Goal: Information Seeking & Learning: Compare options

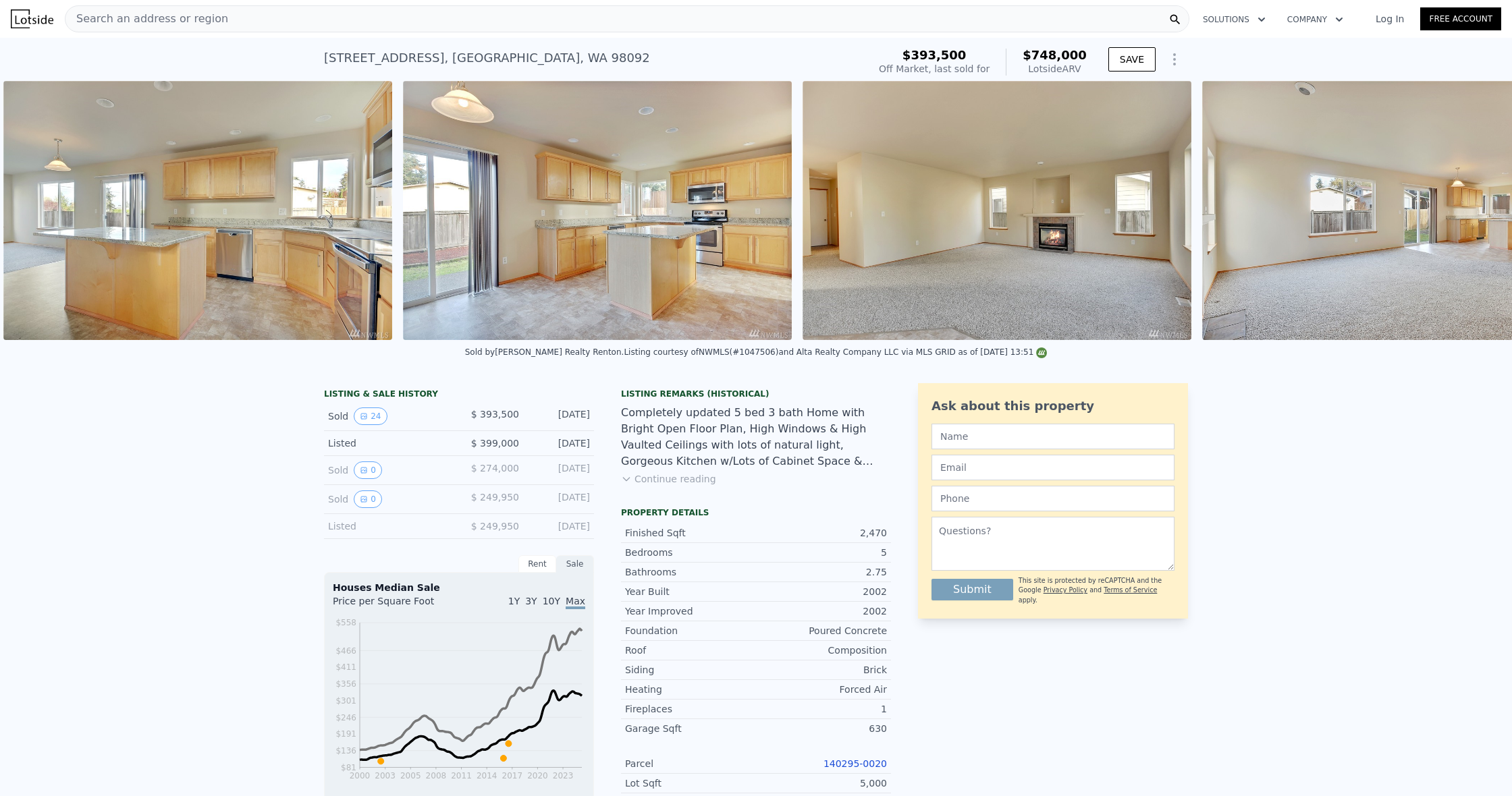
scroll to position [0, 2185]
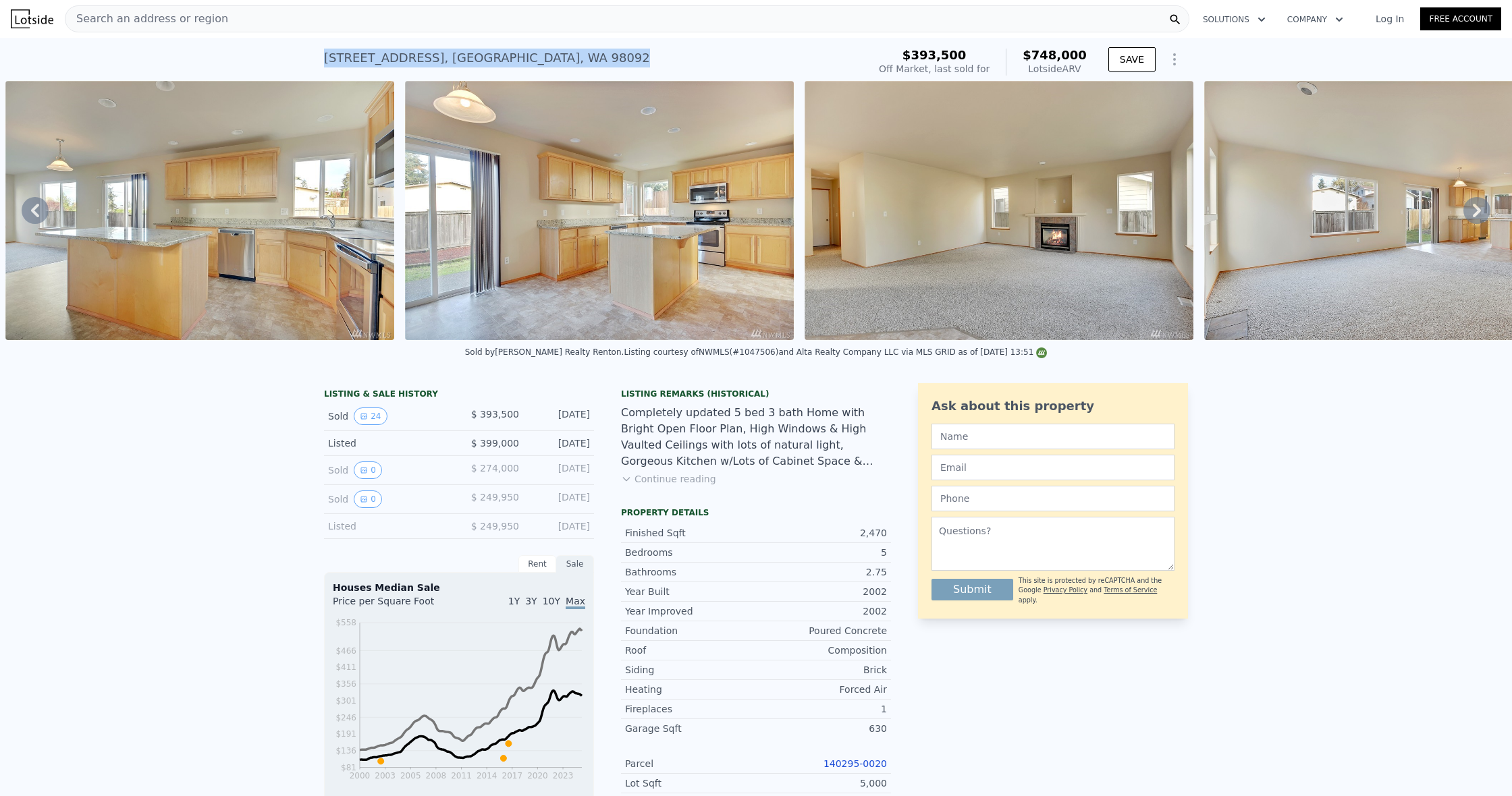
drag, startPoint x: 563, startPoint y: 60, endPoint x: 303, endPoint y: 60, distance: 260.0
click at [303, 60] on div "[STREET_ADDRESS] Sold [DATE] for $393,500 (~ARV $748k ) $393,500 Off Market, la…" at bounding box center [756, 60] width 1512 height 44
copy div "[STREET_ADDRESS]"
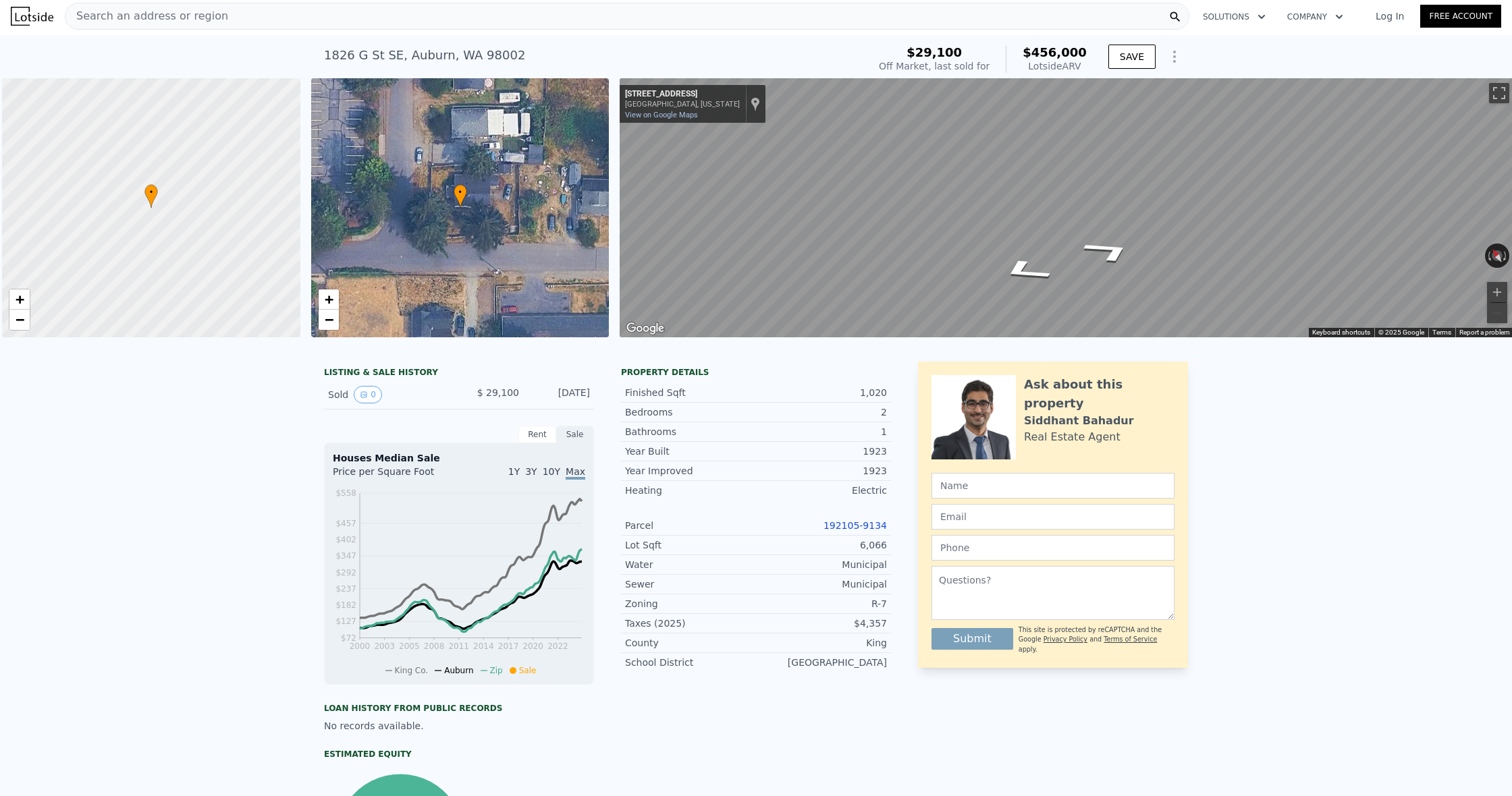
scroll to position [0, 5]
click at [1007, 263] on icon "Go West, 19th St SE" at bounding box center [1016, 260] width 83 height 33
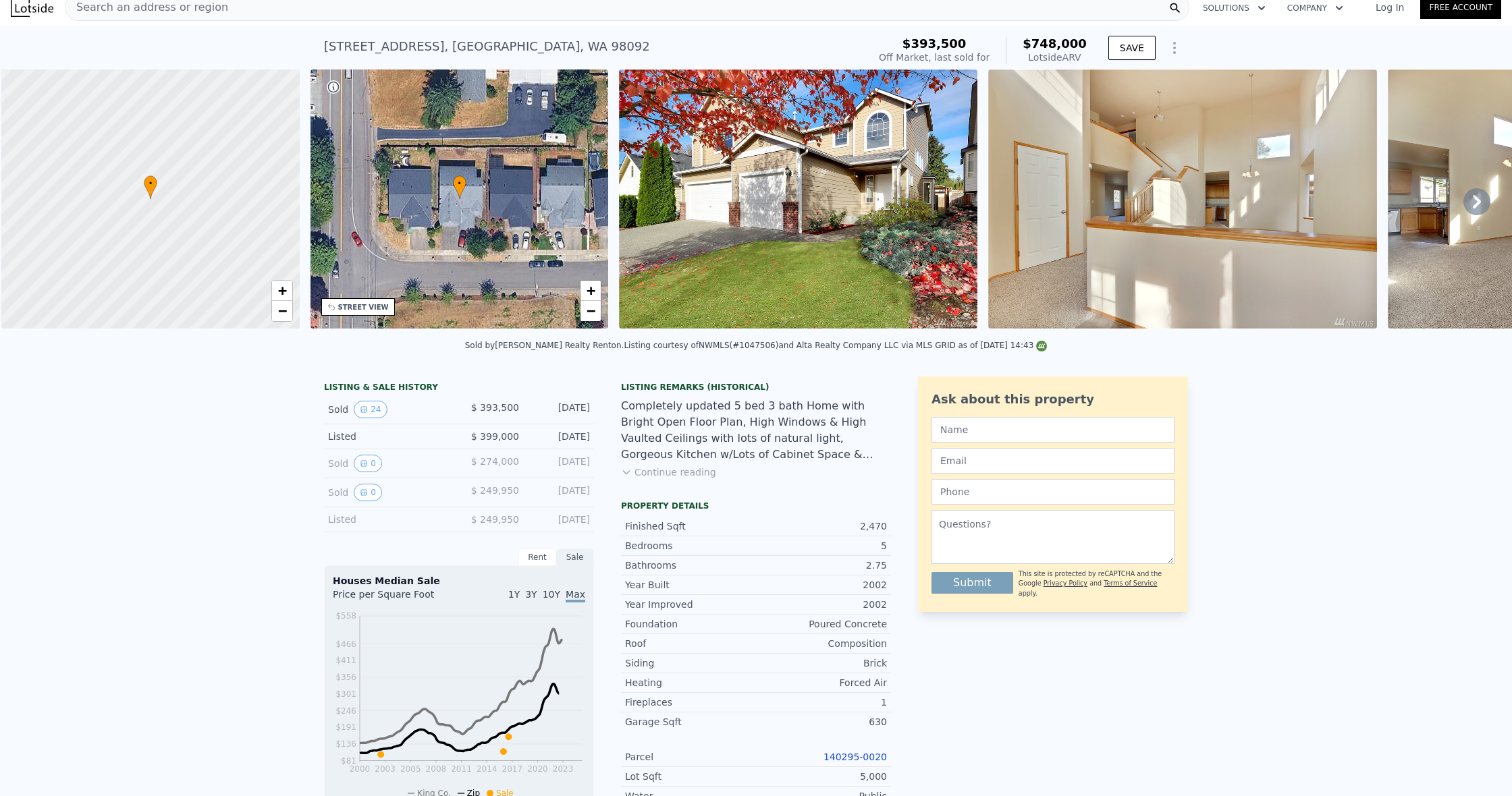
scroll to position [10, 0]
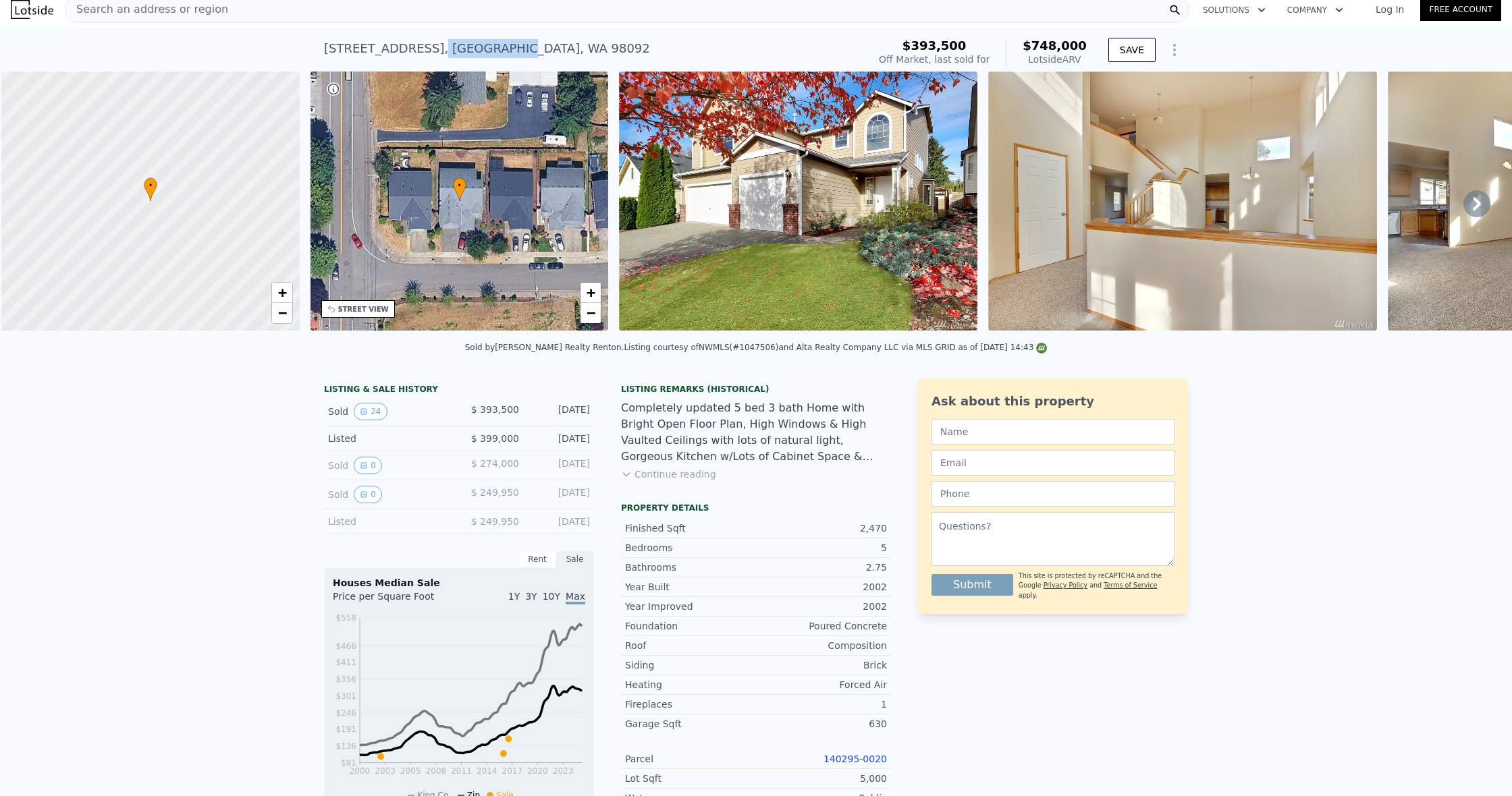
drag, startPoint x: 430, startPoint y: 48, endPoint x: 498, endPoint y: 49, distance: 68.0
click at [498, 49] on div "[STREET_ADDRESS]" at bounding box center [486, 49] width 326 height 19
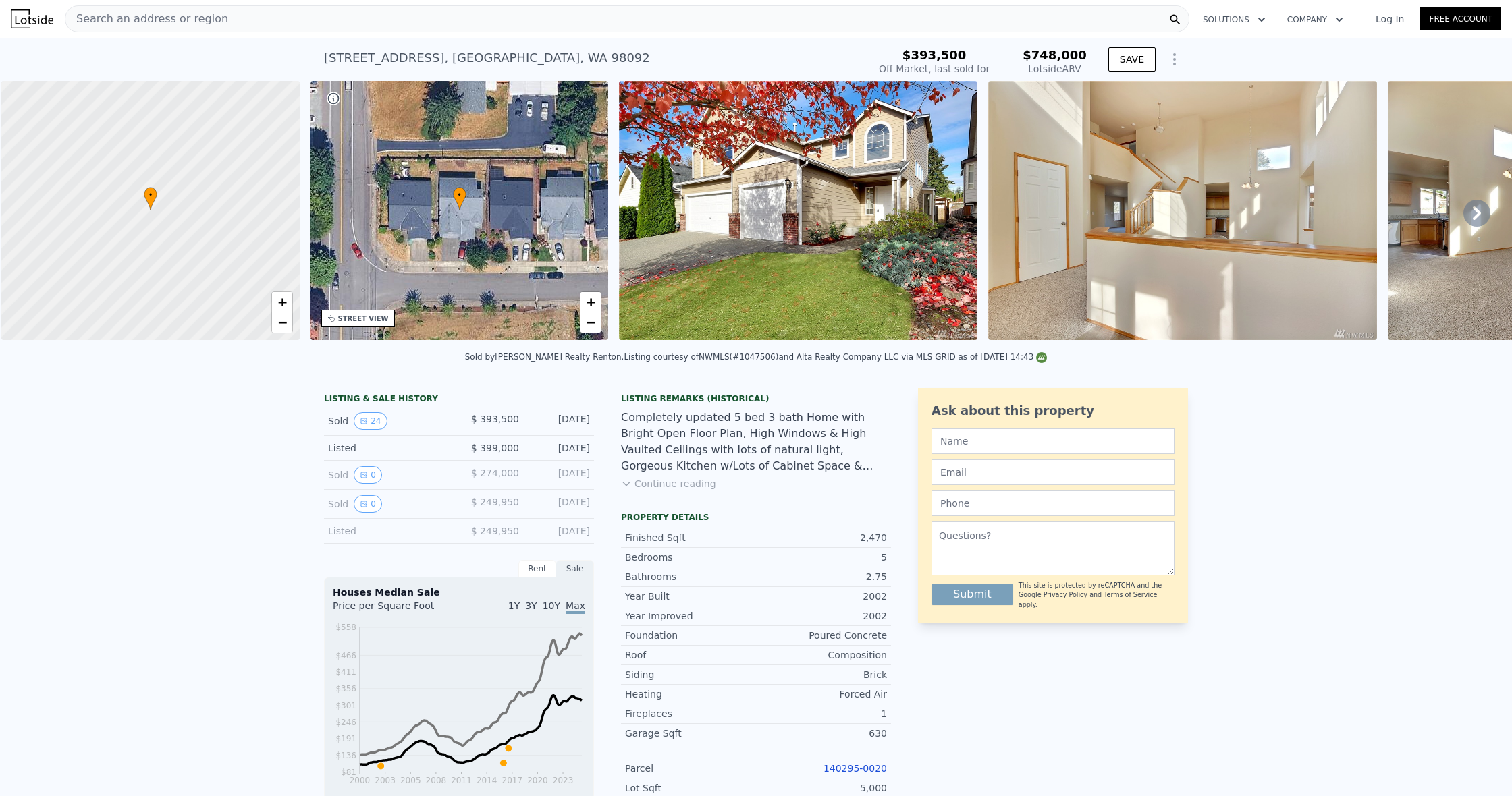
scroll to position [0, 1]
drag, startPoint x: 424, startPoint y: 57, endPoint x: 300, endPoint y: 56, distance: 124.0
click at [300, 56] on div "[STREET_ADDRESS] Sold [DATE] for $393,500 (~ARV $748k ) $393,500 Off Market, la…" at bounding box center [756, 60] width 1512 height 44
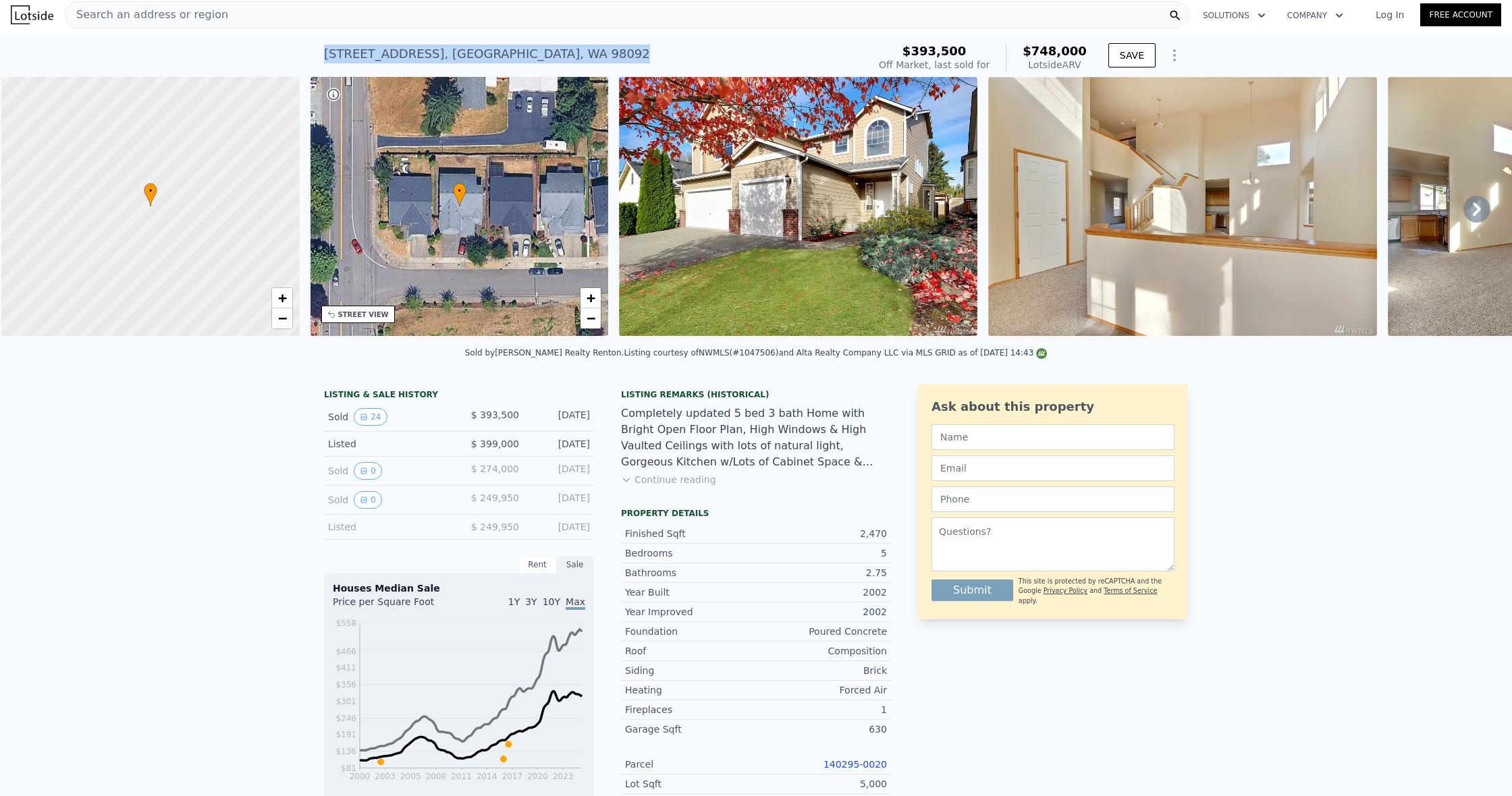
drag, startPoint x: 307, startPoint y: 57, endPoint x: 558, endPoint y: 60, distance: 251.0
click at [566, 60] on div "11208 SE 299th Pl , King County , WA 98092 Sold Mar 2017 for $393,500 (~ARV $74…" at bounding box center [756, 56] width 1512 height 44
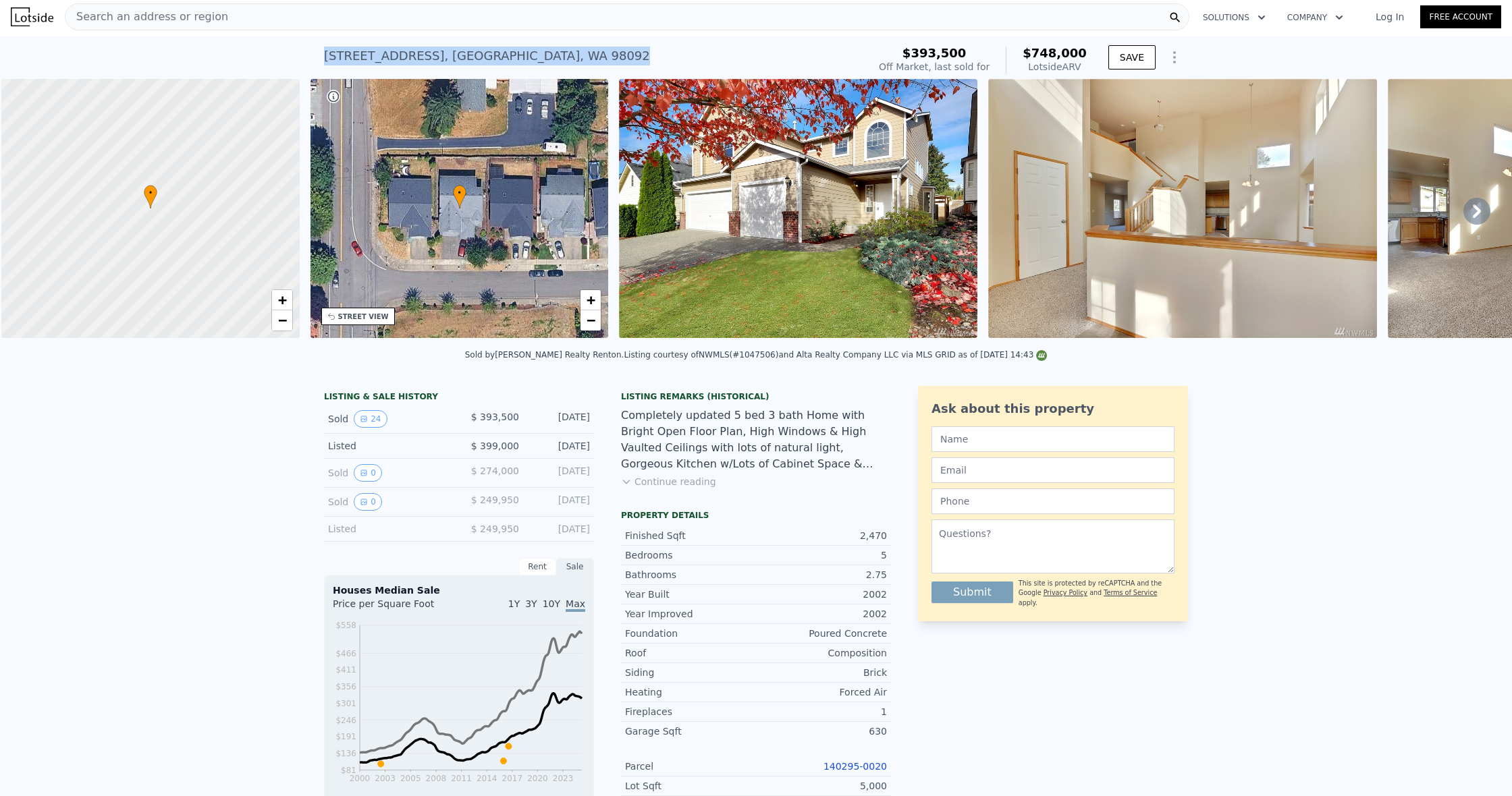
click at [428, 53] on div "11208 SE 299th Pl , King County , WA 98092" at bounding box center [486, 56] width 326 height 19
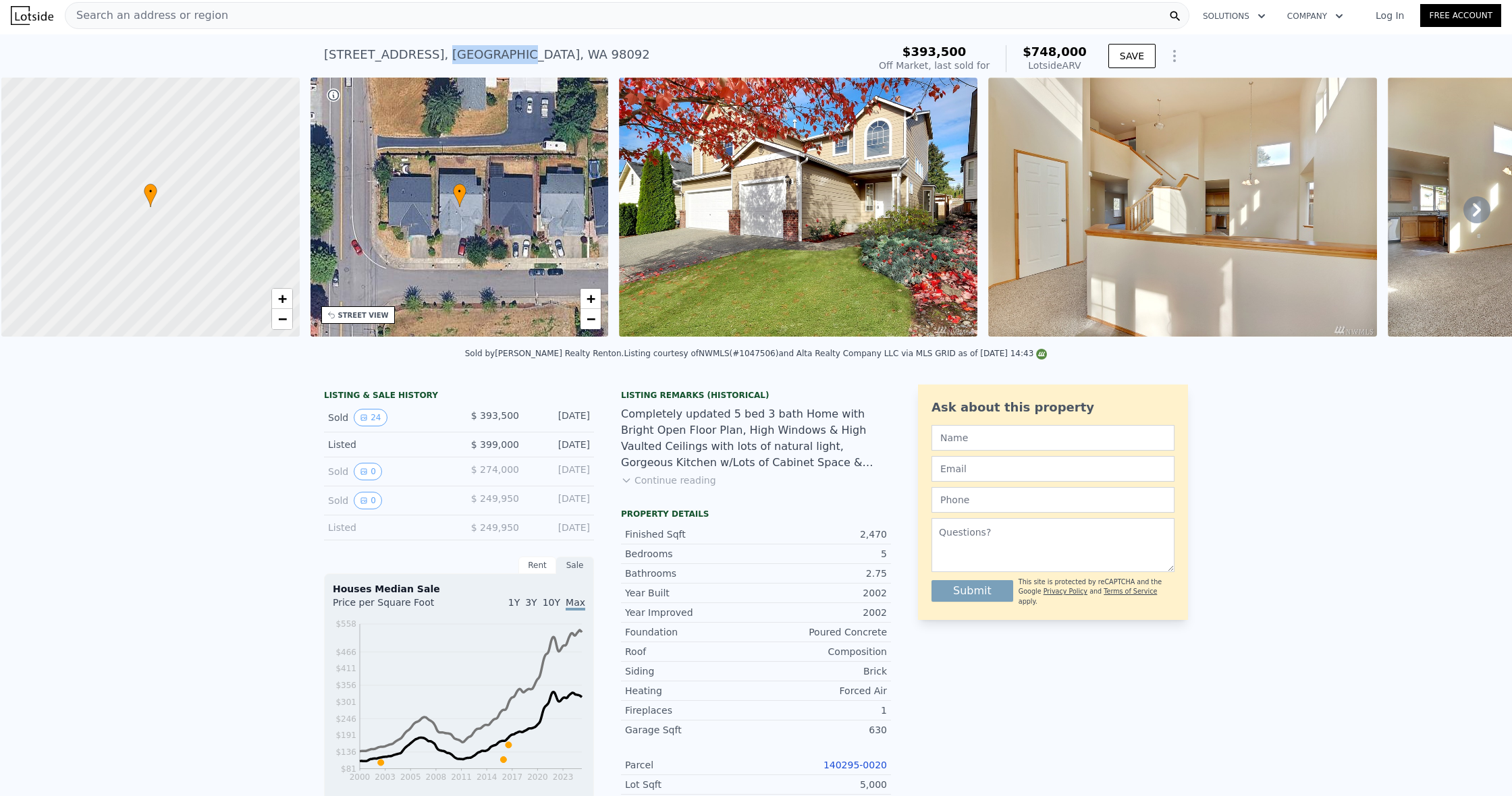
drag, startPoint x: 437, startPoint y: 54, endPoint x: 498, endPoint y: 53, distance: 61.0
click at [498, 54] on div "11208 SE 299th Pl , King County , WA 98092" at bounding box center [486, 55] width 326 height 19
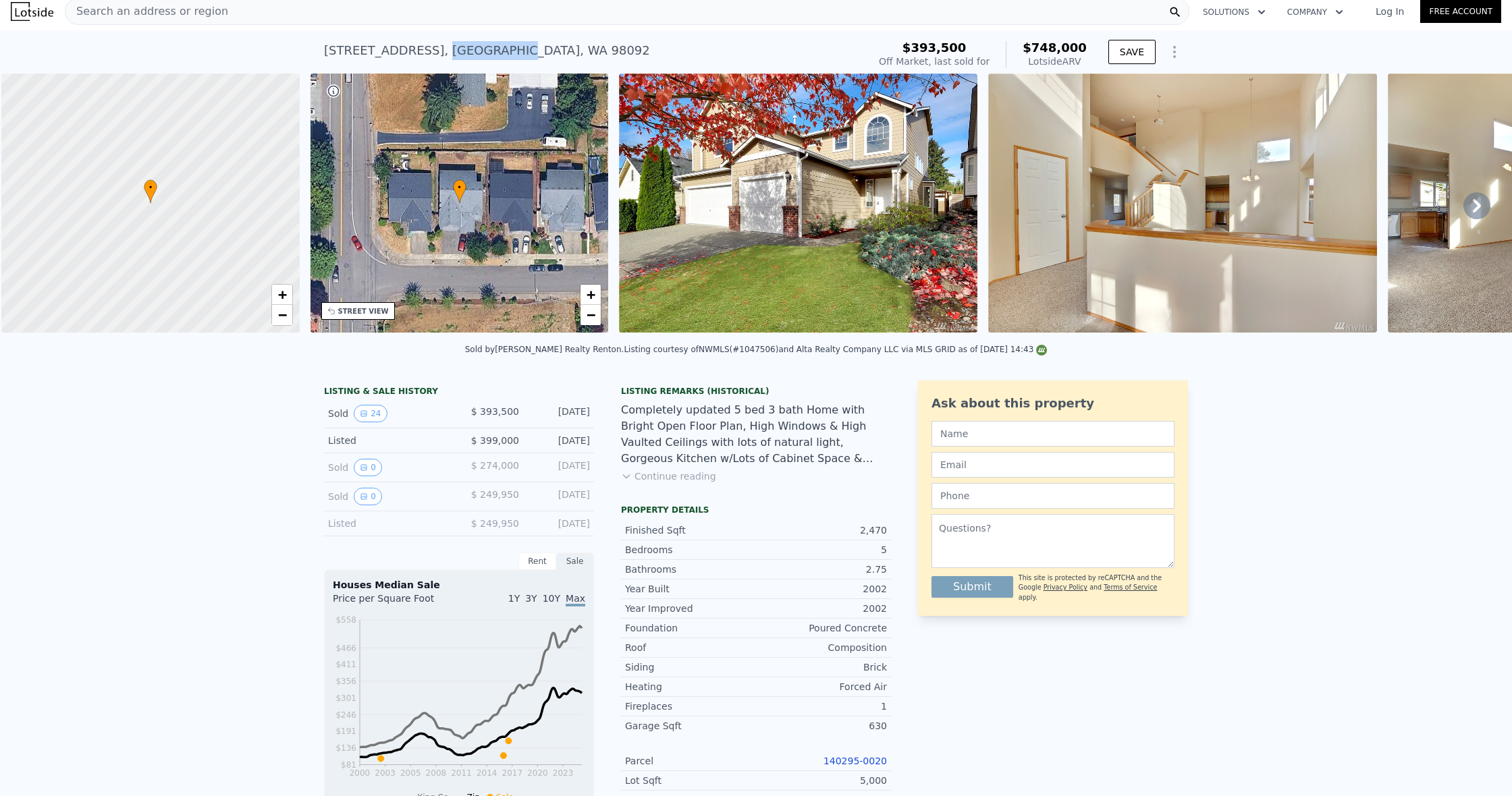
scroll to position [0, 0]
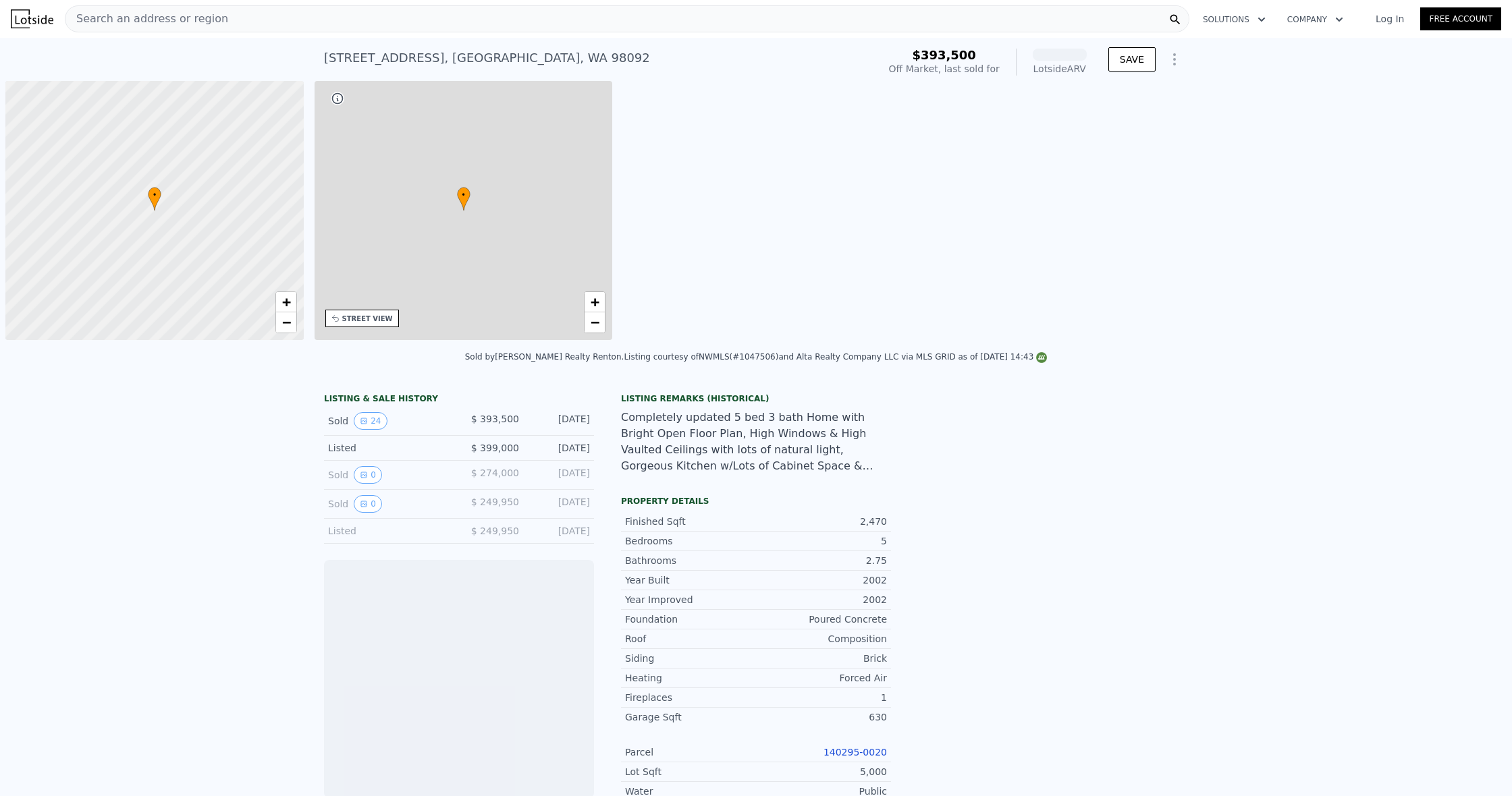
scroll to position [0, 5]
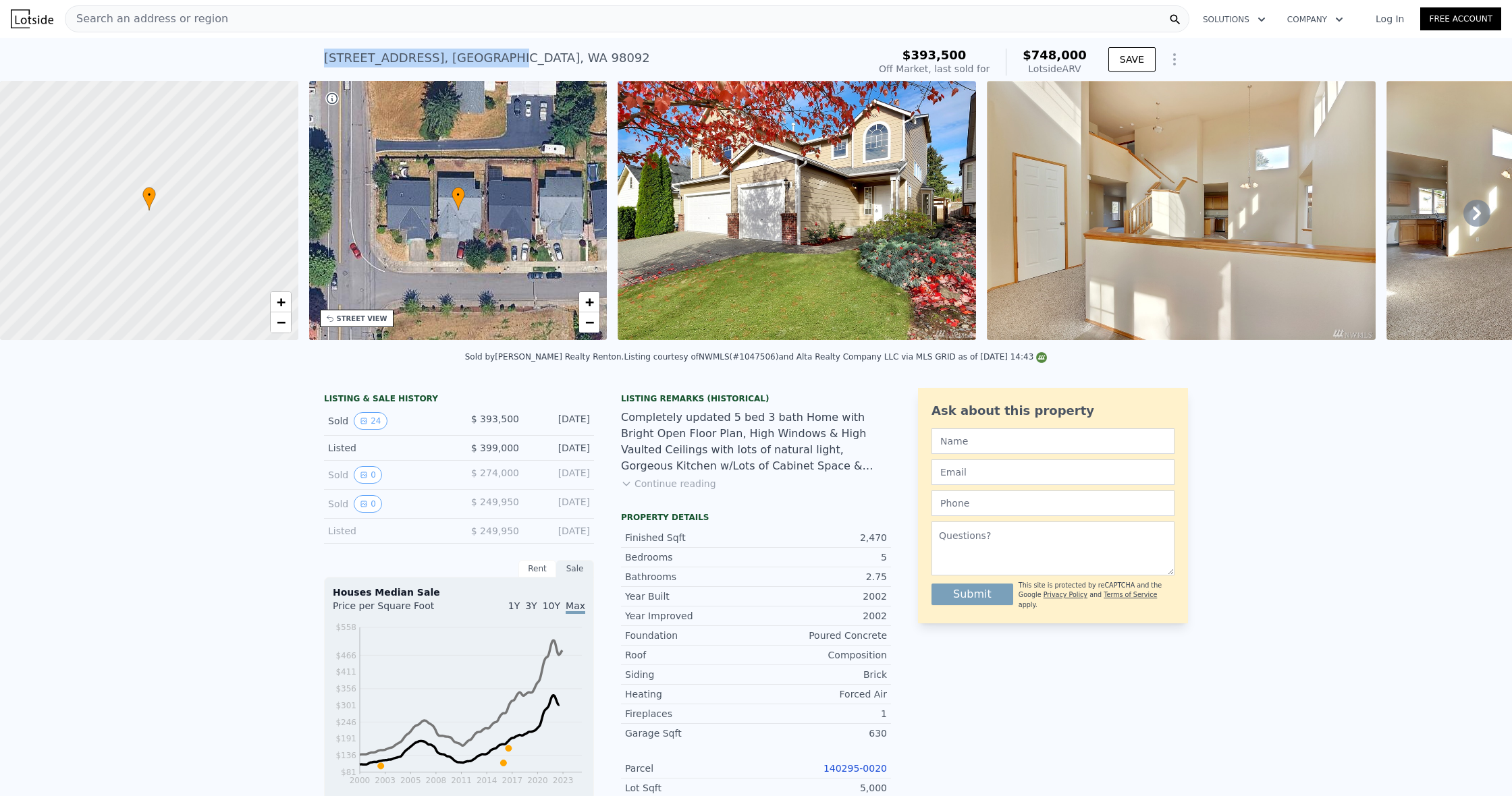
drag, startPoint x: 326, startPoint y: 58, endPoint x: 495, endPoint y: 56, distance: 169.0
click at [496, 56] on div "[STREET_ADDRESS]" at bounding box center [486, 58] width 326 height 19
click at [435, 61] on div "[STREET_ADDRESS]" at bounding box center [486, 58] width 326 height 19
drag, startPoint x: 430, startPoint y: 60, endPoint x: 500, endPoint y: 58, distance: 70.0
click at [500, 58] on div "[STREET_ADDRESS]" at bounding box center [486, 58] width 326 height 19
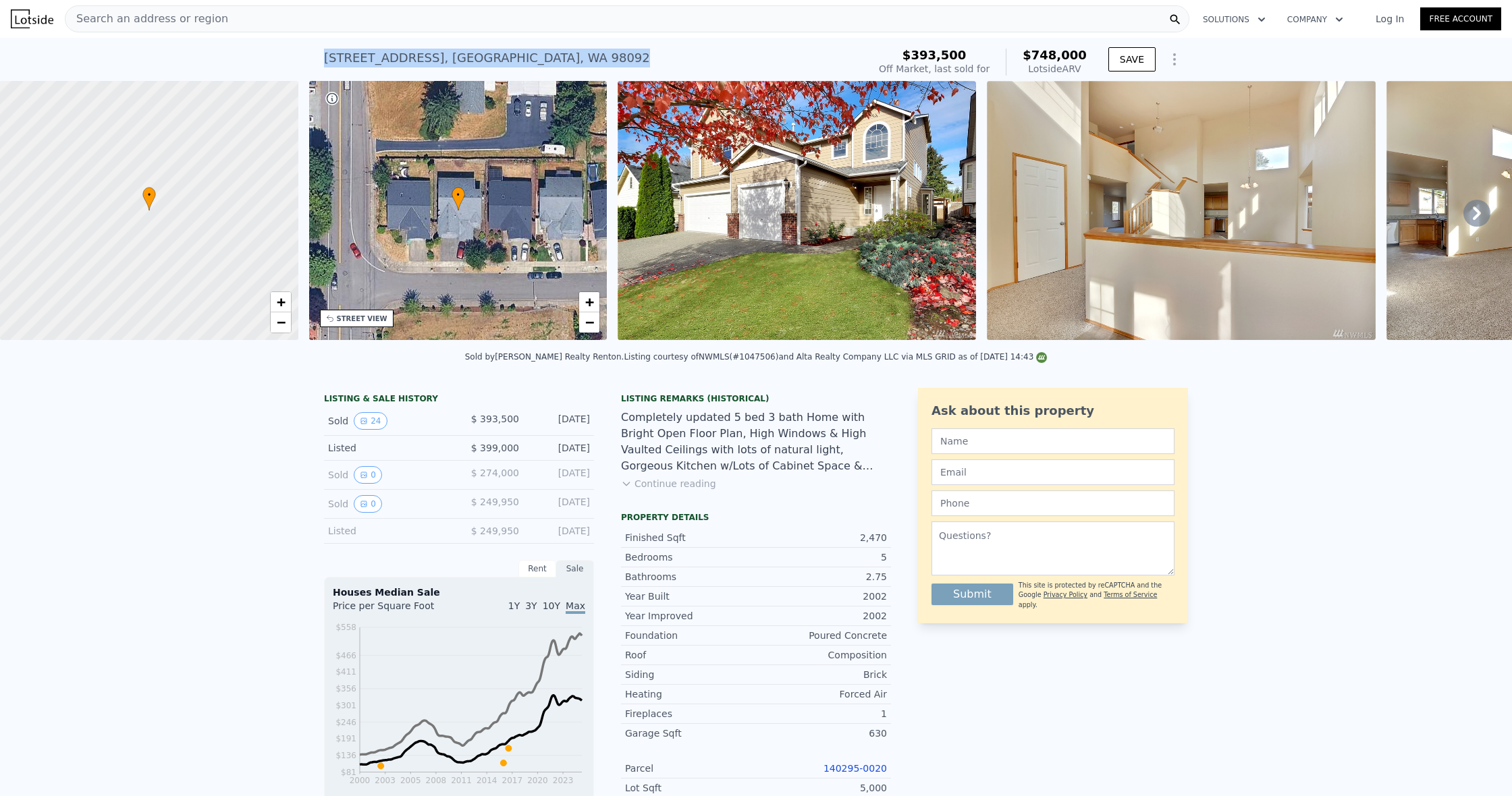
drag, startPoint x: 589, startPoint y: 57, endPoint x: 292, endPoint y: 60, distance: 297.0
click at [292, 60] on div "11208 SE 299th Pl , King County , WA 98092 Sold Mar 2017 for $393,500 (~ARV $74…" at bounding box center [756, 60] width 1512 height 44
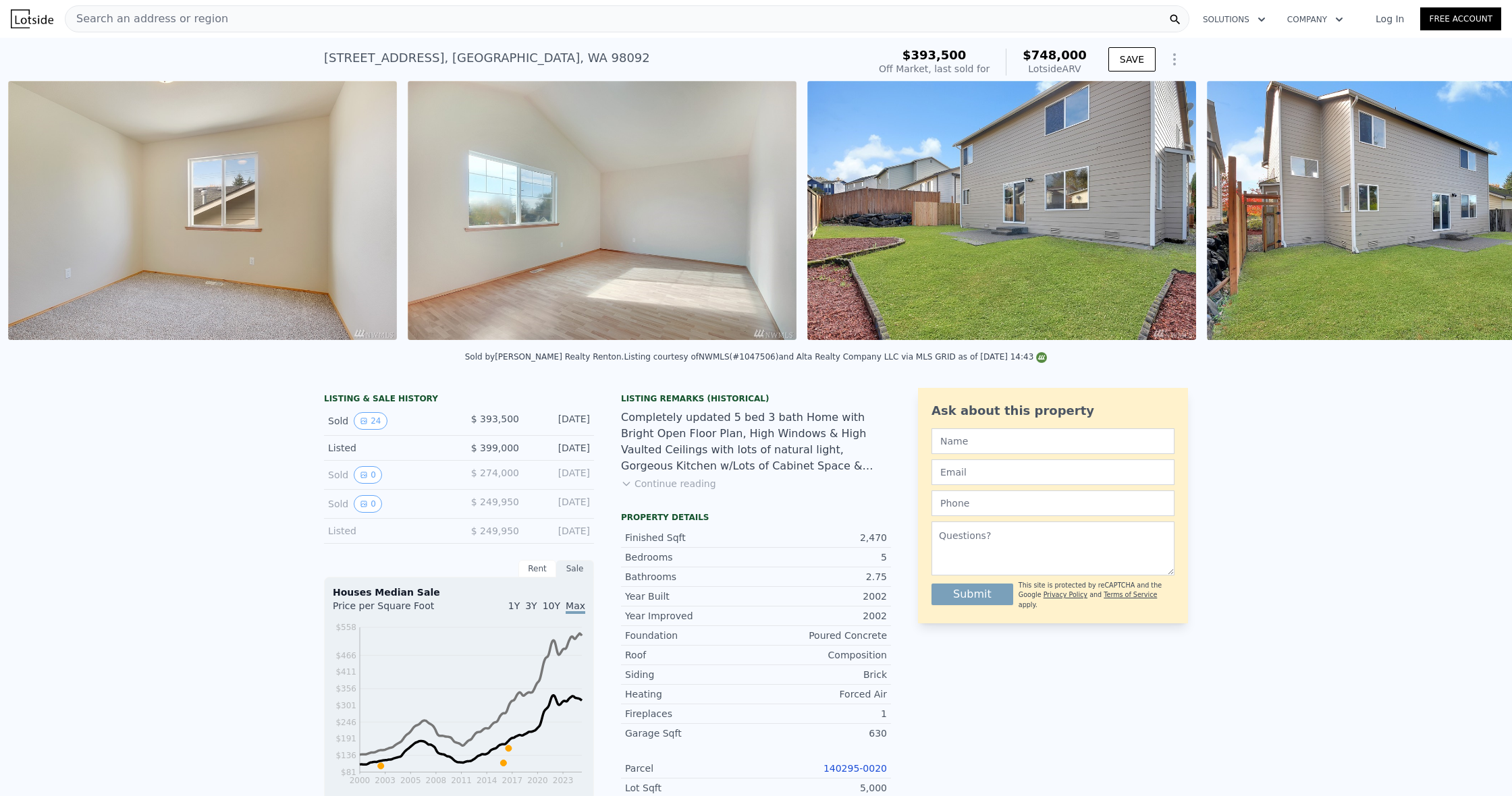
scroll to position [0, 7776]
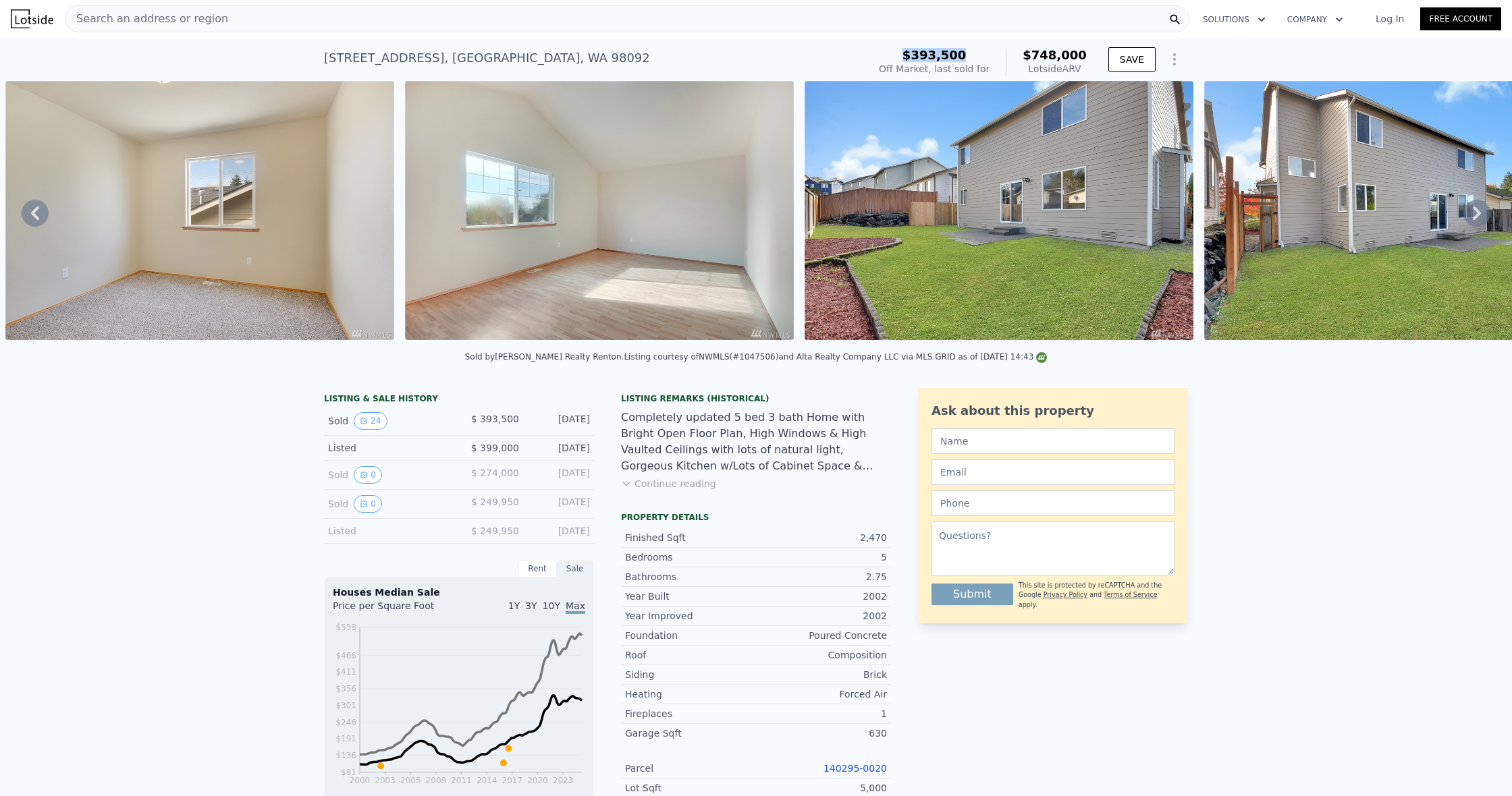
drag, startPoint x: 905, startPoint y: 58, endPoint x: 987, endPoint y: 58, distance: 82.0
click at [987, 58] on div "$393,500" at bounding box center [933, 55] width 111 height 14
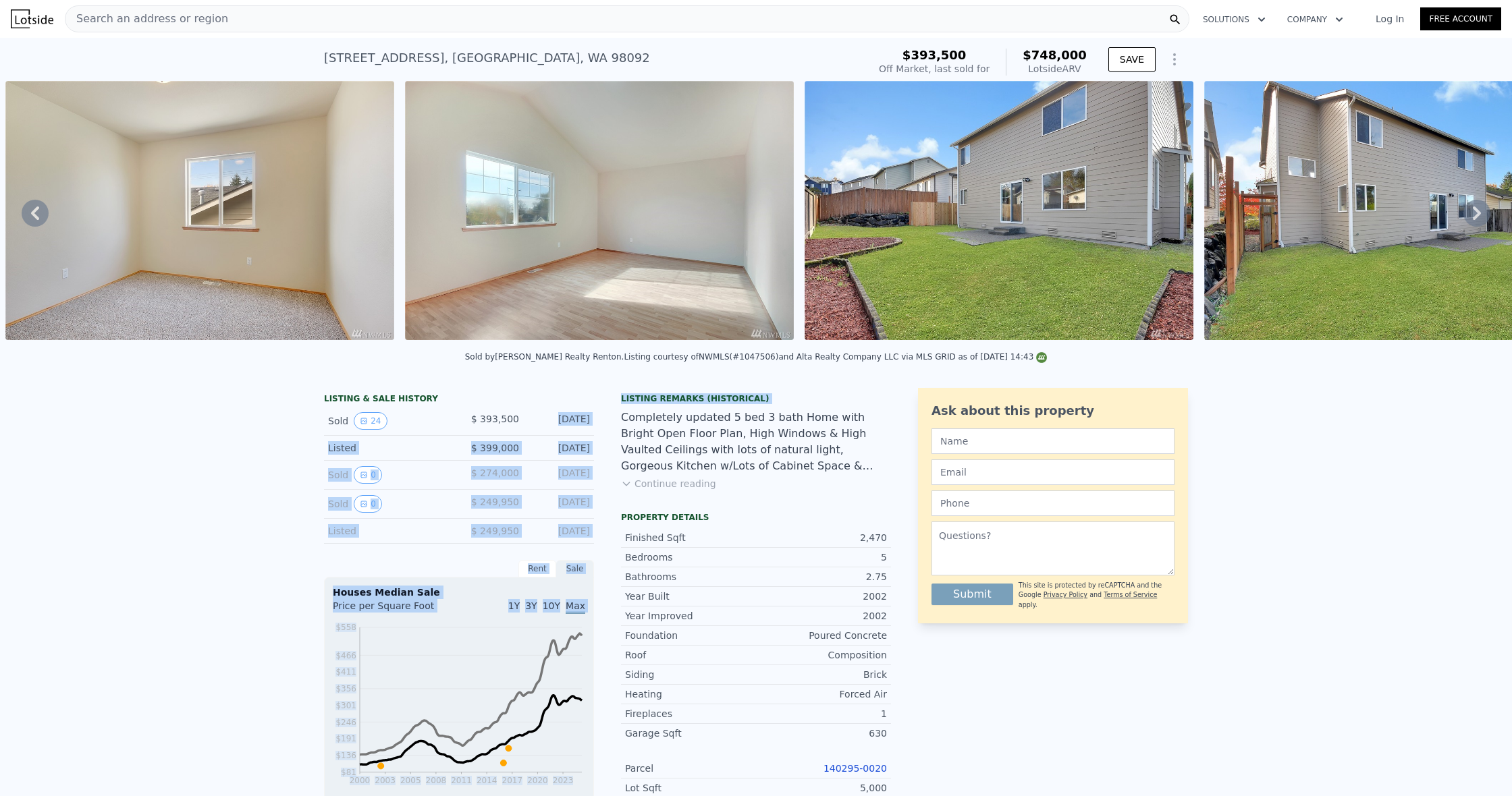
drag, startPoint x: 534, startPoint y: 418, endPoint x: 594, endPoint y: 416, distance: 60.0
click at [594, 416] on div "LISTING & SALE HISTORY Sold 24 $ 393,500 Mar 12, 2017 Listed $ 399,000 Oct 28, …" at bounding box center [607, 719] width 567 height 663
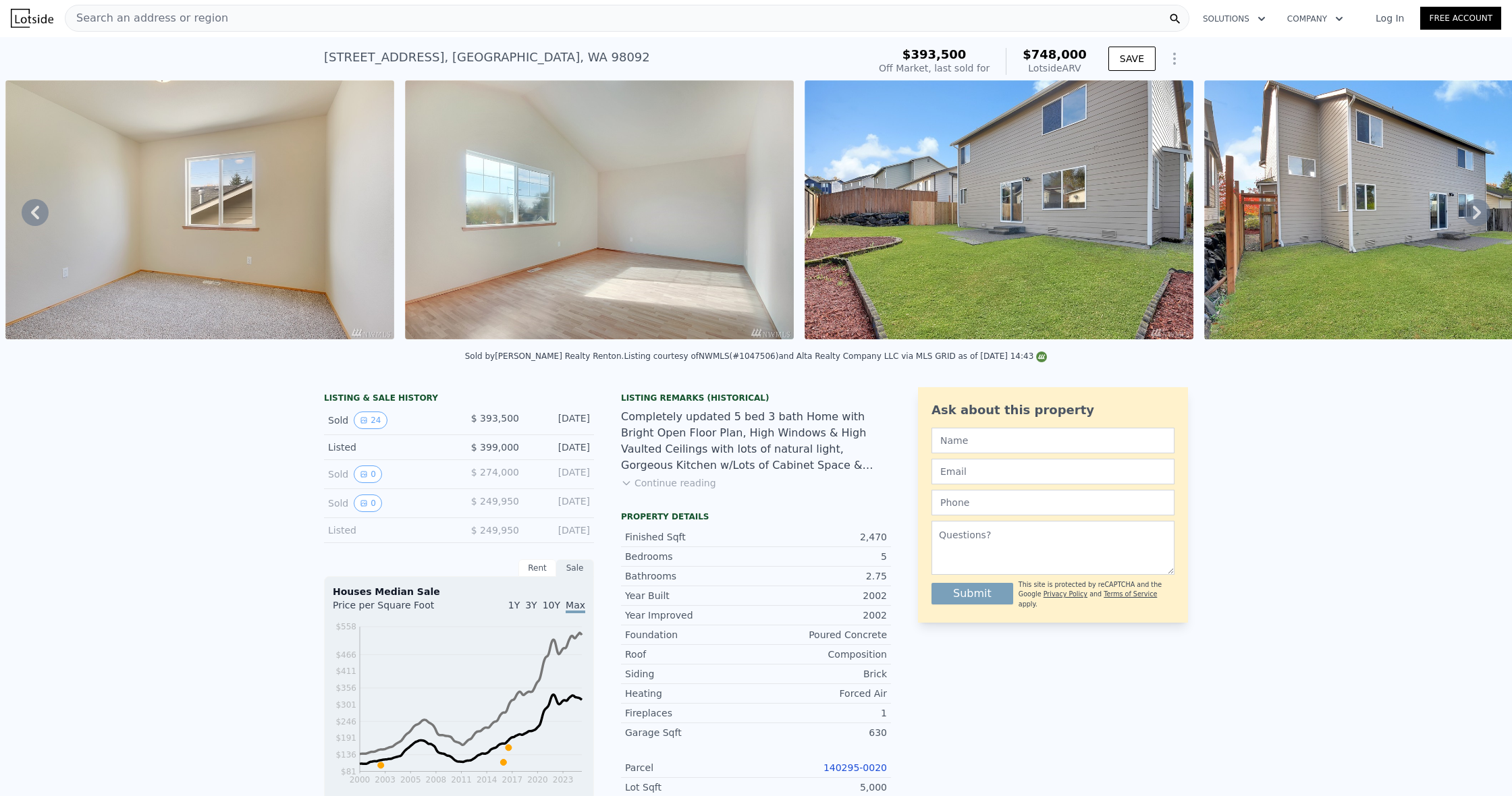
click at [594, 415] on div "LISTING & SALE HISTORY Sold 24 $ 393,500 Mar 12, 2017 Listed $ 399,000 Oct 28, …" at bounding box center [607, 719] width 567 height 663
drag, startPoint x: 589, startPoint y: 417, endPoint x: 463, endPoint y: 417, distance: 126.0
click at [463, 417] on div "Sold 24 $ 393,500 Mar 12, 2017" at bounding box center [458, 421] width 270 height 29
click at [463, 417] on div "$ 393,500" at bounding box center [489, 420] width 60 height 18
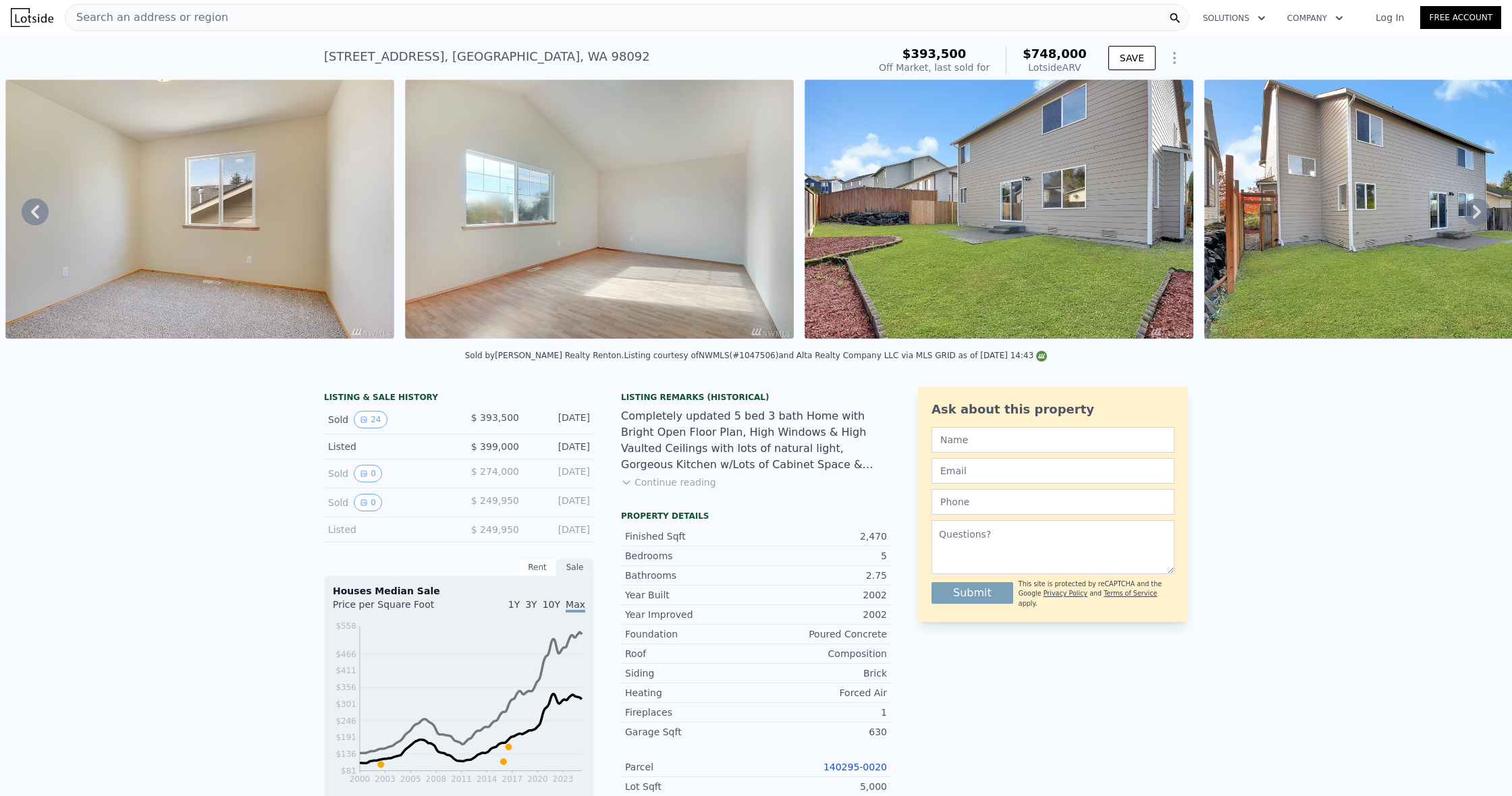
drag, startPoint x: 536, startPoint y: 419, endPoint x: 596, endPoint y: 419, distance: 60.0
click at [596, 419] on div "LISTING & SALE HISTORY Sold 24 $ 393,500 Mar 12, 2017 Listed $ 399,000 Oct 28, …" at bounding box center [607, 718] width 567 height 663
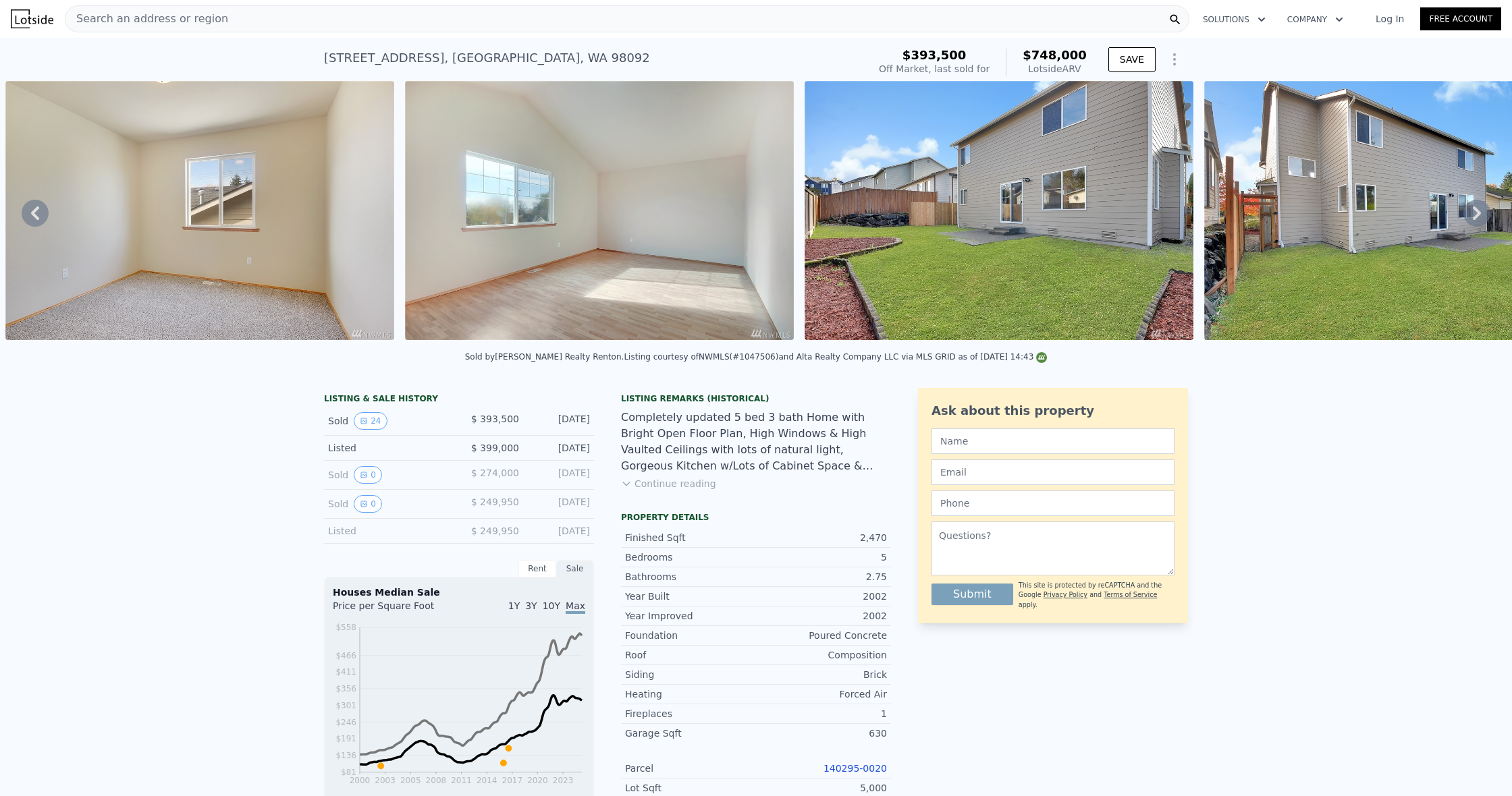
scroll to position [0, 0]
drag, startPoint x: 1033, startPoint y: 54, endPoint x: 1087, endPoint y: 52, distance: 54.0
click at [1086, 52] on span "$748,000" at bounding box center [1054, 54] width 64 height 14
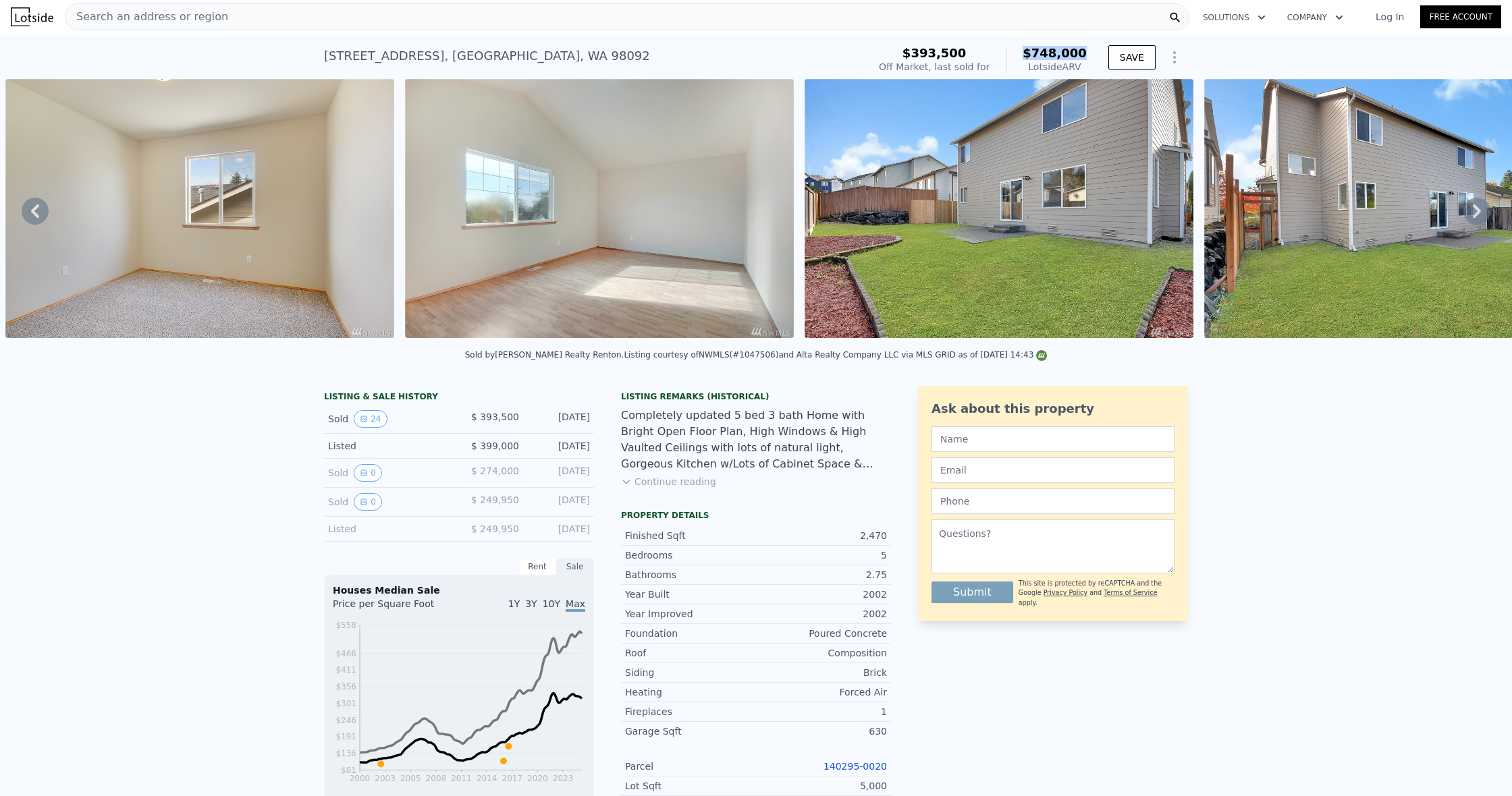
scroll to position [0, 1]
drag, startPoint x: 1083, startPoint y: 68, endPoint x: 1035, endPoint y: 67, distance: 48.0
click at [1030, 67] on div "Lotside ARV" at bounding box center [1054, 67] width 64 height 14
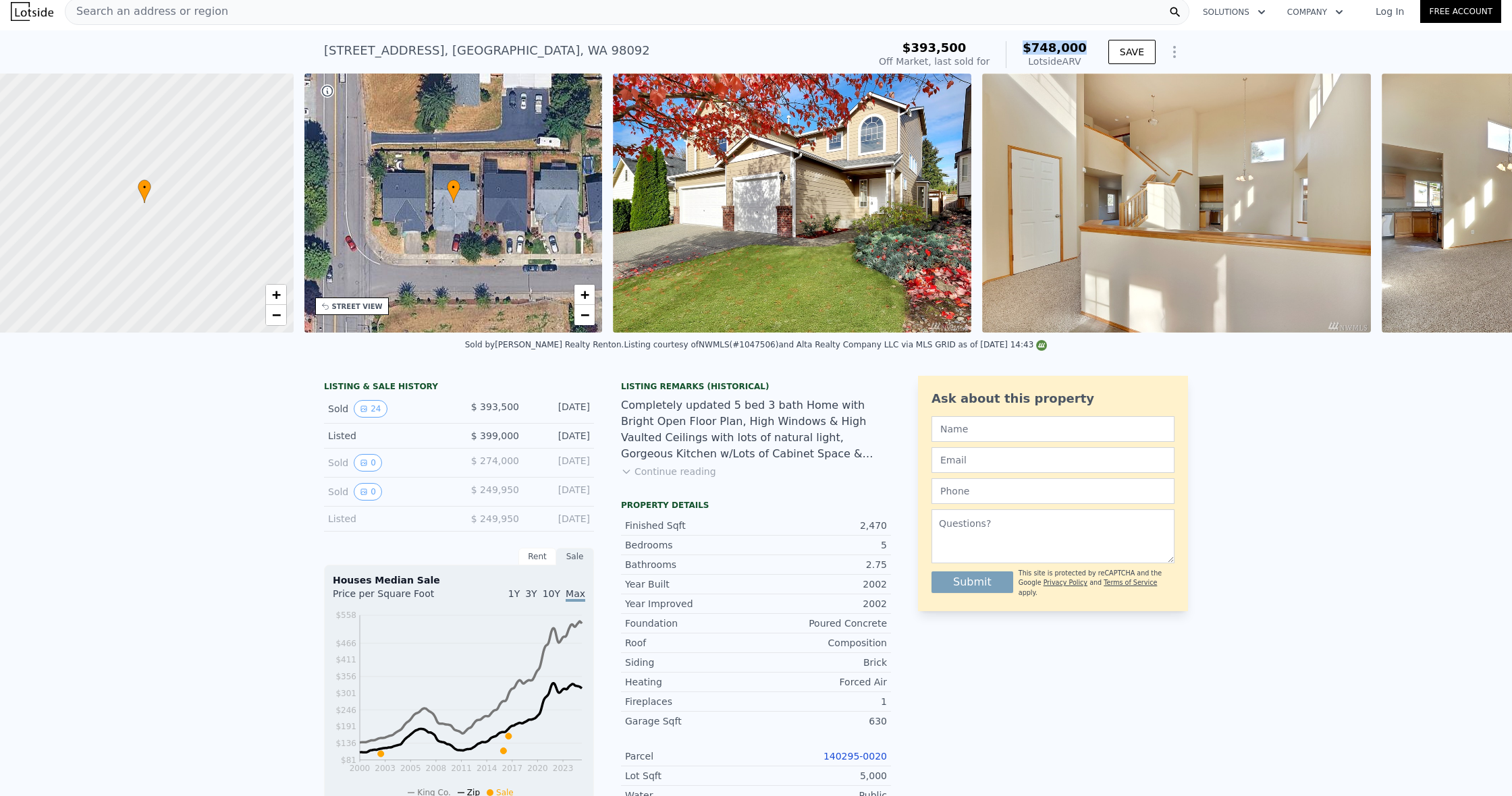
scroll to position [0, 14]
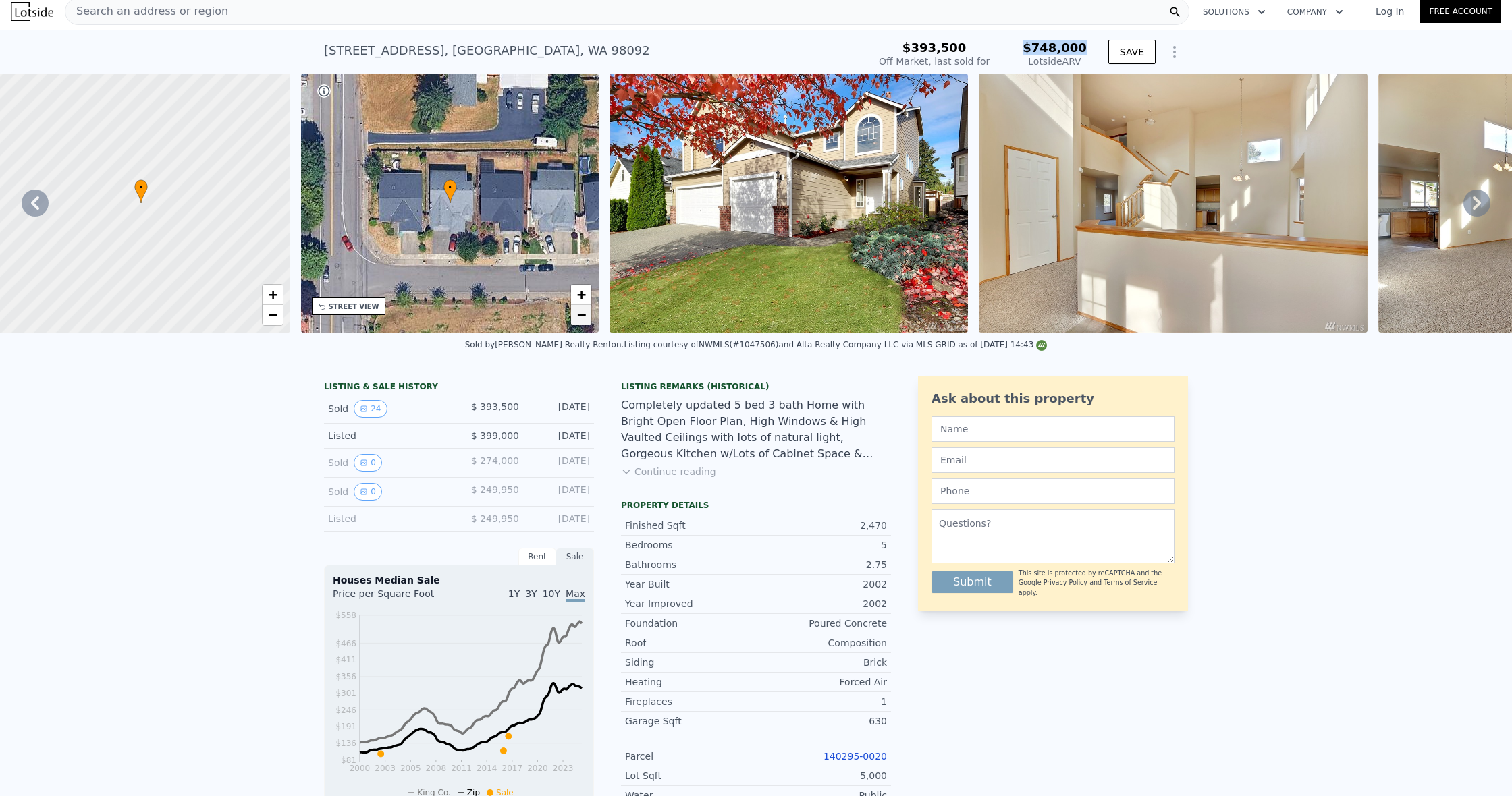
click at [586, 319] on span "−" at bounding box center [581, 315] width 9 height 17
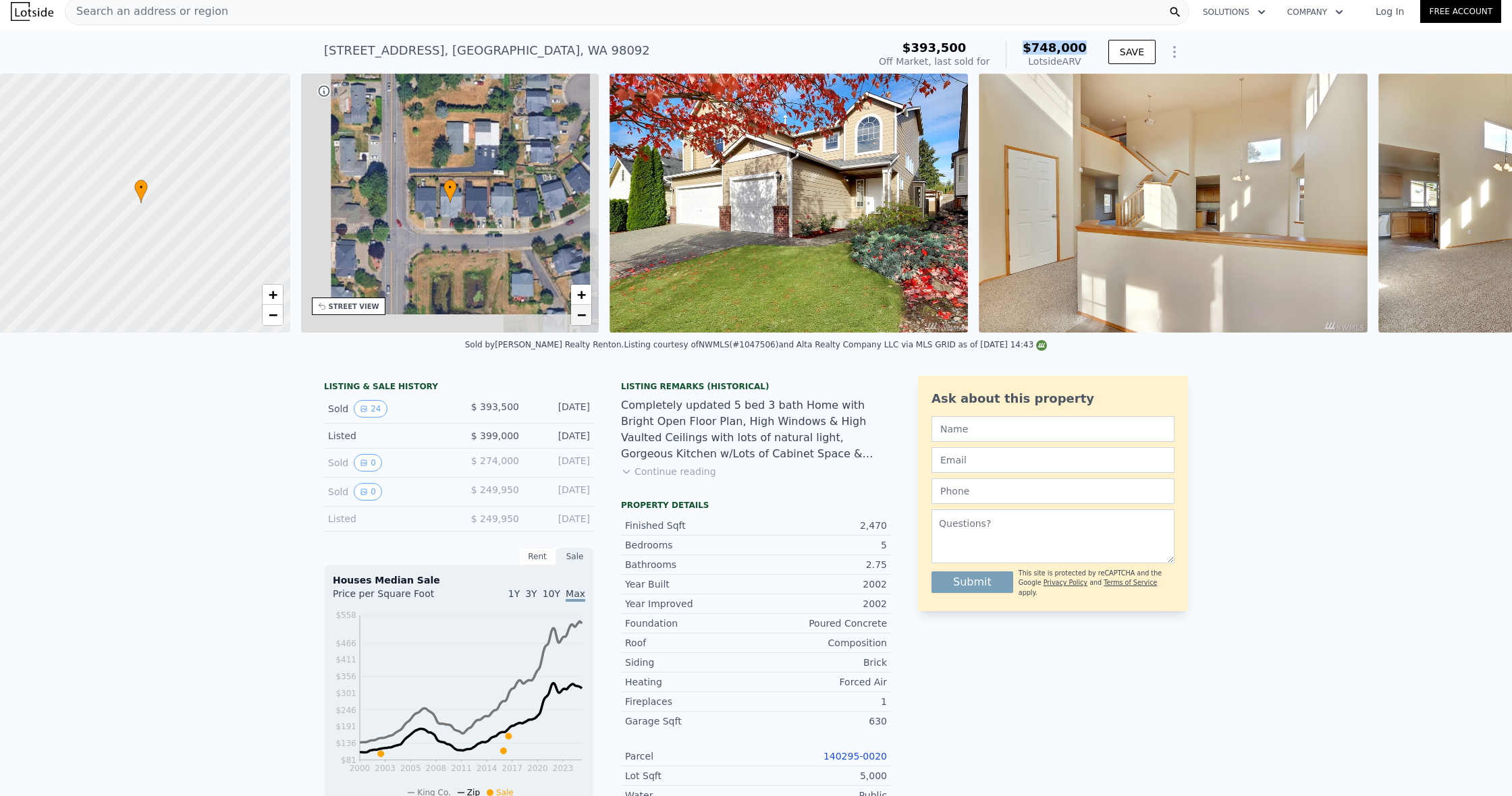
scroll to position [0, 5]
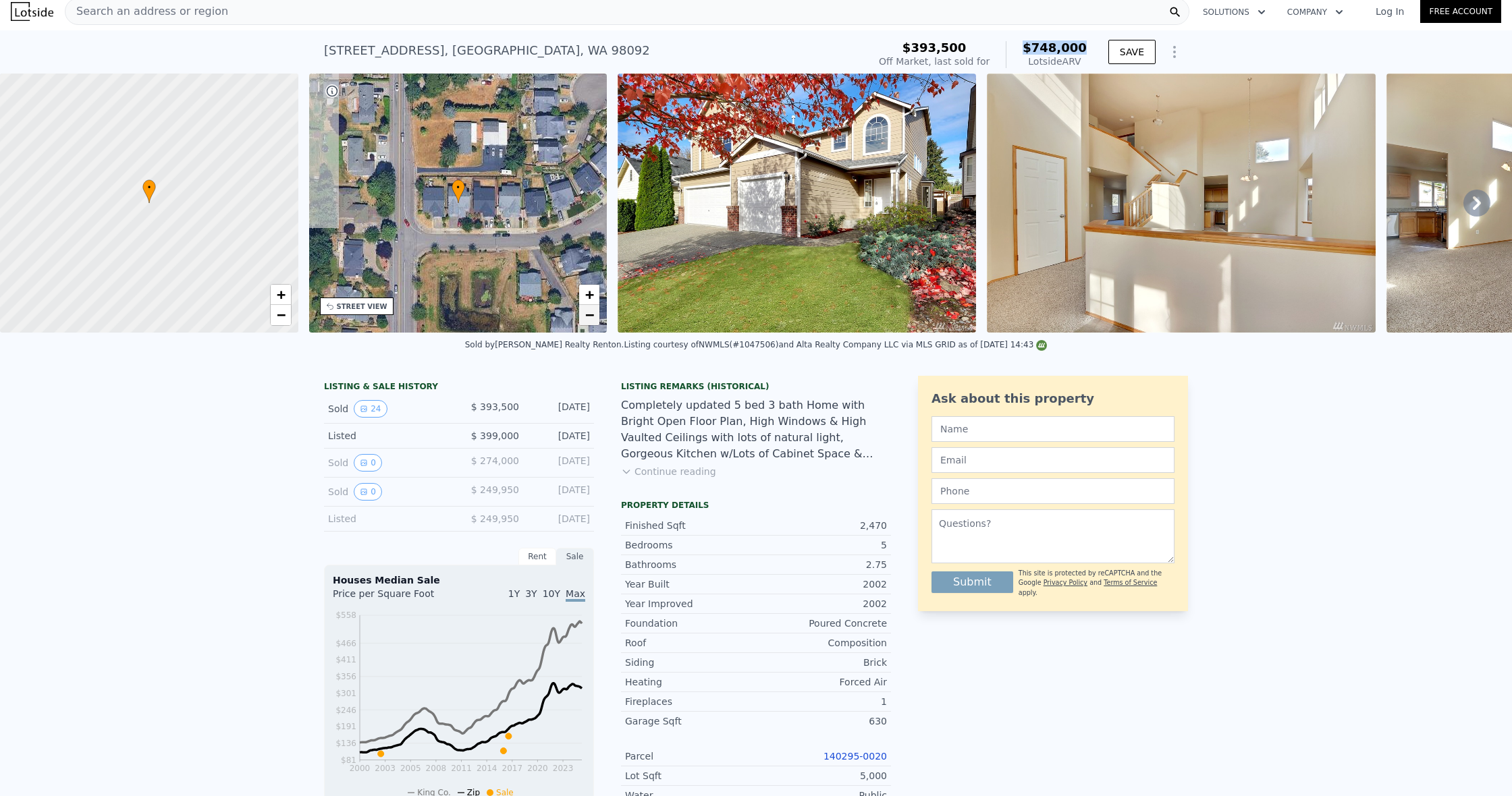
click at [586, 319] on span "−" at bounding box center [589, 315] width 9 height 17
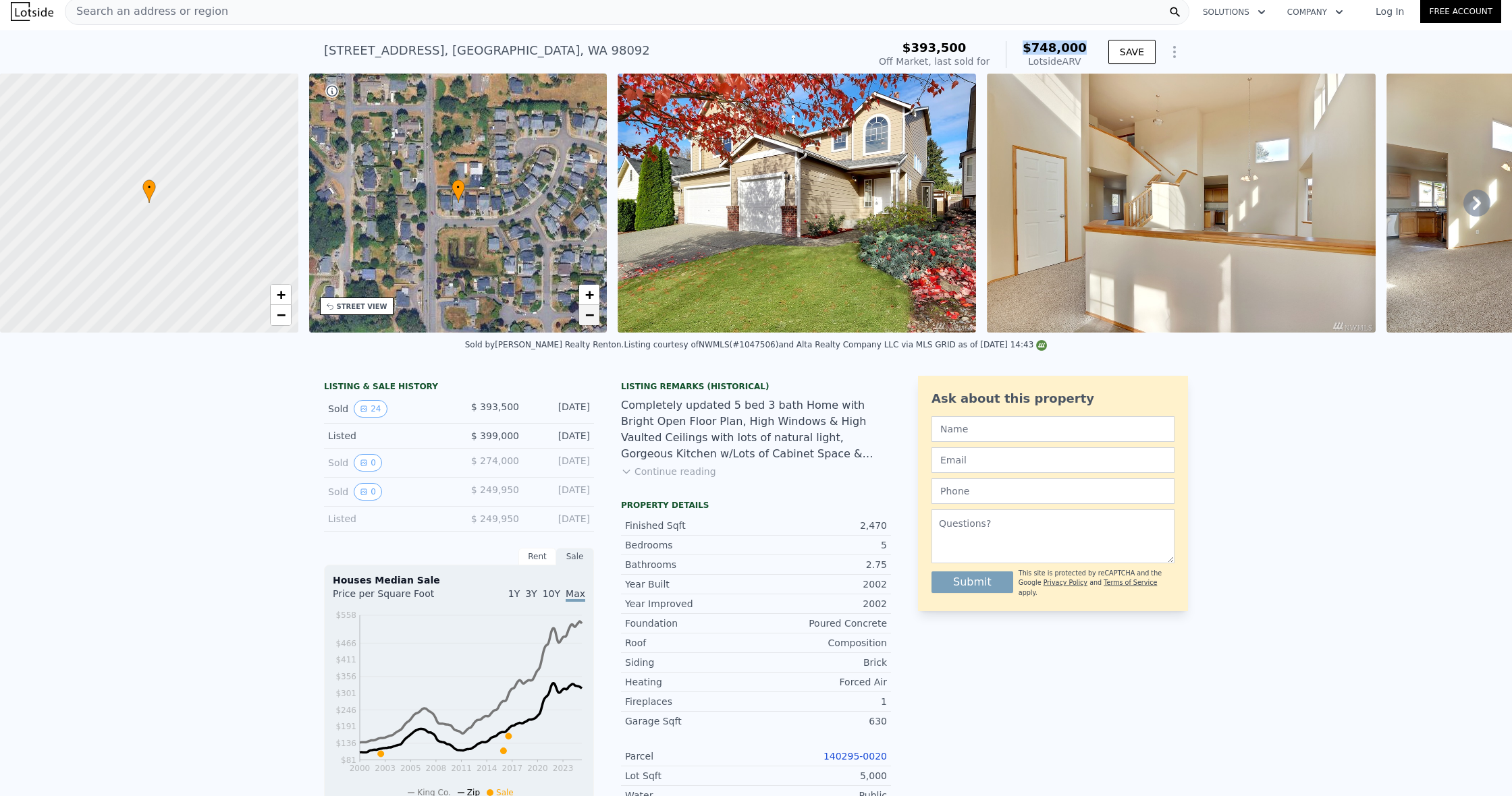
click at [586, 319] on span "−" at bounding box center [589, 315] width 9 height 17
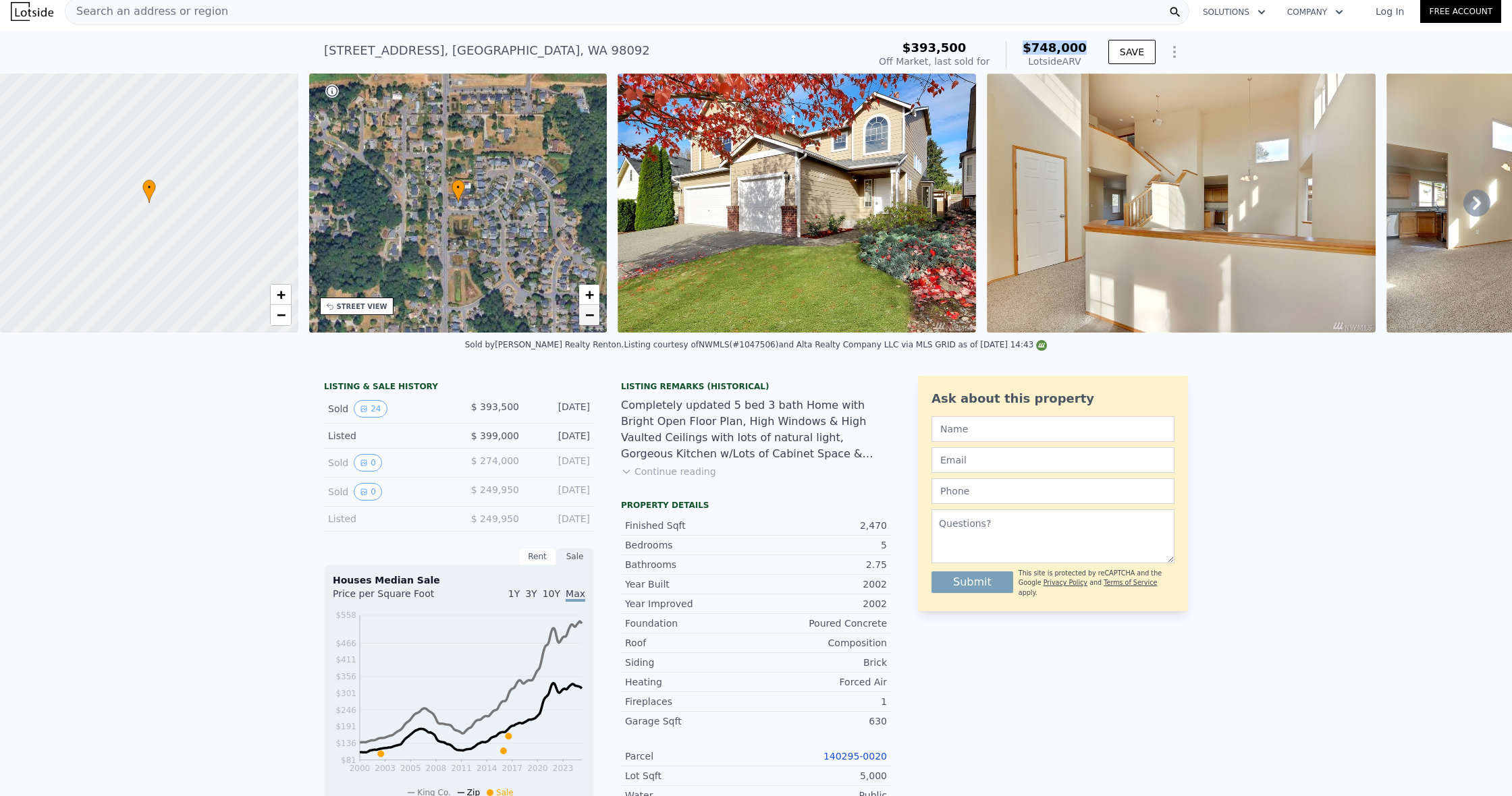
click at [586, 319] on span "−" at bounding box center [589, 315] width 9 height 17
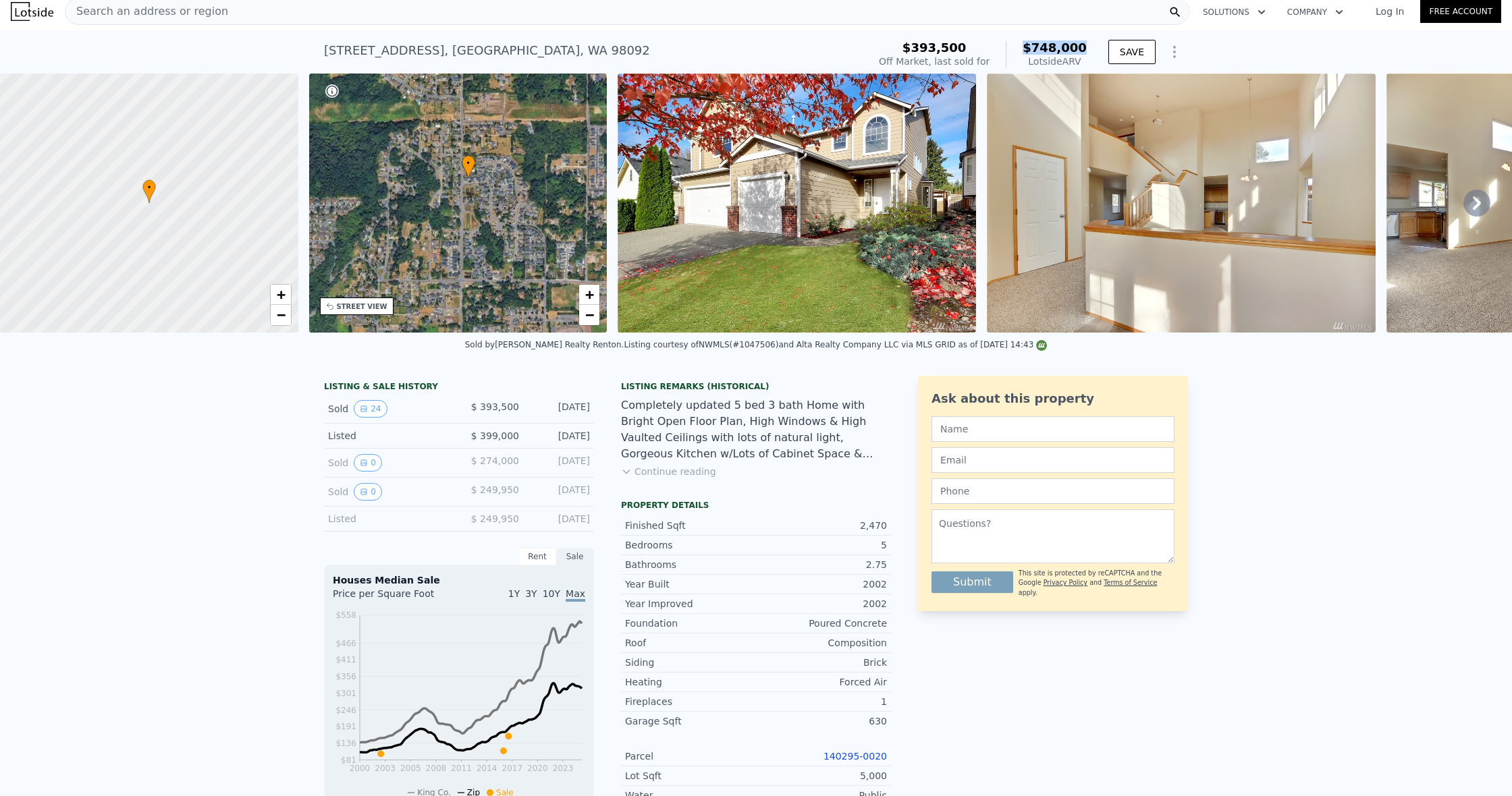
click at [505, 226] on div "• + −" at bounding box center [458, 203] width 298 height 259
click at [596, 296] on link "+" at bounding box center [589, 295] width 20 height 20
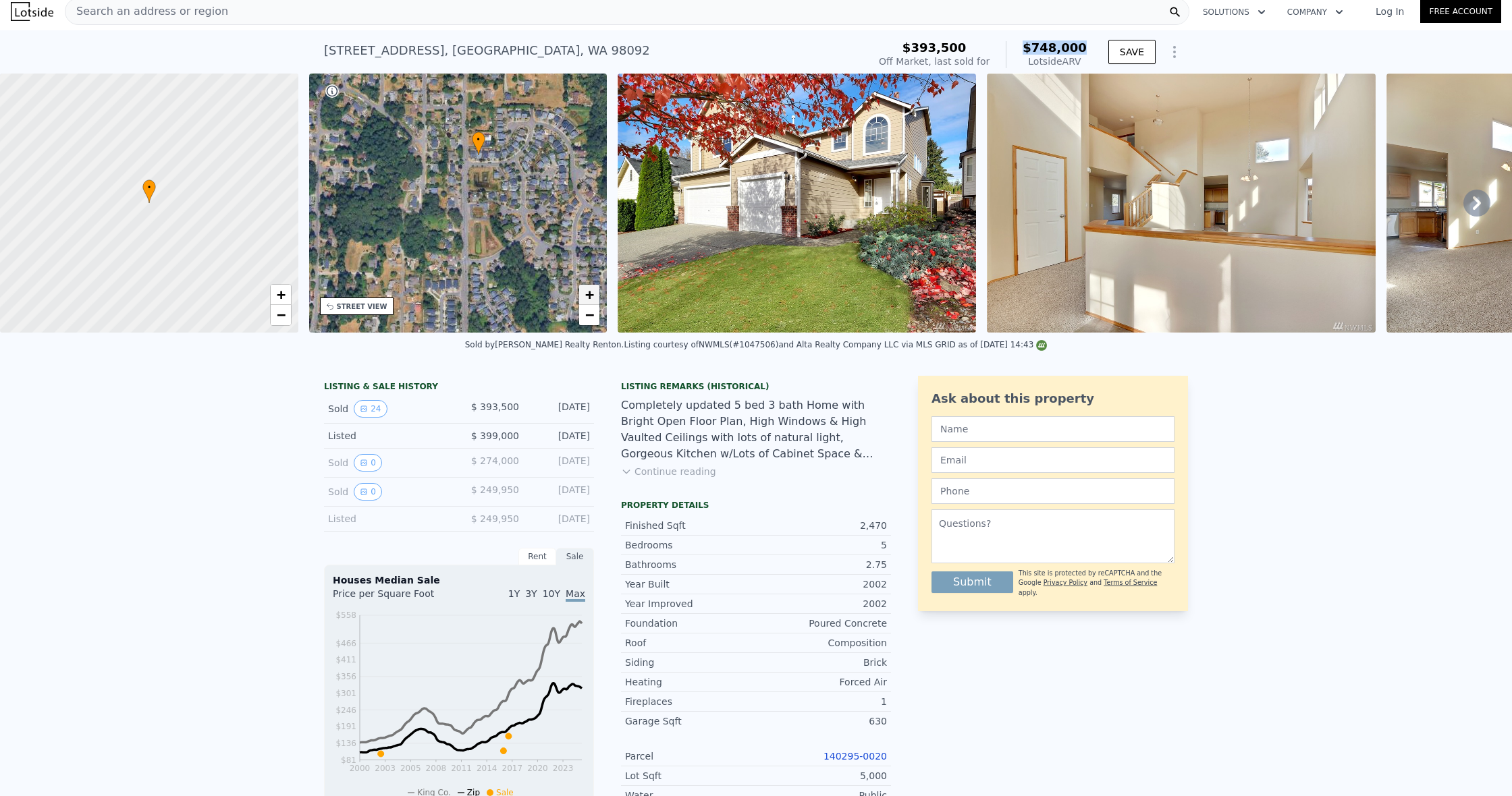
click at [596, 296] on link "+" at bounding box center [589, 295] width 20 height 20
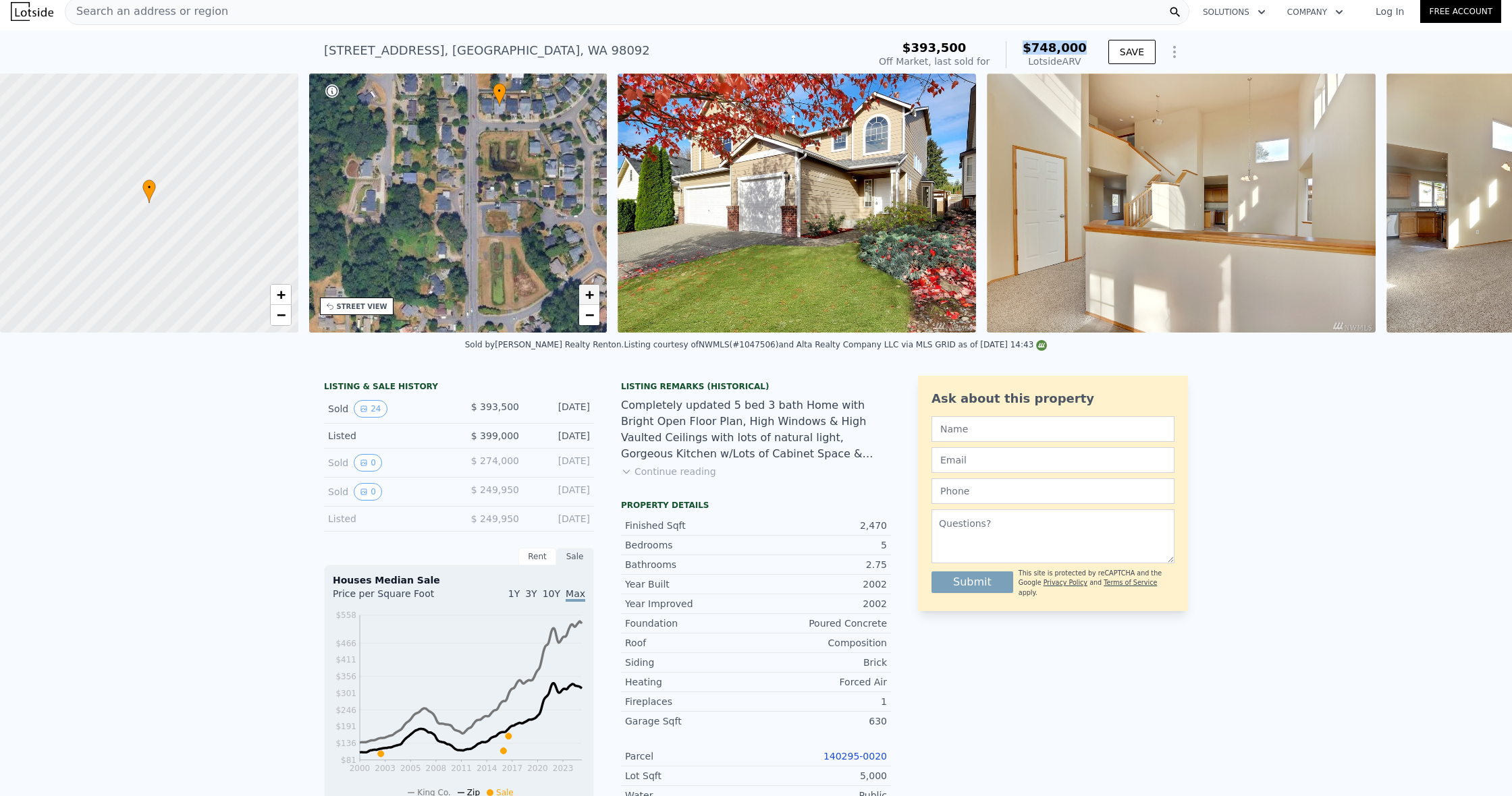
scroll to position [0, 3]
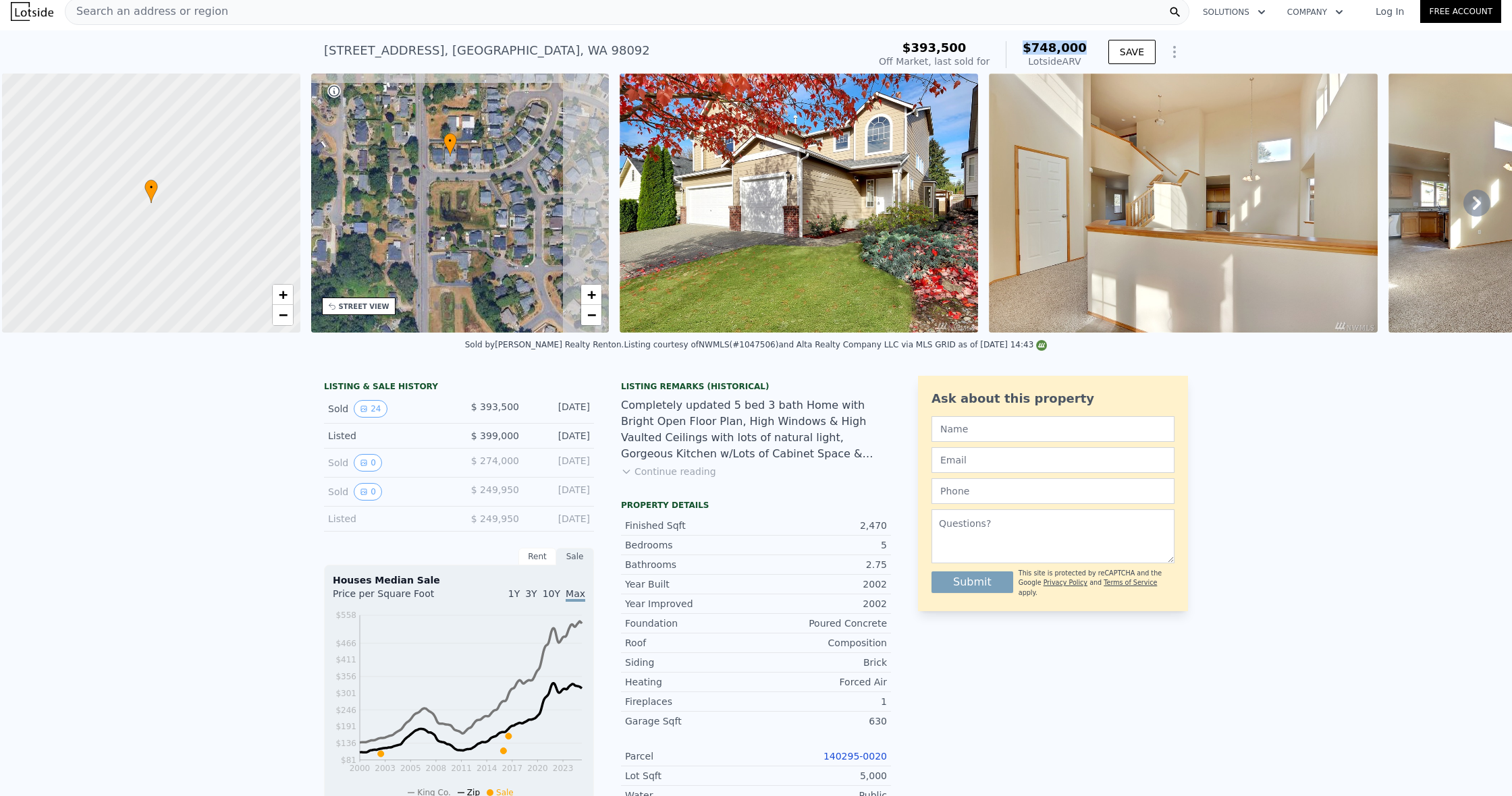
drag, startPoint x: 531, startPoint y: 221, endPoint x: 481, endPoint y: 270, distance: 70.0
click at [481, 270] on div "• + −" at bounding box center [460, 203] width 298 height 259
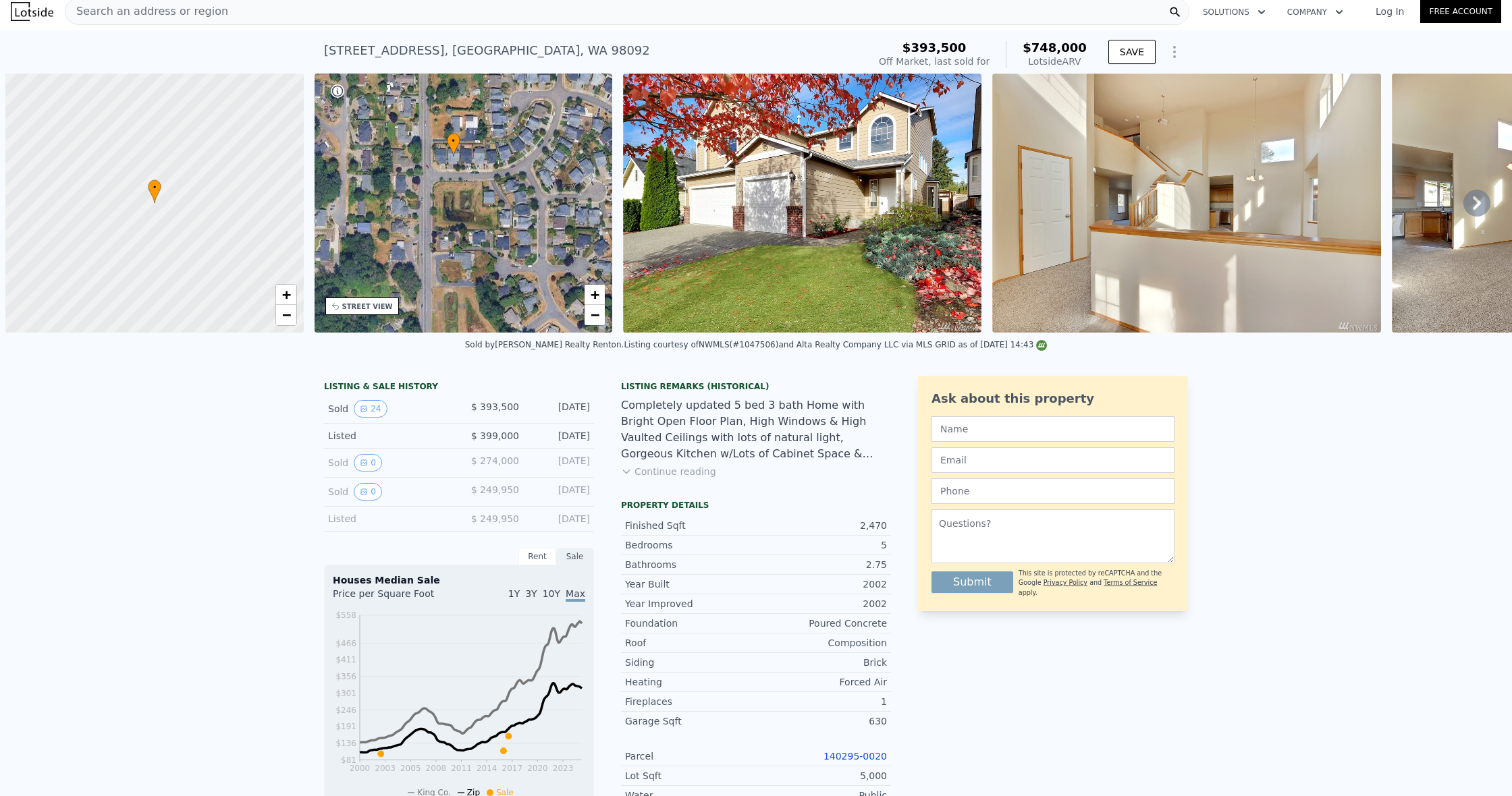
scroll to position [0, 4]
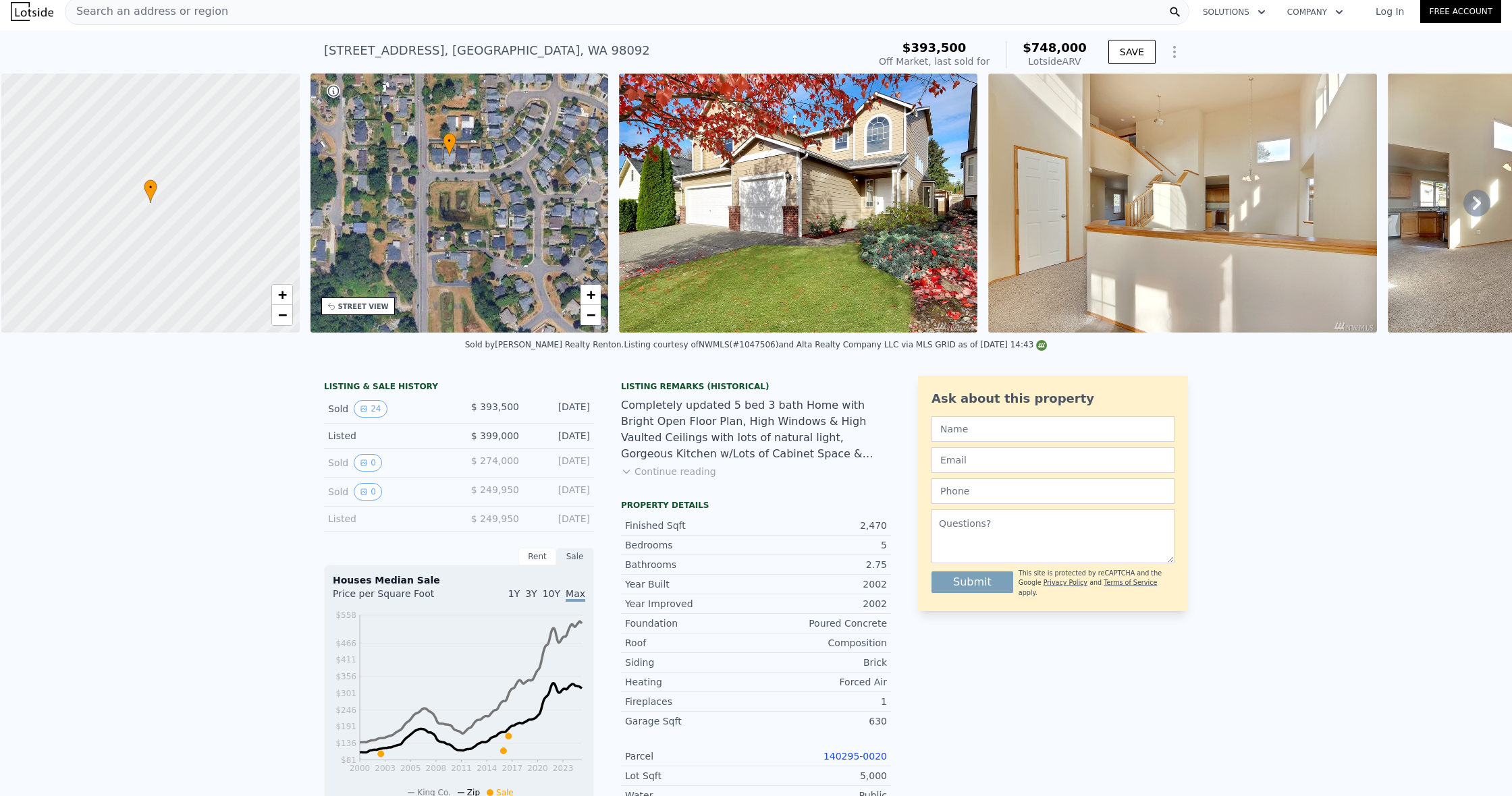
click at [371, 310] on div "STREET VIEW" at bounding box center [363, 307] width 50 height 10
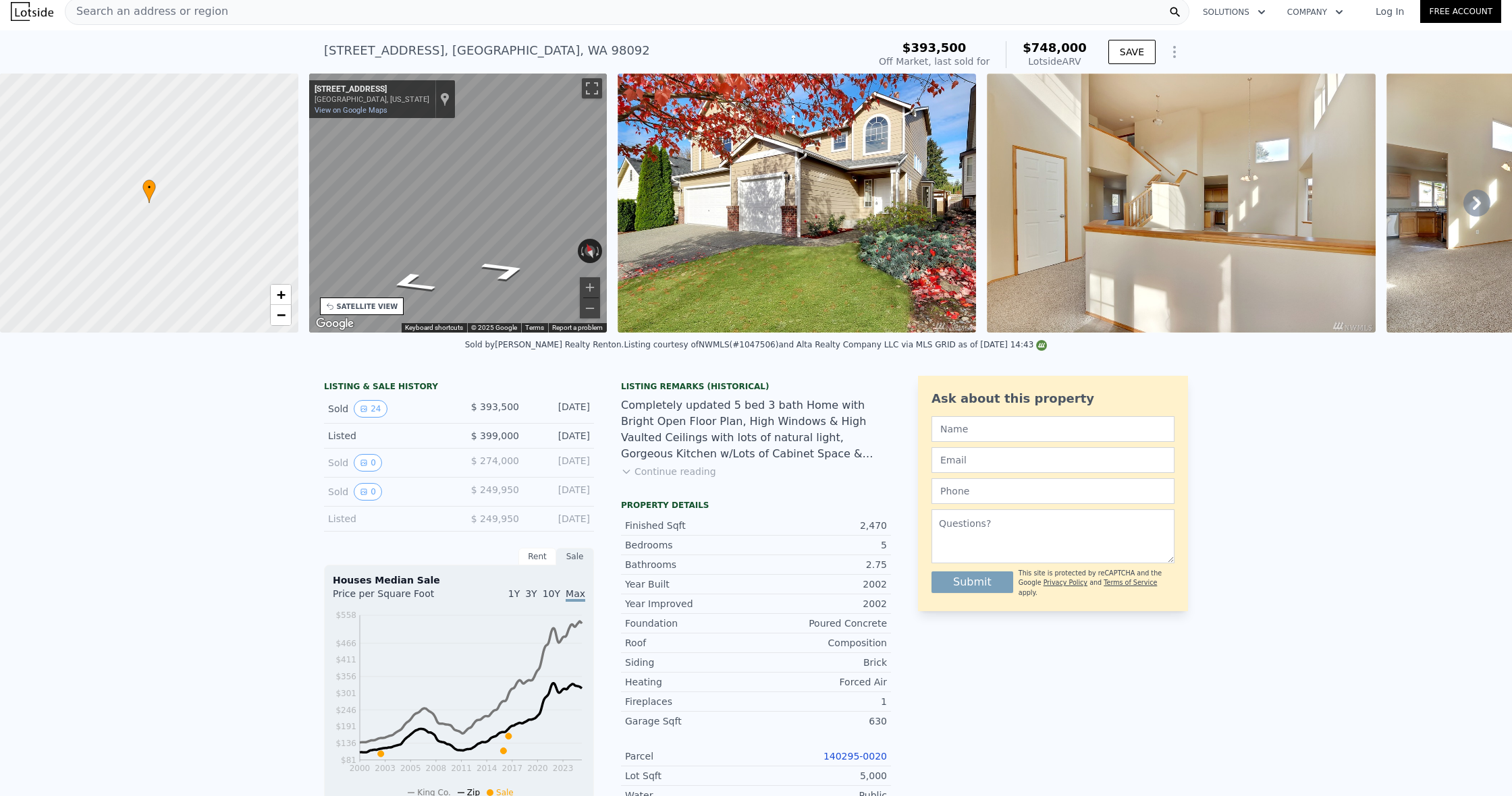
scroll to position [10, 0]
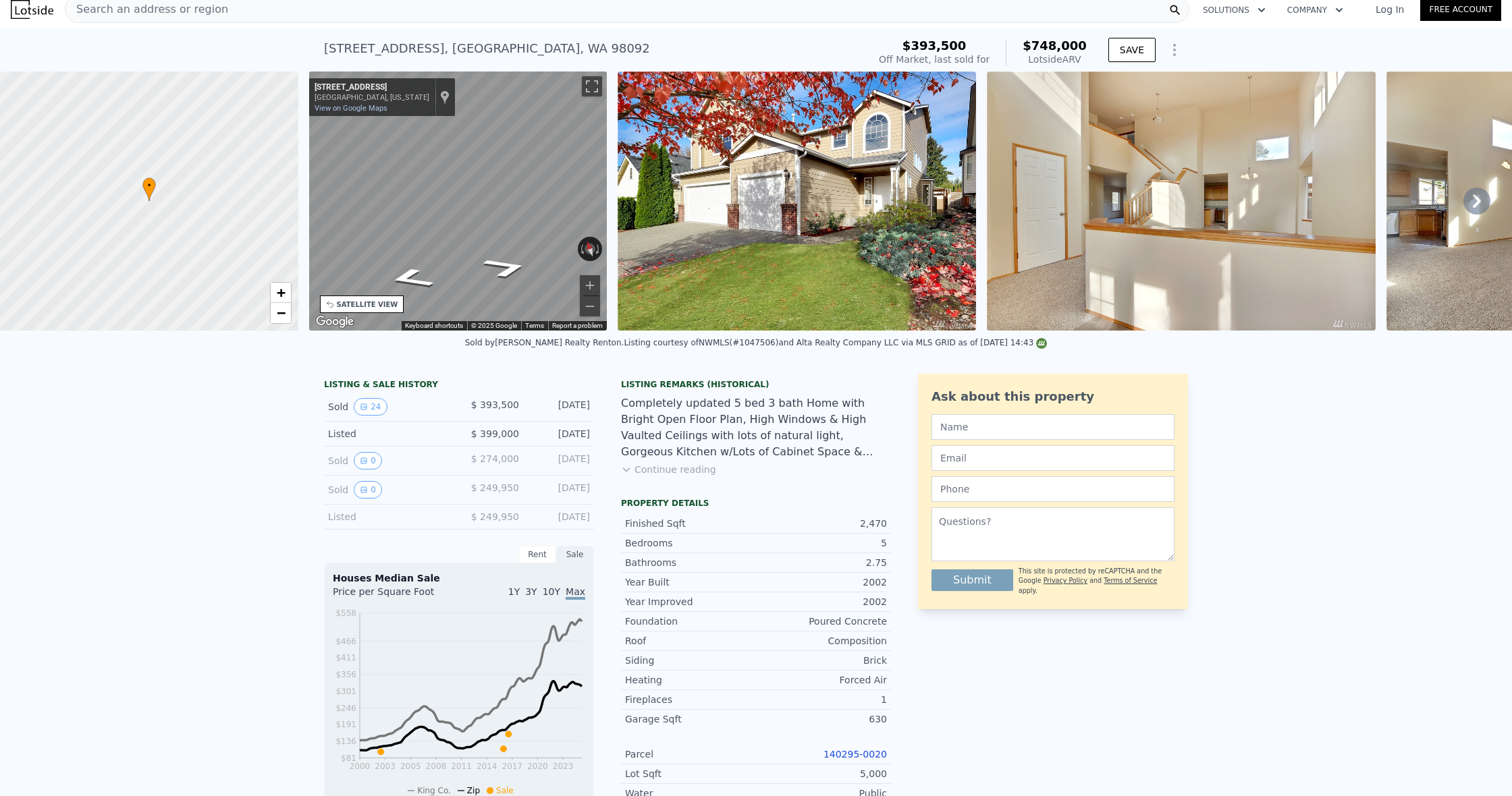
click at [364, 307] on div "SATELLITE VIEW" at bounding box center [367, 305] width 61 height 10
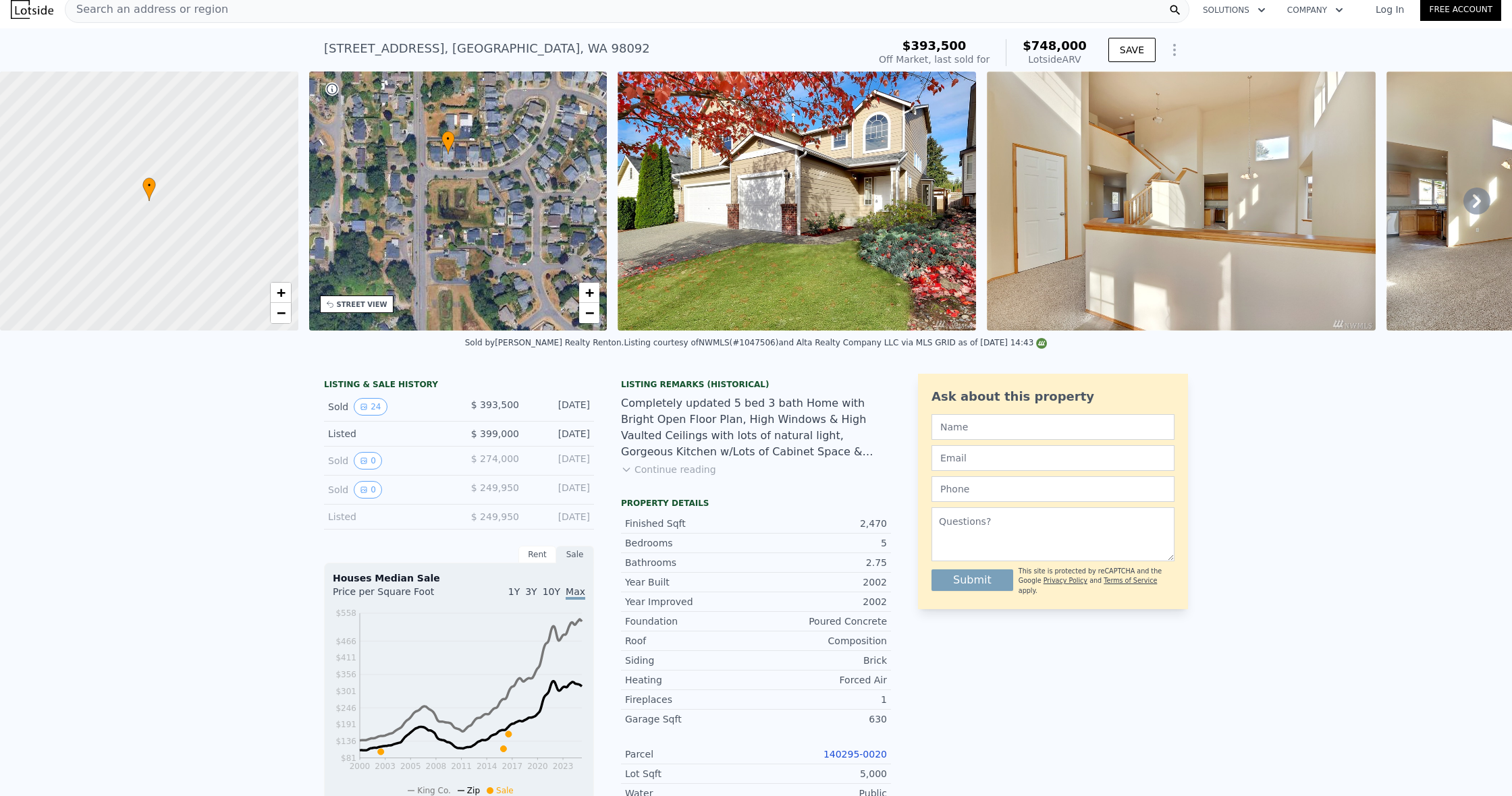
click at [364, 307] on div "STREET VIEW" at bounding box center [362, 305] width 50 height 10
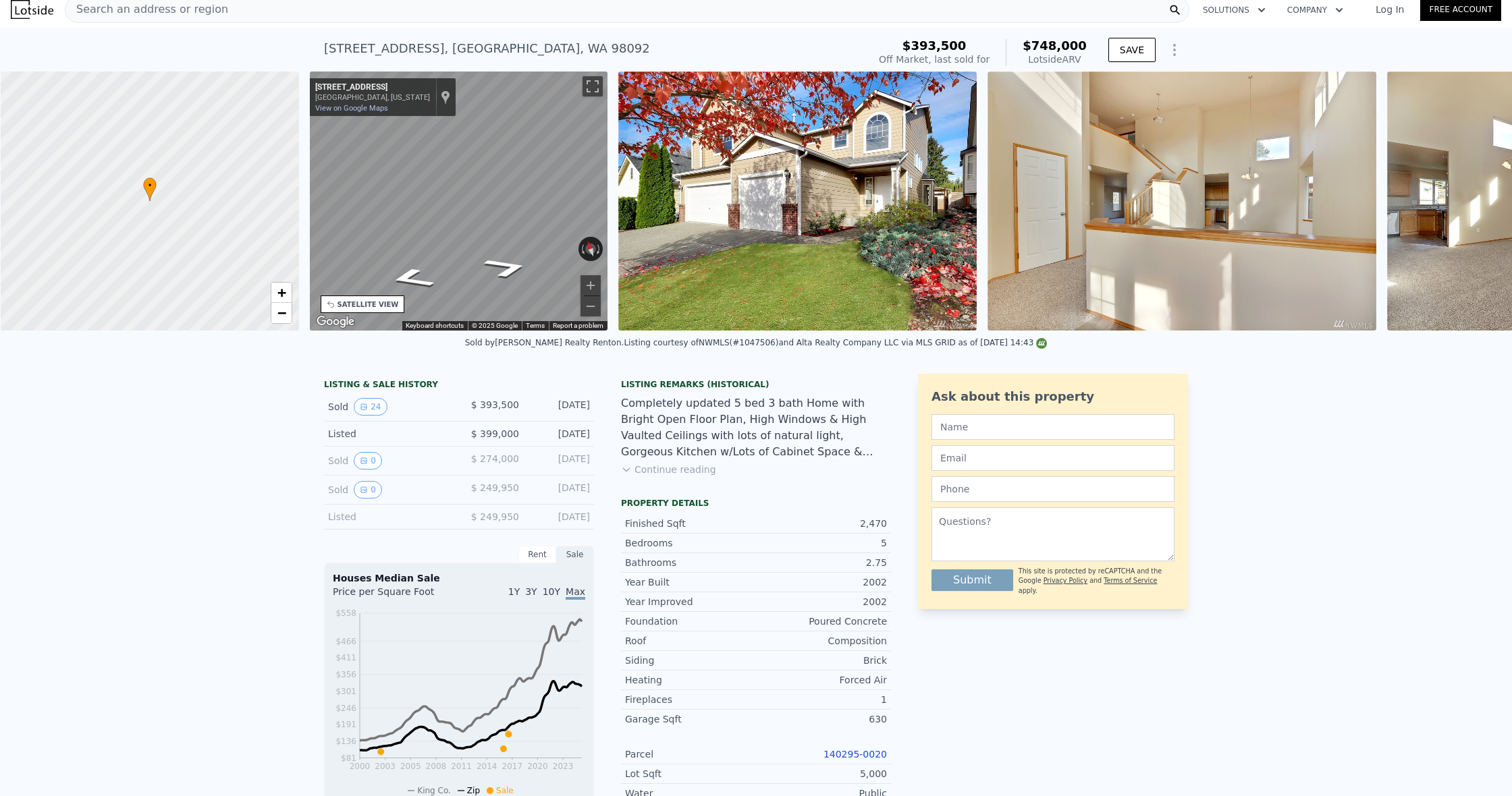
click at [364, 307] on div "SATELLITE VIEW" at bounding box center [368, 305] width 61 height 10
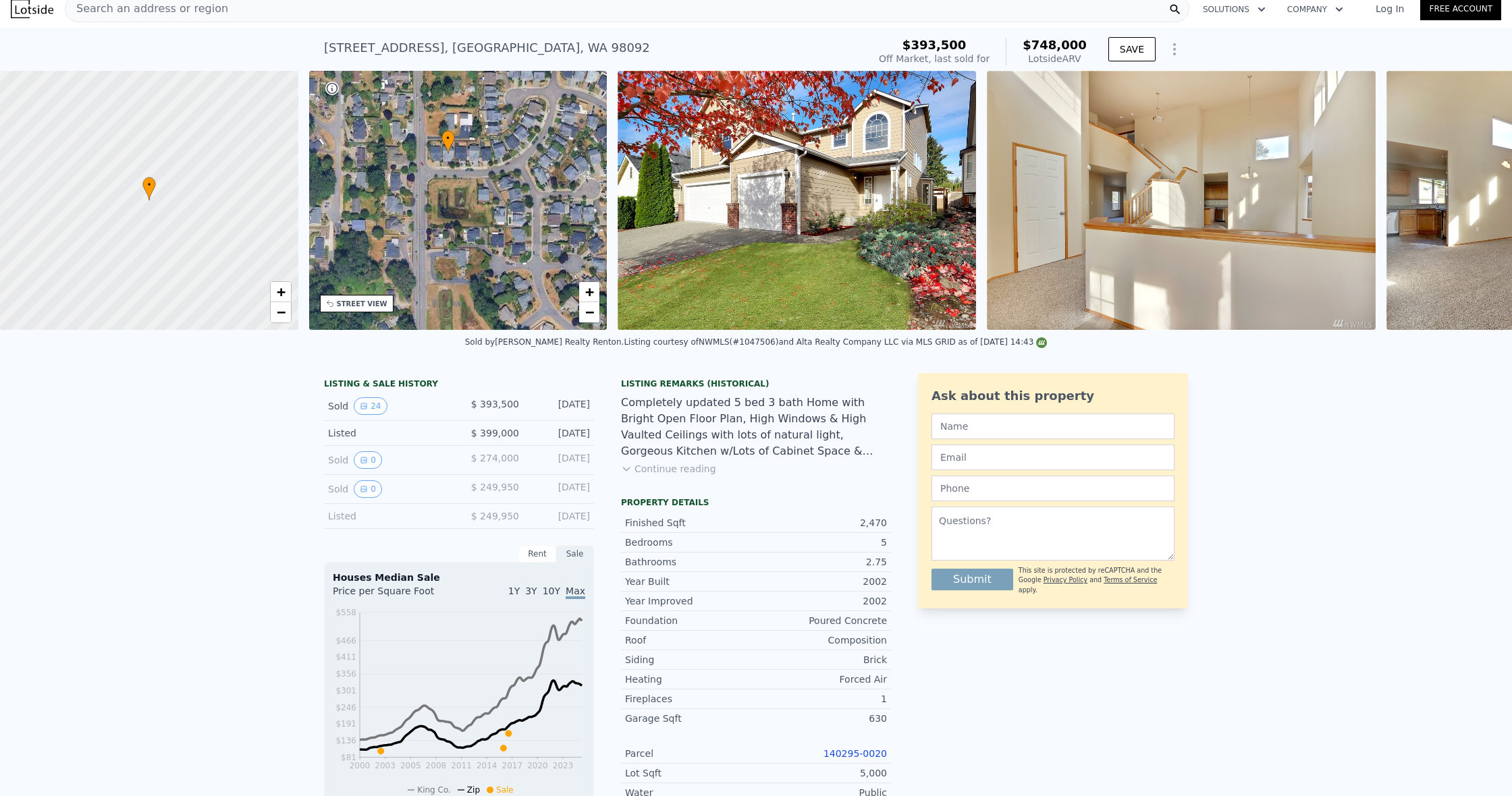
scroll to position [0, 3]
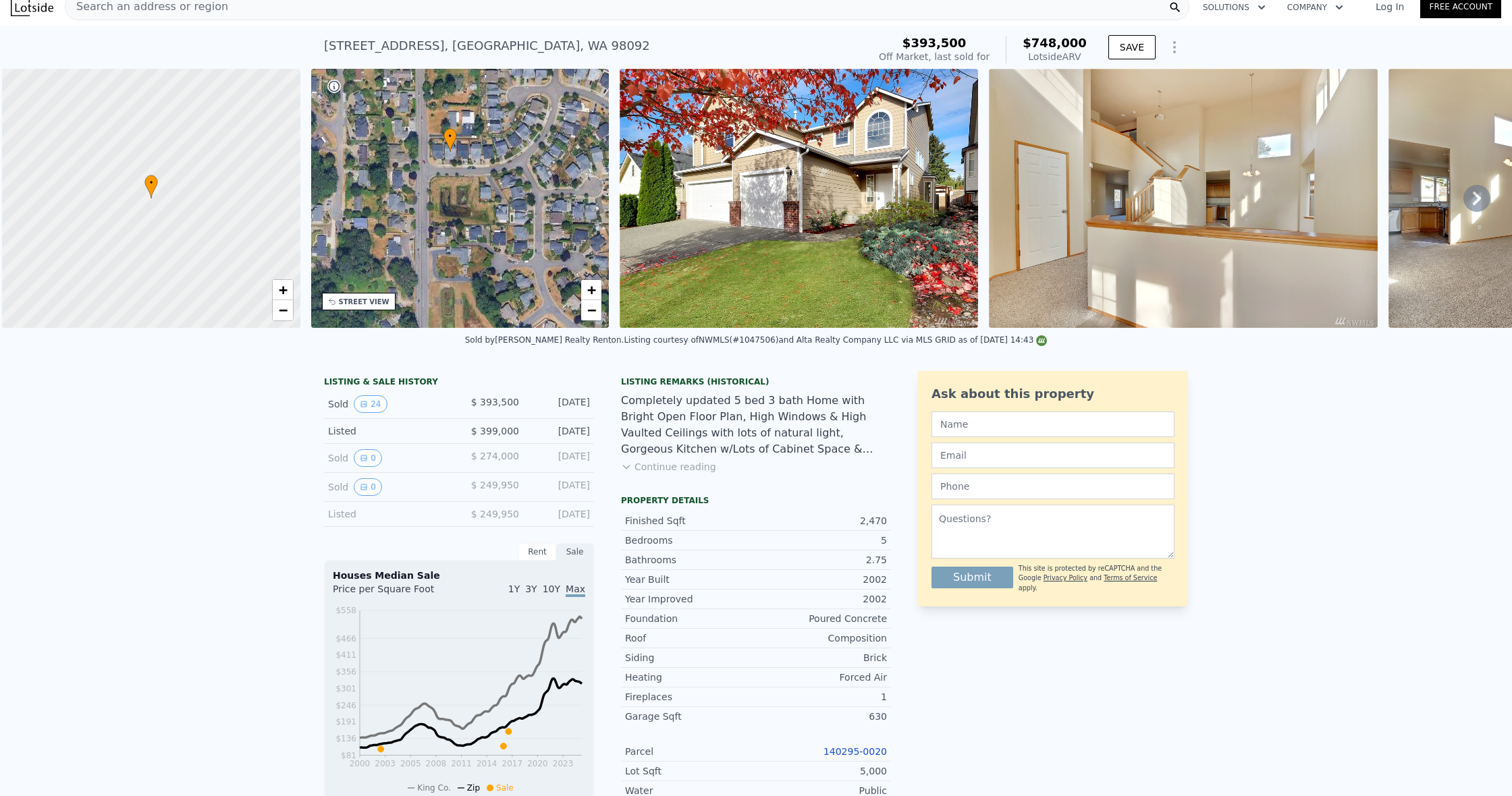
click at [386, 306] on div "STREET VIEW" at bounding box center [359, 302] width 73 height 18
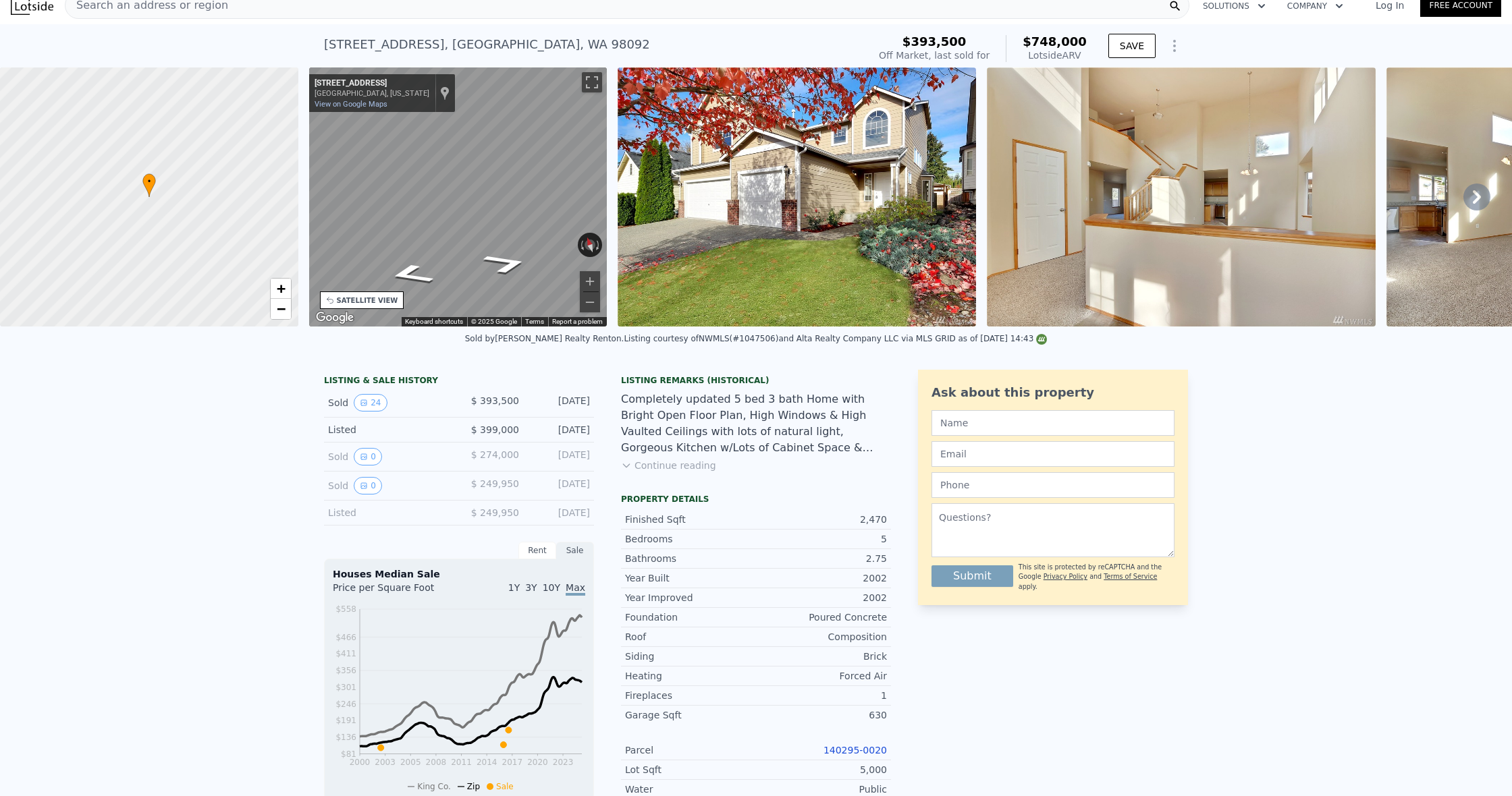
scroll to position [13, 0]
click at [687, 468] on button "Continue reading" at bounding box center [668, 466] width 95 height 14
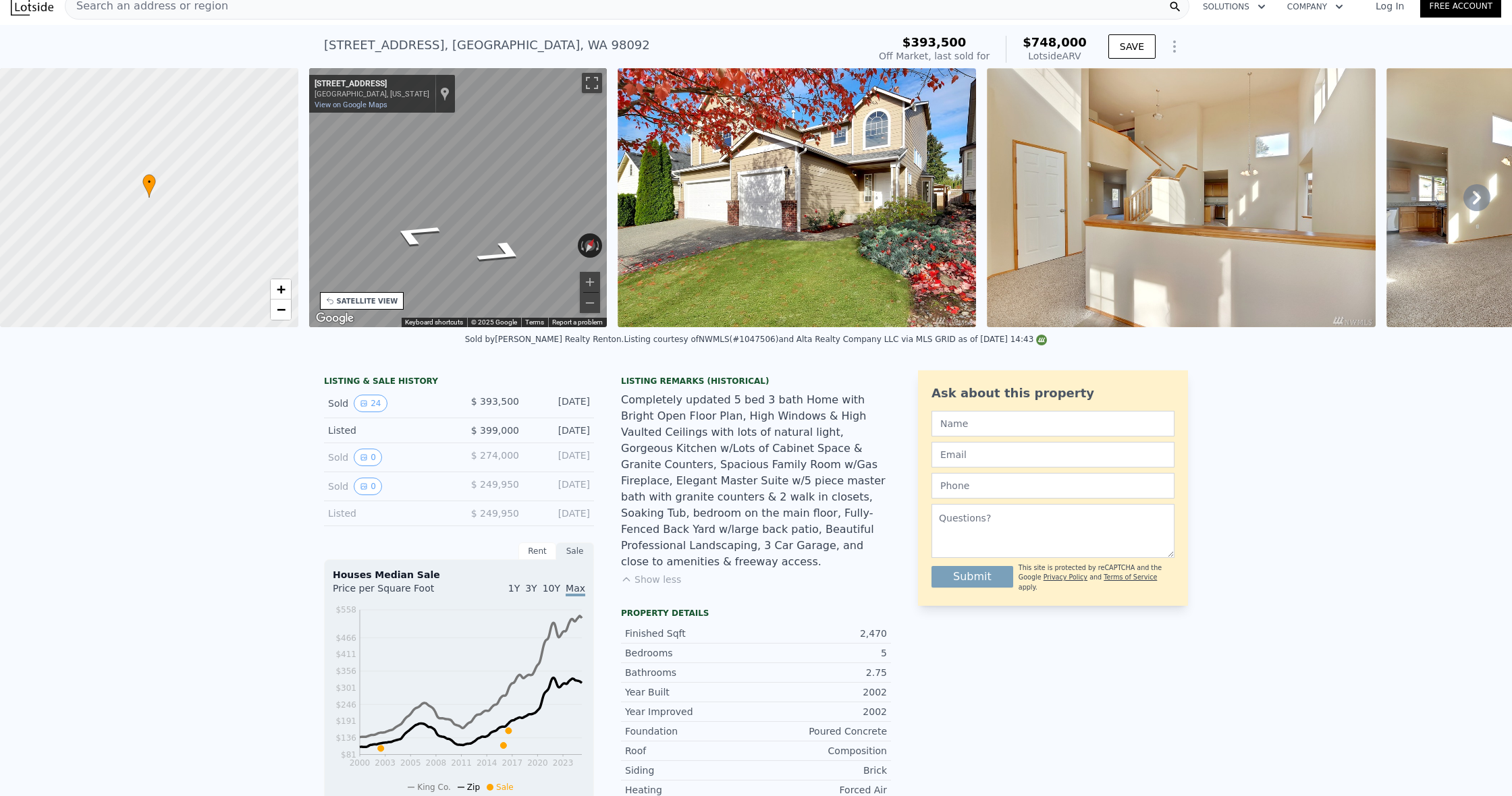
click at [362, 306] on div "SATELLITE VIEW" at bounding box center [367, 301] width 61 height 10
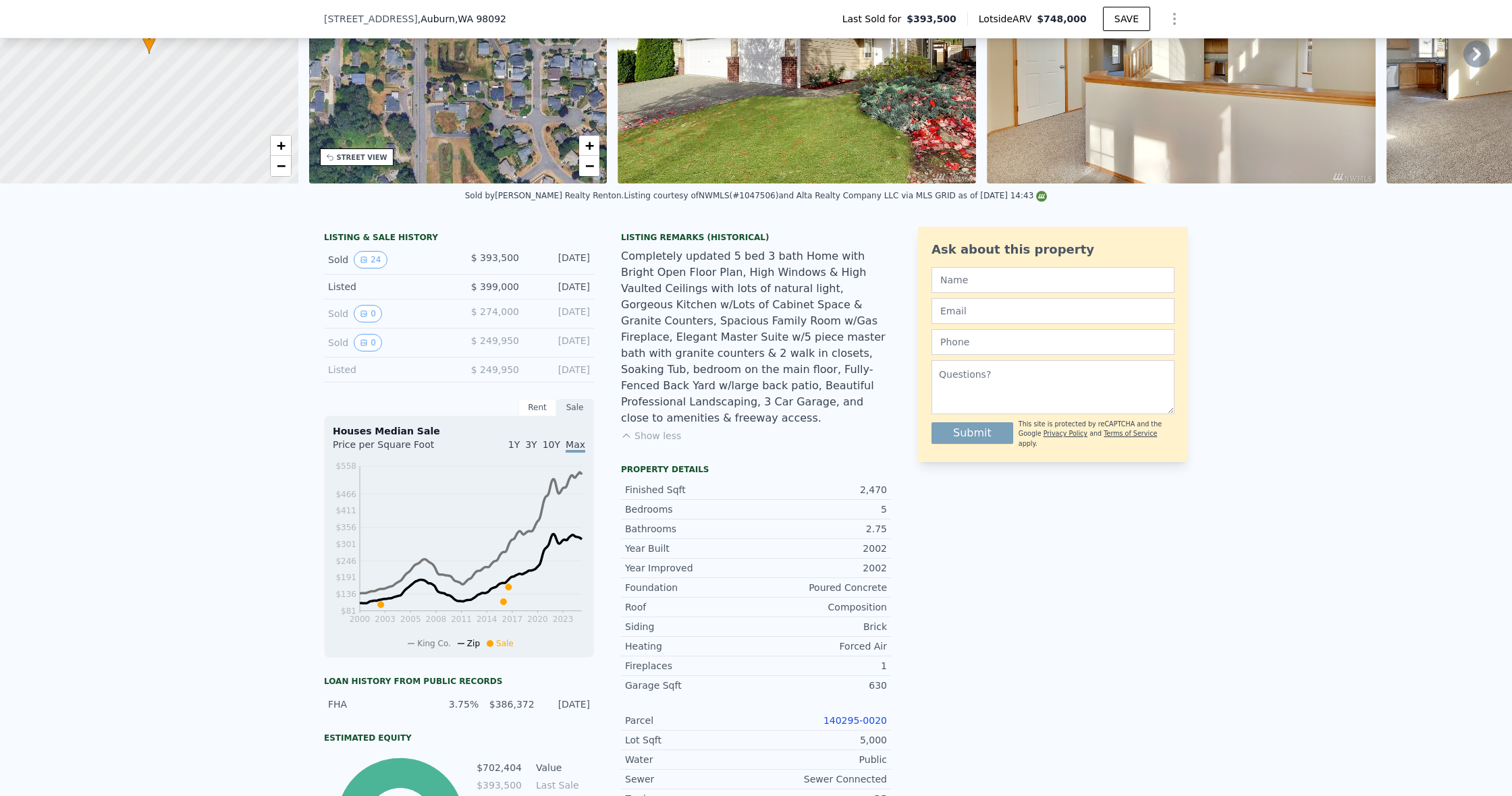
scroll to position [152, 0]
drag, startPoint x: 862, startPoint y: 474, endPoint x: 940, endPoint y: 487, distance: 79.1
click at [889, 480] on div "Finished Sqft 2,470" at bounding box center [755, 489] width 270 height 20
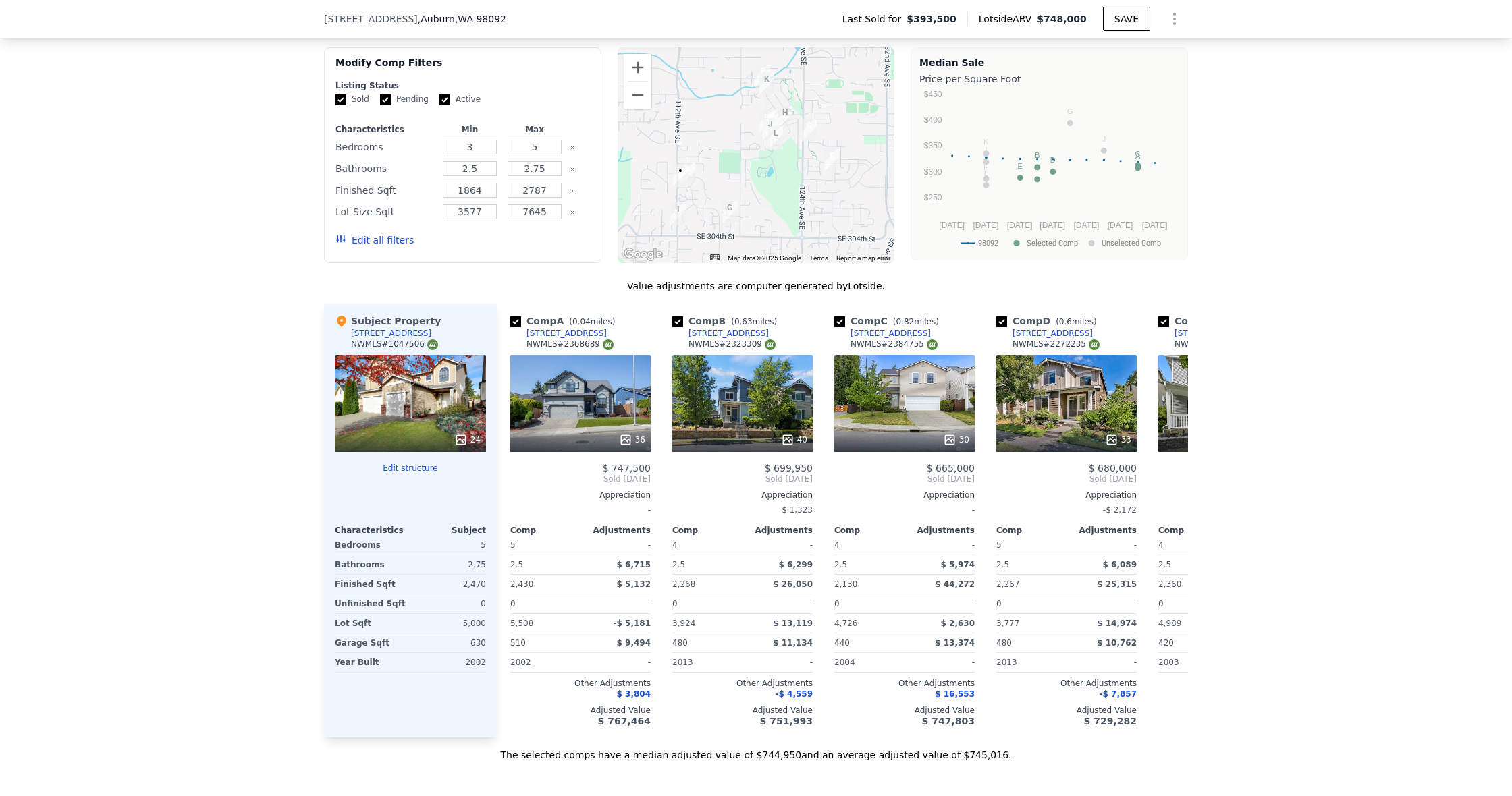
scroll to position [1213, 0]
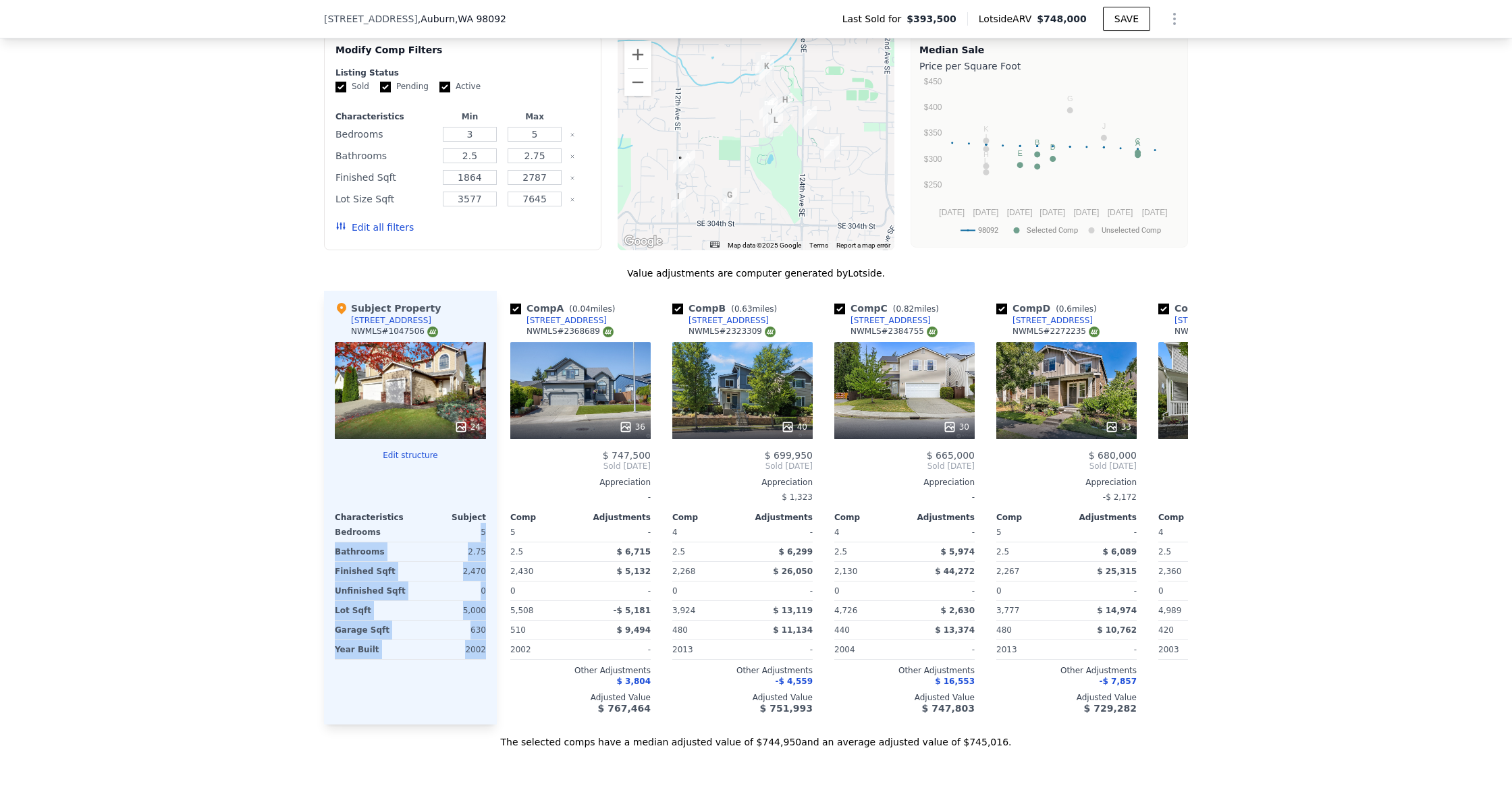
drag, startPoint x: 477, startPoint y: 528, endPoint x: 492, endPoint y: 648, distance: 120.9
click at [491, 649] on div "Subject Property 11208 SE 299th Pl NWMLS # 1047506 24 Edit structure Characteri…" at bounding box center [410, 508] width 173 height 434
click at [475, 531] on div "5" at bounding box center [449, 532] width 73 height 19
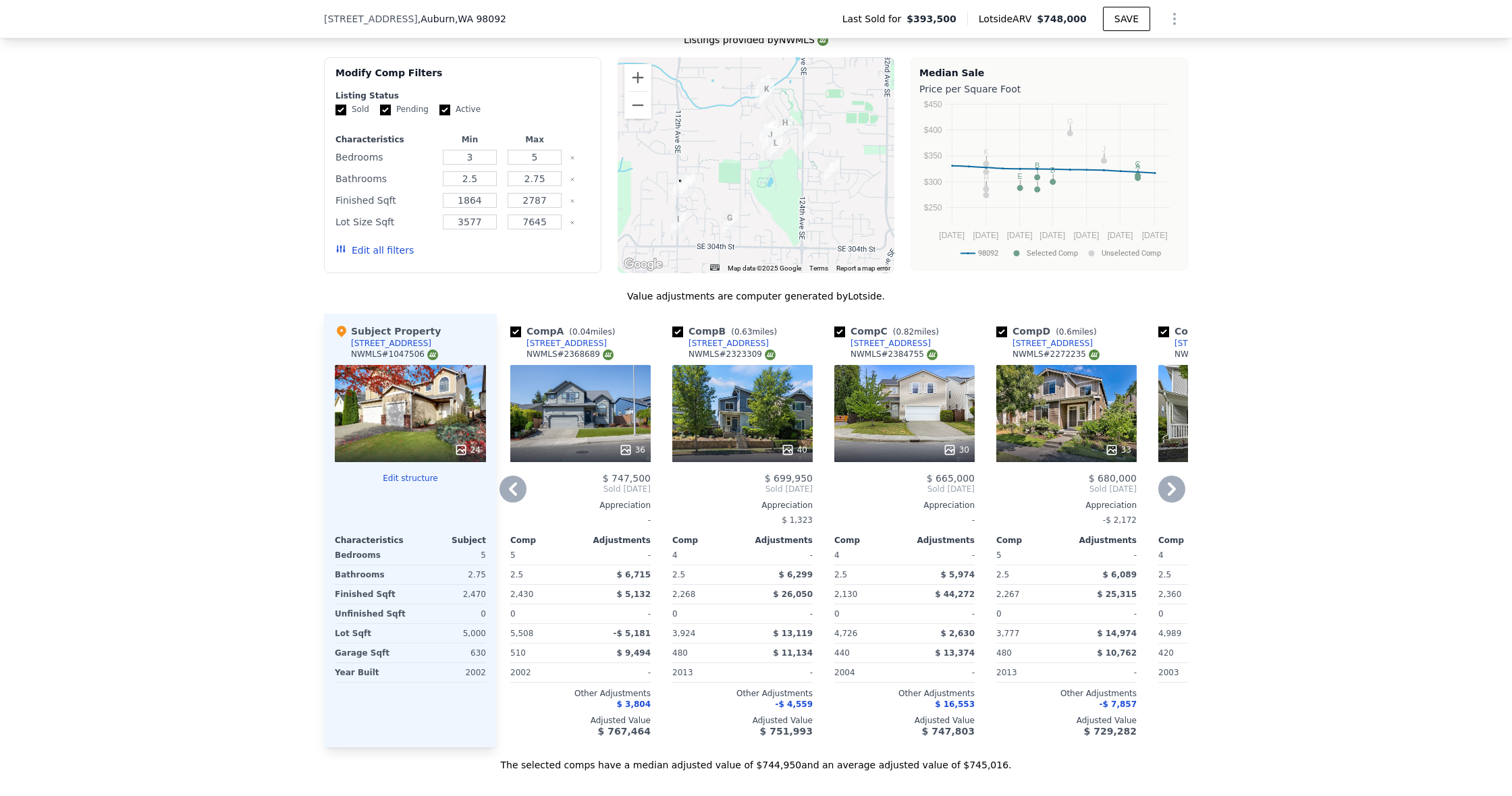
scroll to position [1188, 0]
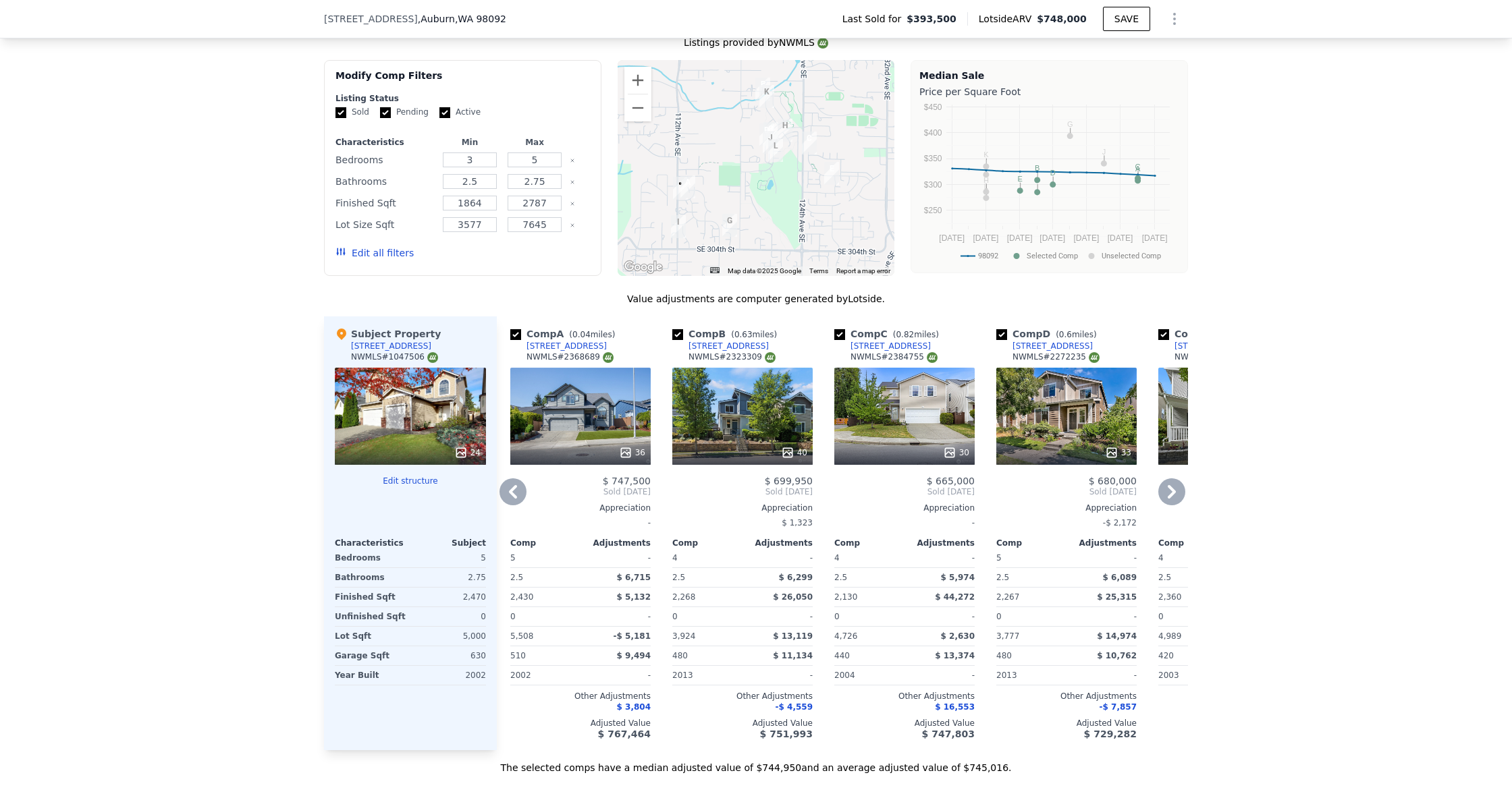
drag, startPoint x: 570, startPoint y: 336, endPoint x: 619, endPoint y: 334, distance: 49.0
click at [619, 334] on div "Comp A ( 0.04 miles) 11234 SE 299th Pl NWMLS # 2368689" at bounding box center [580, 347] width 140 height 41
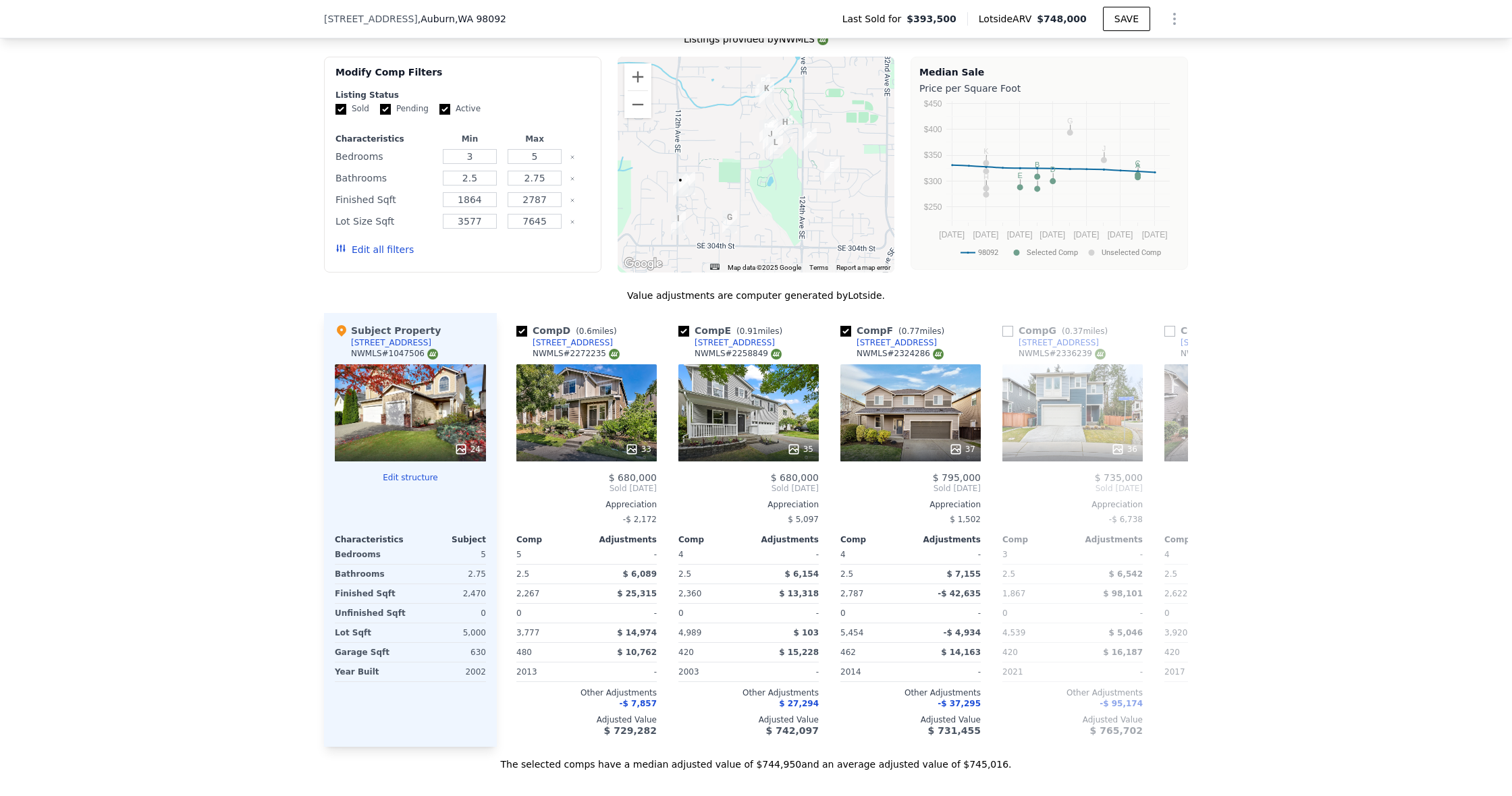
scroll to position [0, 481]
drag, startPoint x: 466, startPoint y: 672, endPoint x: 496, endPoint y: 672, distance: 30.0
click at [496, 672] on div "Subject Property 11208 SE 299th Pl NWMLS # 1047506 24 Edit structure Characteri…" at bounding box center [410, 530] width 173 height 434
drag, startPoint x: 518, startPoint y: 671, endPoint x: 546, endPoint y: 673, distance: 28.1
click at [546, 673] on div "2013" at bounding box center [551, 672] width 67 height 19
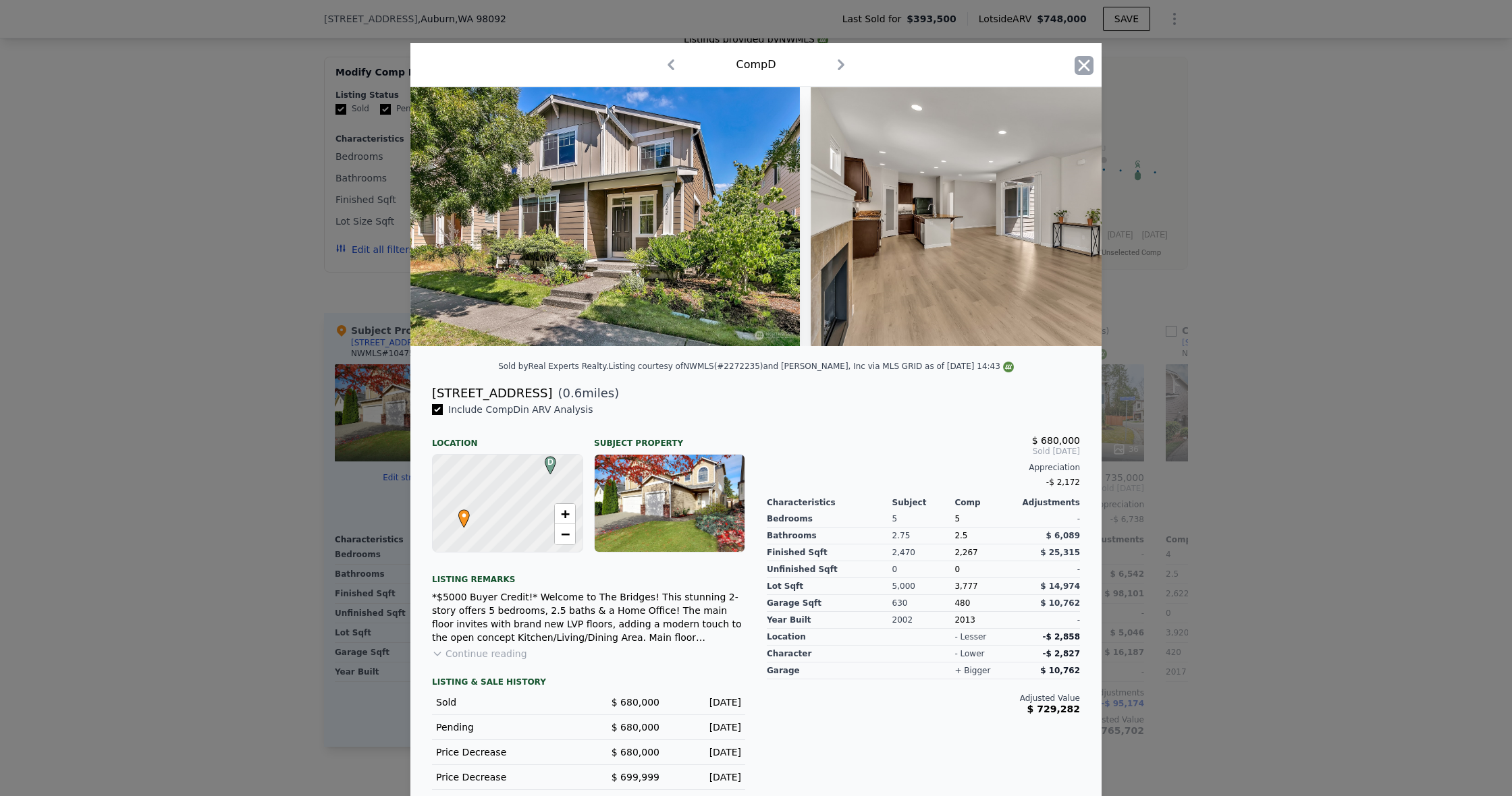
click at [1090, 64] on icon "button" at bounding box center [1084, 65] width 19 height 19
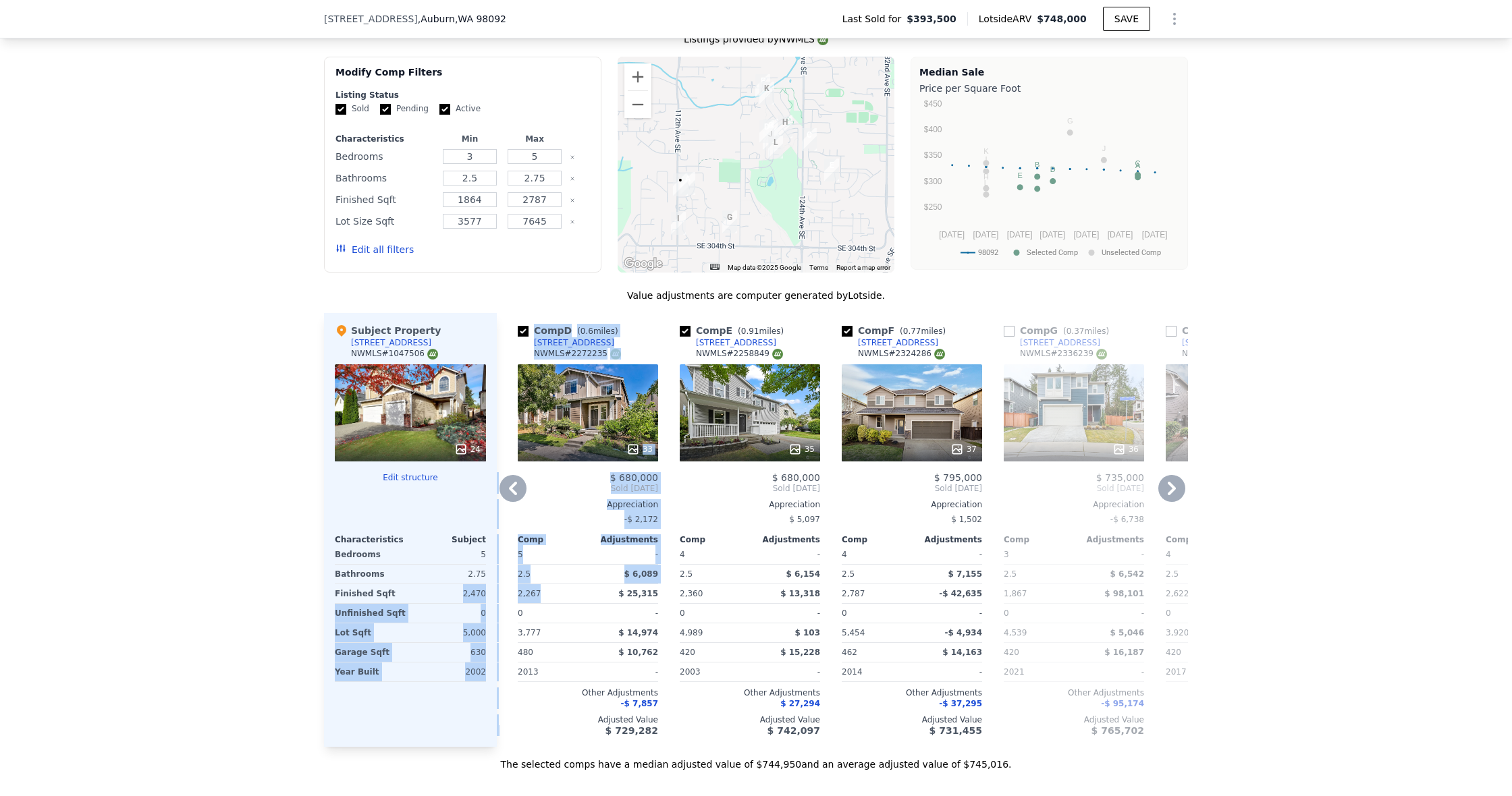
drag, startPoint x: 463, startPoint y: 593, endPoint x: 557, endPoint y: 595, distance: 94.0
click at [557, 595] on div "Subject Property 11208 SE 299th Pl NWMLS # 1047506 24 Edit structure Characteri…" at bounding box center [755, 530] width 864 height 434
click at [557, 595] on div "2,267" at bounding box center [551, 594] width 67 height 19
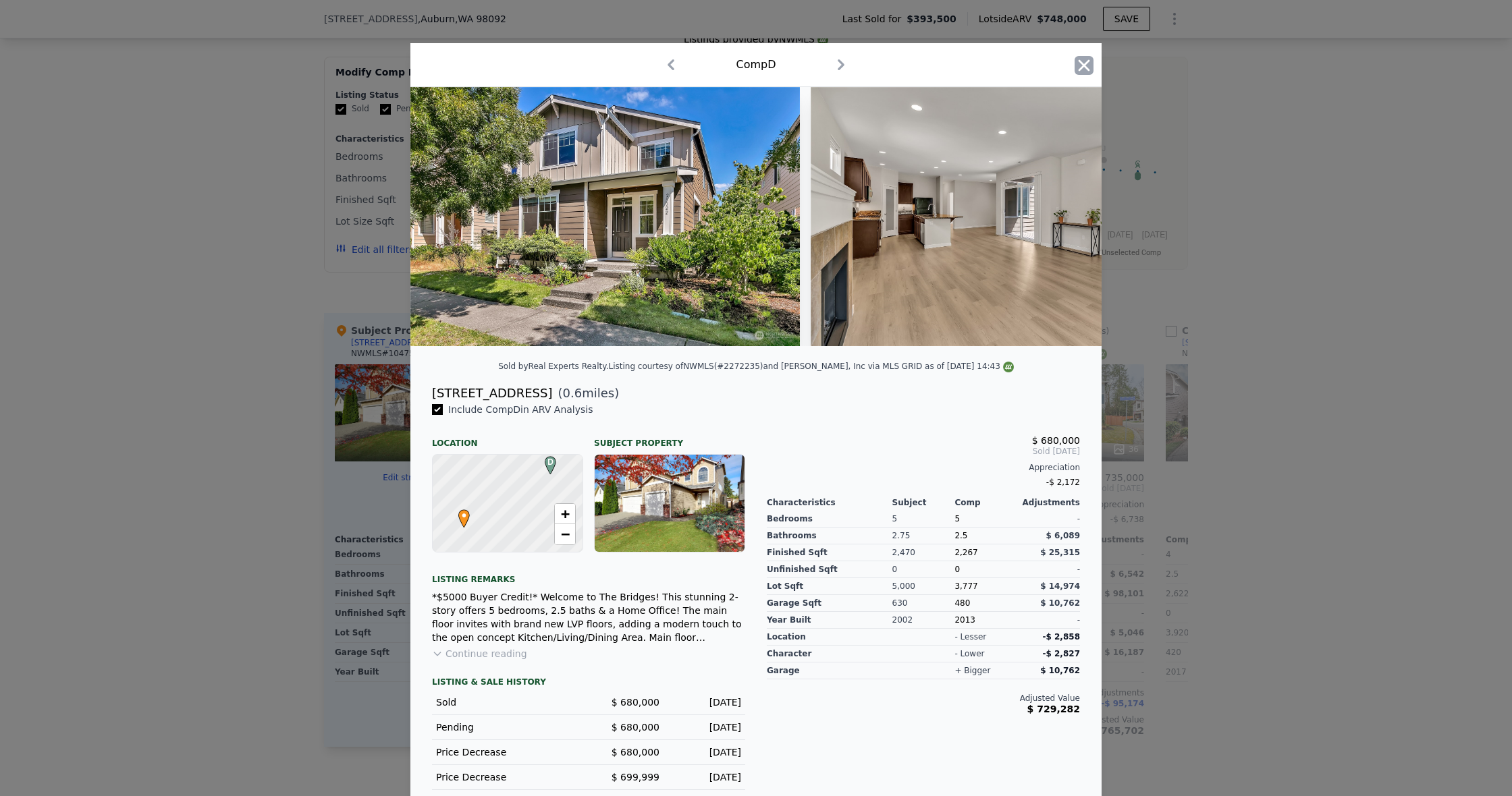
click at [1080, 64] on icon "button" at bounding box center [1084, 65] width 19 height 19
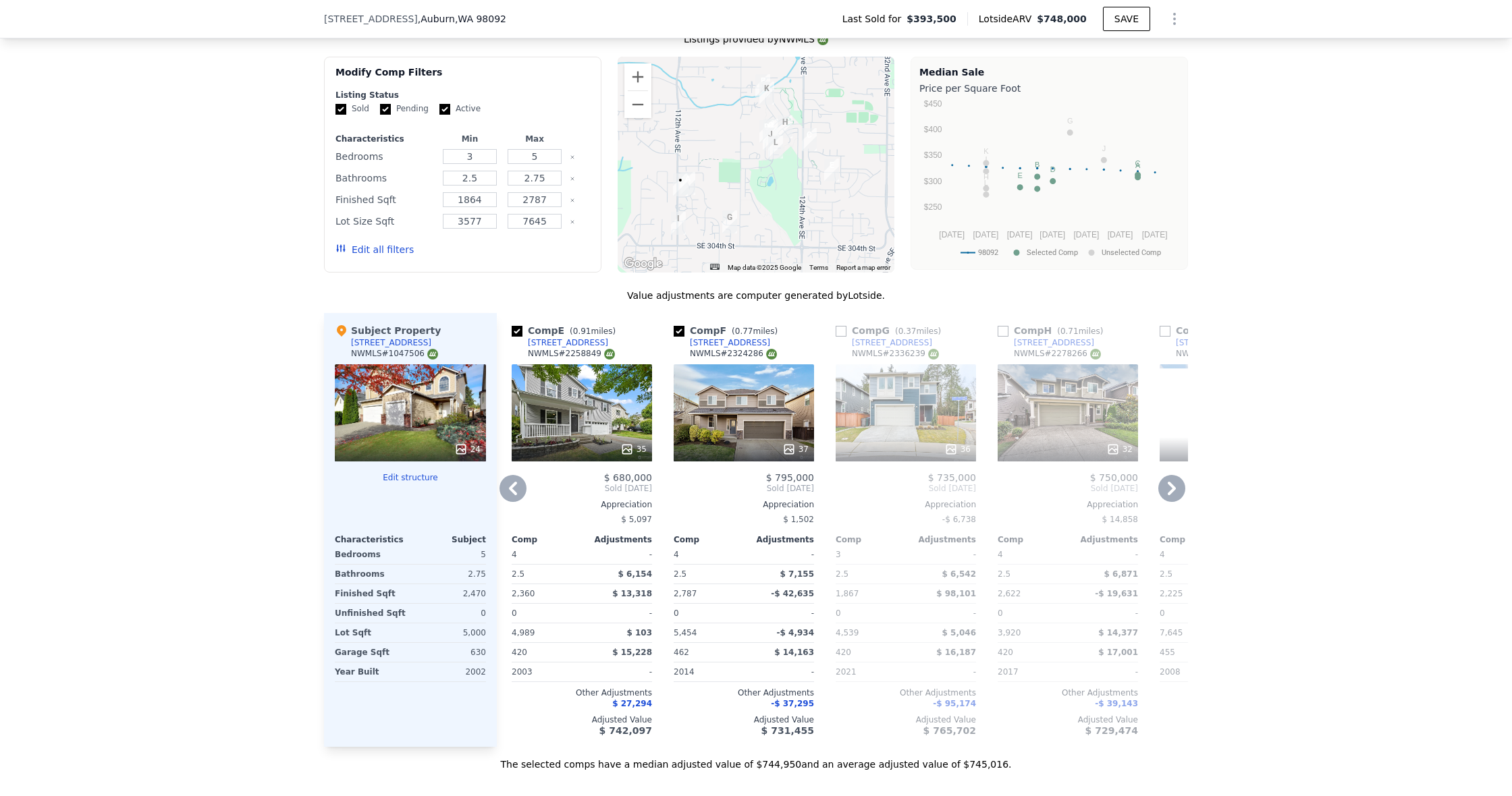
scroll to position [0, 661]
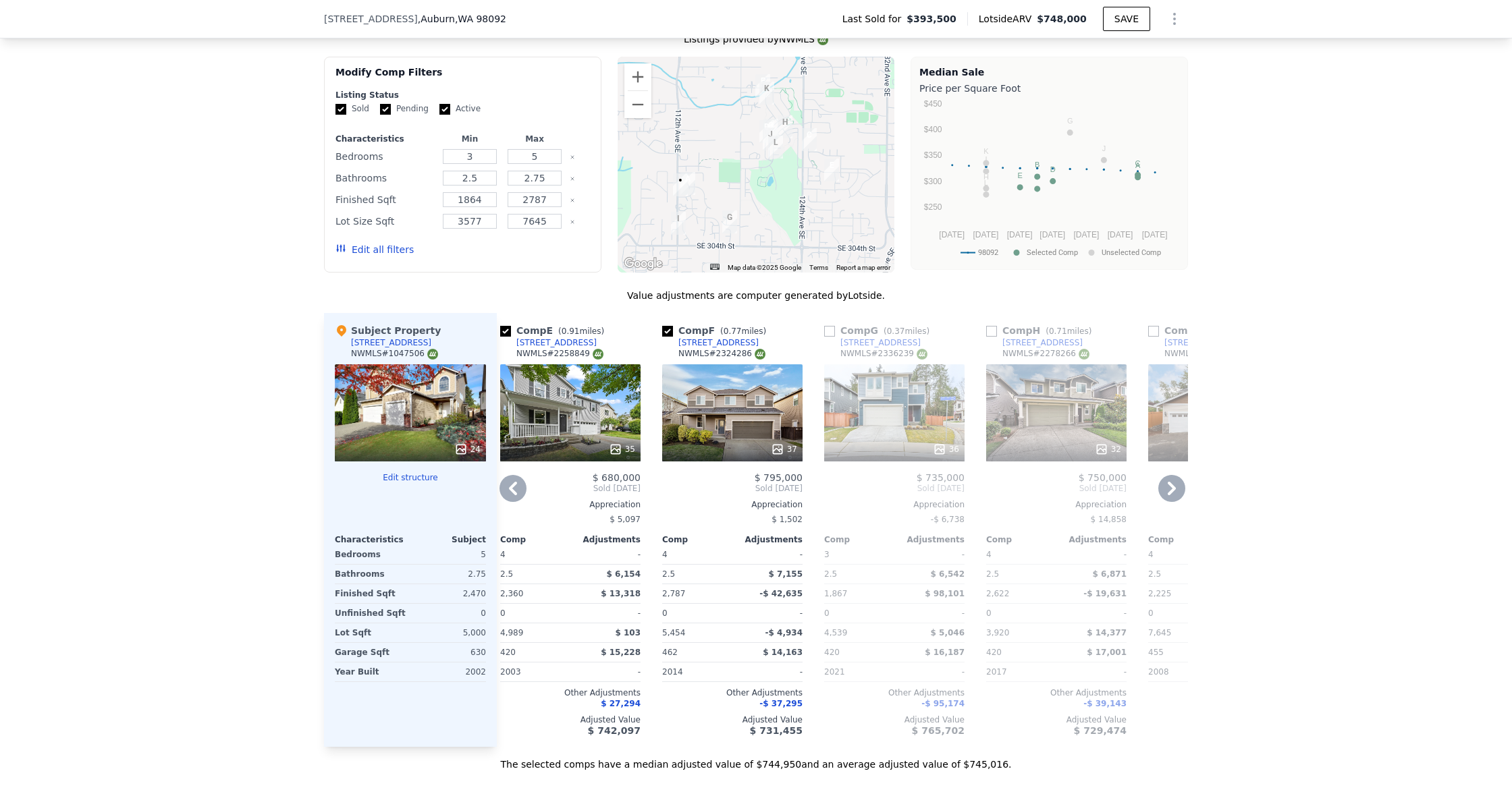
drag, startPoint x: 557, startPoint y: 333, endPoint x: 660, endPoint y: 381, distance: 113.6
click at [602, 334] on span "( 0.91 miles)" at bounding box center [581, 331] width 56 height 10
click at [606, 328] on div "Comp E ( 0.91 miles) 29669 127th Pl SE NWMLS # 2258849" at bounding box center [570, 344] width 140 height 41
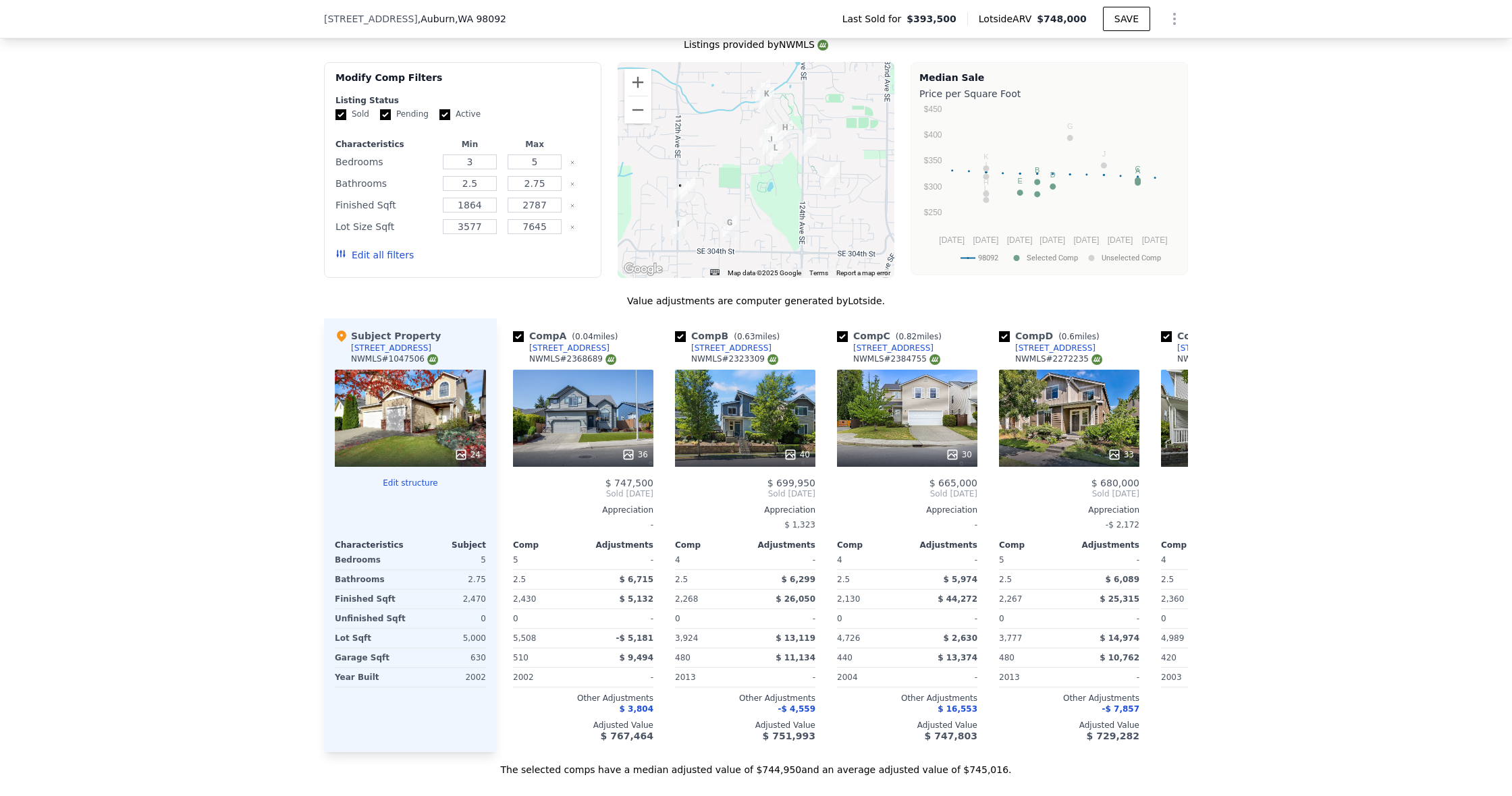
scroll to position [0, 0]
click at [625, 456] on icon at bounding box center [628, 454] width 9 height 9
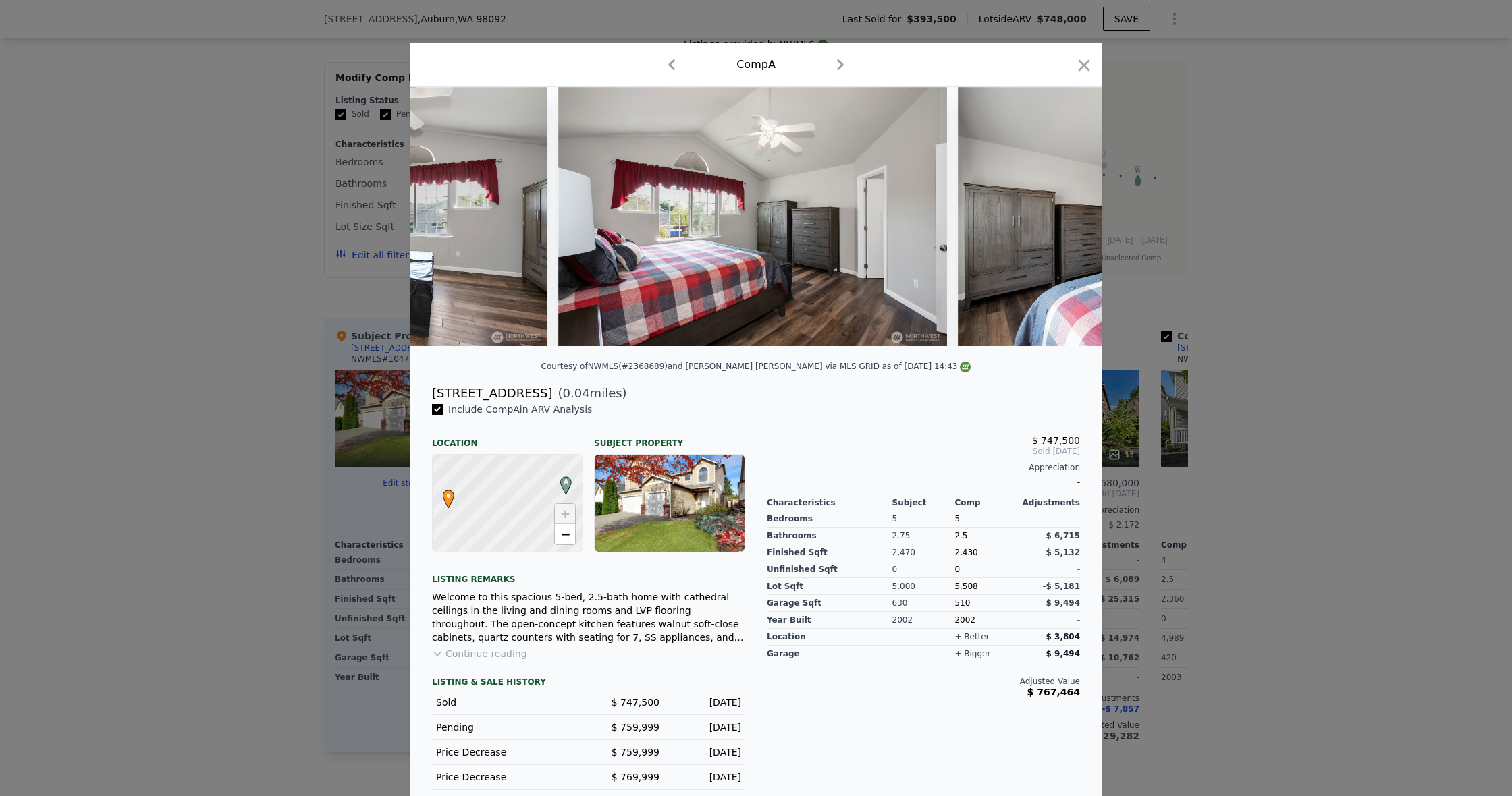
scroll to position [0, 7932]
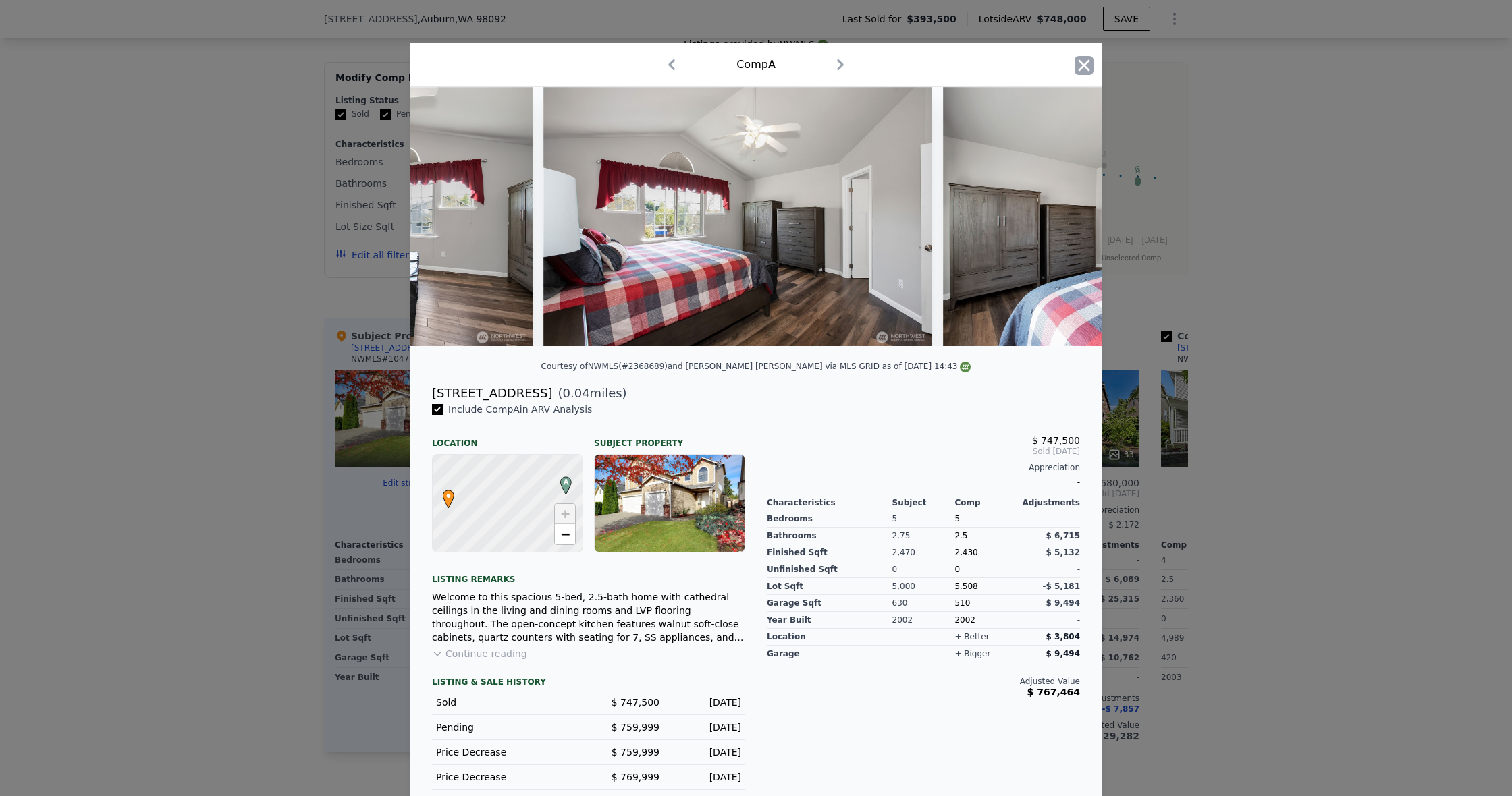
click at [1078, 68] on icon "button" at bounding box center [1084, 65] width 19 height 19
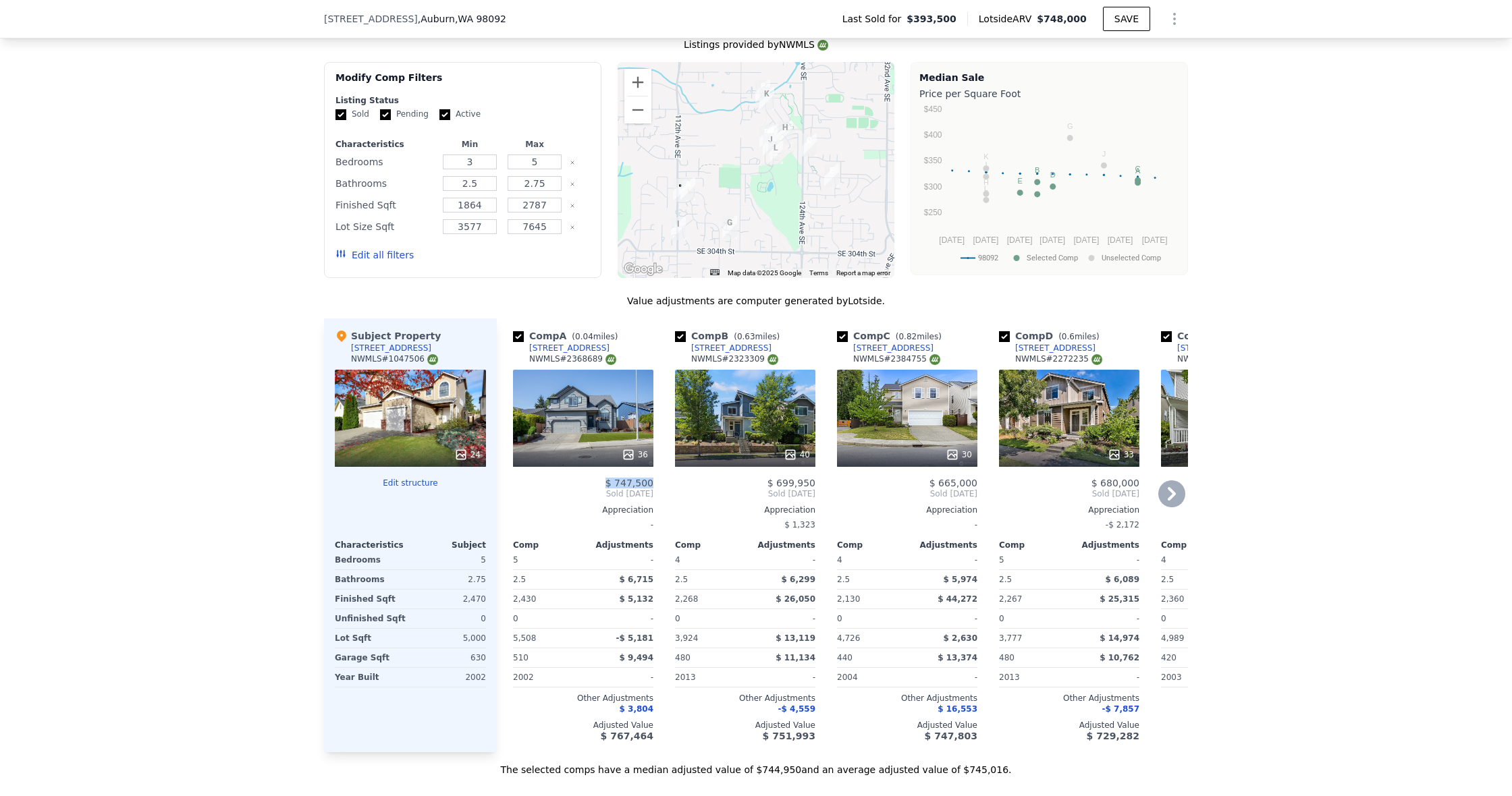
drag, startPoint x: 606, startPoint y: 482, endPoint x: 661, endPoint y: 483, distance: 55.0
click at [661, 483] on div "Comp A ( 0.04 miles) 11234 SE 299th Pl NWMLS # 2368689 36 $ 747,500 Sold Aug 20…" at bounding box center [842, 536] width 691 height 434
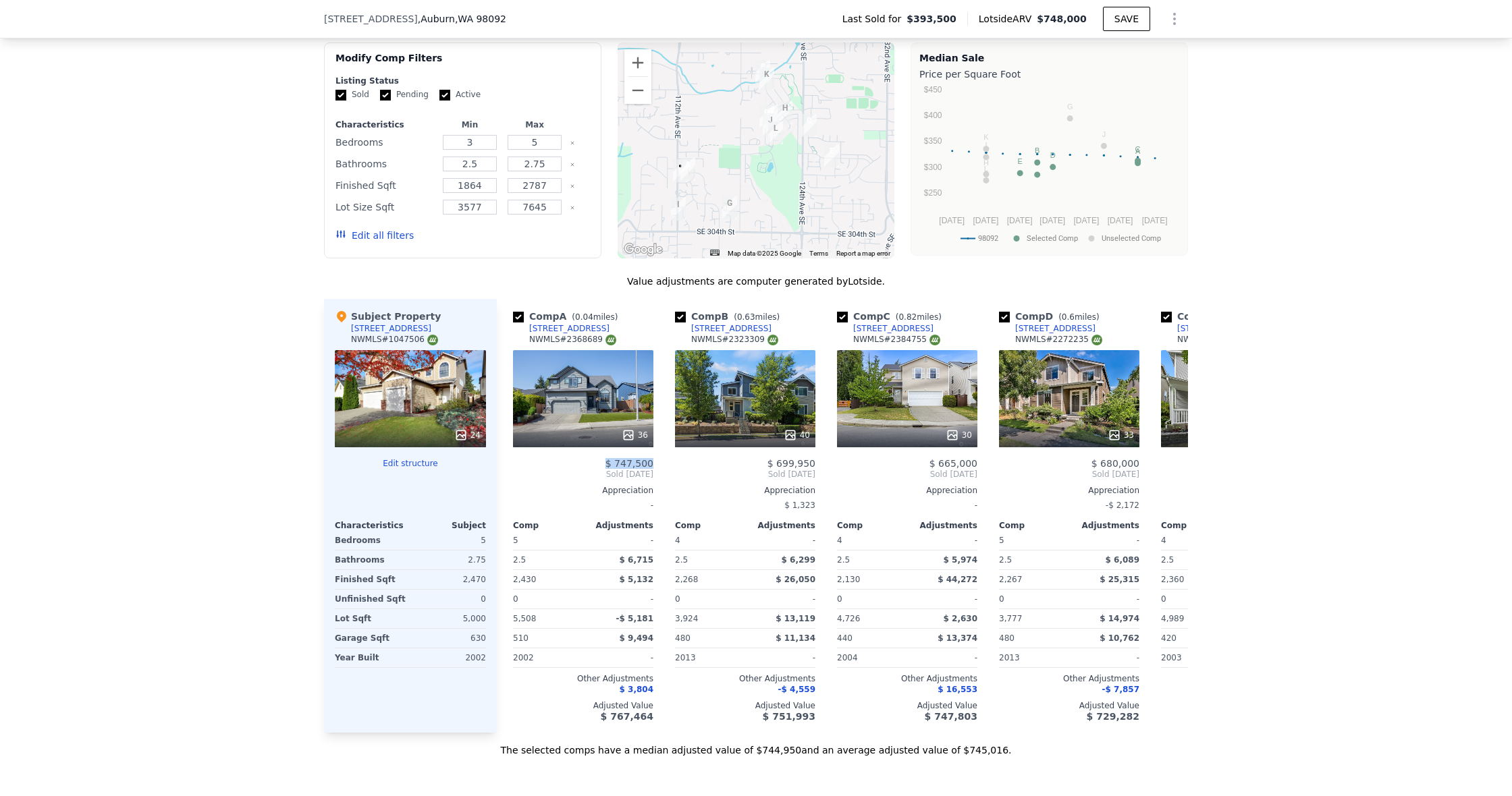
scroll to position [1202, 0]
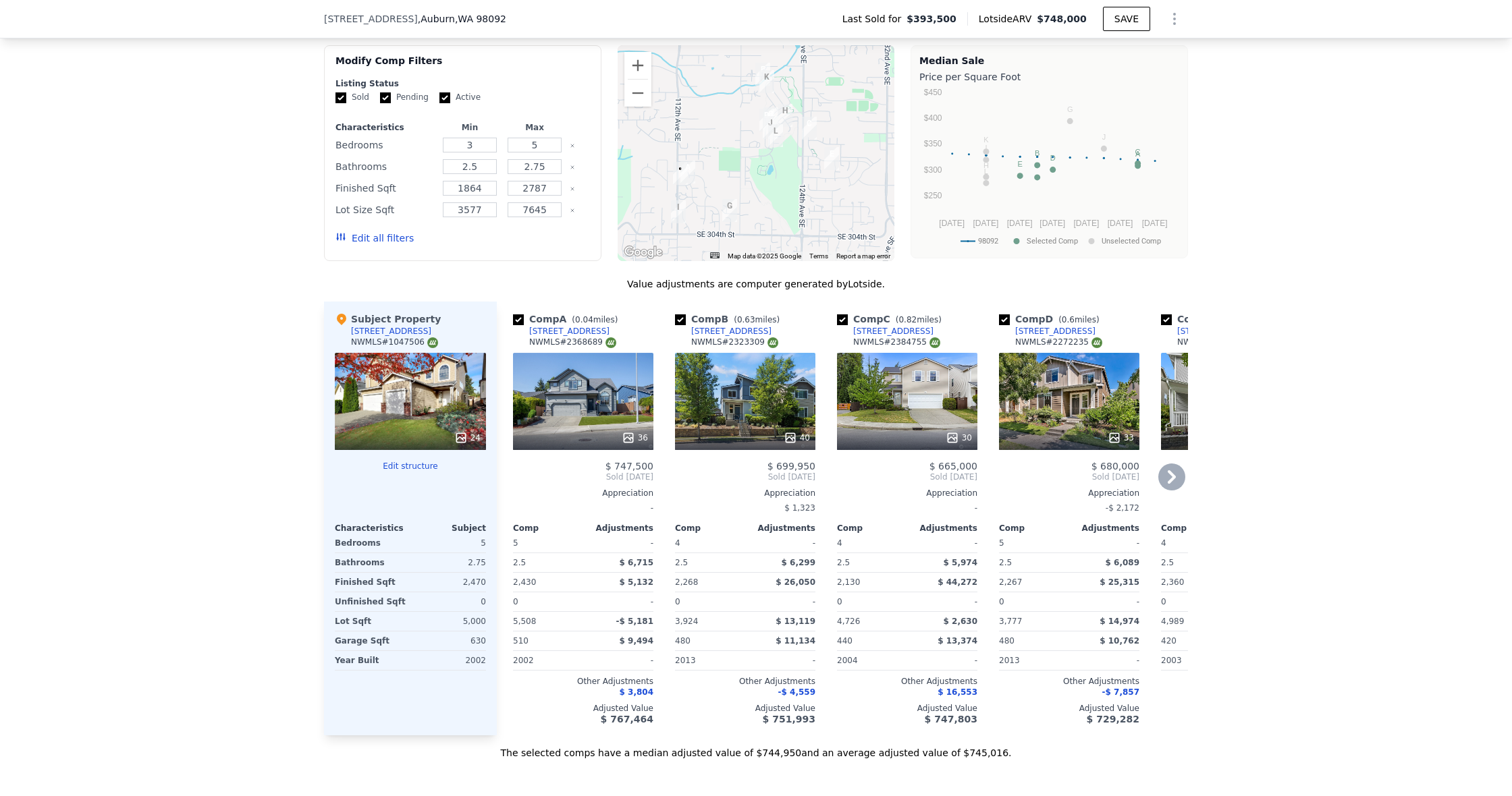
click at [590, 432] on div "36" at bounding box center [583, 438] width 129 height 14
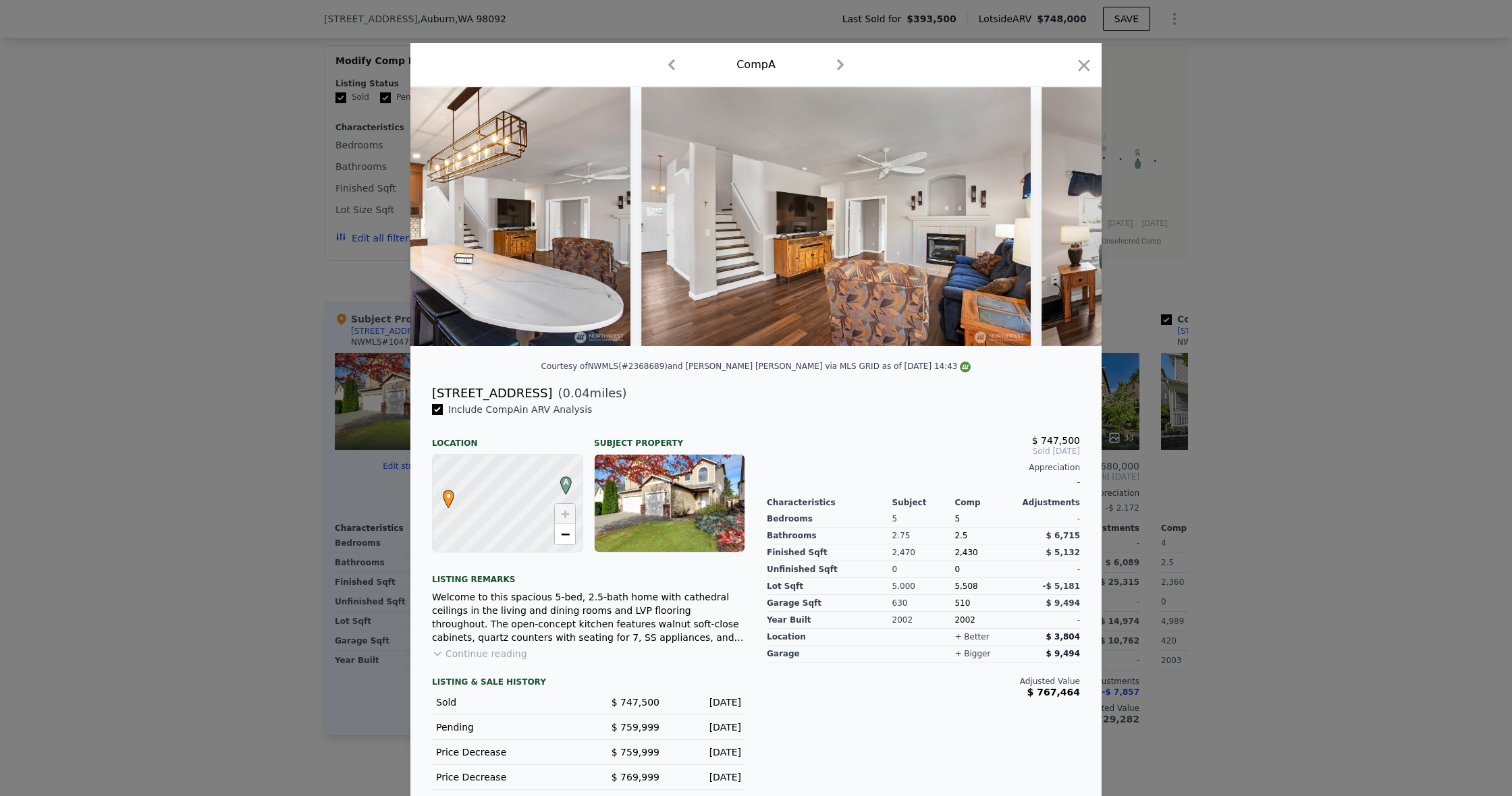
scroll to position [0, 3042]
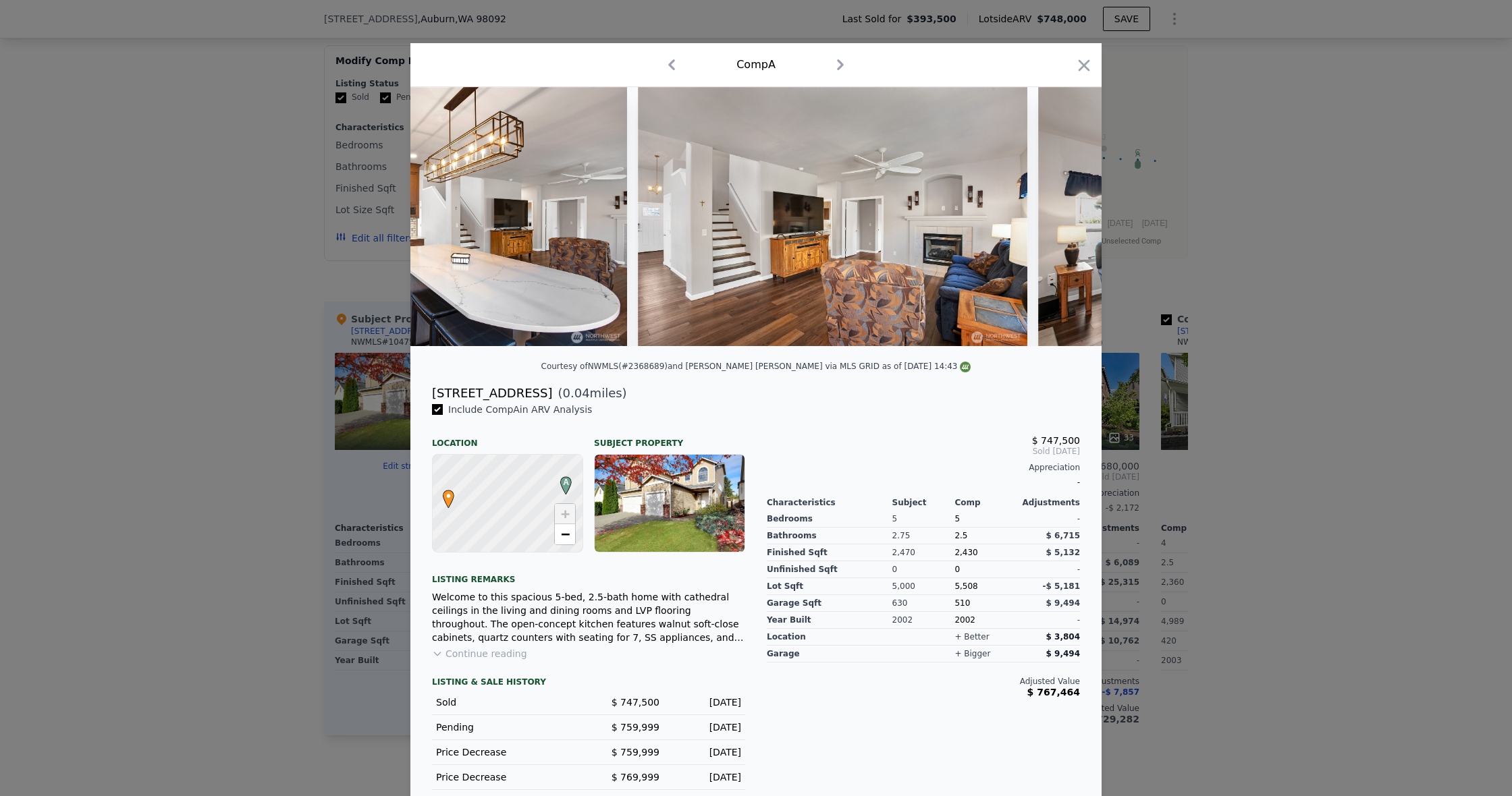
click at [1084, 68] on icon "button" at bounding box center [1084, 65] width 19 height 19
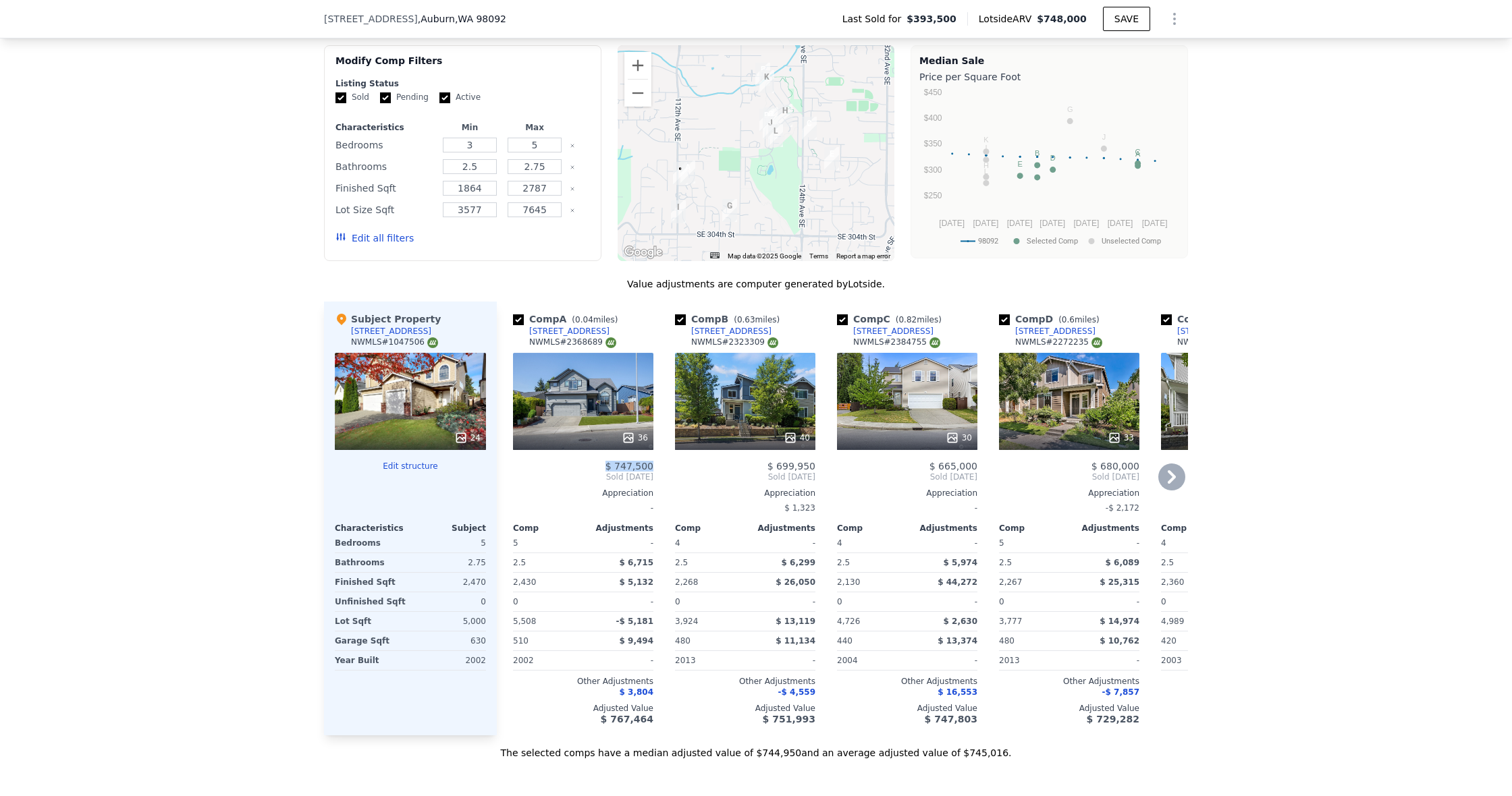
drag, startPoint x: 611, startPoint y: 469, endPoint x: 654, endPoint y: 468, distance: 43.0
click at [654, 468] on div "Comp A ( 0.04 miles) 11234 SE 299th Pl NWMLS # 2368689 36 $ 747,500 Sold Aug 20…" at bounding box center [583, 519] width 151 height 434
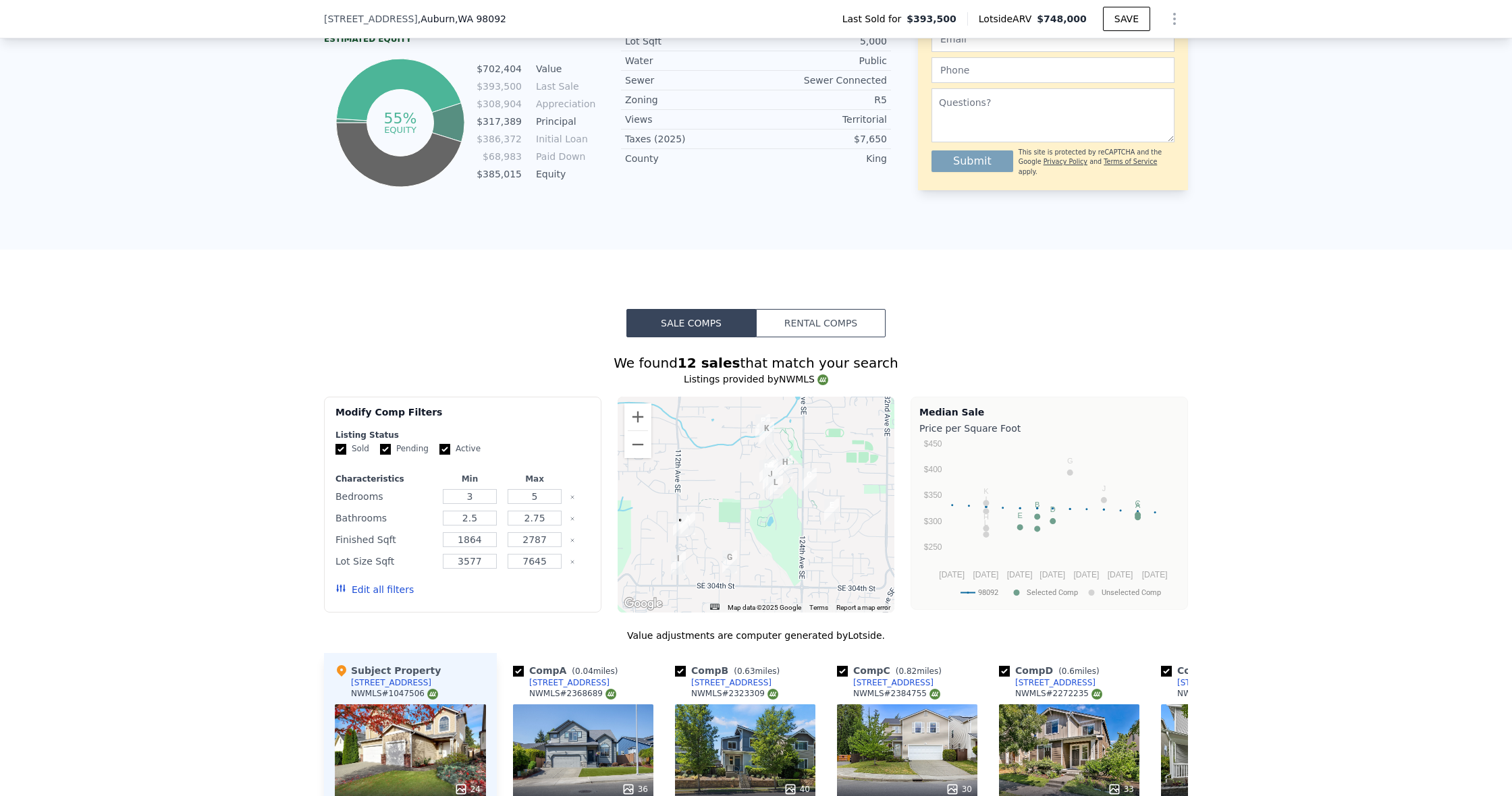
scroll to position [958, 0]
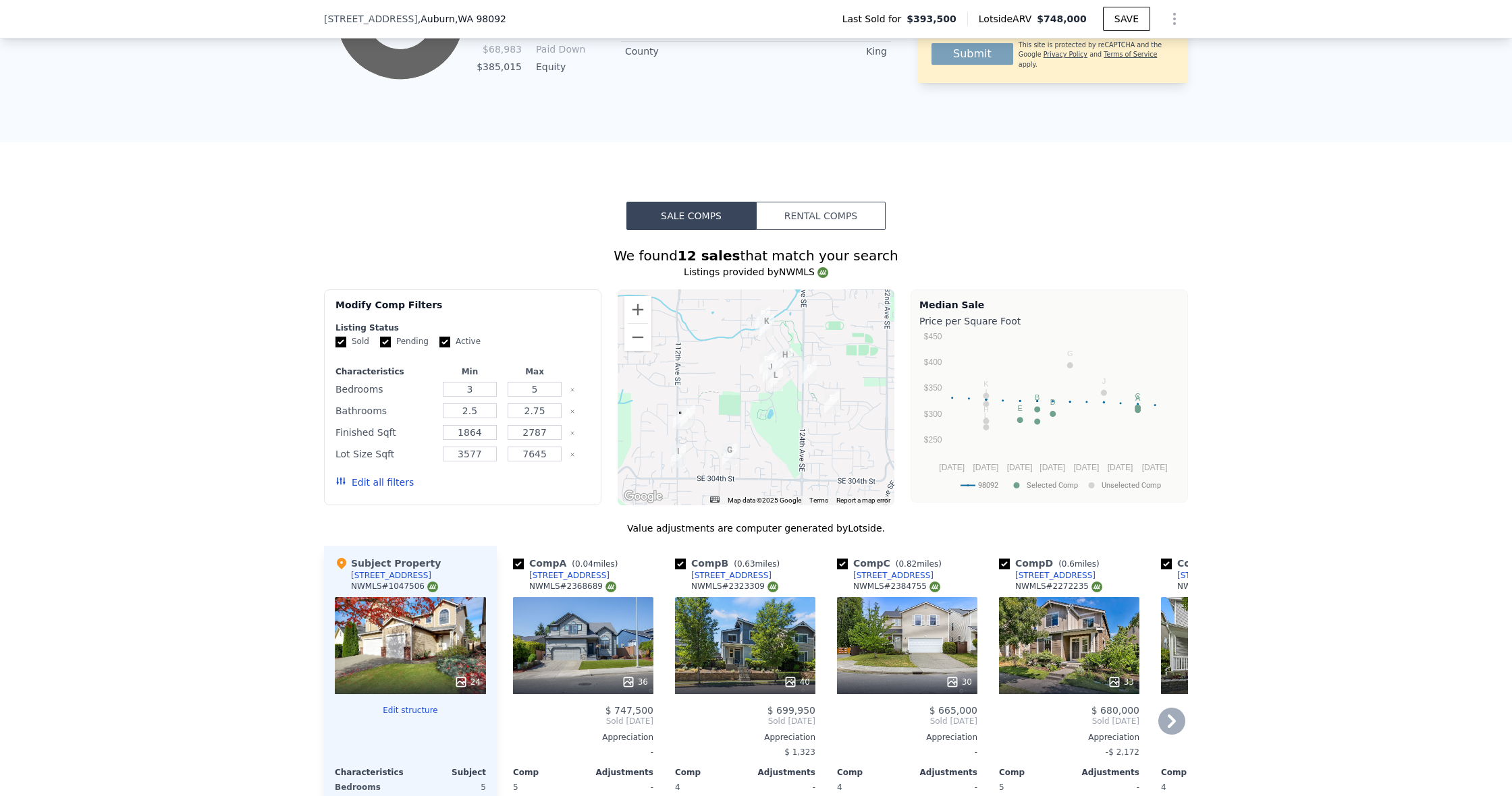
click at [628, 683] on icon at bounding box center [628, 682] width 14 height 14
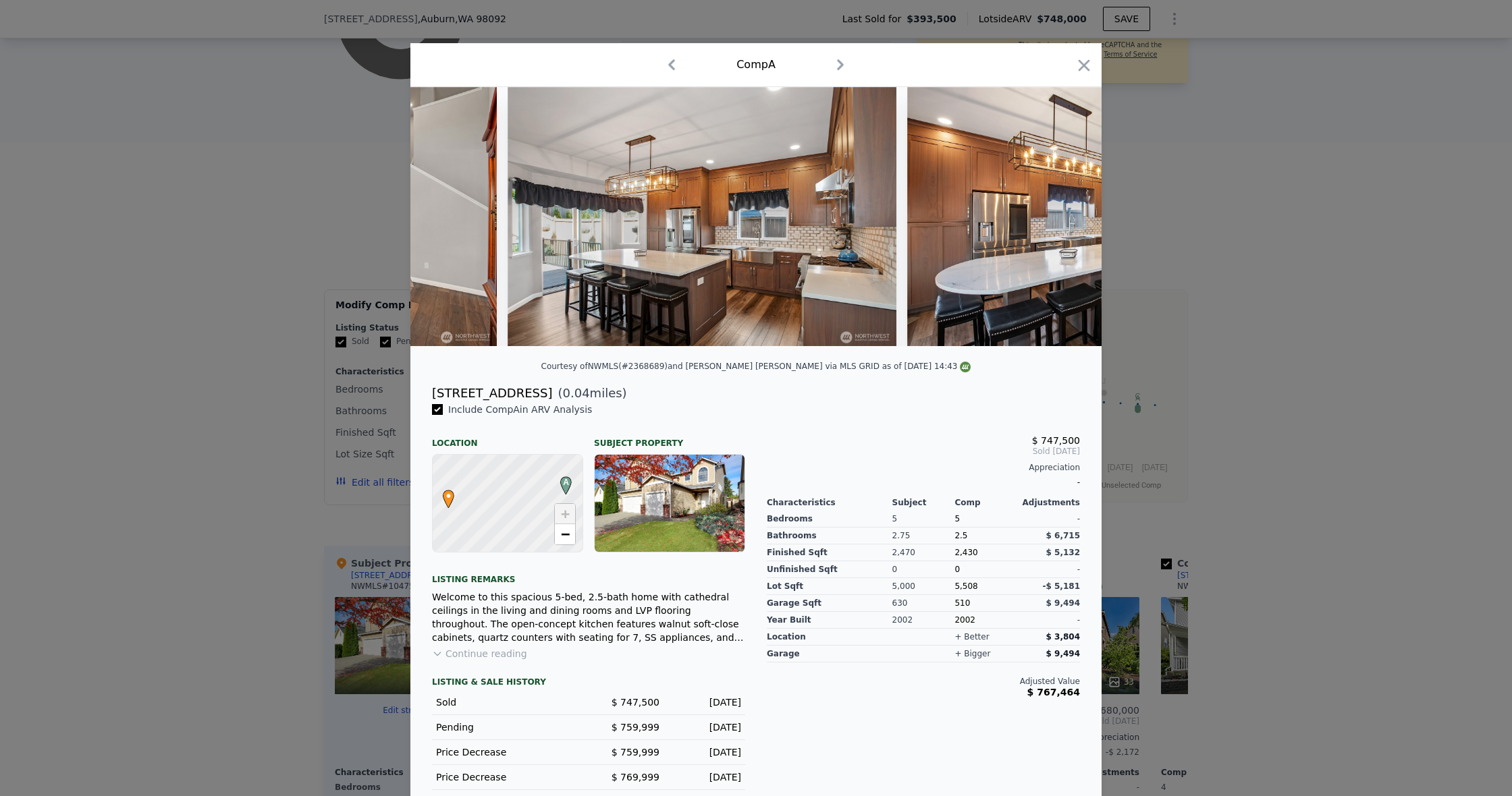
scroll to position [0, 1976]
click at [1082, 63] on icon "button" at bounding box center [1084, 65] width 19 height 19
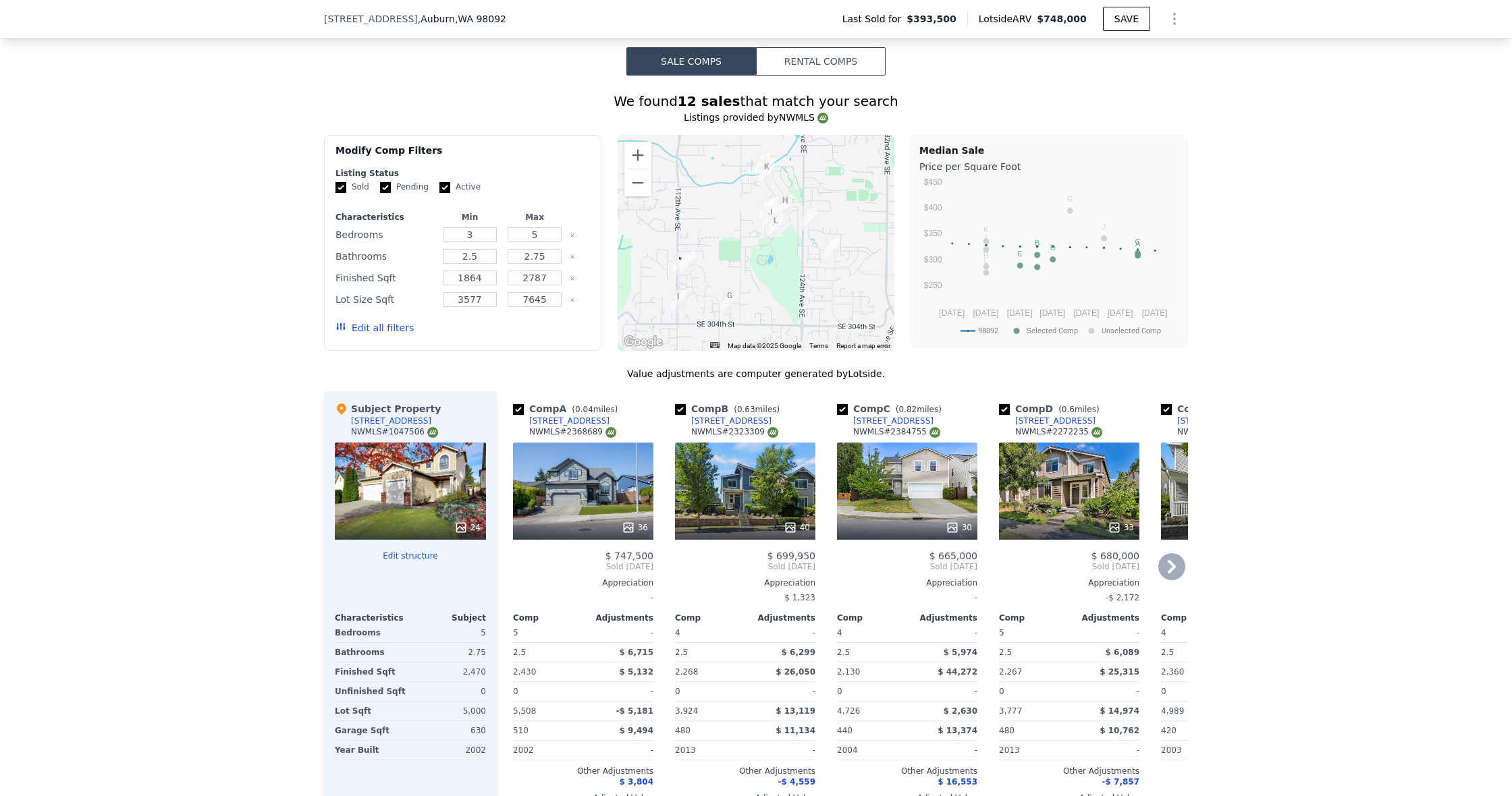
scroll to position [1117, 0]
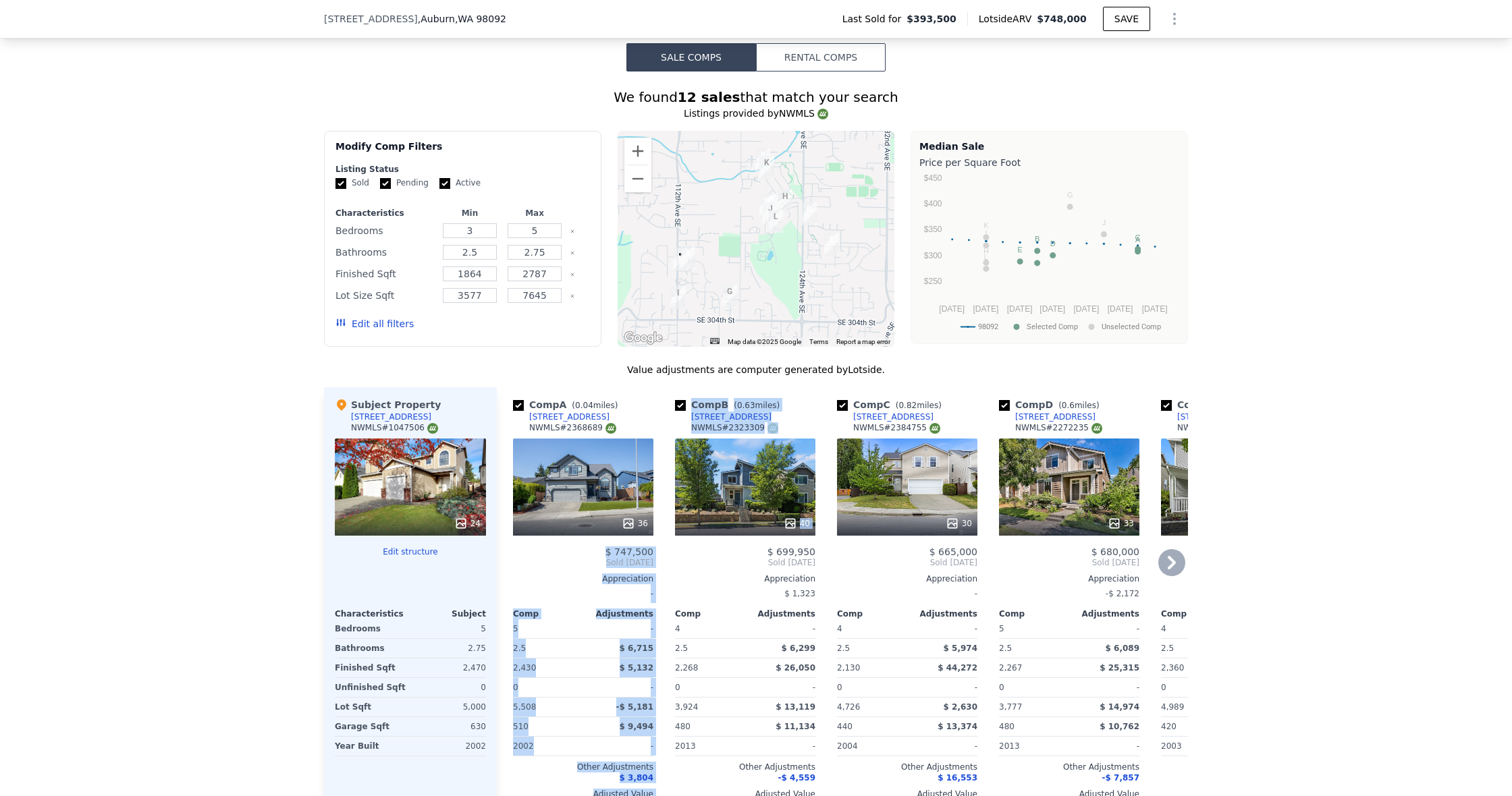
drag, startPoint x: 606, startPoint y: 549, endPoint x: 669, endPoint y: 551, distance: 63.0
click at [667, 551] on div "Comp A ( 0.04 miles) 11234 SE 299th Pl NWMLS # 2368689 36 $ 747,500 Sold Aug 20…" at bounding box center [842, 604] width 691 height 434
click at [653, 557] on span "Sold Aug 2025" at bounding box center [583, 563] width 140 height 11
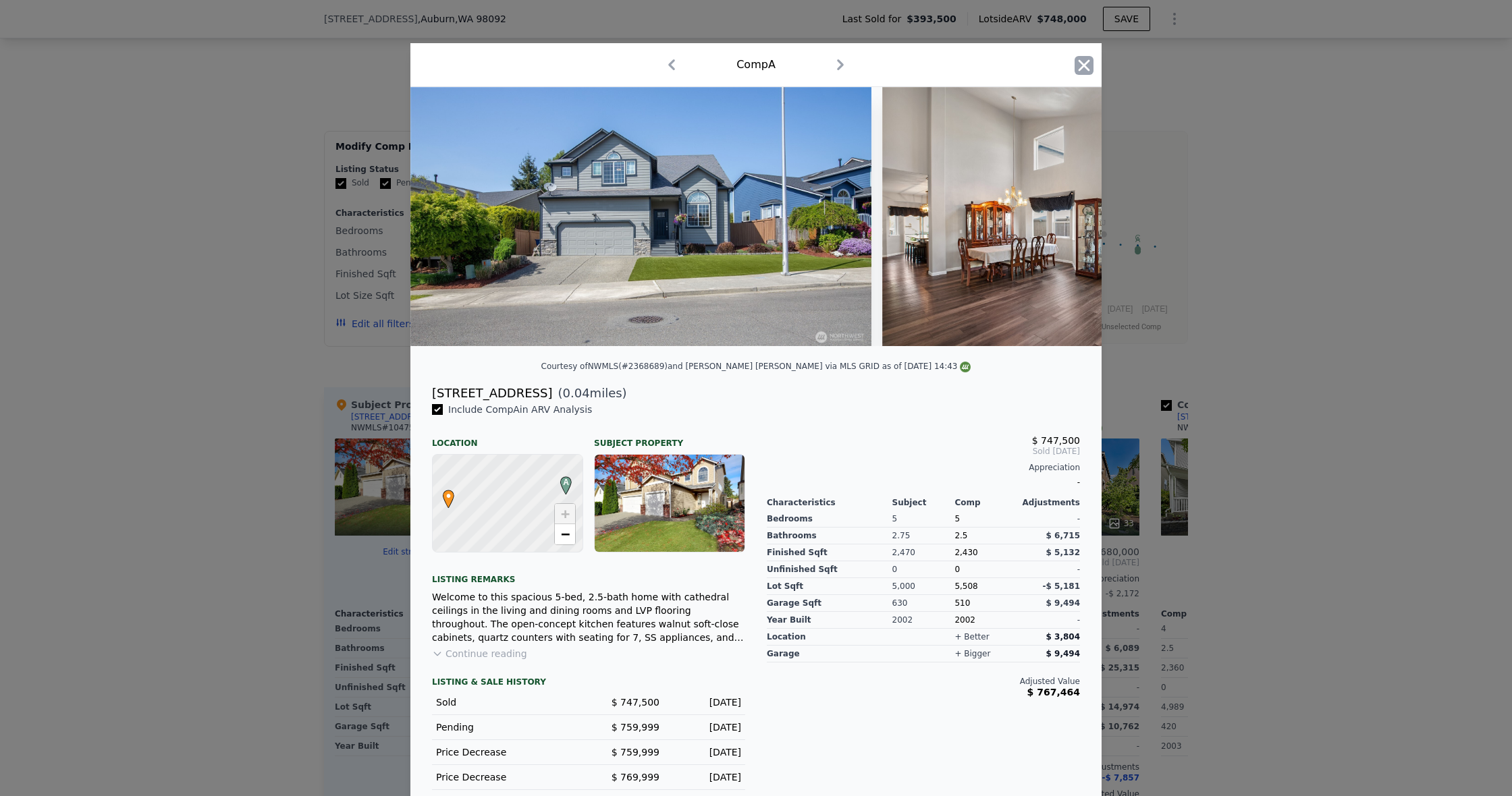
click at [1093, 66] on icon "button" at bounding box center [1084, 65] width 19 height 19
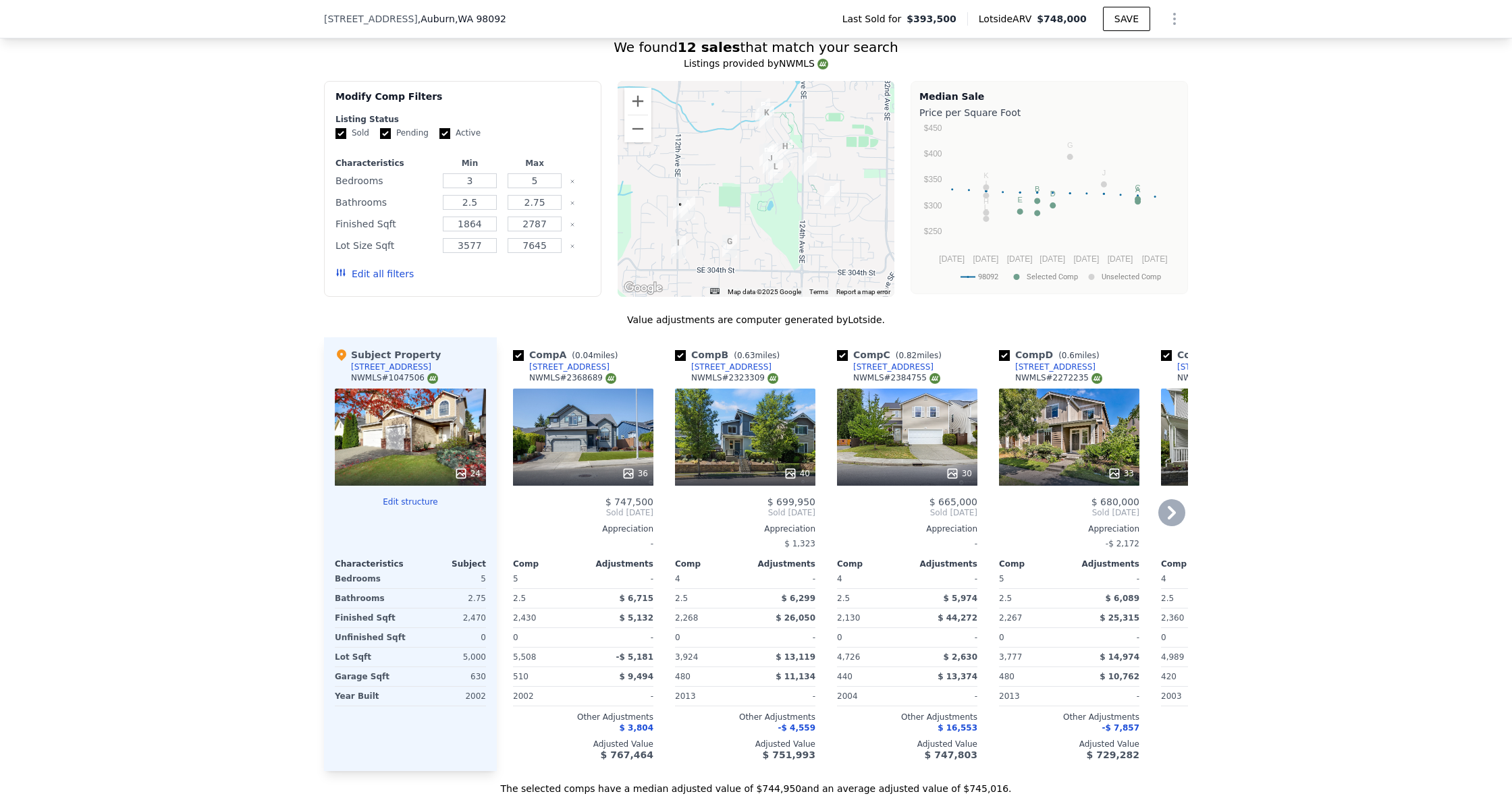
scroll to position [1170, 0]
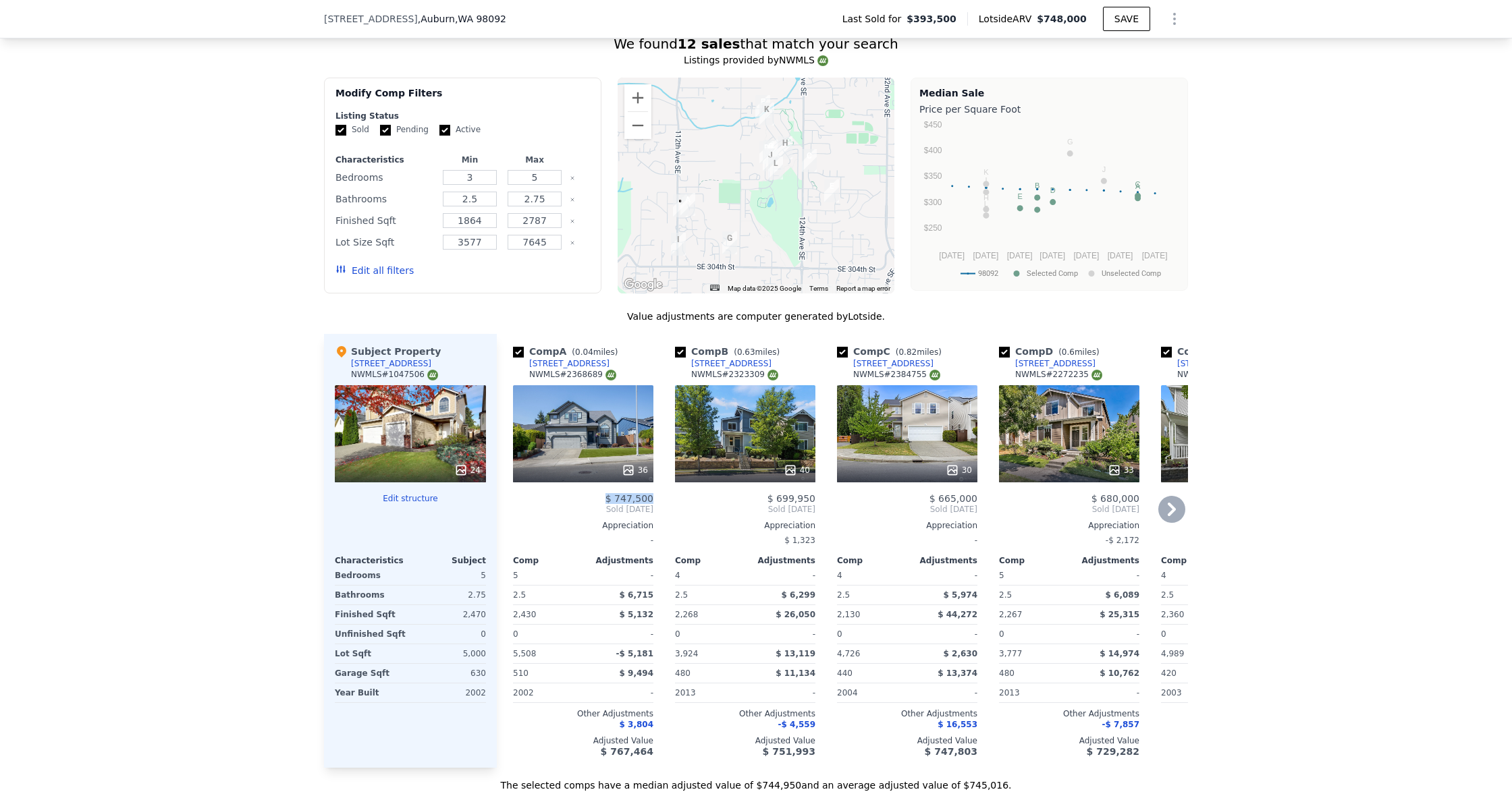
drag, startPoint x: 610, startPoint y: 501, endPoint x: 655, endPoint y: 499, distance: 45.0
click at [655, 499] on div "Comp A ( 0.04 miles) 11234 SE 299th Pl NWMLS # 2368689 36 $ 747,500 Sold Aug 20…" at bounding box center [583, 551] width 151 height 434
click at [596, 506] on span "Sold Aug 2025" at bounding box center [583, 510] width 140 height 11
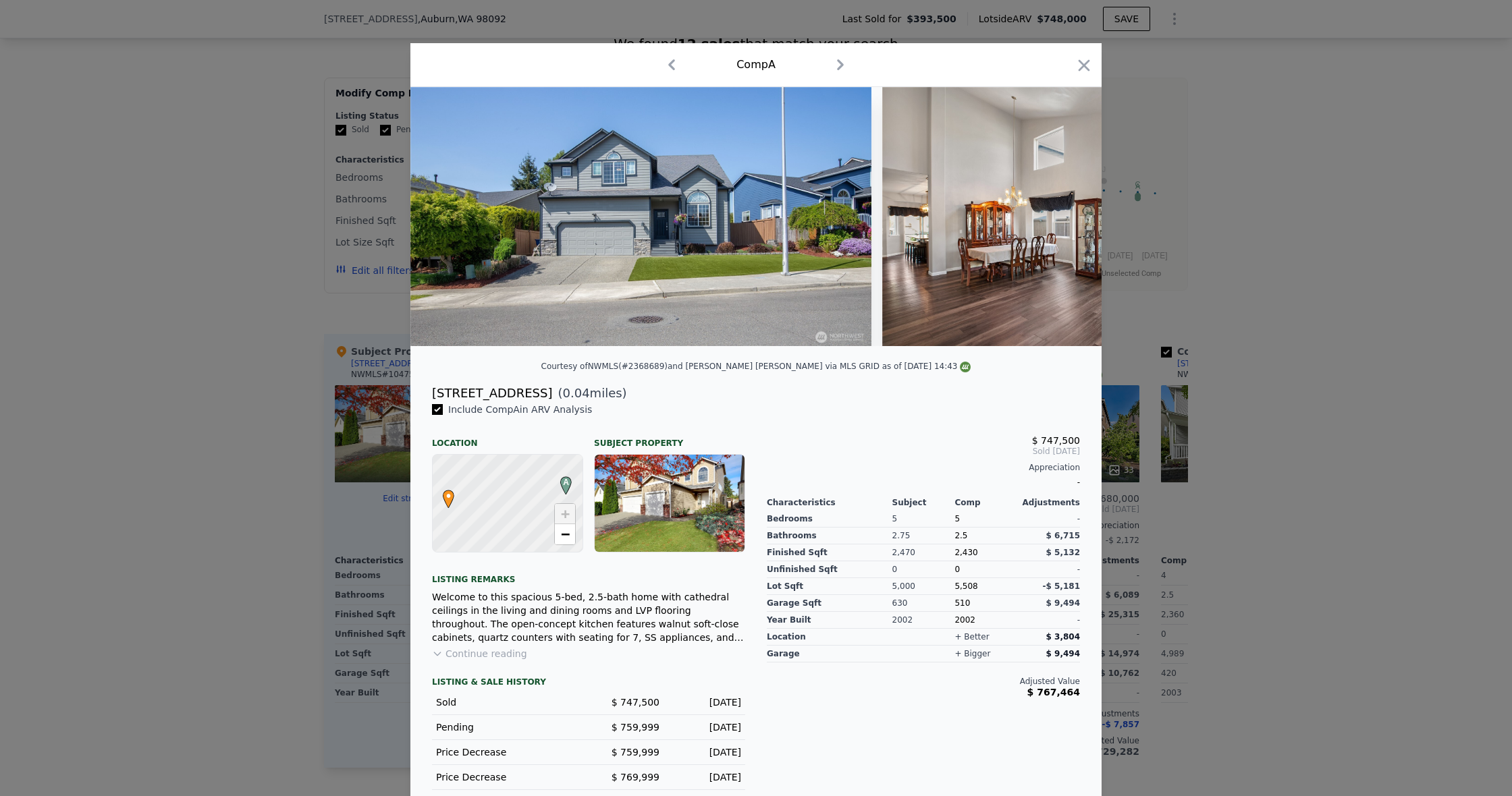
click at [1080, 67] on icon "button" at bounding box center [1084, 65] width 19 height 19
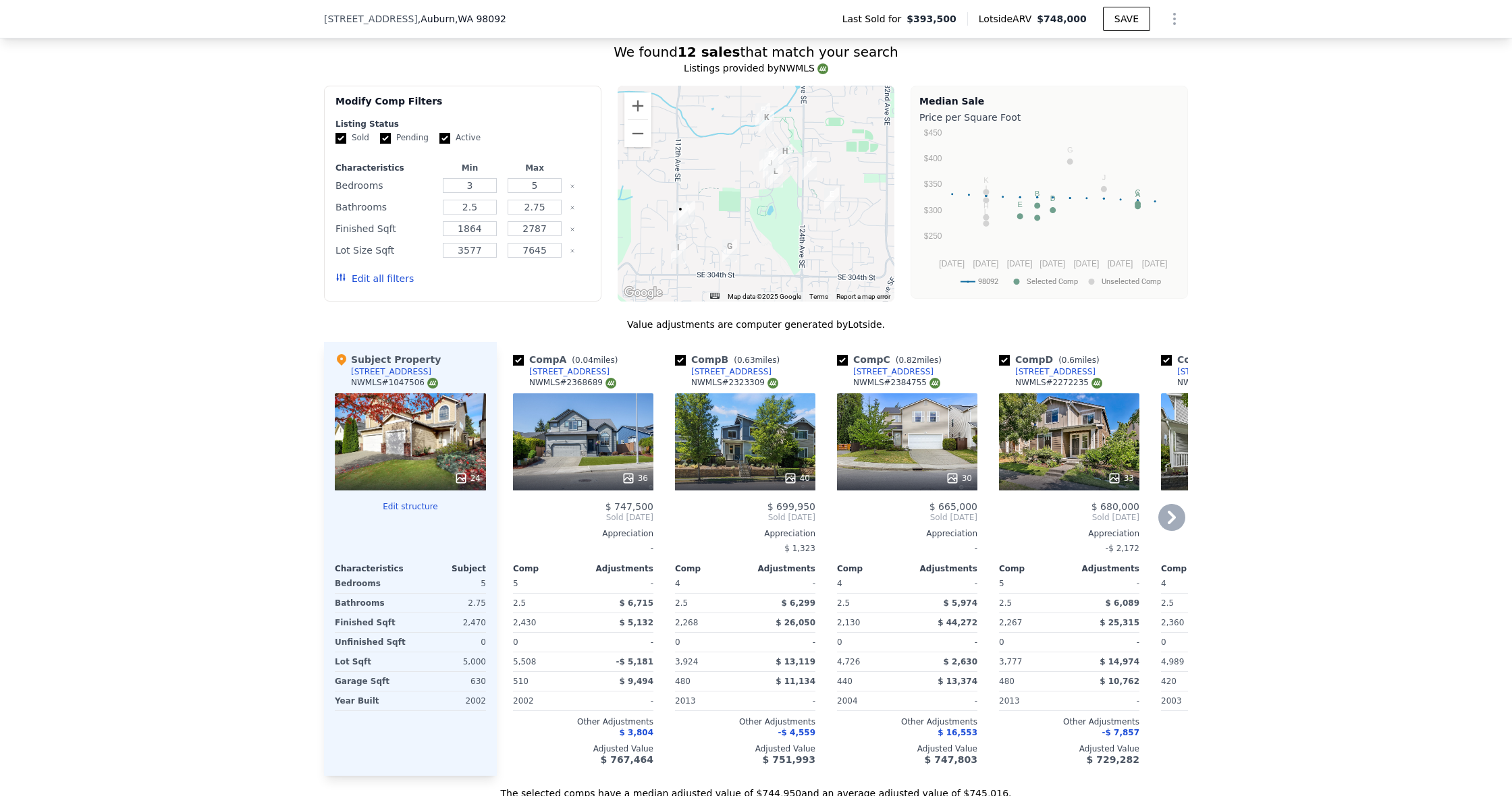
scroll to position [1156, 0]
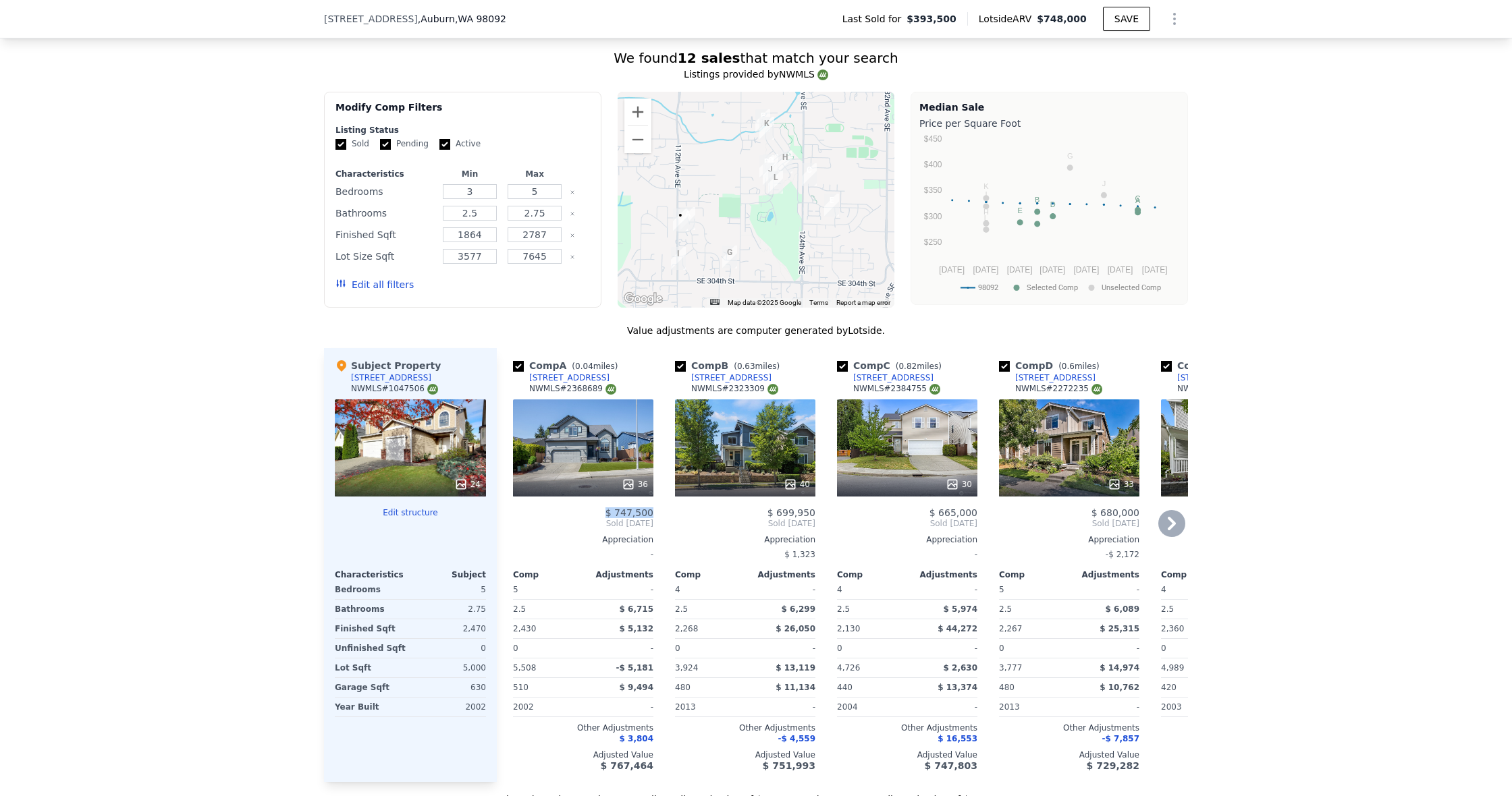
drag, startPoint x: 609, startPoint y: 511, endPoint x: 654, endPoint y: 513, distance: 45.0
click at [654, 513] on div "Comp A ( 0.04 miles) 11234 SE 299th Pl NWMLS # 2368689 36 $ 747,500 Sold Aug 20…" at bounding box center [583, 565] width 151 height 434
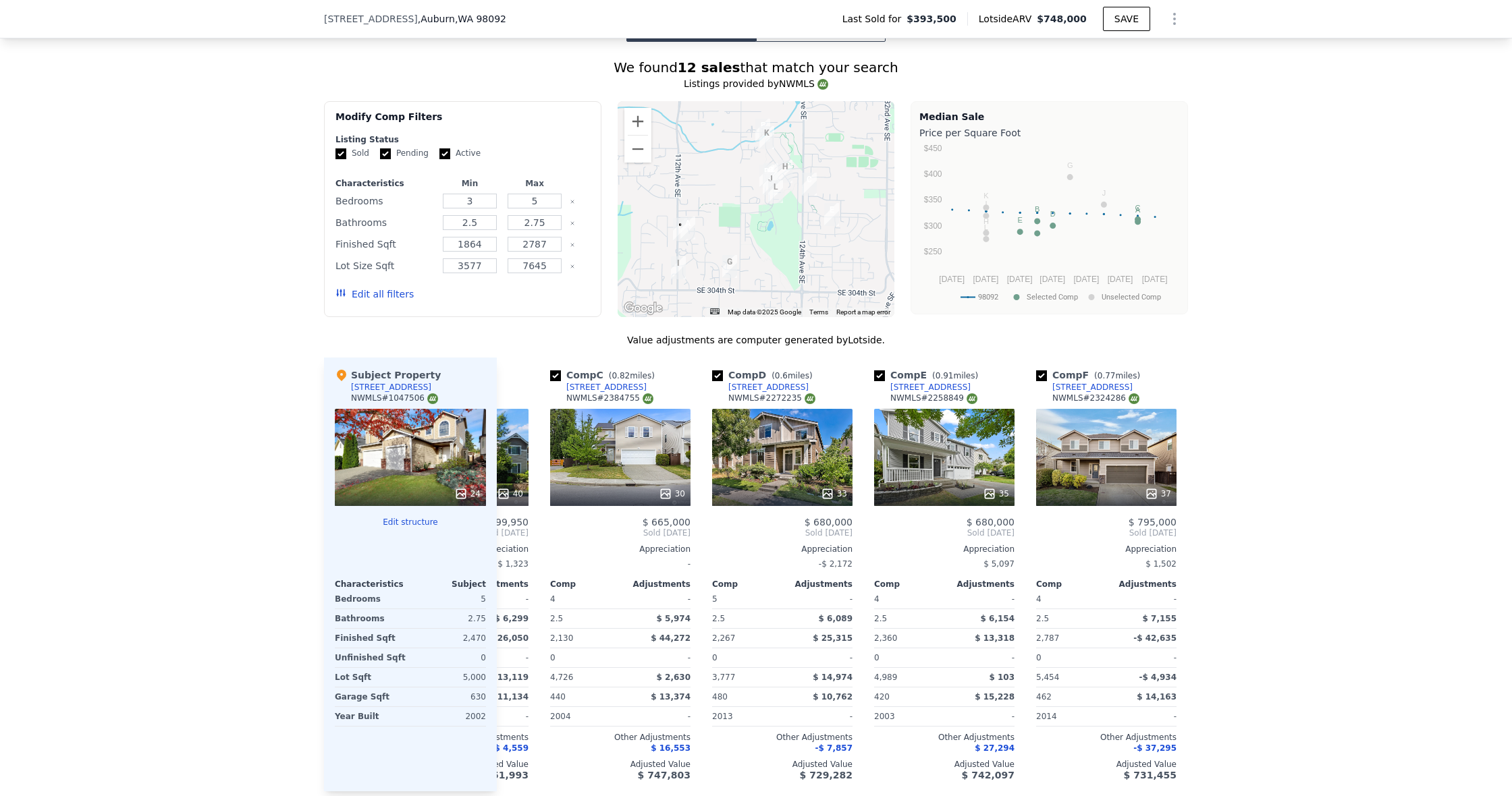
scroll to position [0, 289]
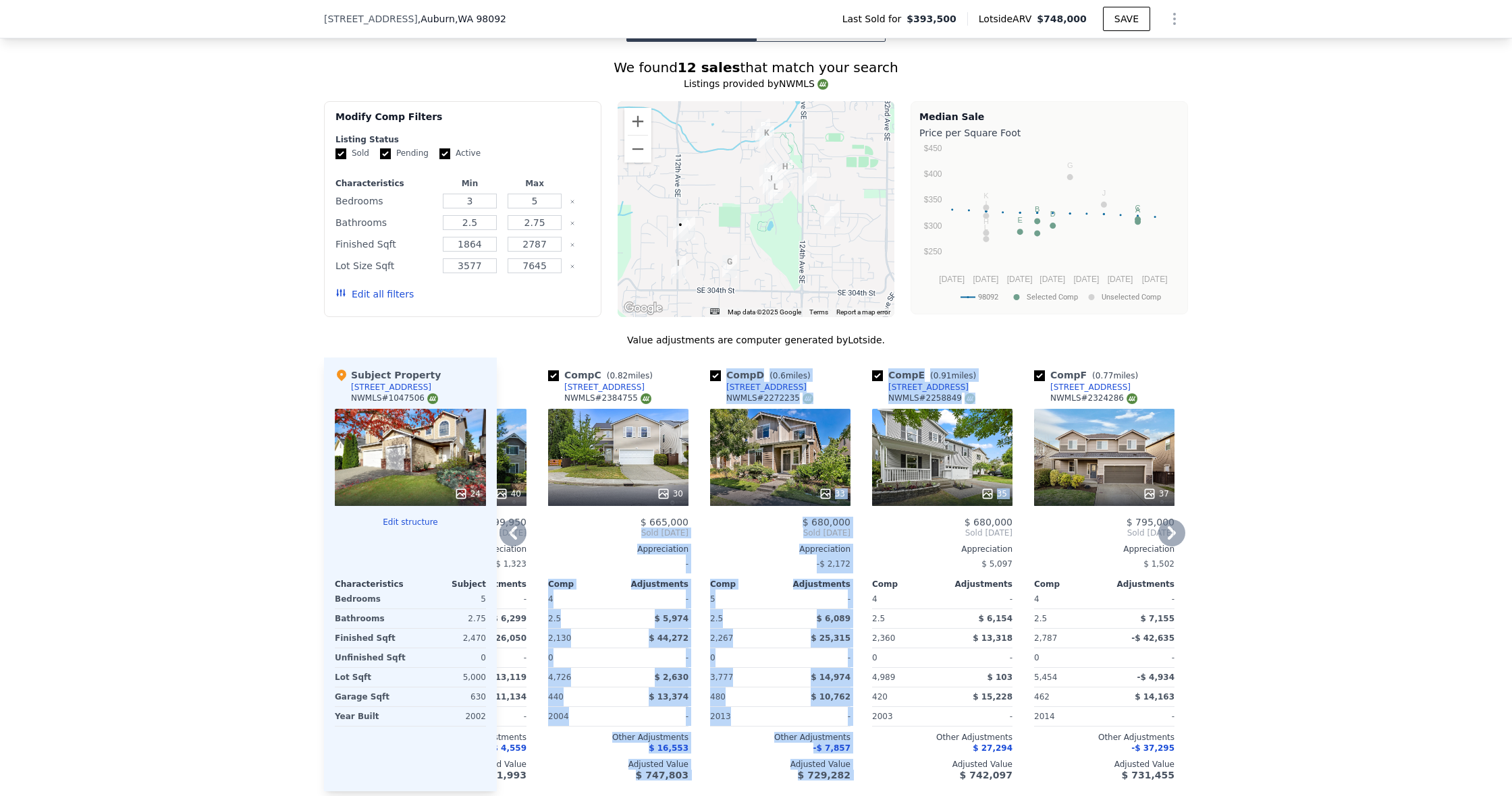
drag, startPoint x: 957, startPoint y: 523, endPoint x: 1018, endPoint y: 523, distance: 61.0
click at [1018, 523] on div "Comp A ( 0.04 miles) 11234 SE 299th Pl NWMLS # 2368689 36 $ 747,500 Sold Aug 20…" at bounding box center [842, 574] width 691 height 434
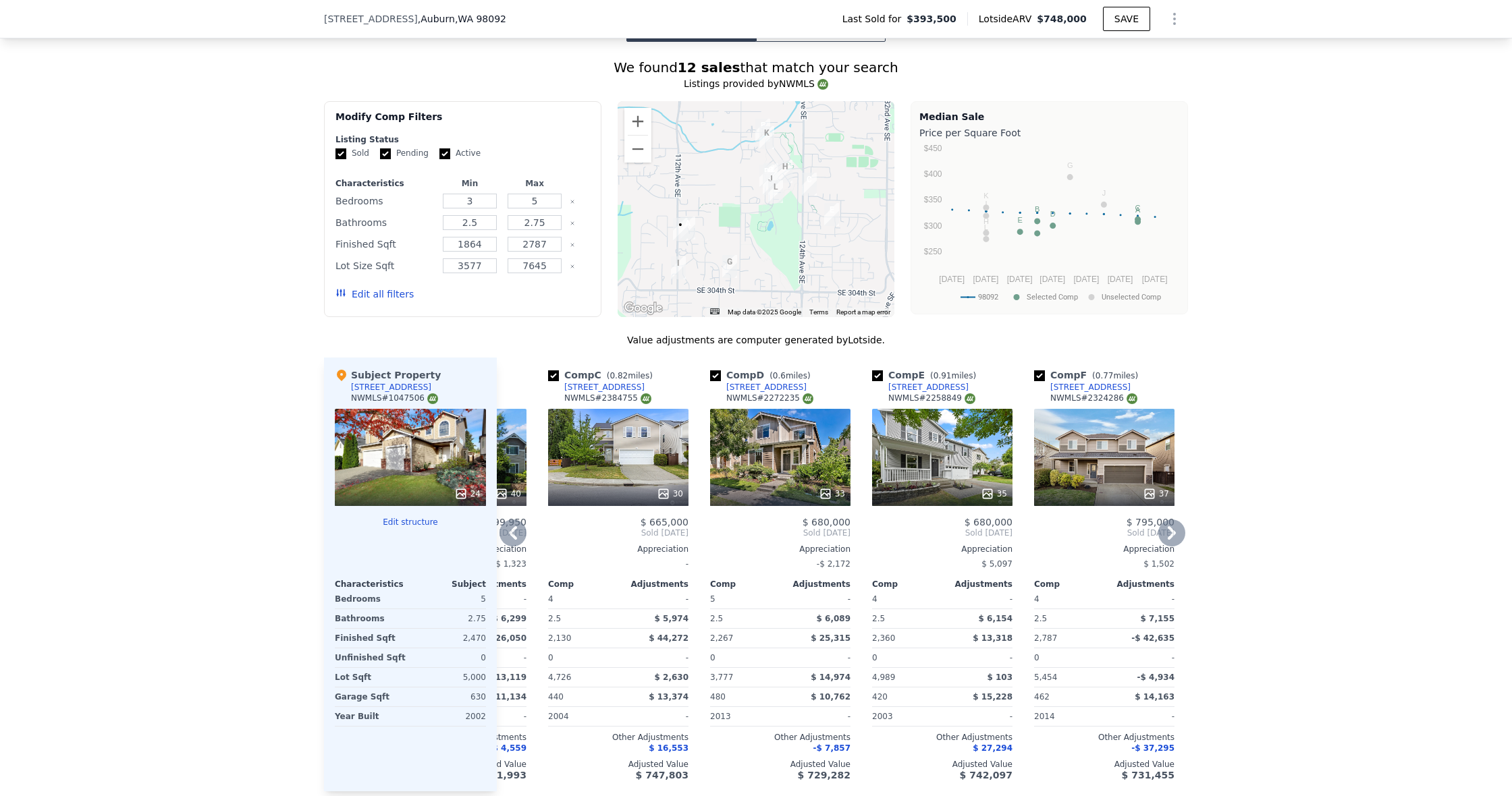
click at [1006, 527] on span "Sold Jan 2025" at bounding box center [942, 533] width 140 height 11
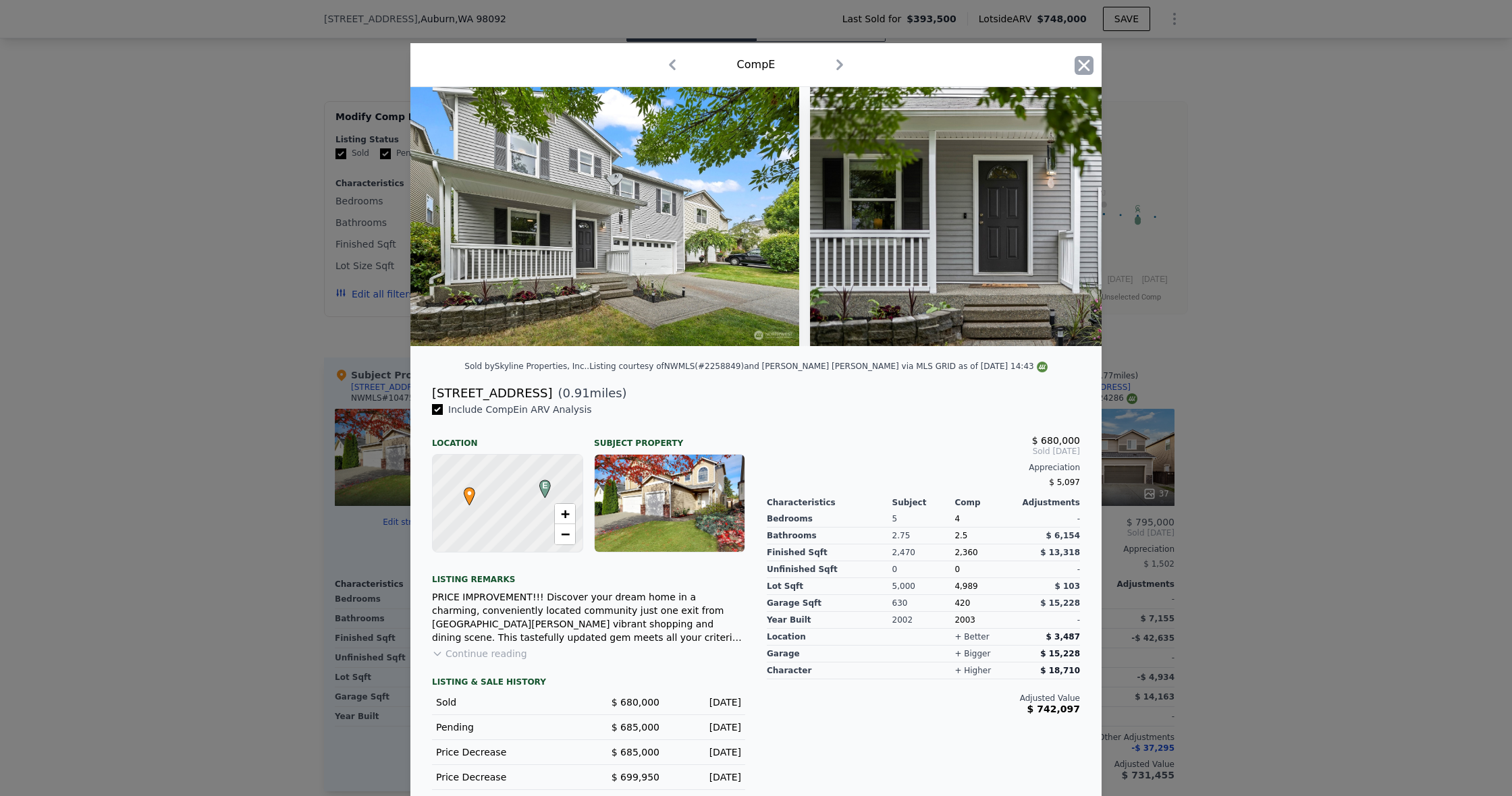
click at [1091, 65] on icon "button" at bounding box center [1084, 65] width 19 height 19
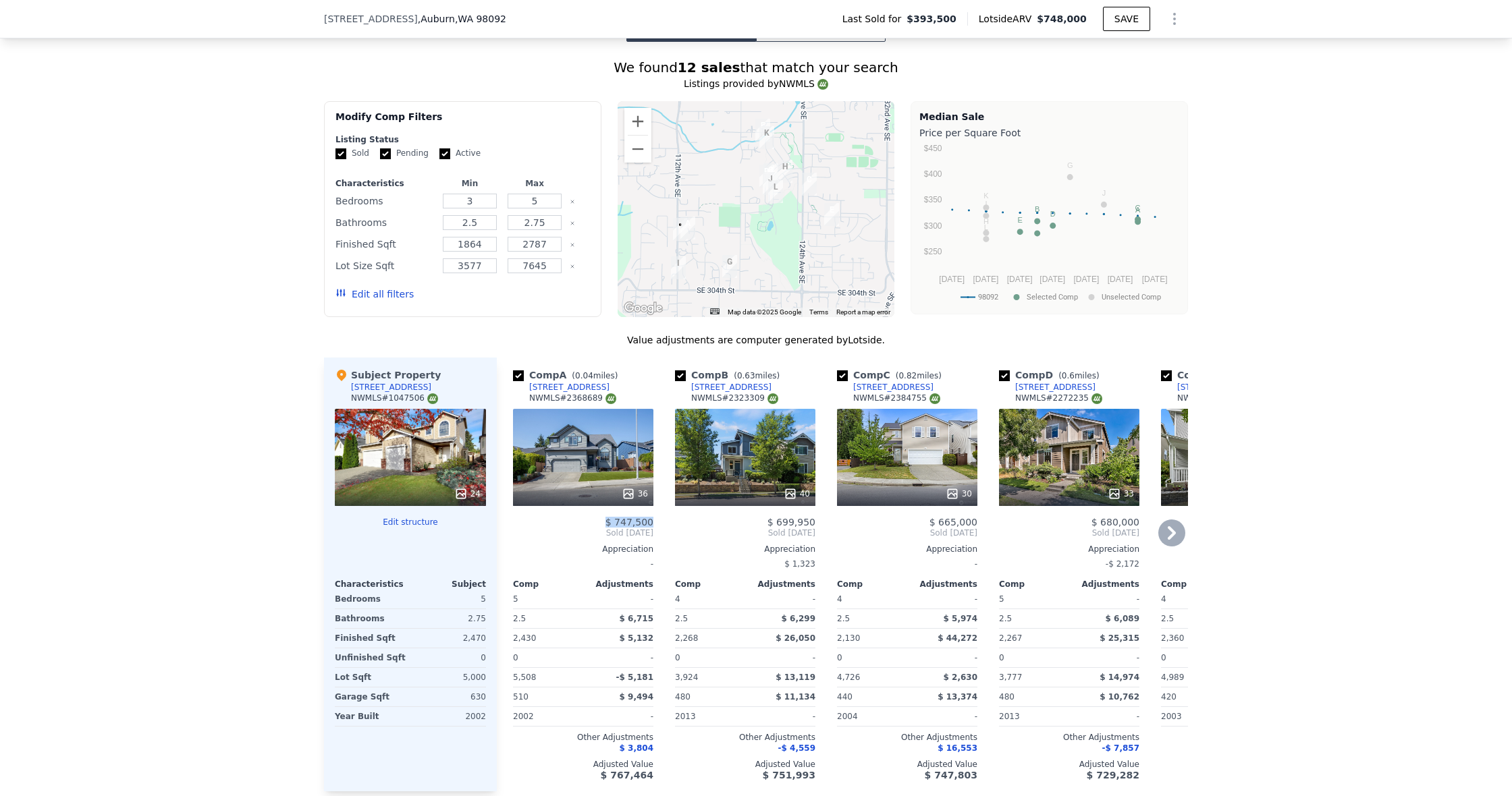
drag, startPoint x: 655, startPoint y: 523, endPoint x: 605, endPoint y: 524, distance: 50.0
click at [605, 524] on div "Comp A ( 0.04 miles) 11234 SE 299th Pl NWMLS # 2368689 36 $ 747,500 Sold Aug 20…" at bounding box center [583, 574] width 151 height 434
click at [605, 524] on div "$ 747,500" at bounding box center [583, 522] width 140 height 11
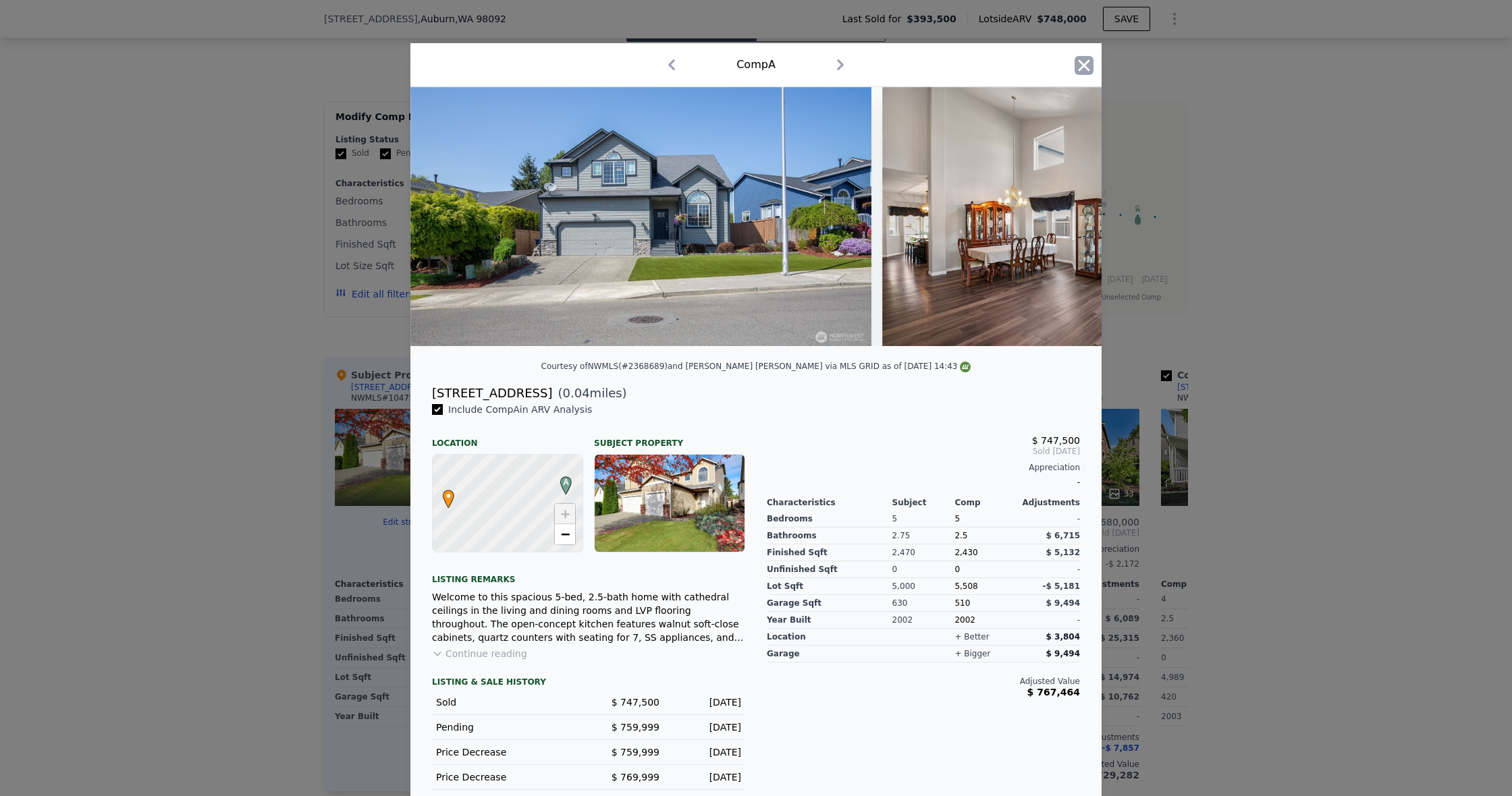
click at [1082, 63] on icon "button" at bounding box center [1084, 65] width 12 height 12
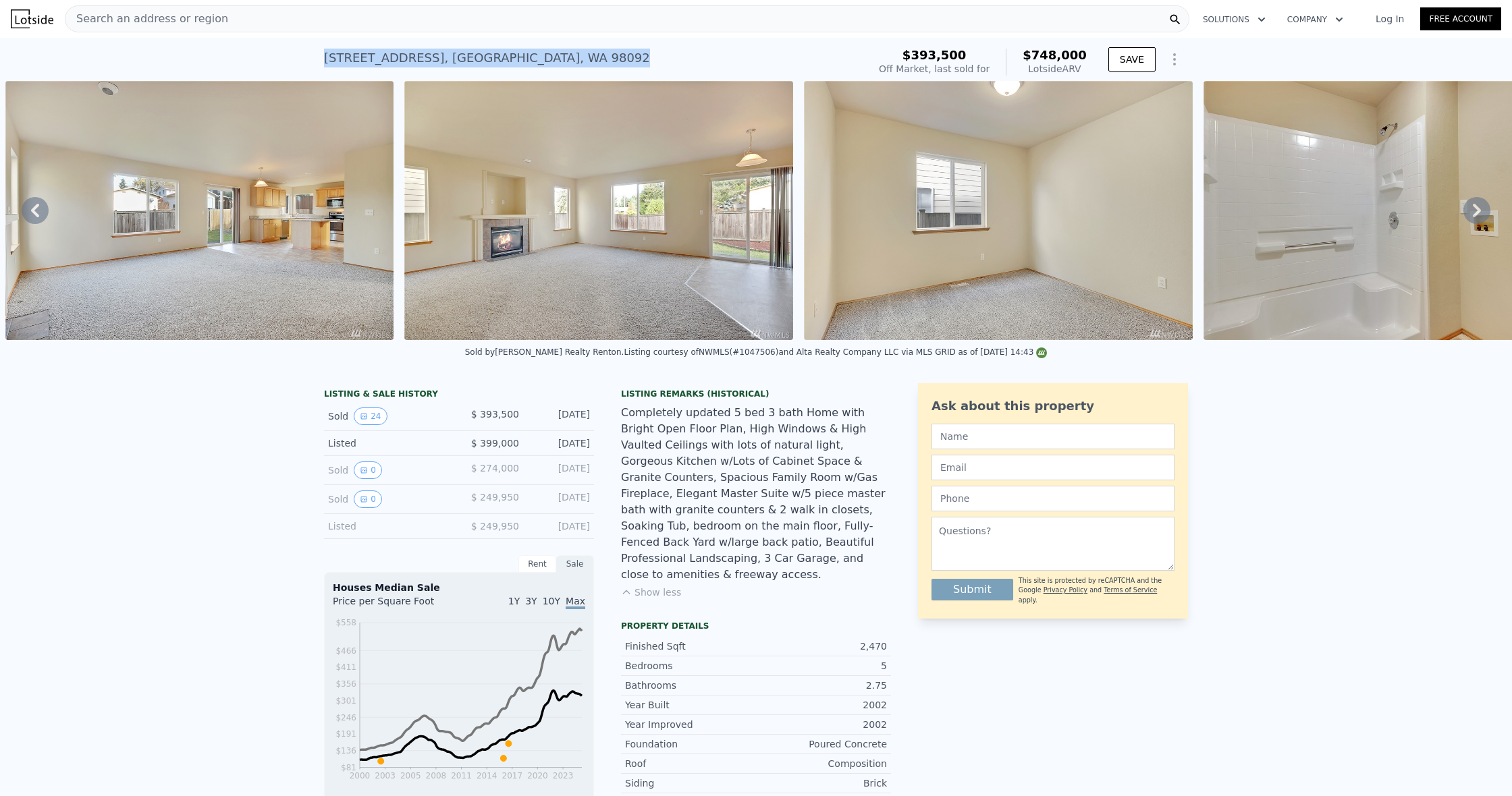
drag, startPoint x: 566, startPoint y: 57, endPoint x: 317, endPoint y: 57, distance: 249.0
click at [315, 57] on div "11208 SE 299th Pl , King County , WA 98092 Sold Mar 2017 for $393,500 (~ARV $74…" at bounding box center [756, 60] width 1512 height 44
click at [368, 57] on div "11208 SE 299th Pl , King County , WA 98092" at bounding box center [486, 58] width 326 height 19
drag, startPoint x: 347, startPoint y: 58, endPoint x: 564, endPoint y: 62, distance: 217.0
click at [564, 62] on div "11208 SE 299th Pl , King County , WA 98092" at bounding box center [486, 58] width 326 height 19
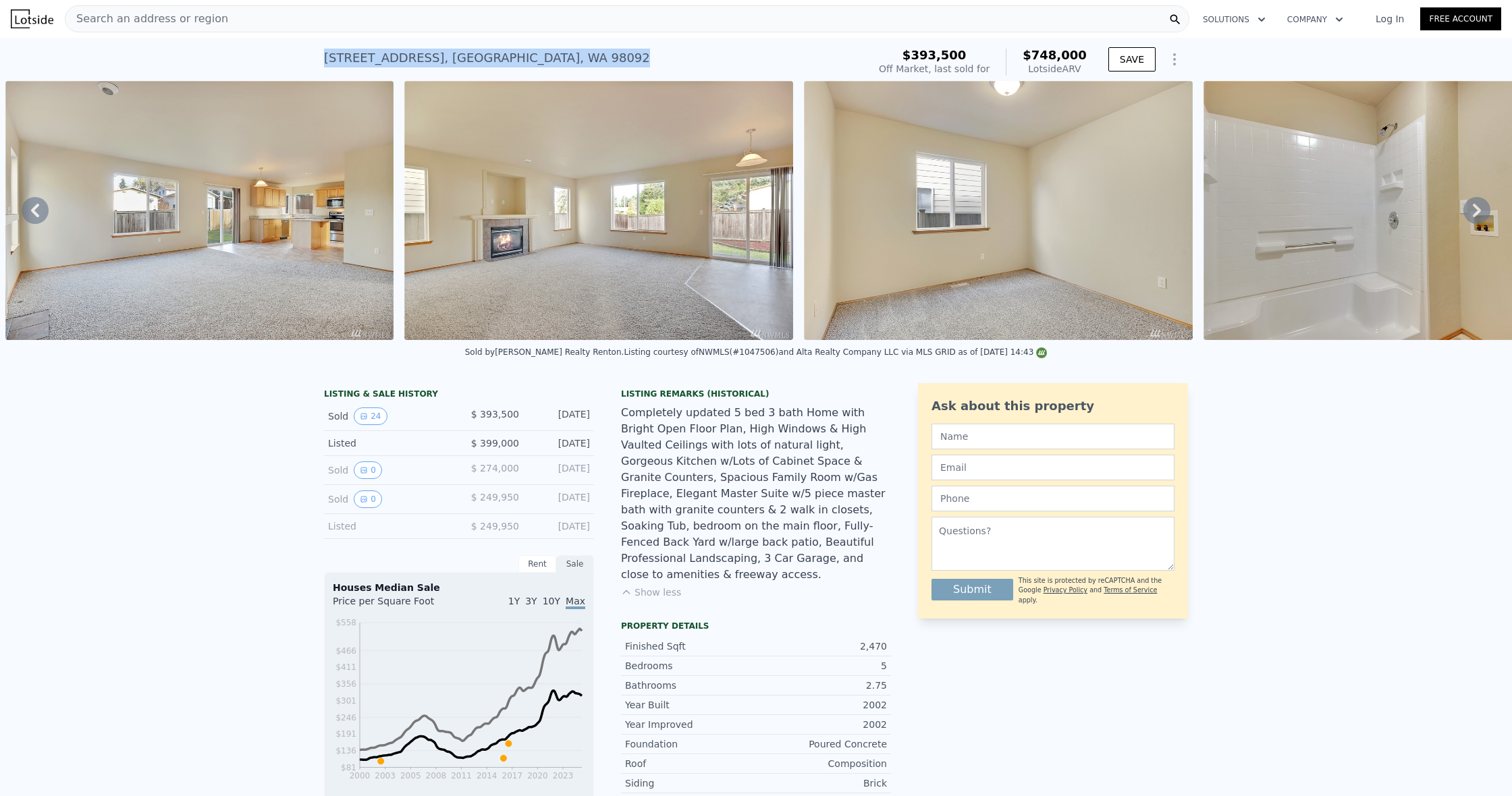
copy div "11208 SE 299th Pl , King County , WA 98092"
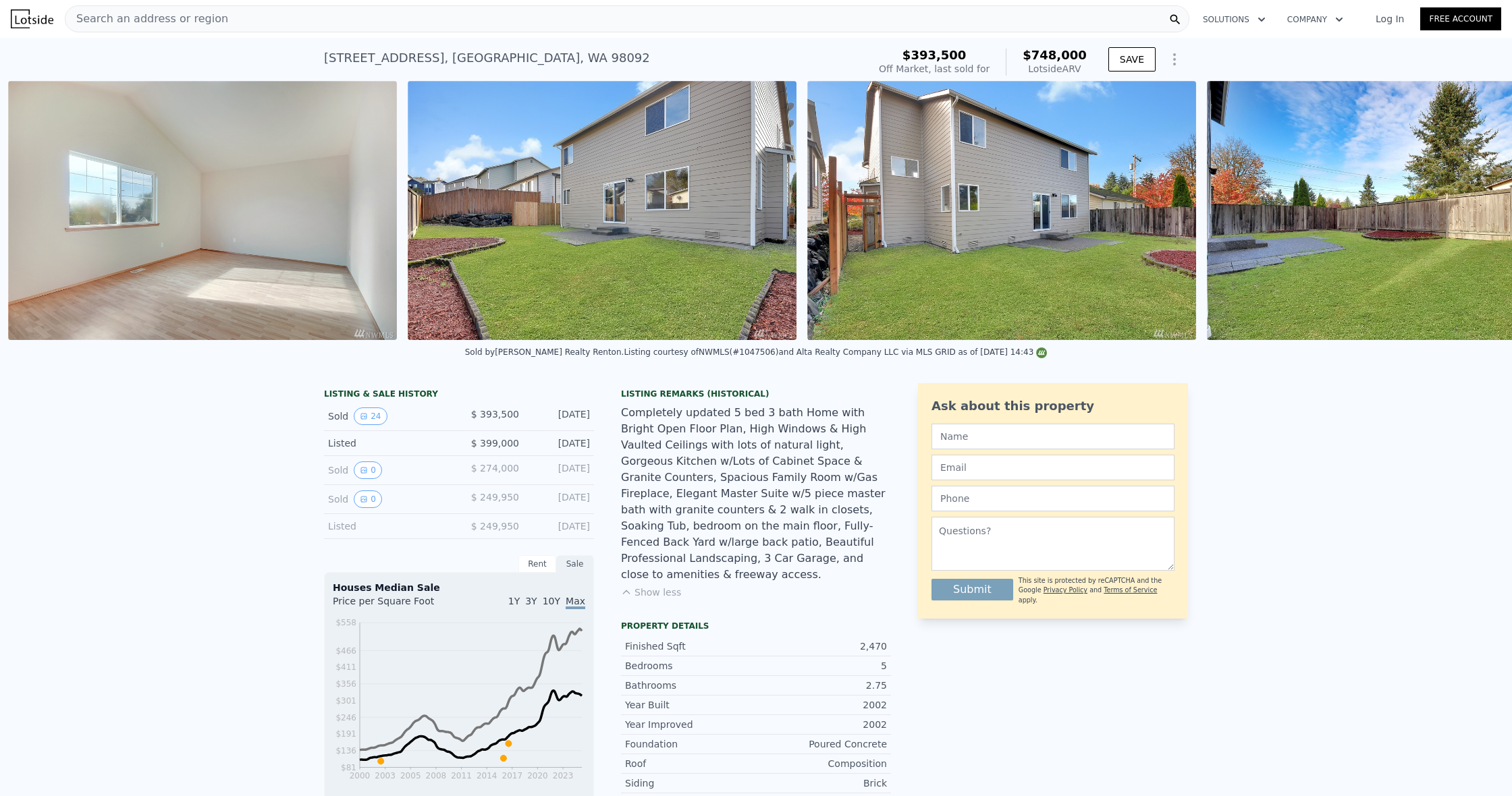
scroll to position [0, 8175]
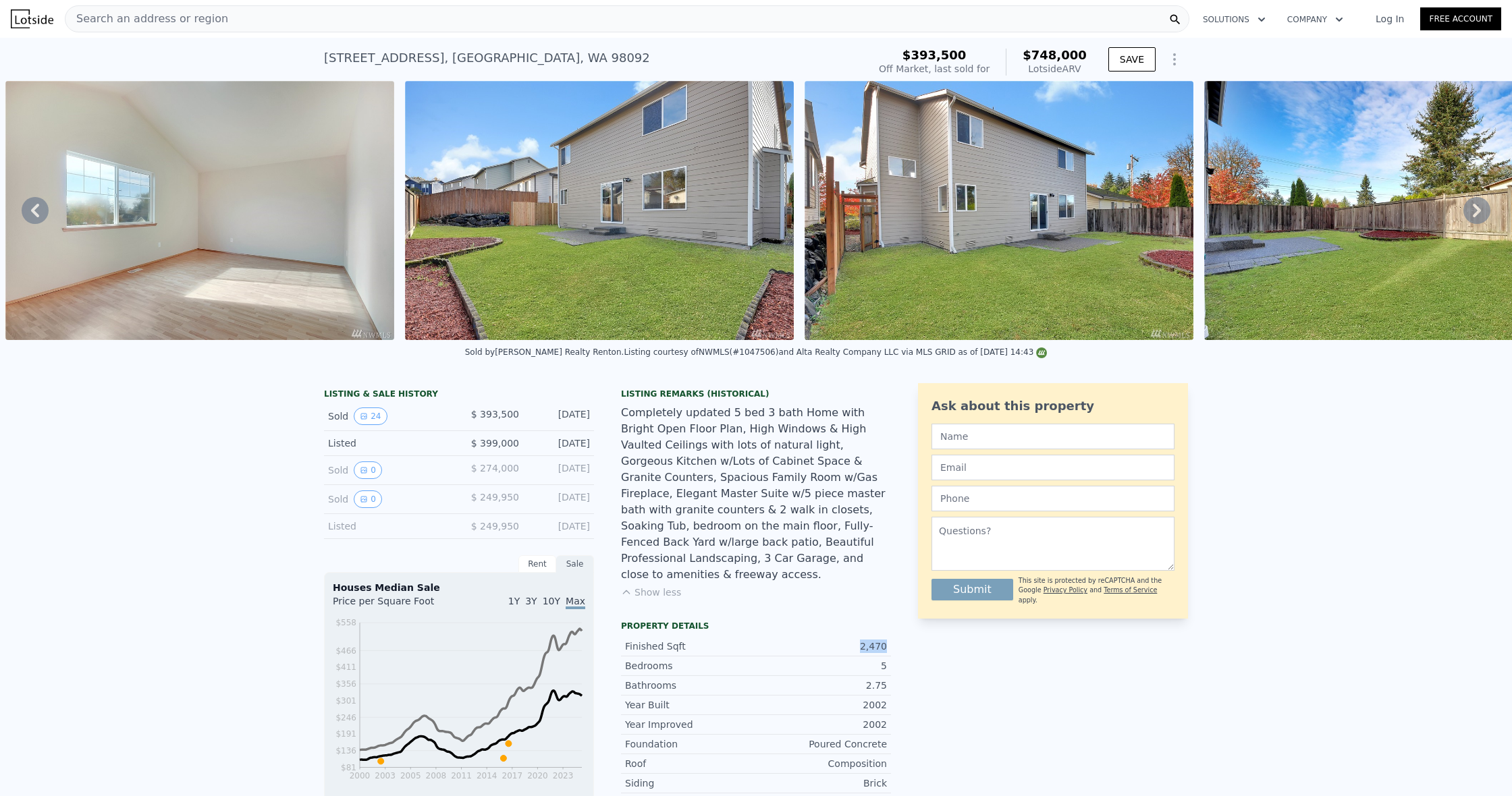
drag, startPoint x: 863, startPoint y: 629, endPoint x: 882, endPoint y: 631, distance: 19.1
click at [895, 629] on div "LISTING & SALE HISTORY Sold 24 $ 393,500 Mar 12, 2017 Listed $ 399,000 Oct 28, …" at bounding box center [755, 714] width 864 height 663
copy div "2,470"
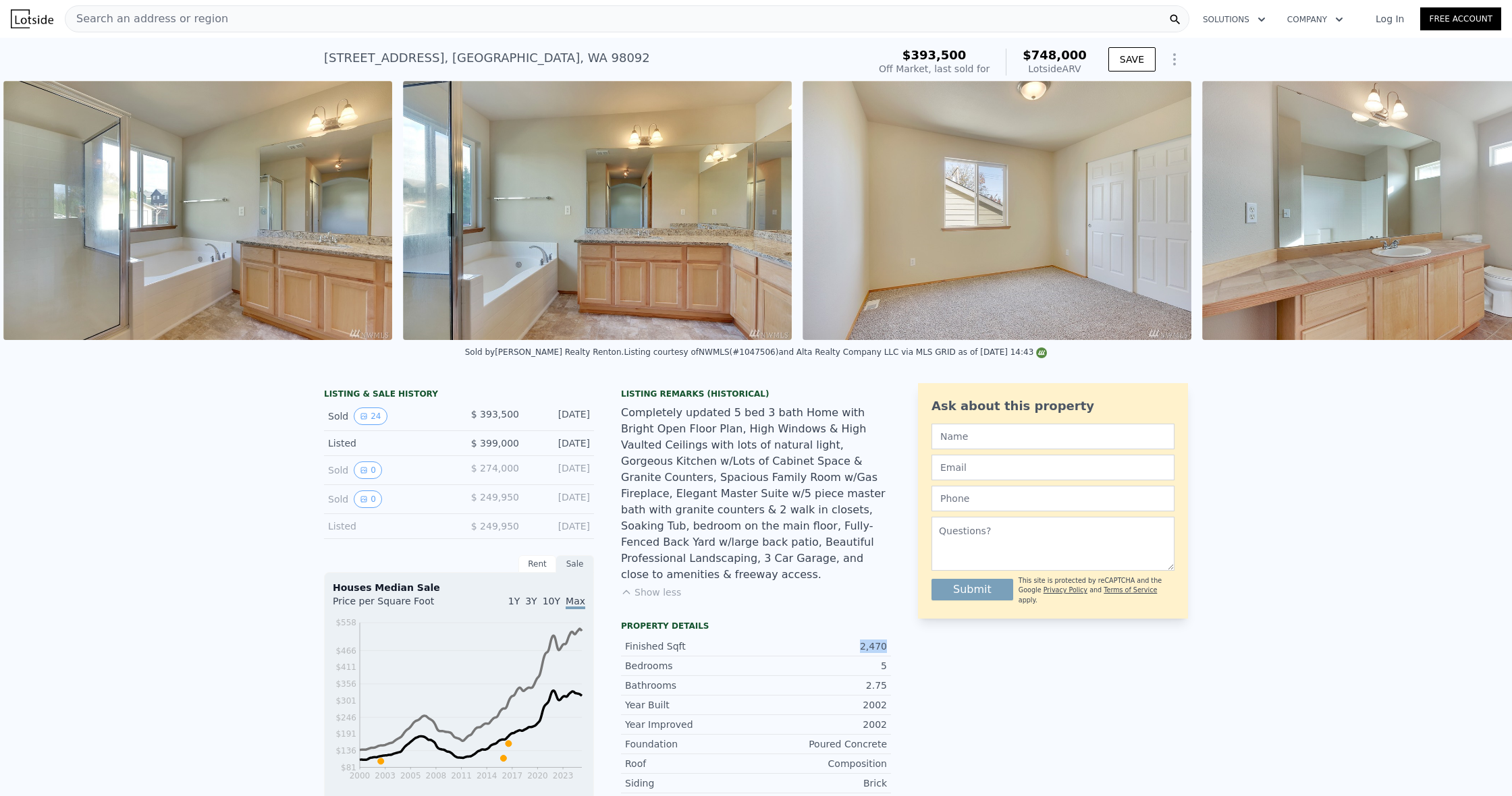
scroll to position [0, 6177]
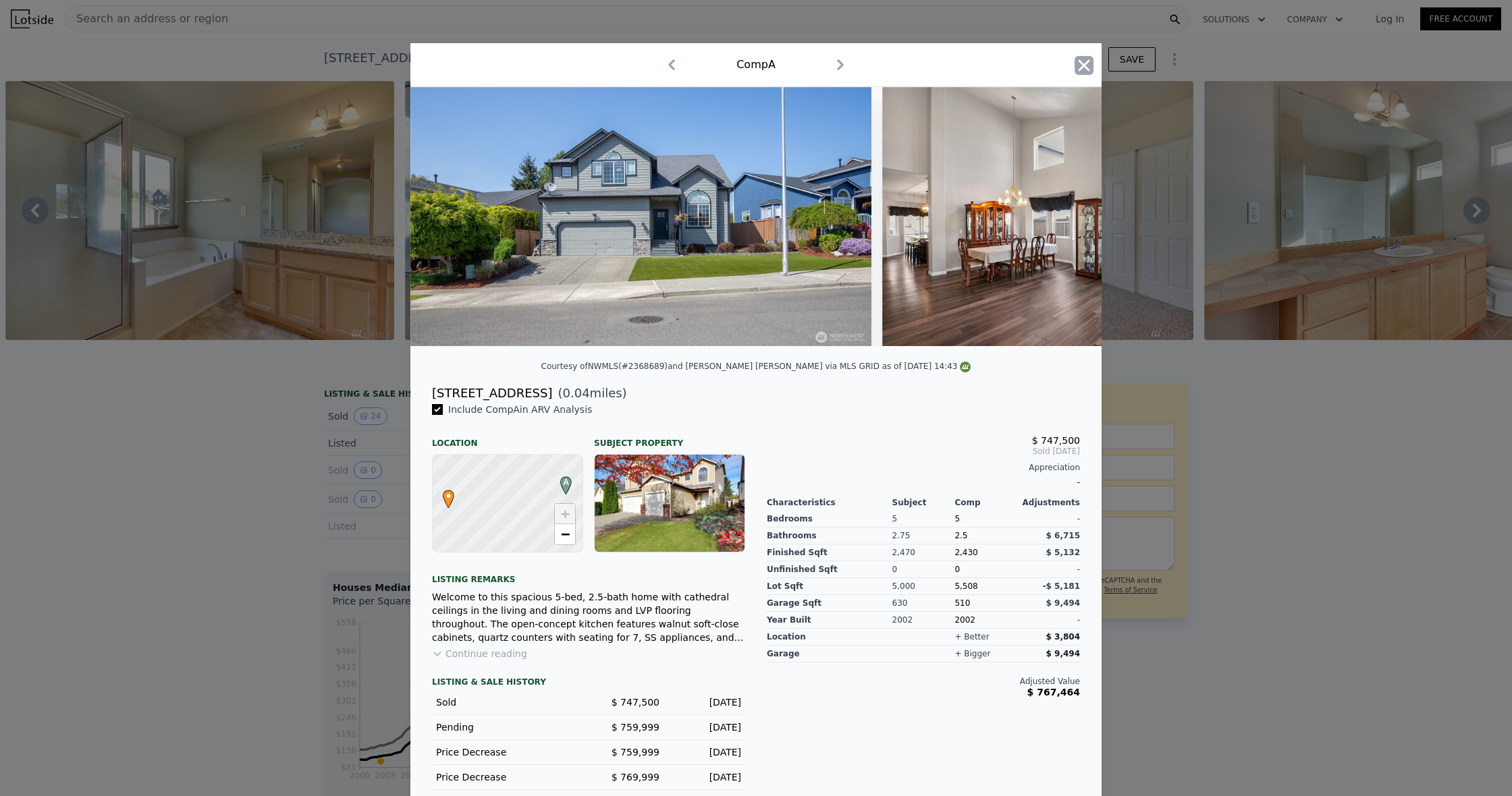
click at [1086, 69] on icon "button" at bounding box center [1084, 65] width 19 height 19
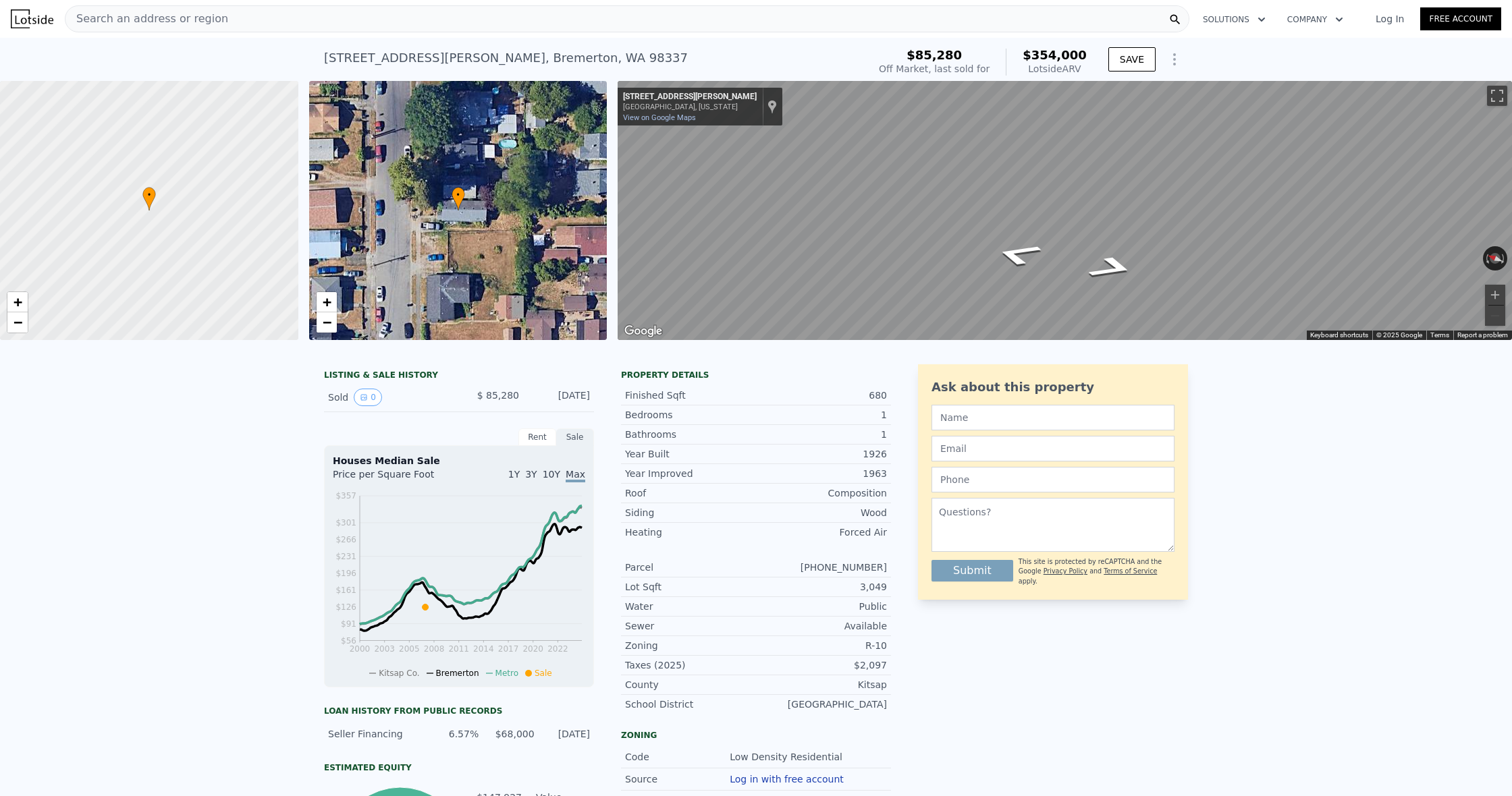
drag, startPoint x: 591, startPoint y: 394, endPoint x: 488, endPoint y: 392, distance: 103.0
click at [475, 396] on div "Sold 0 $ 85,280 [DATE]" at bounding box center [458, 398] width 270 height 29
click at [525, 374] on div "LISTING & SALE HISTORY" at bounding box center [458, 377] width 270 height 14
drag, startPoint x: 622, startPoint y: 375, endPoint x: 893, endPoint y: 477, distance: 289.6
click at [893, 477] on div "LISTING & SALE HISTORY Sold 0 $ 85,280 Sep 17, 2007 Rent Sale Rent over time Pr…" at bounding box center [755, 677] width 864 height 626
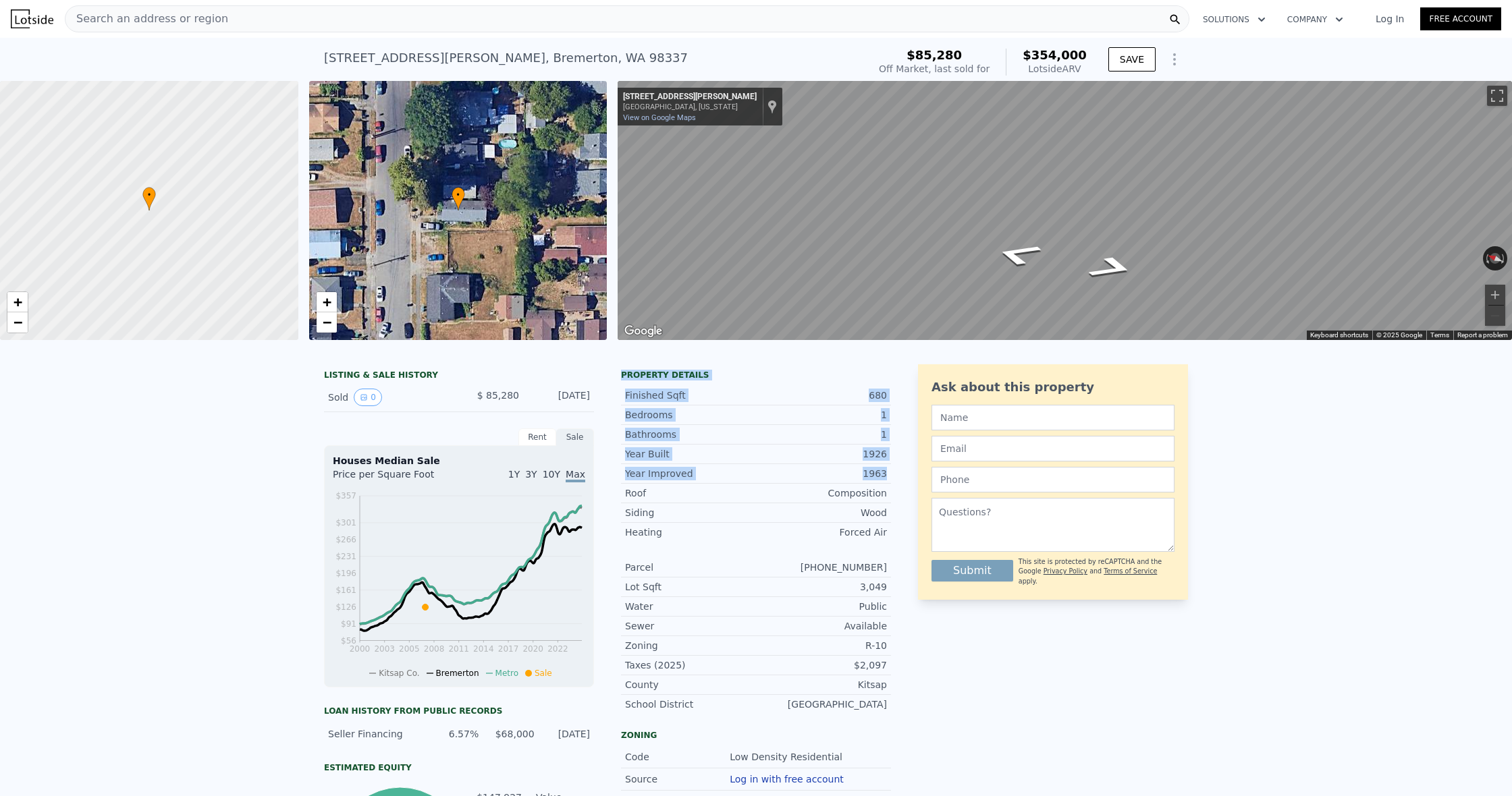
click at [893, 477] on div "LISTING & SALE HISTORY Sold 0 $ 85,280 Sep 17, 2007 Rent Sale Rent over time Pr…" at bounding box center [755, 677] width 864 height 626
drag, startPoint x: 622, startPoint y: 373, endPoint x: 892, endPoint y: 472, distance: 287.6
click at [892, 472] on div "LISTING & SALE HISTORY Sold 0 $ 85,280 Sep 17, 2007 Rent Sale Rent over time Pr…" at bounding box center [755, 677] width 864 height 626
click at [894, 460] on div "LISTING & SALE HISTORY Sold 0 $ 85,280 Sep 17, 2007 Rent Sale Rent over time Pr…" at bounding box center [755, 677] width 864 height 626
drag, startPoint x: 625, startPoint y: 396, endPoint x: 891, endPoint y: 474, distance: 277.2
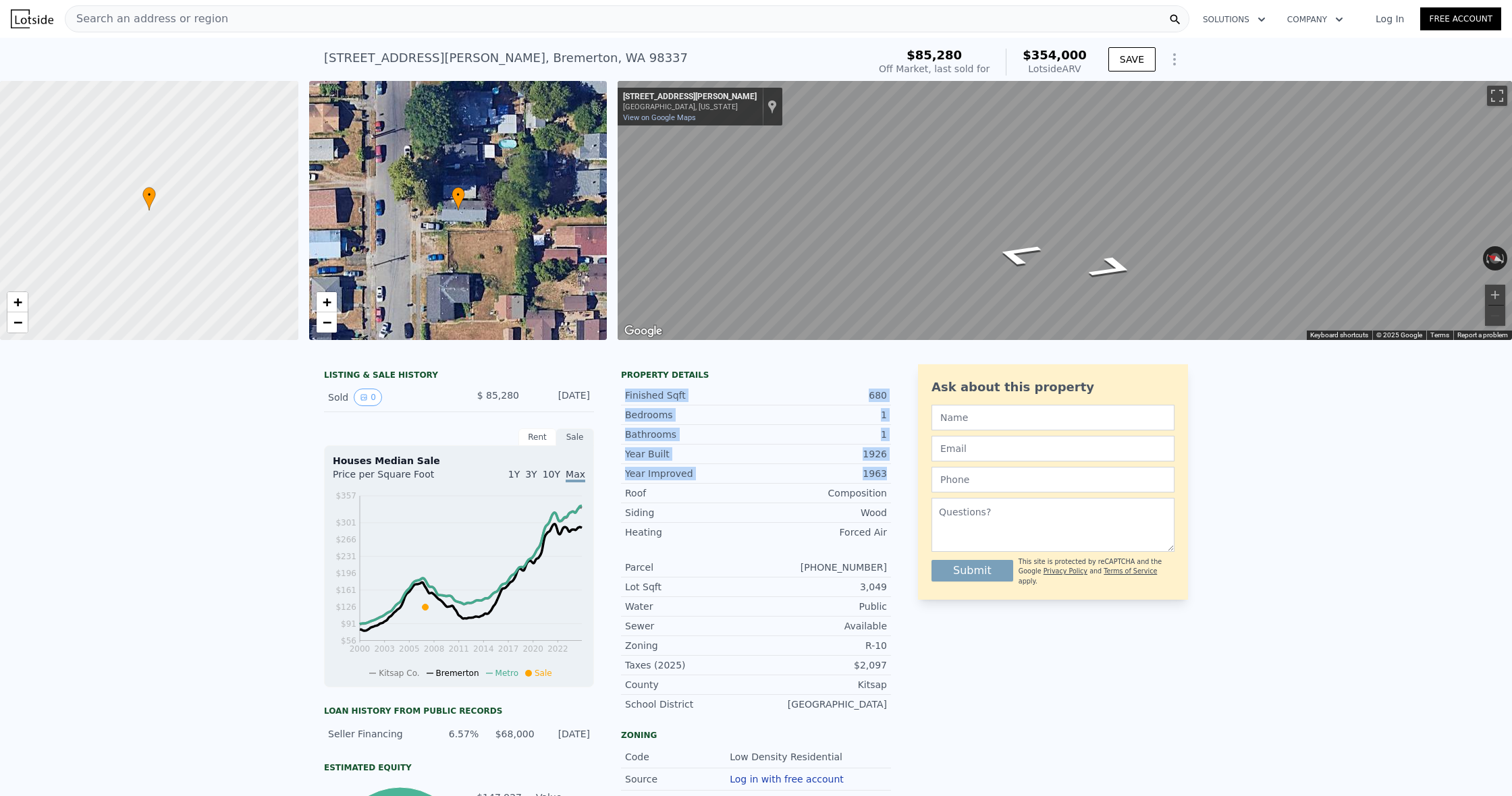
click at [891, 474] on div "LISTING & SALE HISTORY Sold 0 $ 85,280 Sep 17, 2007 Rent Sale Rent over time Pr…" at bounding box center [755, 677] width 864 height 626
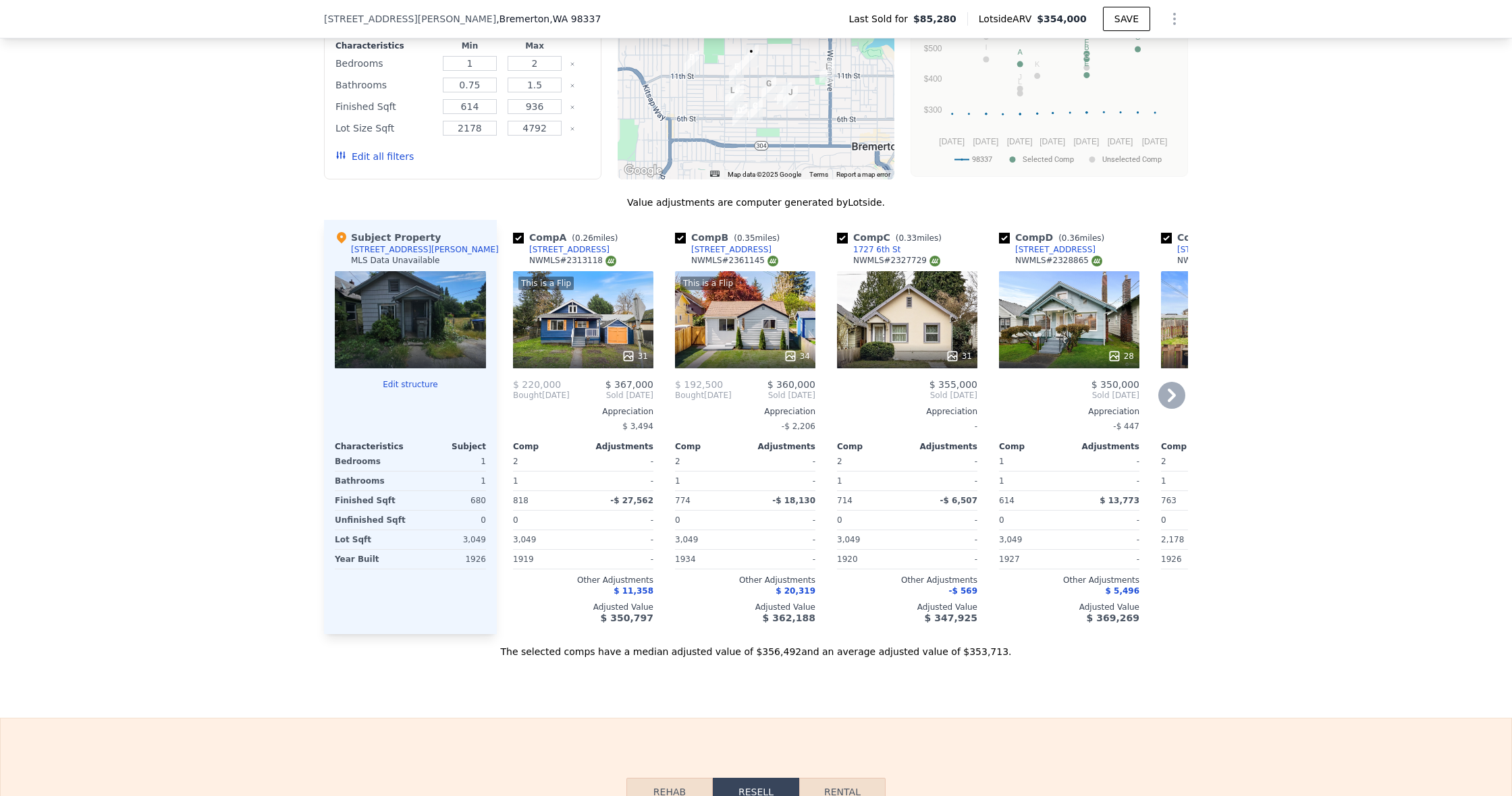
scroll to position [0, 1]
drag, startPoint x: 1093, startPoint y: 385, endPoint x: 1139, endPoint y: 386, distance: 46.0
click at [1139, 386] on div "Comp D ( 0.36 miles) 1910 5th St NWMLS # 2328865 28 $ 350,000 Sold Mar 2025 App…" at bounding box center [1068, 428] width 151 height 415
click at [1083, 388] on div "$ 350,000" at bounding box center [1069, 385] width 140 height 11
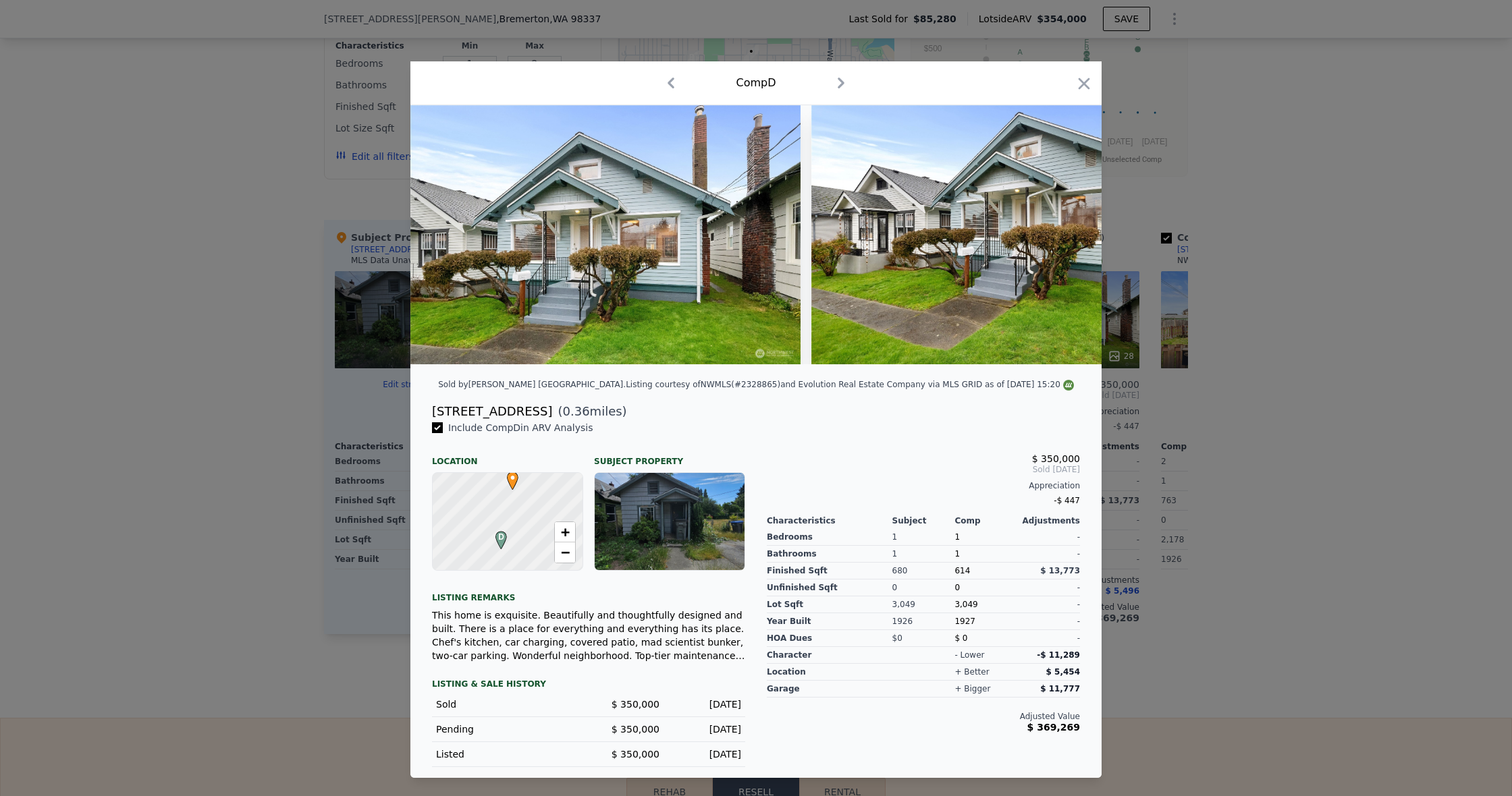
click at [1082, 82] on icon "button" at bounding box center [1084, 83] width 12 height 12
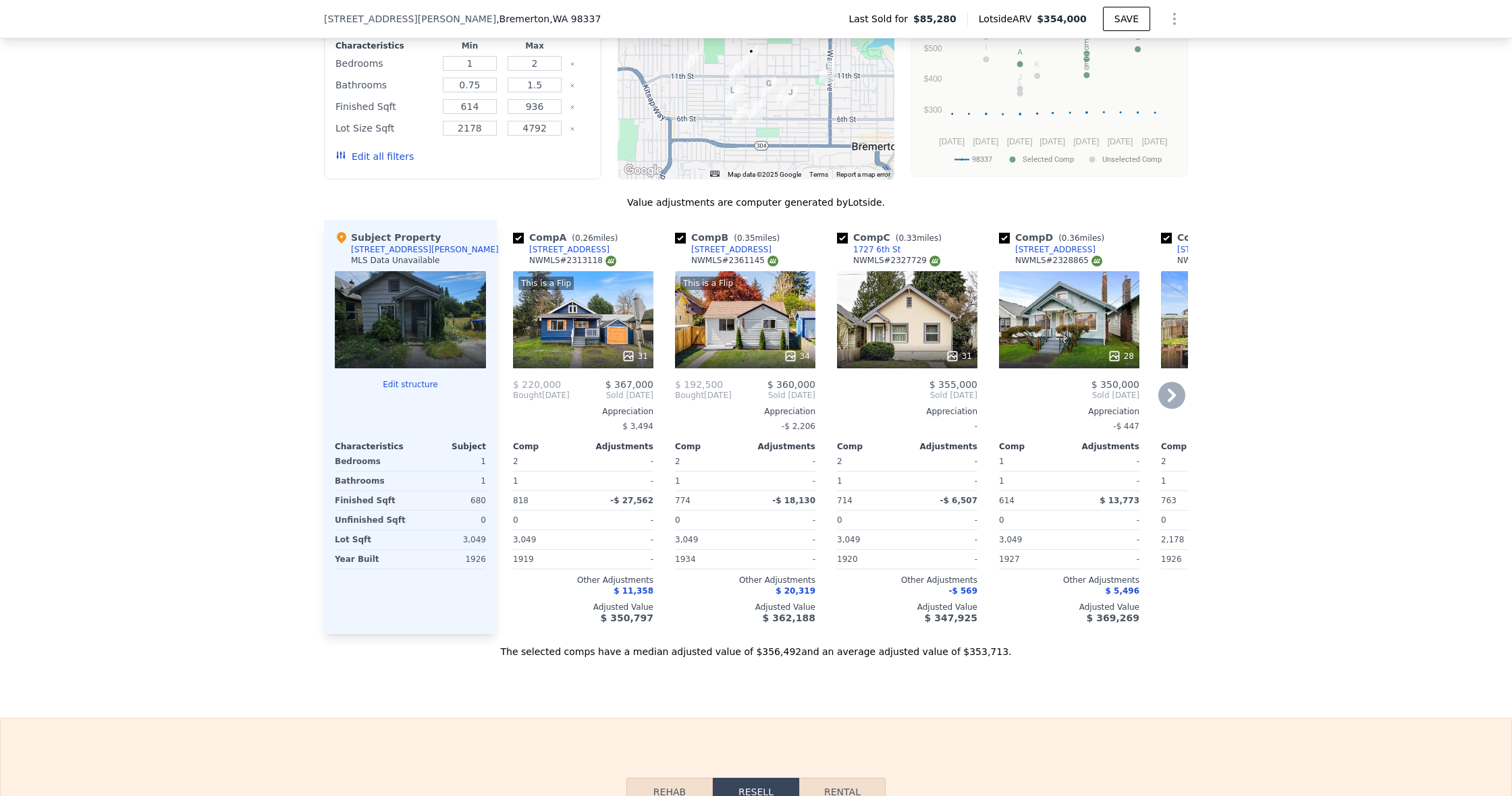
click at [985, 322] on div "Comp A ( 0.26 miles) 706 Roosevelt Ave NWMLS # 2313118 This is a Flip 31 $ 220,…" at bounding box center [842, 428] width 691 height 415
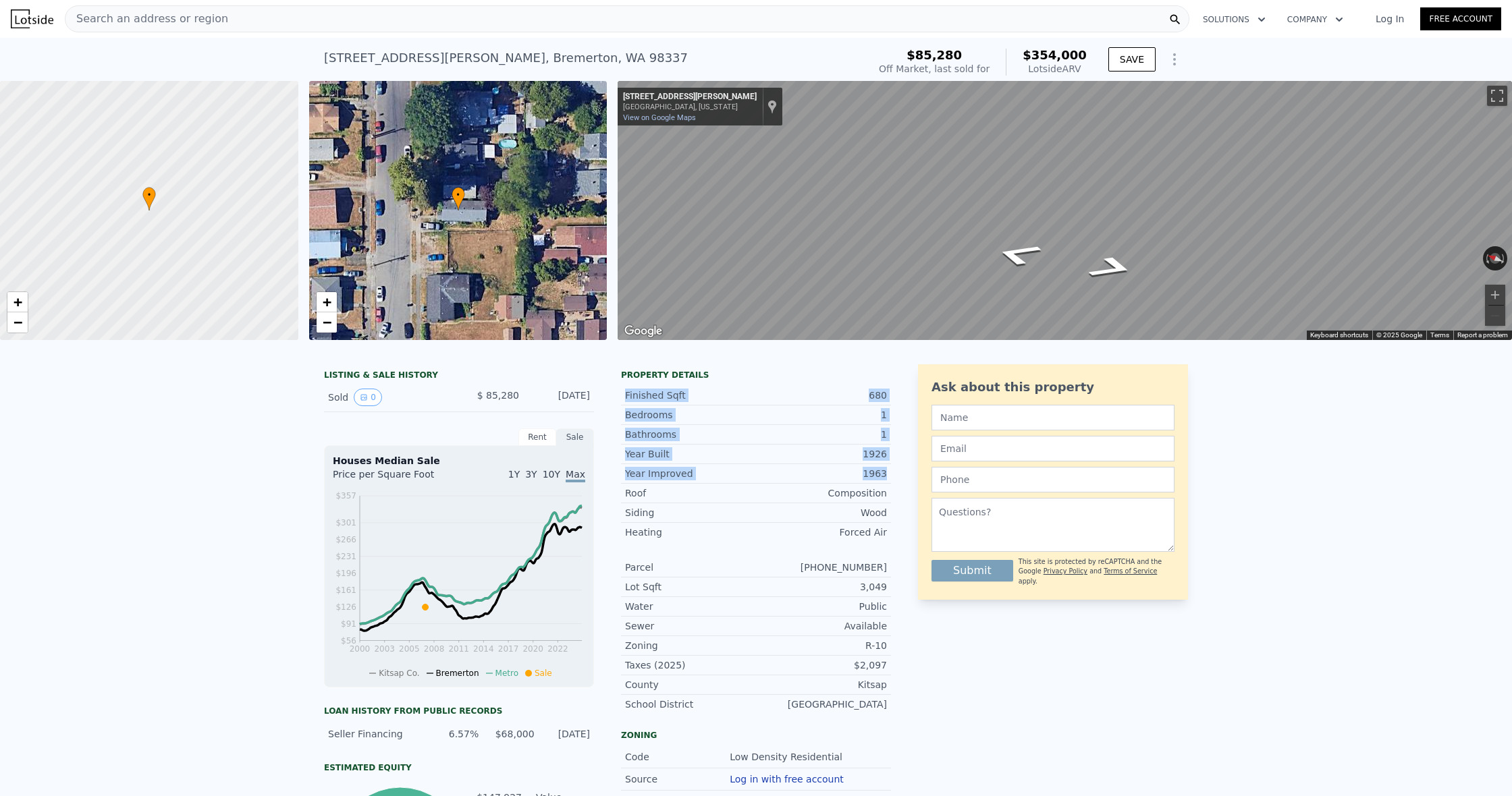
drag, startPoint x: 625, startPoint y: 397, endPoint x: 893, endPoint y: 473, distance: 278.6
click at [893, 473] on div "LISTING & SALE HISTORY Sold 0 $ 85,280 Sep 17, 2007 Rent Sale Rent over time Pr…" at bounding box center [755, 677] width 864 height 626
click at [894, 399] on div "LISTING & SALE HISTORY Sold 0 $ 85,280 Sep 17, 2007 Rent Sale Rent over time Pr…" at bounding box center [755, 676] width 864 height 626
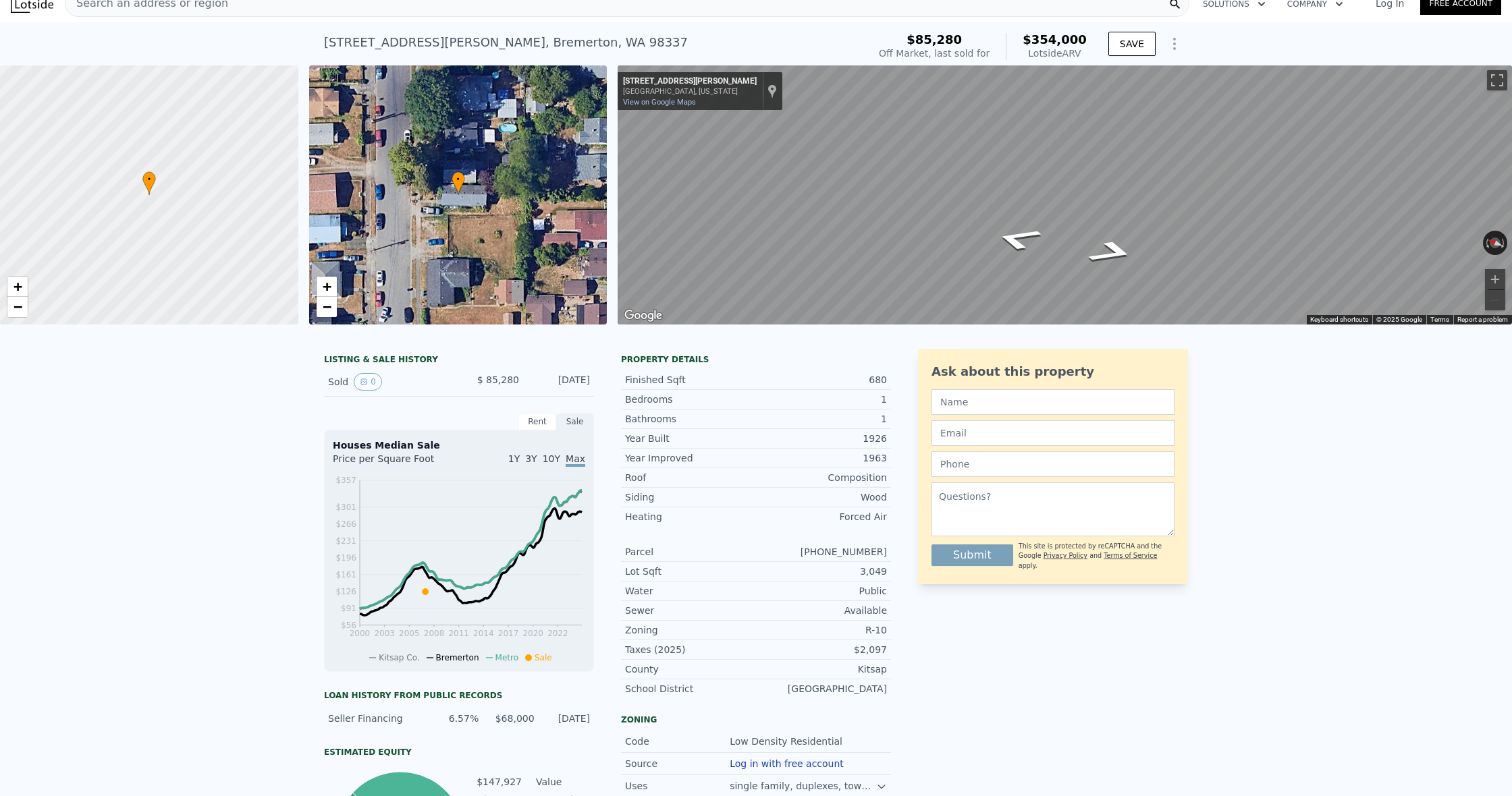
scroll to position [20, 0]
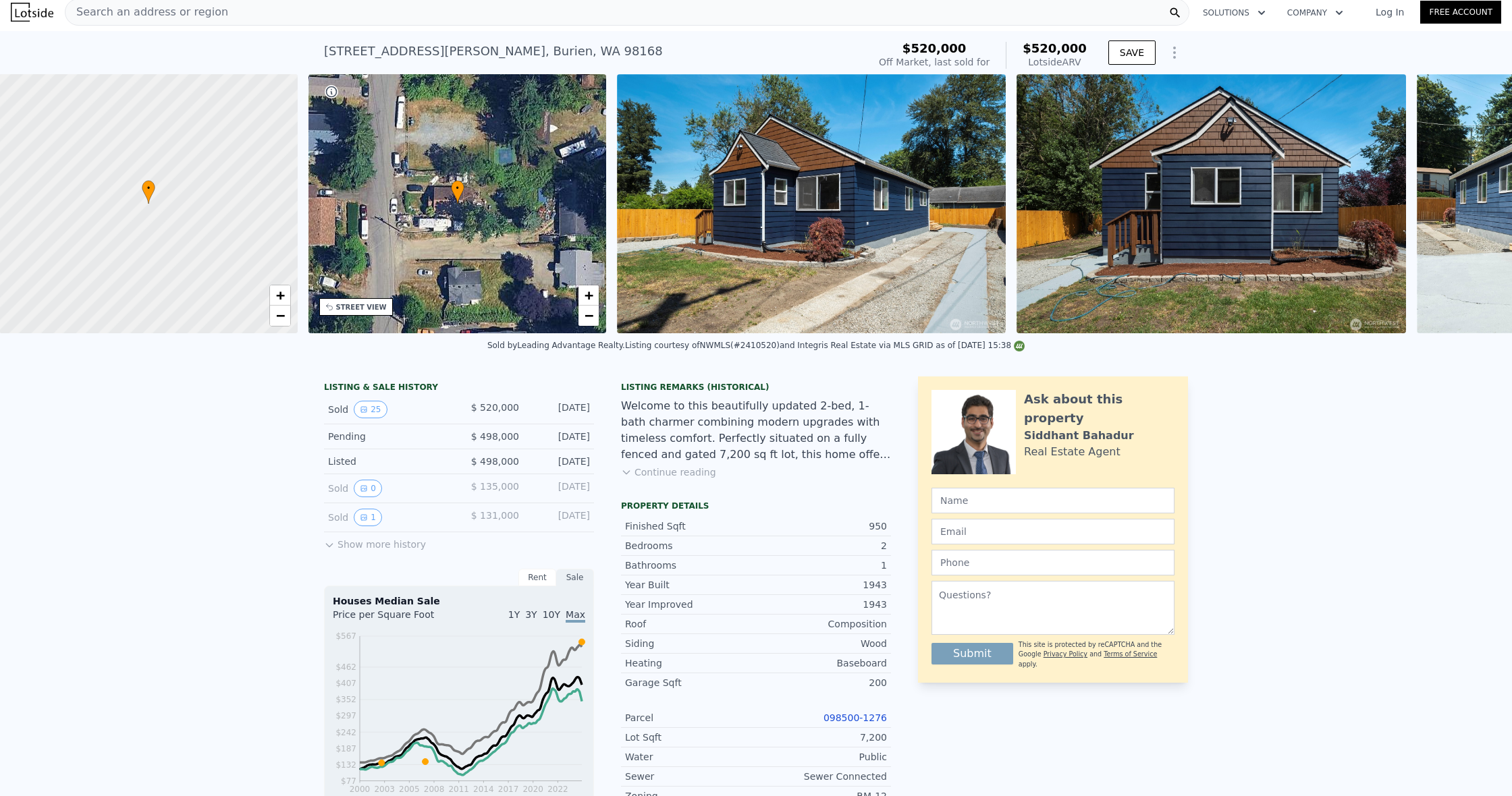
scroll to position [0, 5]
drag, startPoint x: 476, startPoint y: 405, endPoint x: 530, endPoint y: 413, distance: 54.6
click at [530, 413] on div "Sold 25 $ 520,000 [DATE]" at bounding box center [458, 410] width 270 height 29
click at [530, 413] on div "[DATE]" at bounding box center [560, 410] width 60 height 18
drag, startPoint x: 525, startPoint y: 404, endPoint x: 475, endPoint y: 409, distance: 50.2
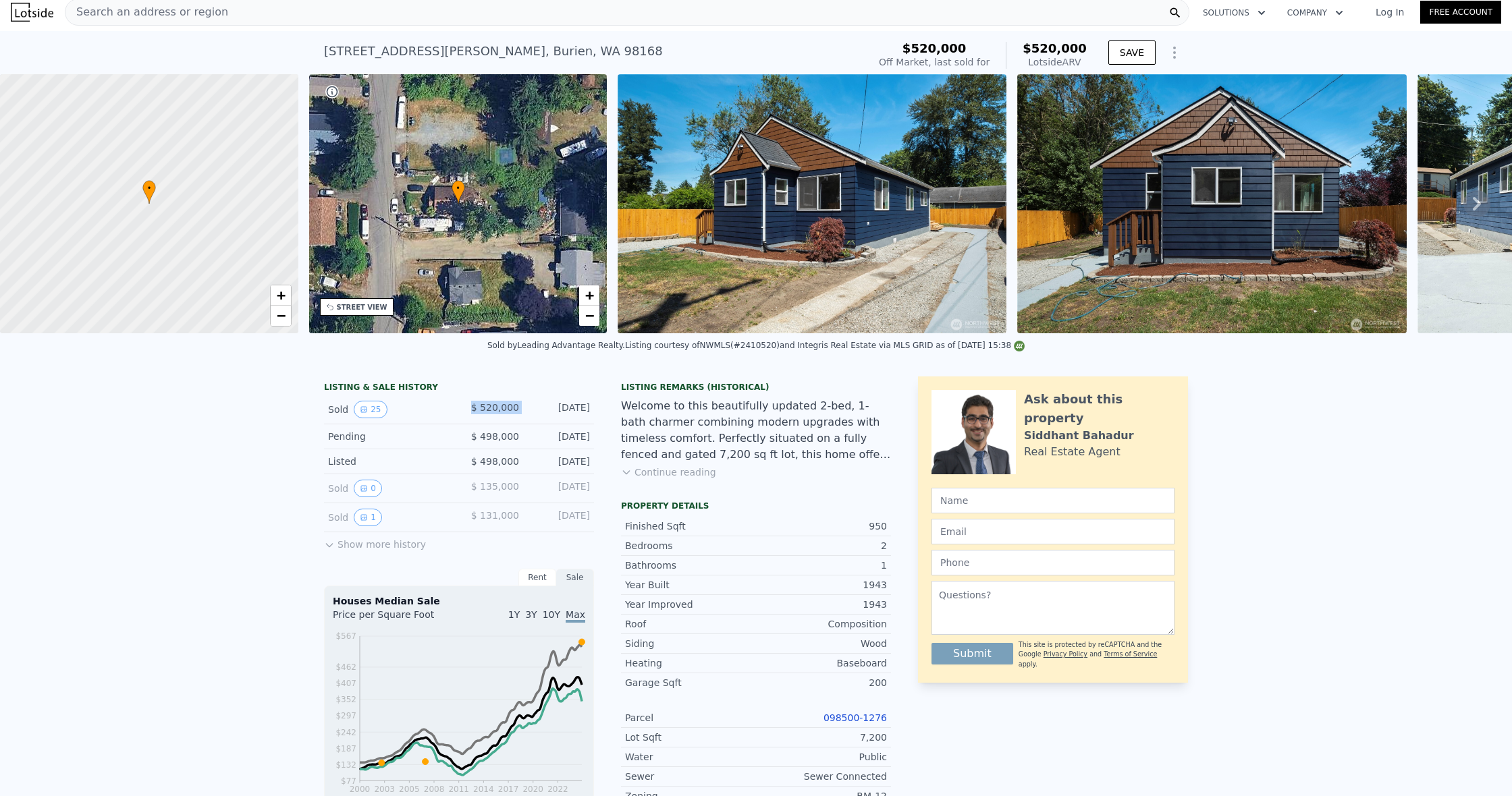
click at [475, 409] on div "Sold 25 $ 520,000 [DATE]" at bounding box center [458, 410] width 270 height 29
click at [474, 408] on span "$ 520,000" at bounding box center [495, 408] width 48 height 11
drag, startPoint x: 474, startPoint y: 408, endPoint x: 528, endPoint y: 412, distance: 54.1
click at [528, 412] on div "Sold 25 $ 520,000 [DATE]" at bounding box center [458, 410] width 270 height 29
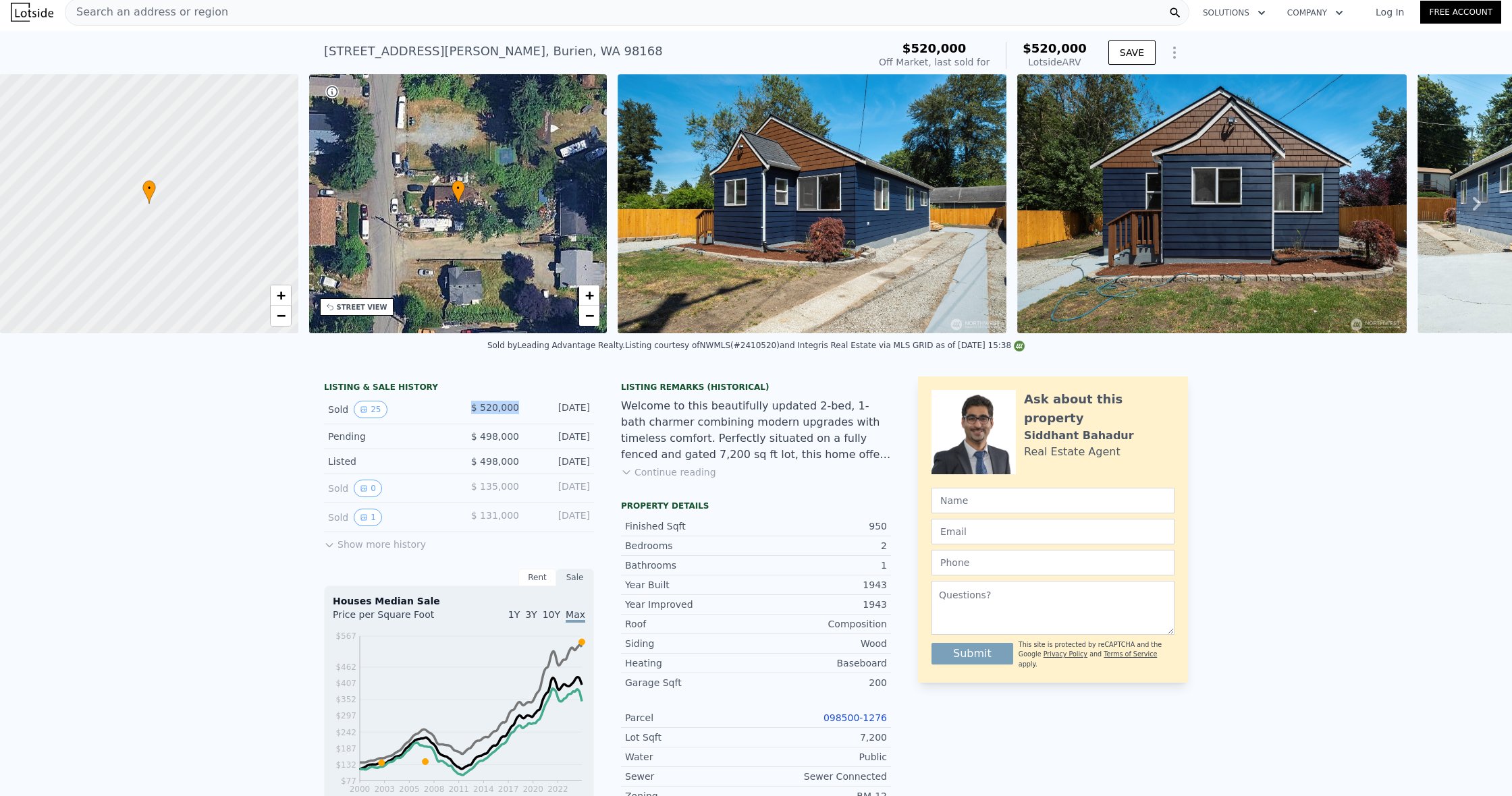
drag, startPoint x: 521, startPoint y: 410, endPoint x: 469, endPoint y: 406, distance: 52.2
click at [469, 406] on div "Sold 25 $ 520,000 [DATE]" at bounding box center [458, 410] width 270 height 29
click at [469, 406] on div "$ 520,000" at bounding box center [489, 410] width 60 height 18
click at [361, 312] on div "STREET VIEW" at bounding box center [362, 307] width 50 height 10
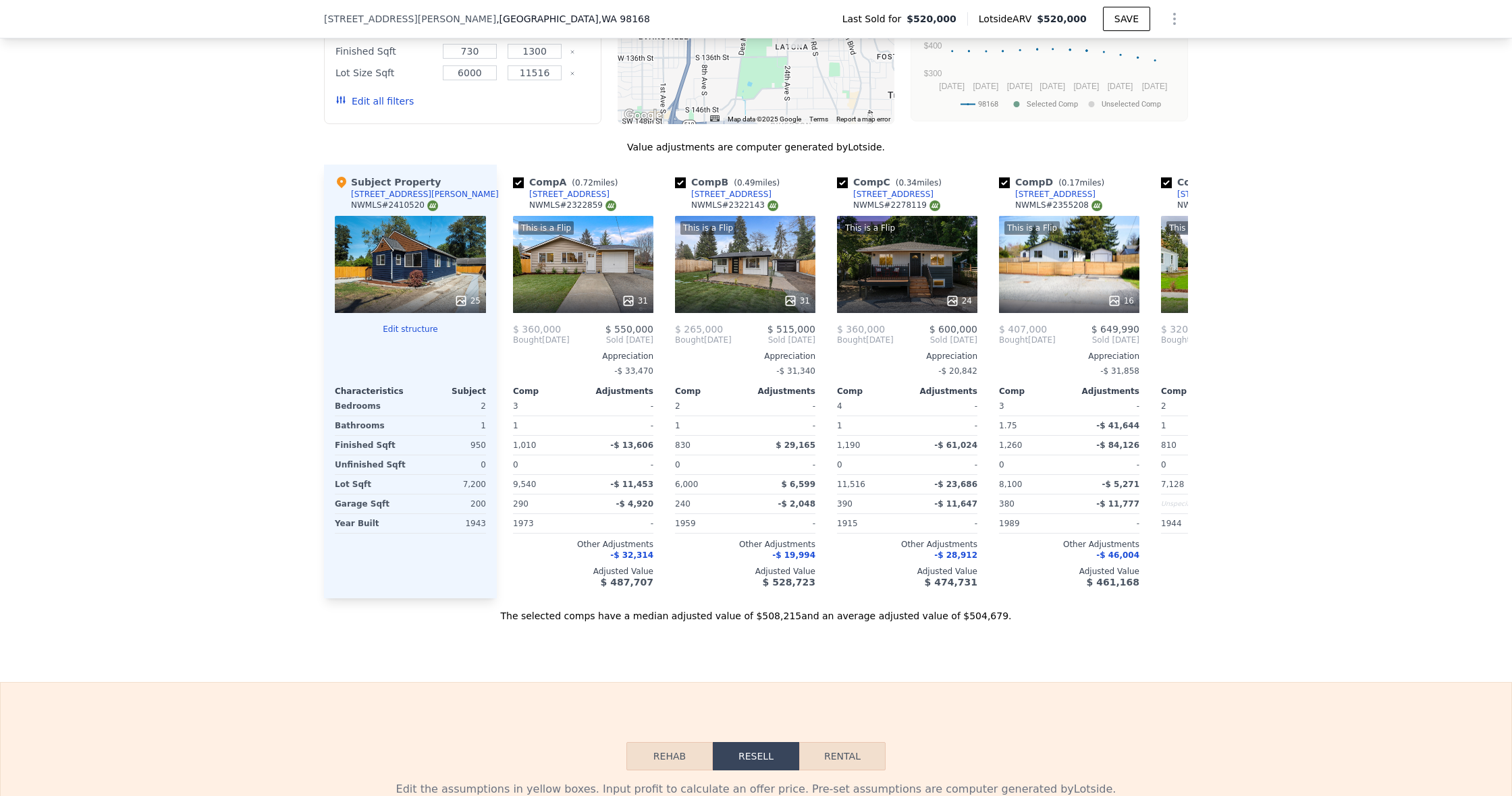
scroll to position [0, 0]
drag, startPoint x: 739, startPoint y: 181, endPoint x: 783, endPoint y: 182, distance: 44.0
click at [783, 182] on span "( 0.49 miles)" at bounding box center [756, 183] width 56 height 10
click at [674, 205] on div "Comp B ( 0.49 miles) [STREET_ADDRESS] This is a Flip 31 $ 265,000 $ 515,000 Bou…" at bounding box center [745, 381] width 151 height 434
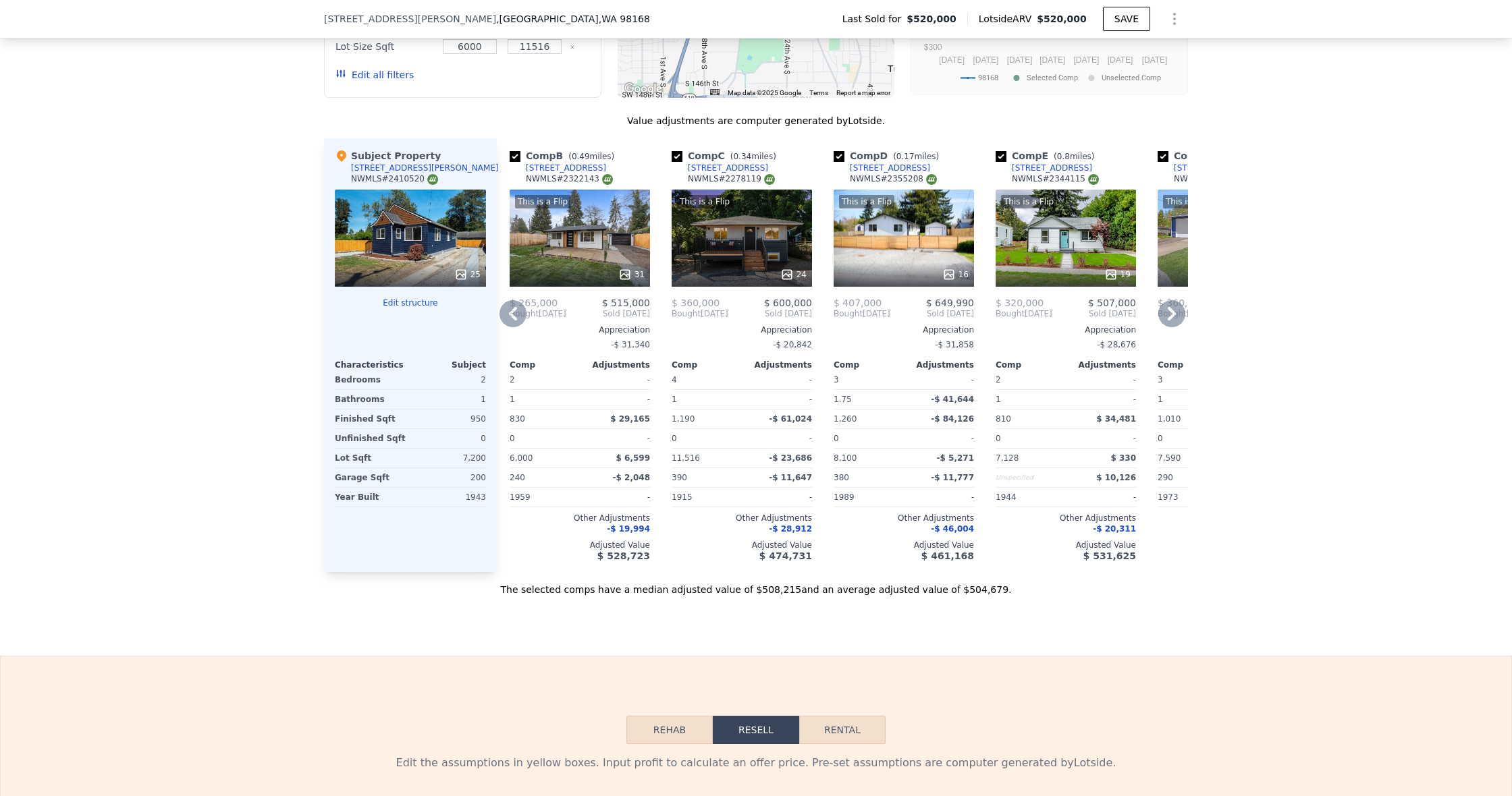
scroll to position [0, 171]
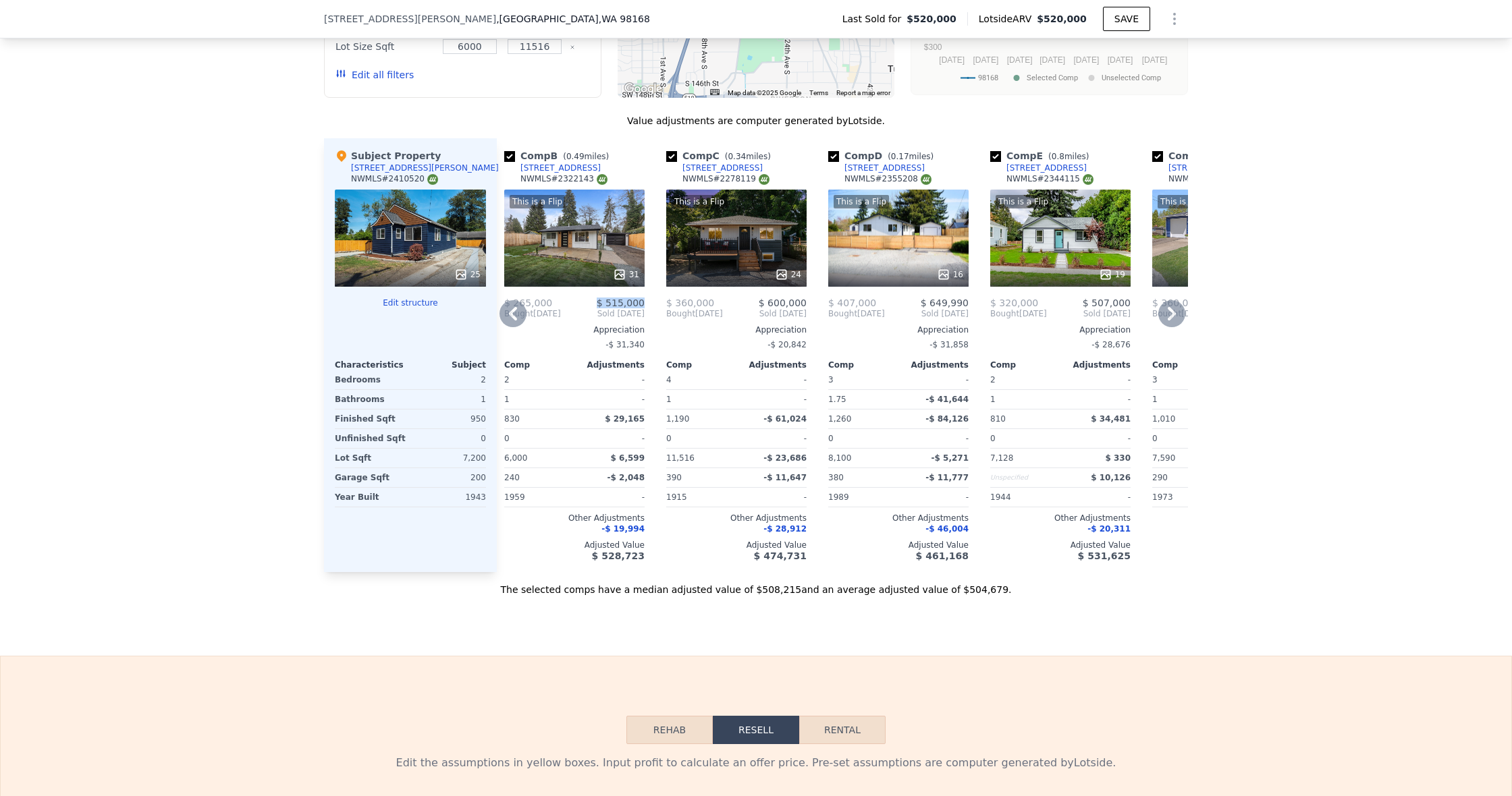
drag, startPoint x: 598, startPoint y: 302, endPoint x: 645, endPoint y: 305, distance: 47.1
click at [645, 305] on div "Comp B ( 0.49 miles) [STREET_ADDRESS] This is a Flip 31 $ 265,000 $ 515,000 Bou…" at bounding box center [574, 356] width 151 height 434
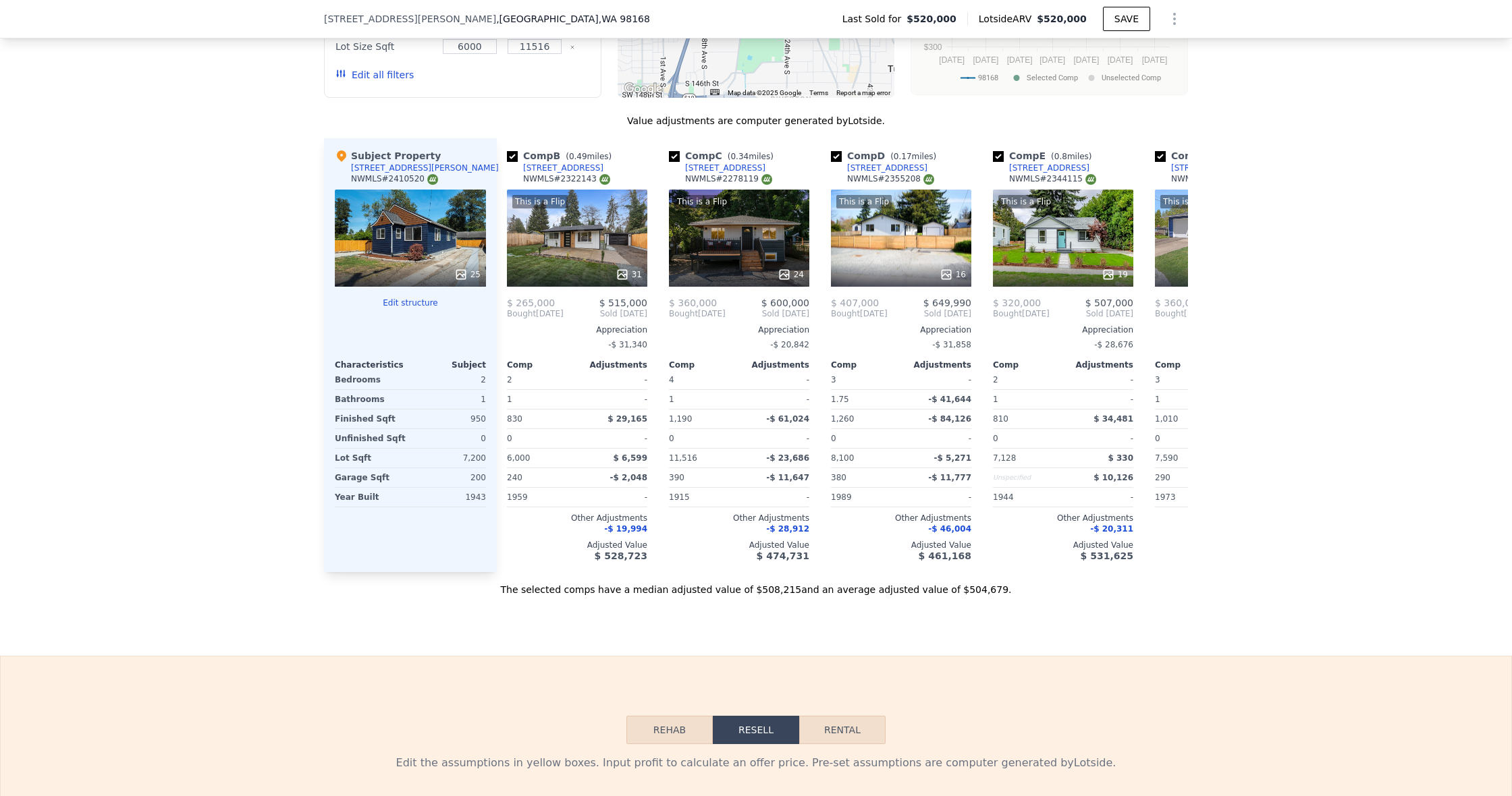
click at [645, 305] on span "$ 515,000" at bounding box center [623, 303] width 48 height 11
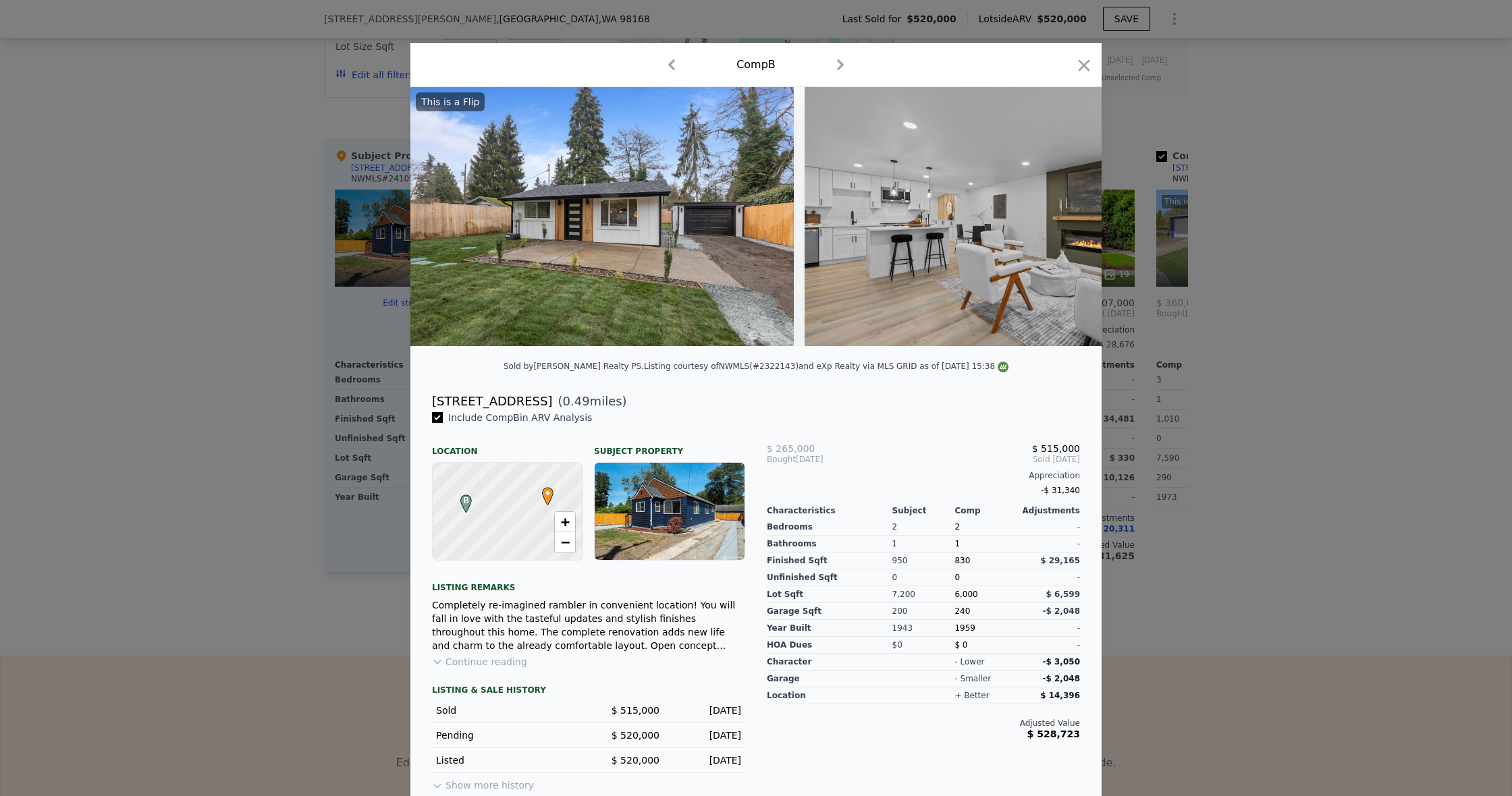
scroll to position [0, 5]
click at [1092, 67] on icon "button" at bounding box center [1084, 65] width 19 height 19
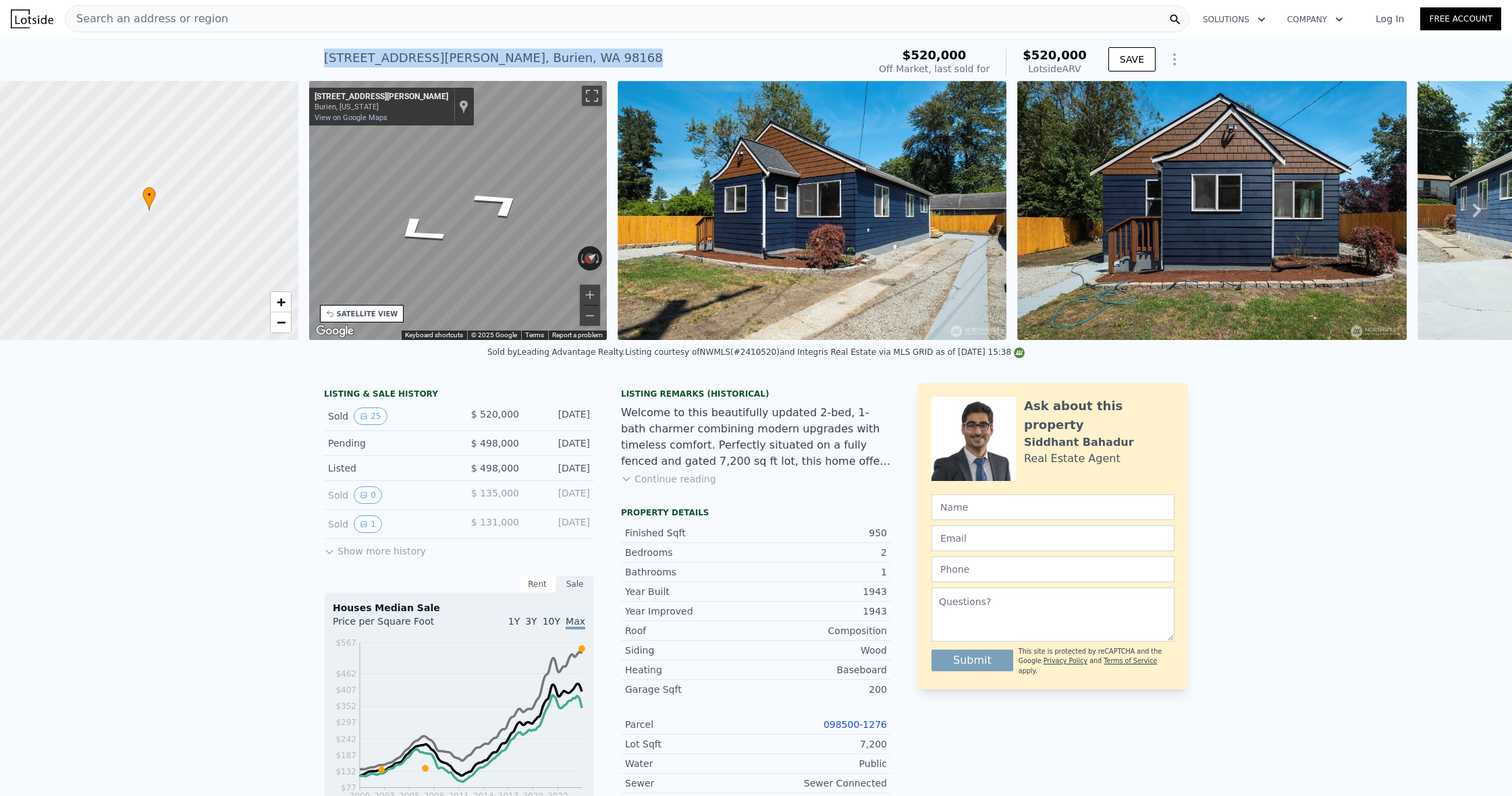
drag, startPoint x: 552, startPoint y: 58, endPoint x: 320, endPoint y: 59, distance: 232.0
click at [320, 59] on div "[STREET_ADDRESS][PERSON_NAME] Sold [DATE] for $520k (~ARV $520k ) $520,000 Off …" at bounding box center [756, 60] width 1512 height 44
click at [349, 58] on div "[STREET_ADDRESS][PERSON_NAME]" at bounding box center [493, 58] width 339 height 19
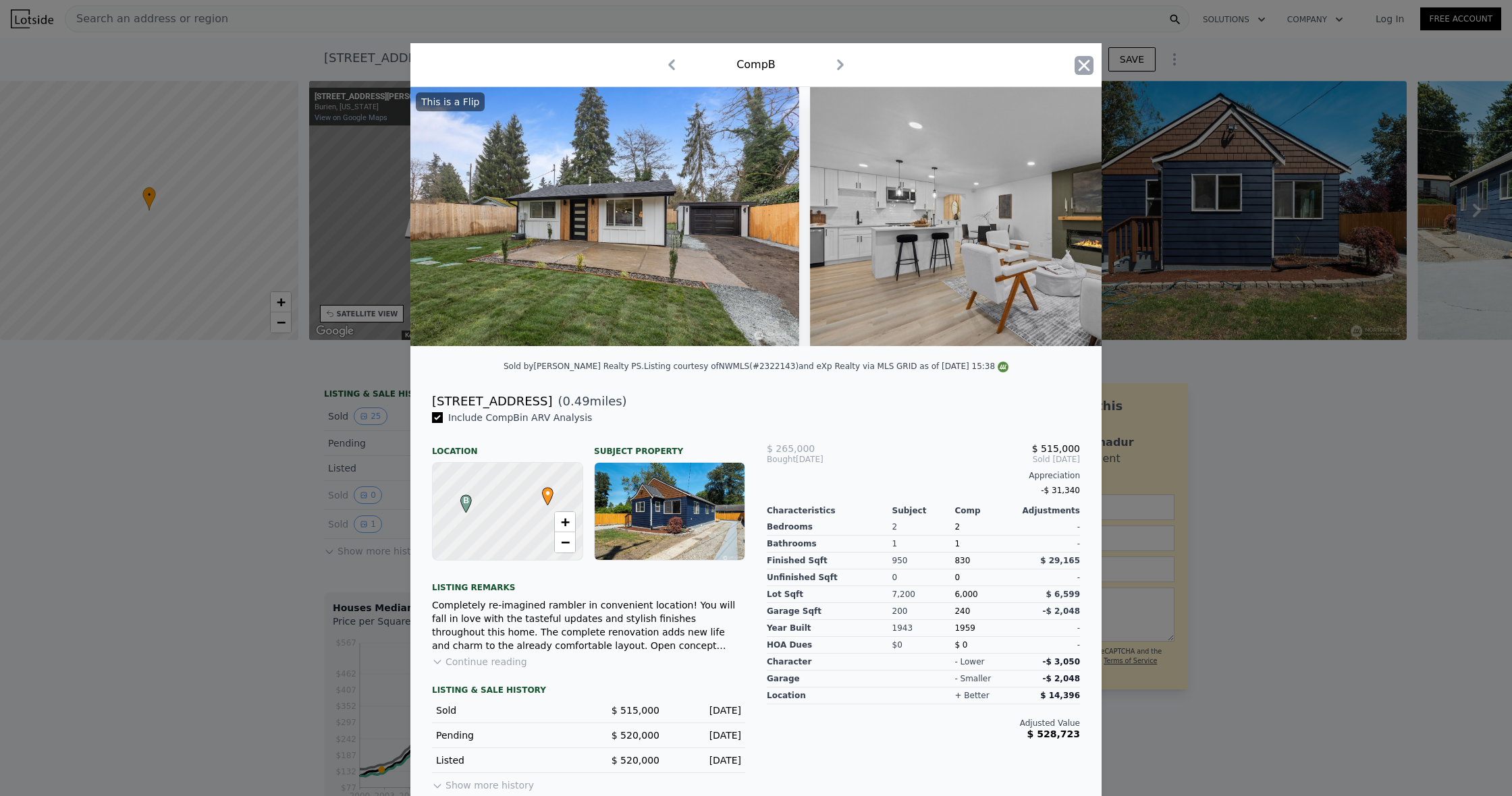
click at [1084, 70] on icon "button" at bounding box center [1084, 65] width 19 height 19
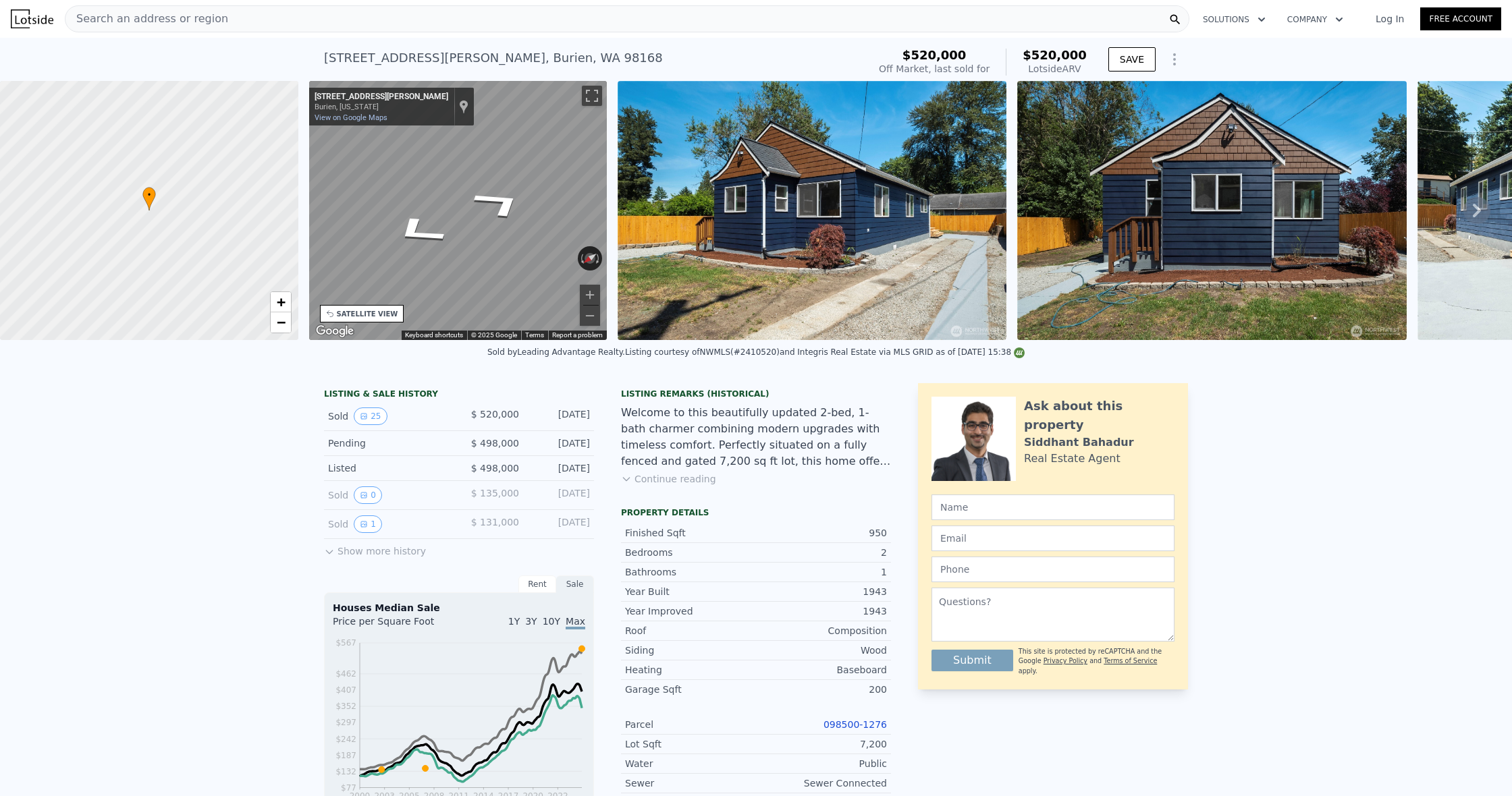
click at [944, 22] on div "Search an address or region" at bounding box center [627, 19] width 1124 height 27
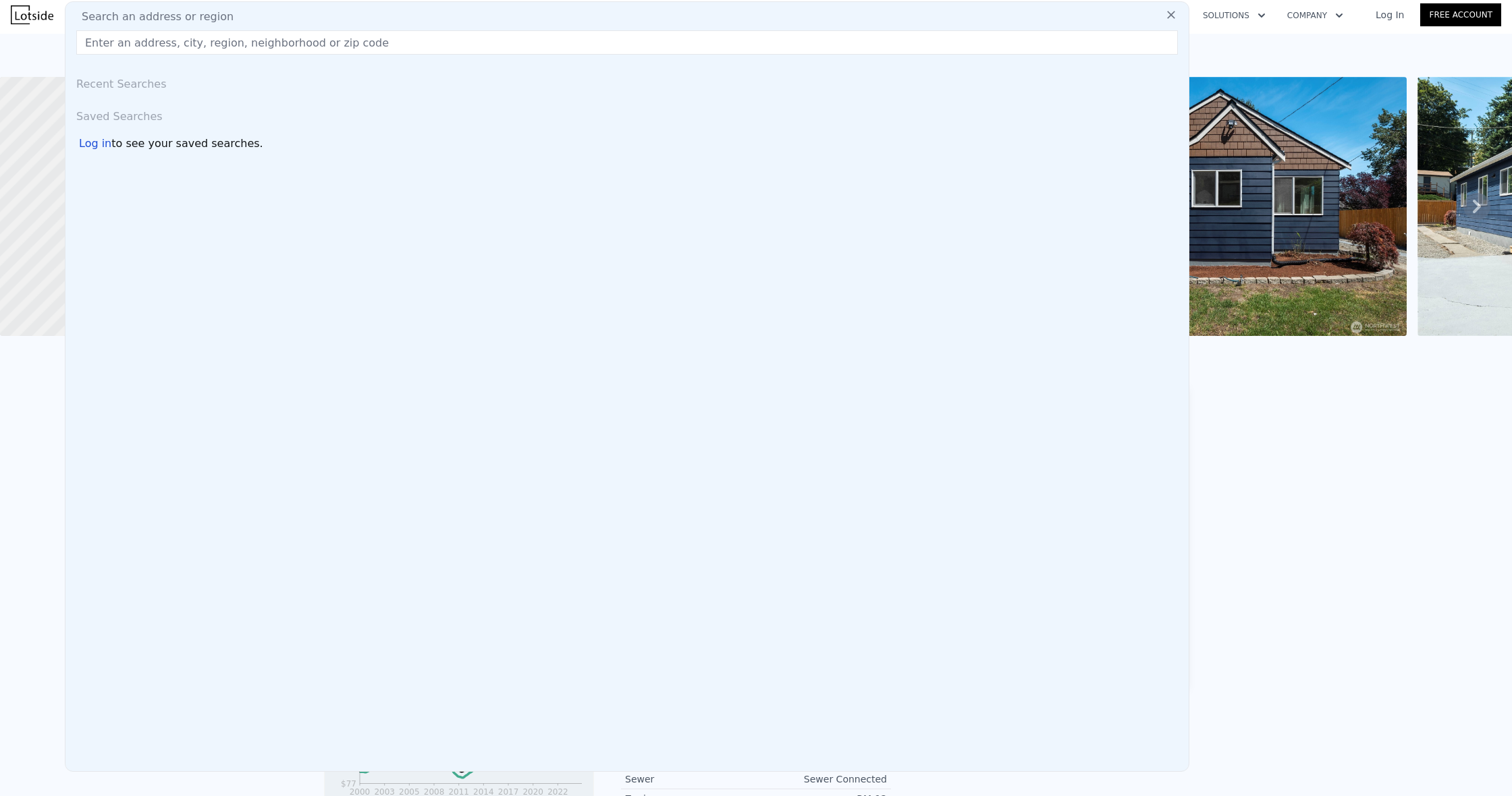
scroll to position [5, 0]
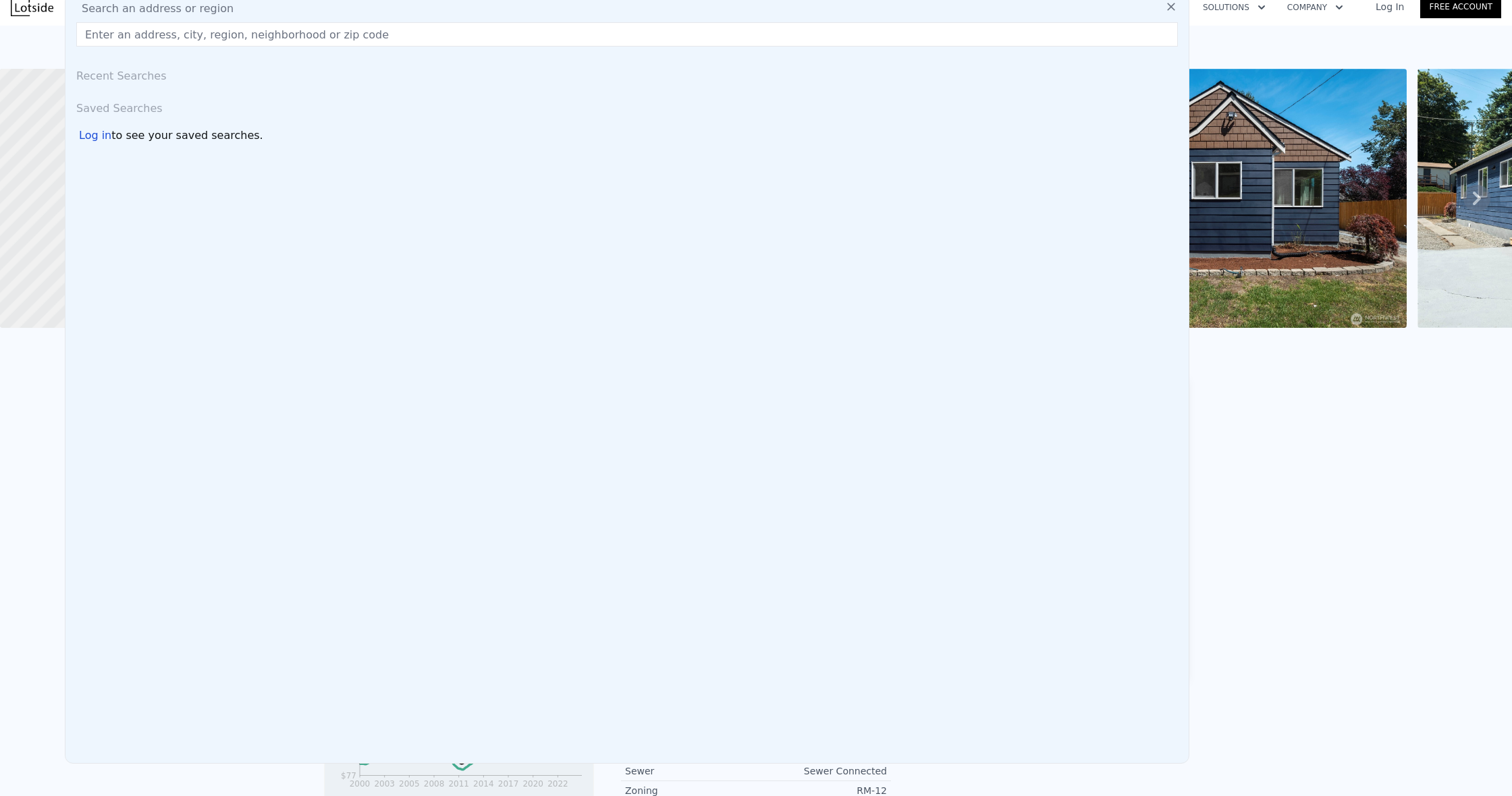
click at [156, 44] on input "text" at bounding box center [627, 35] width 1101 height 24
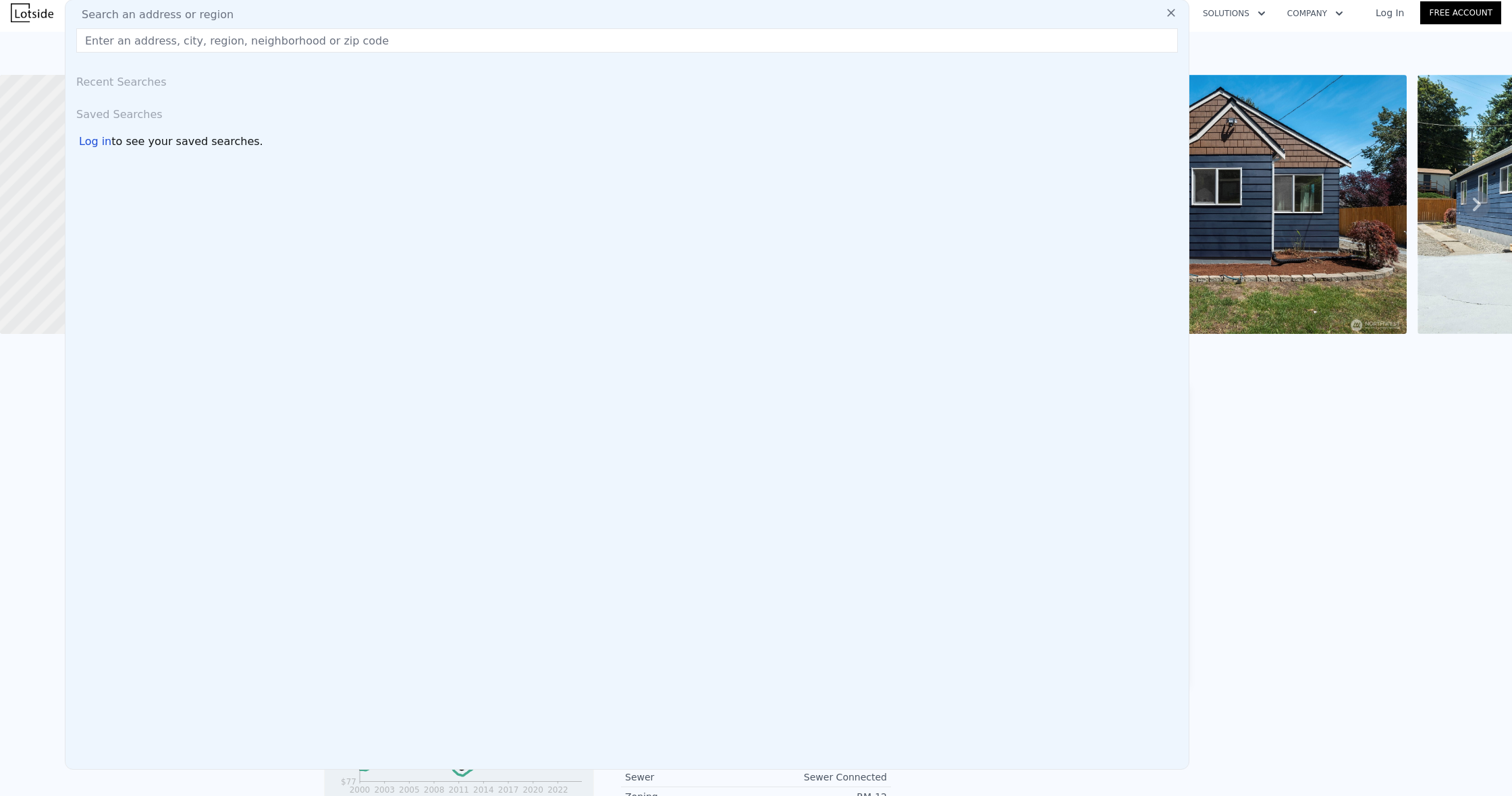
scroll to position [0, 0]
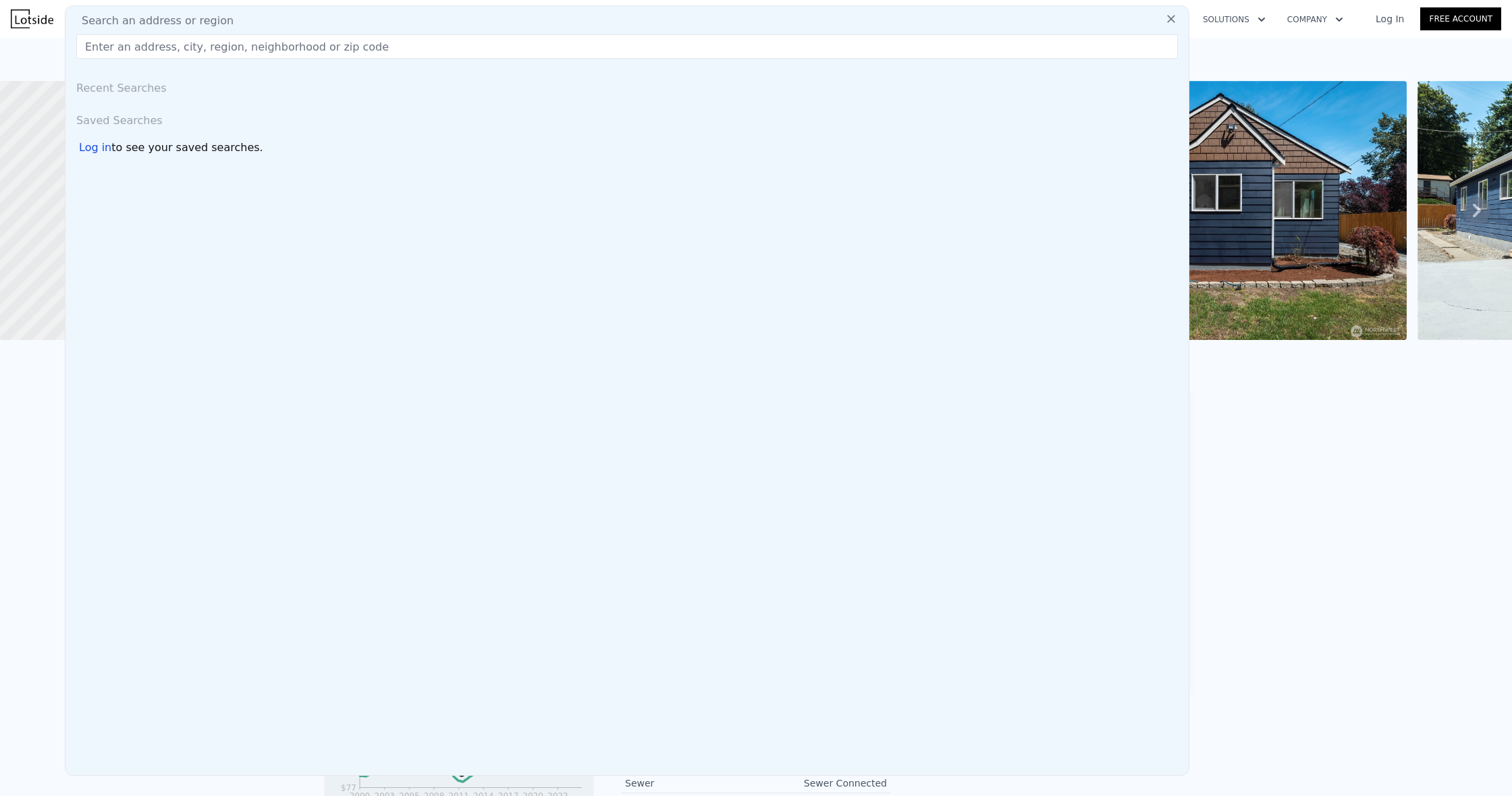
click at [43, 25] on img at bounding box center [32, 19] width 43 height 19
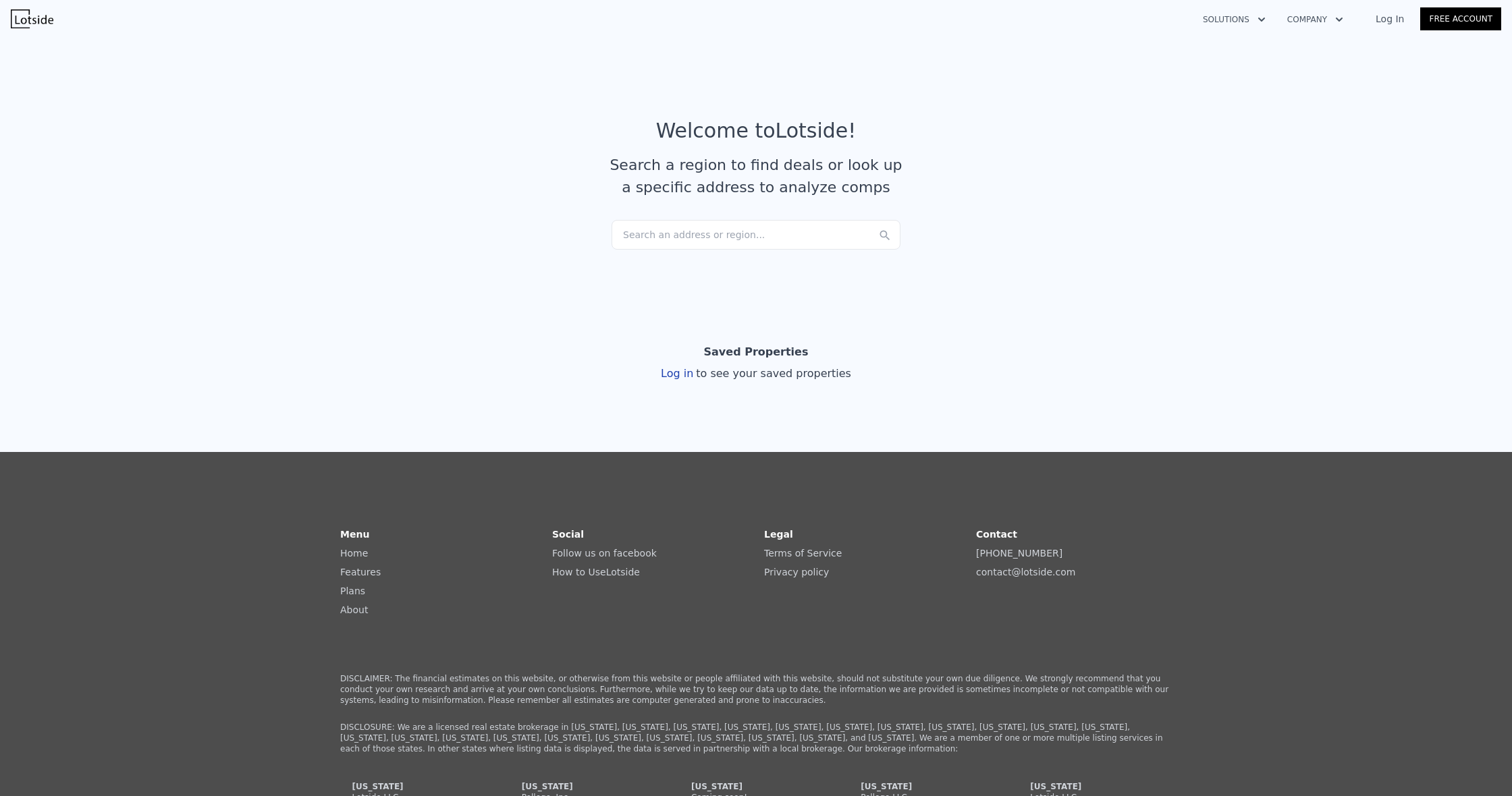
scroll to position [-1, 0]
drag, startPoint x: 690, startPoint y: 254, endPoint x: 685, endPoint y: 236, distance: 18.7
click at [687, 248] on section "Welcome to Lotside ! Search a region to find deals or look up a specific addres…" at bounding box center [756, 164] width 1512 height 263
click at [685, 236] on div "Search an address or region..." at bounding box center [755, 235] width 289 height 30
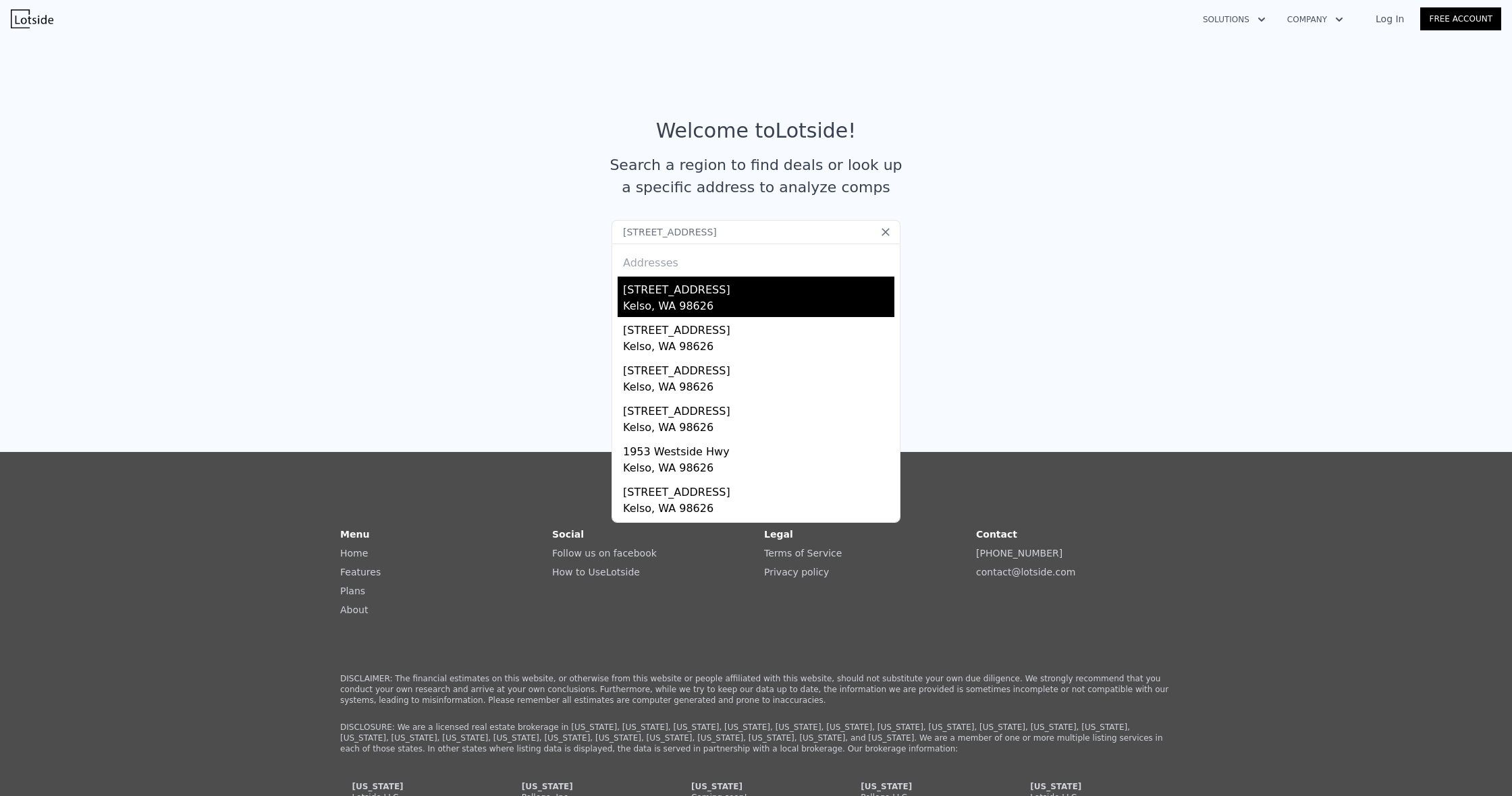
type input "[STREET_ADDRESS]"
click at [695, 281] on div "[STREET_ADDRESS]" at bounding box center [758, 288] width 271 height 22
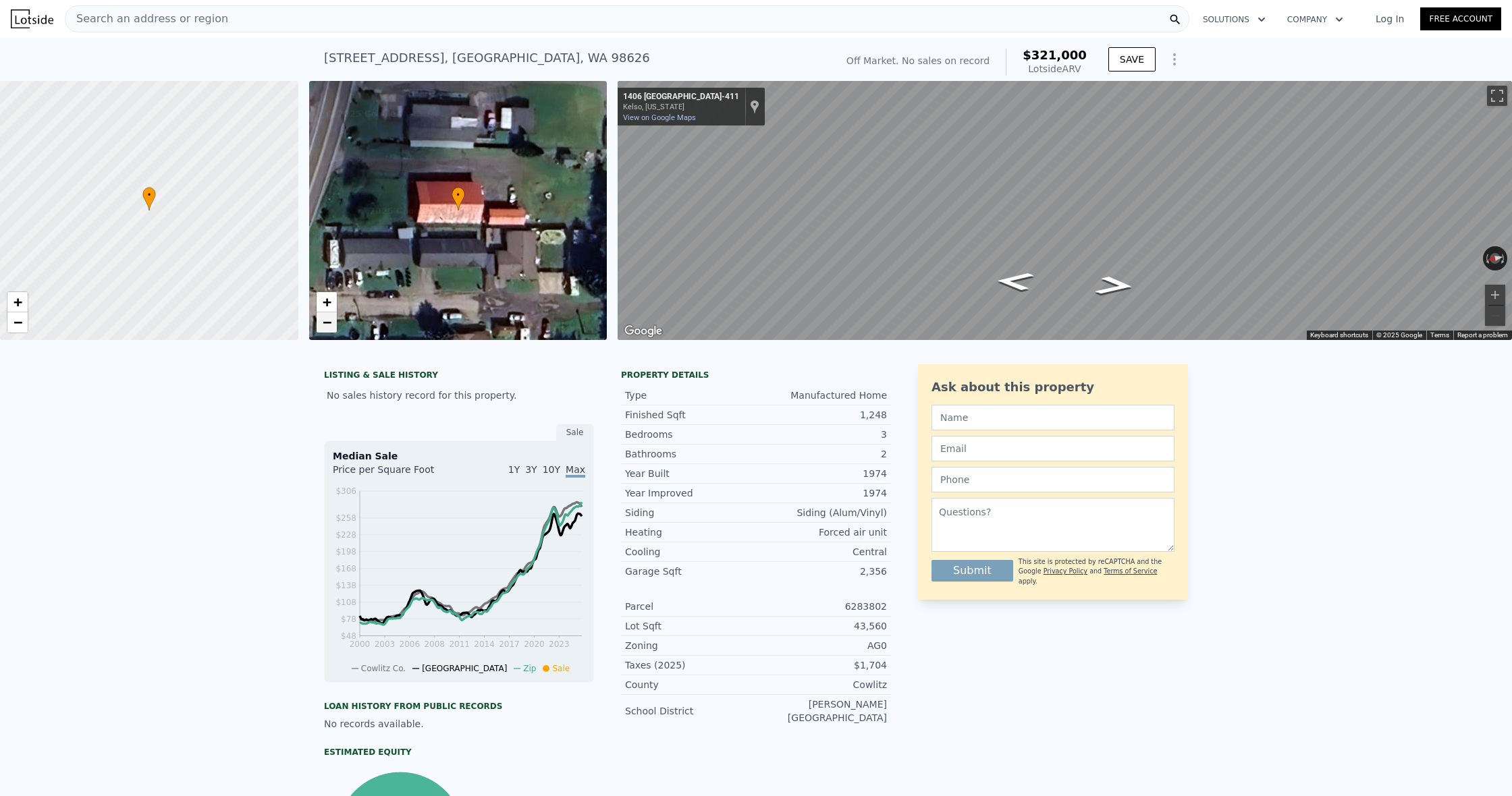
click at [336, 324] on link "−" at bounding box center [327, 323] width 20 height 20
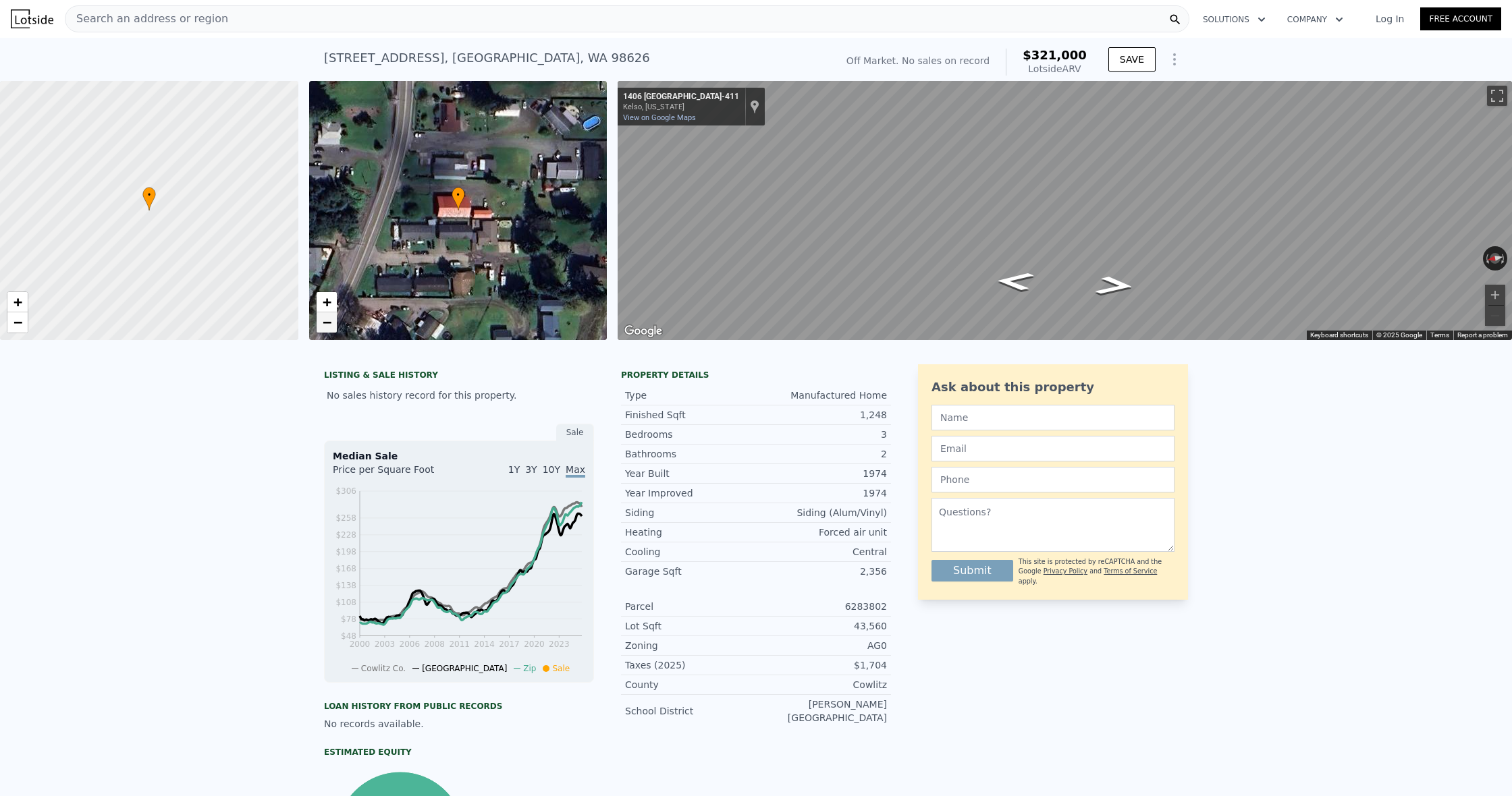
click at [336, 324] on link "−" at bounding box center [327, 323] width 20 height 20
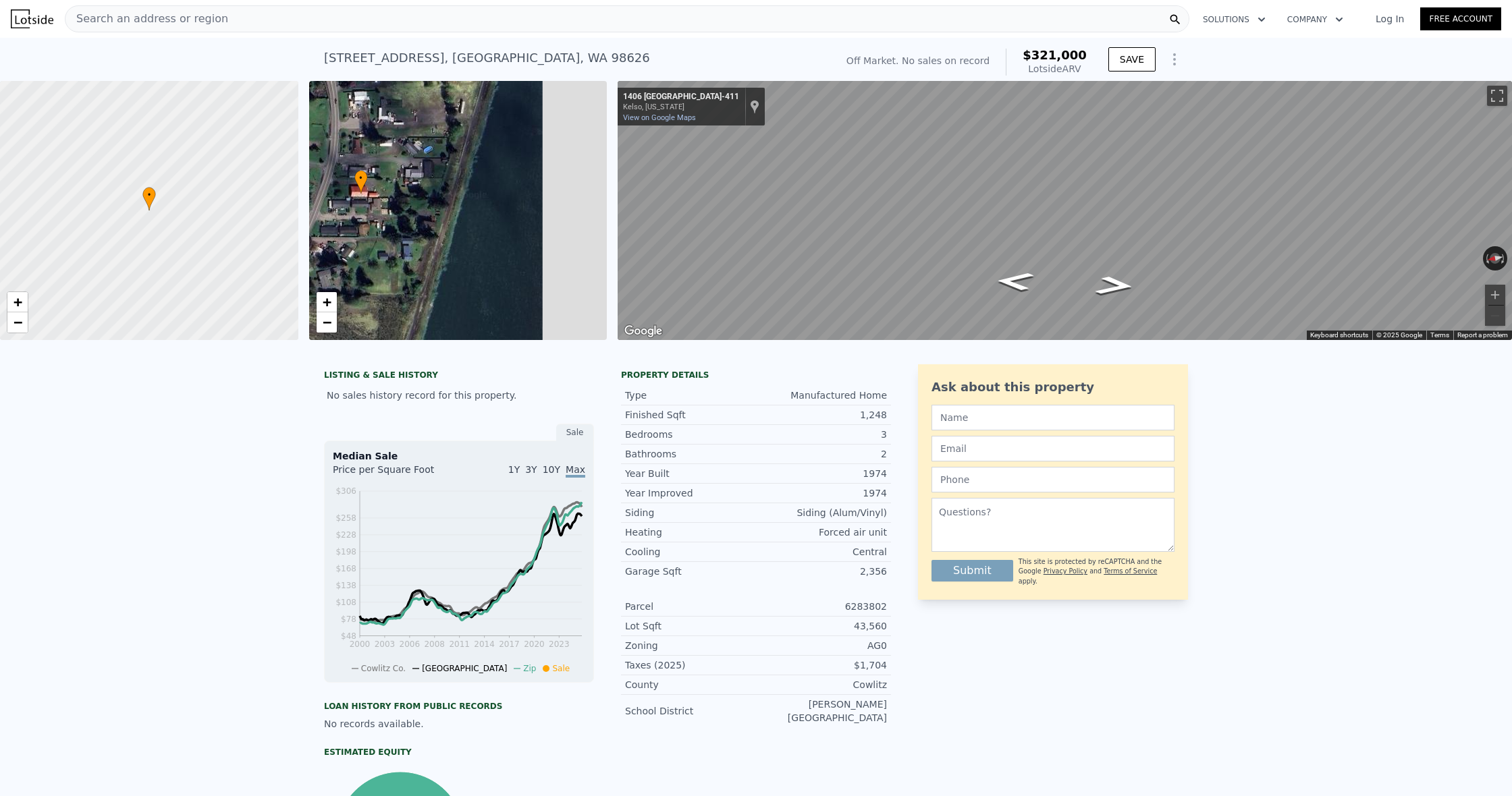
drag, startPoint x: 523, startPoint y: 273, endPoint x: 426, endPoint y: 256, distance: 98.5
click at [426, 256] on div "• + −" at bounding box center [458, 210] width 298 height 259
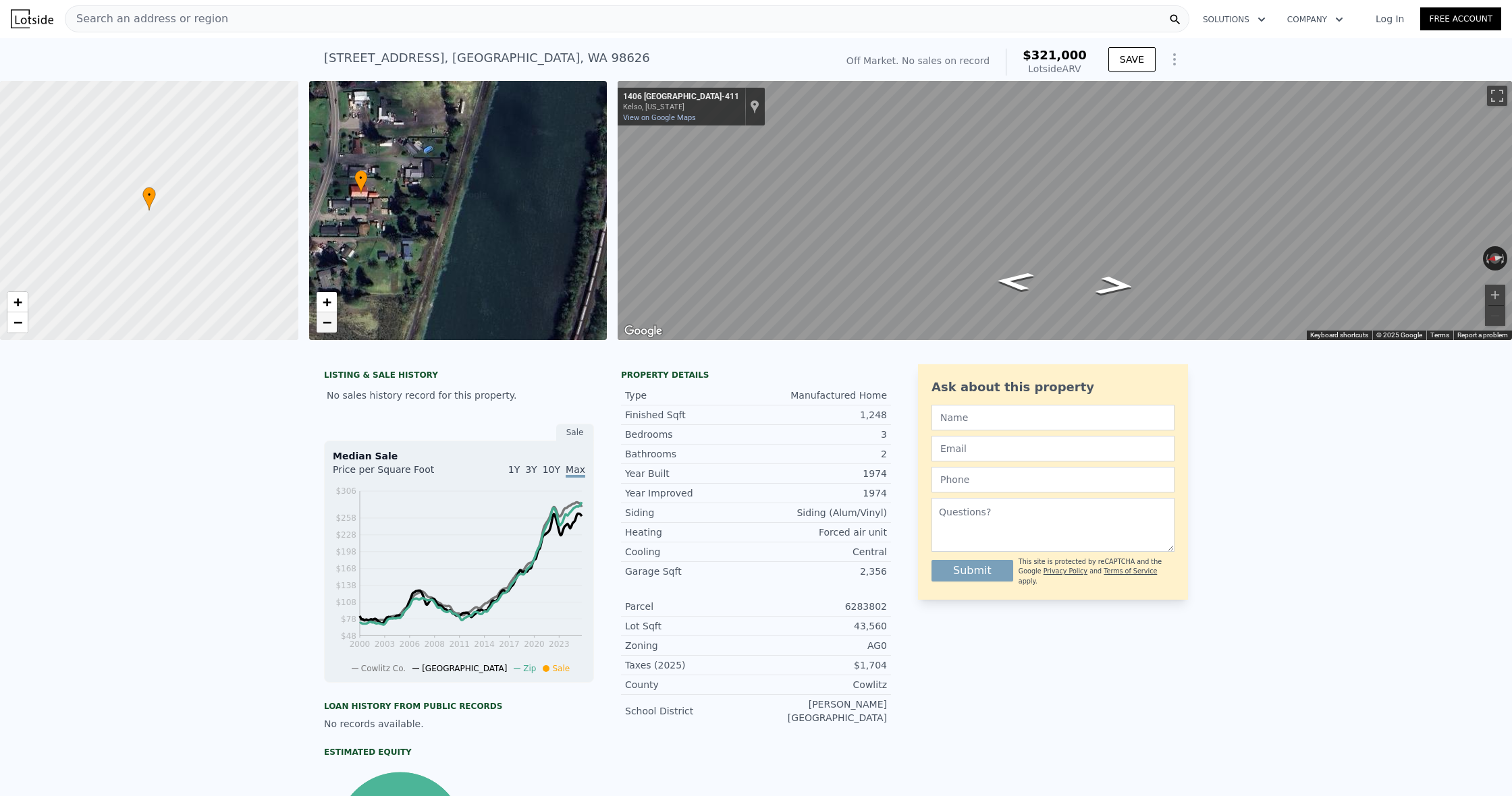
click at [322, 323] on span "−" at bounding box center [326, 322] width 9 height 17
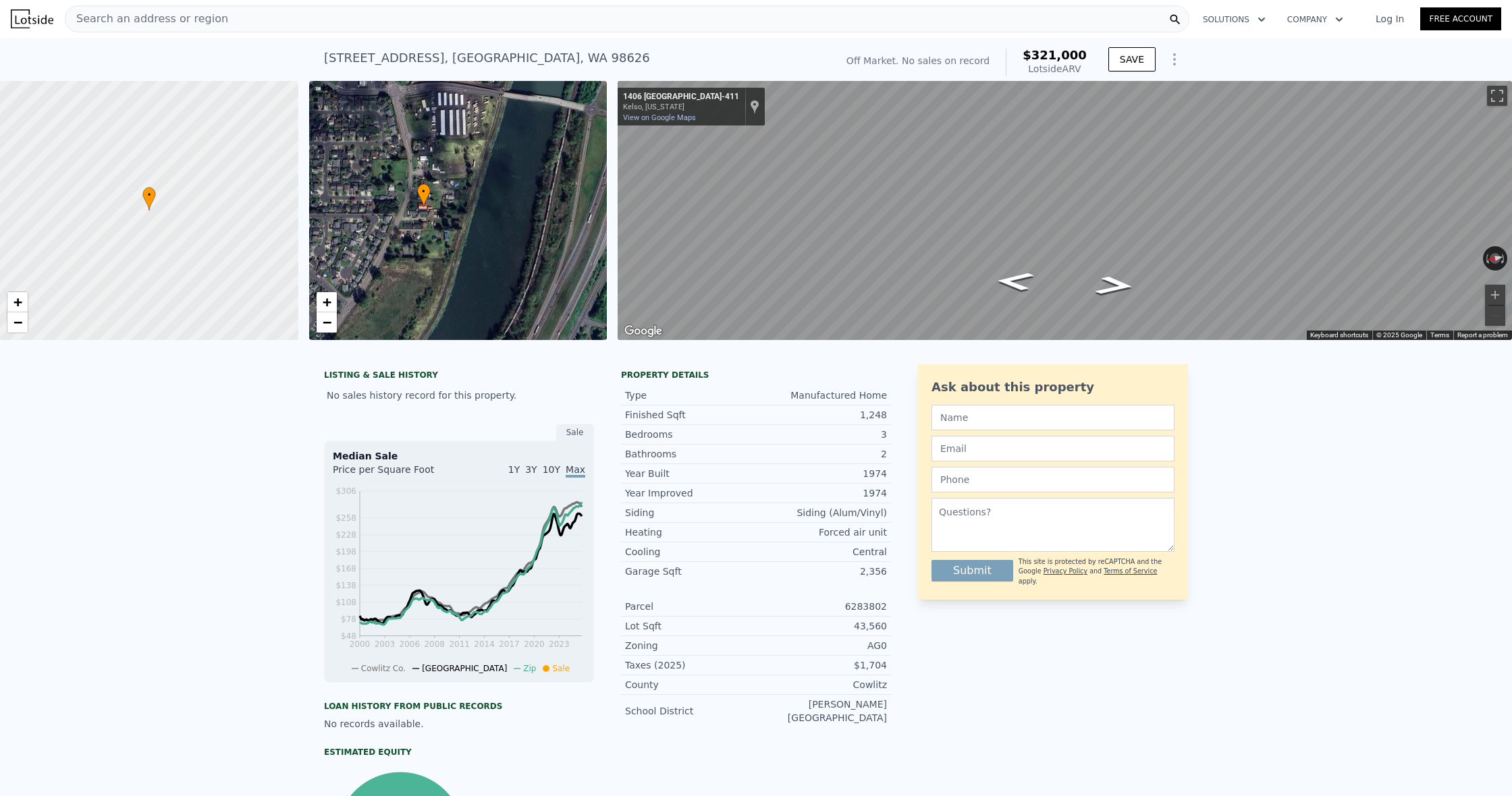
drag, startPoint x: 416, startPoint y: 264, endPoint x: 429, endPoint y: 266, distance: 13.2
click at [429, 266] on div "• + −" at bounding box center [458, 210] width 298 height 259
click at [330, 299] on span "+" at bounding box center [326, 302] width 9 height 17
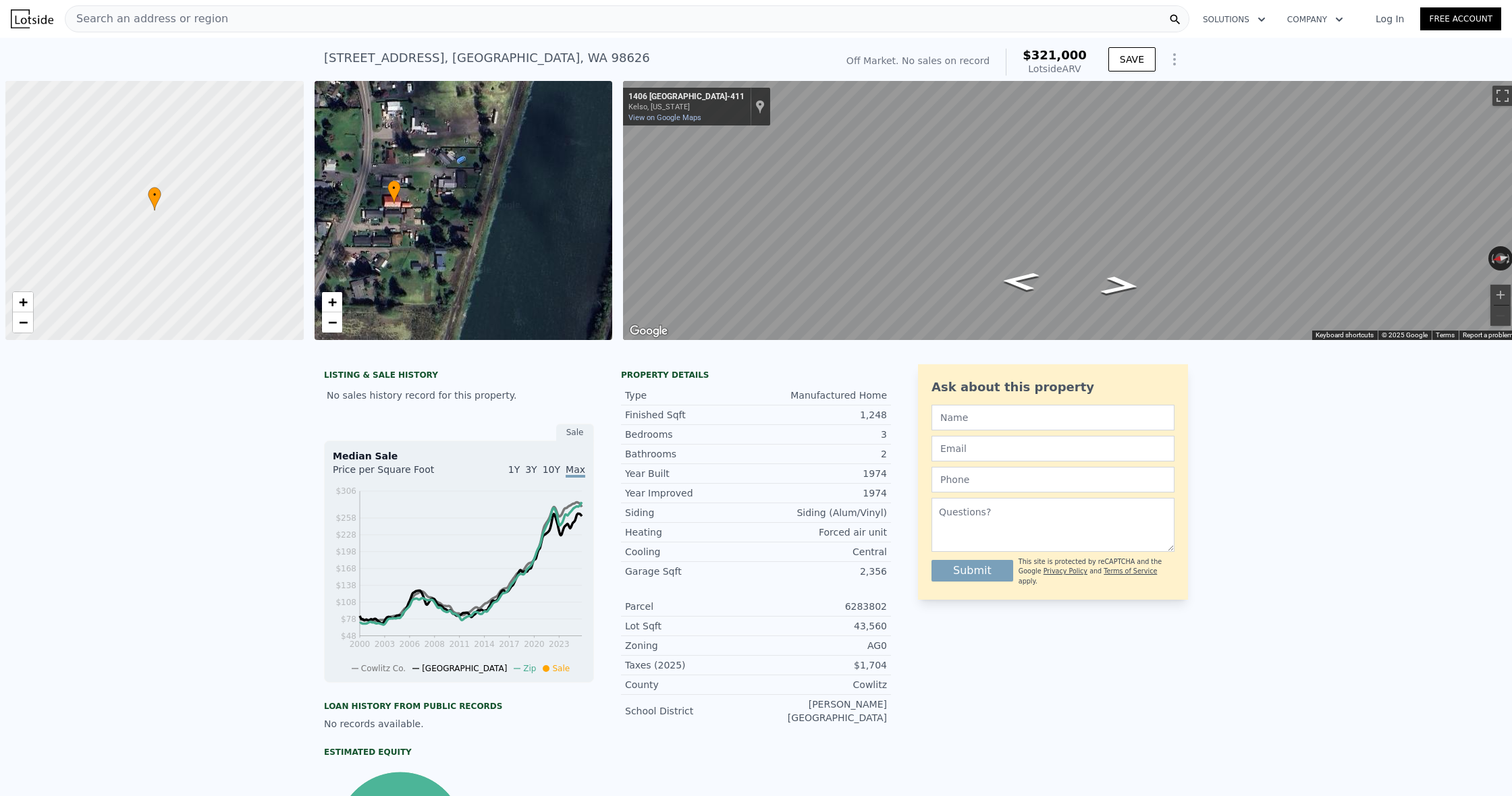
scroll to position [0, 1]
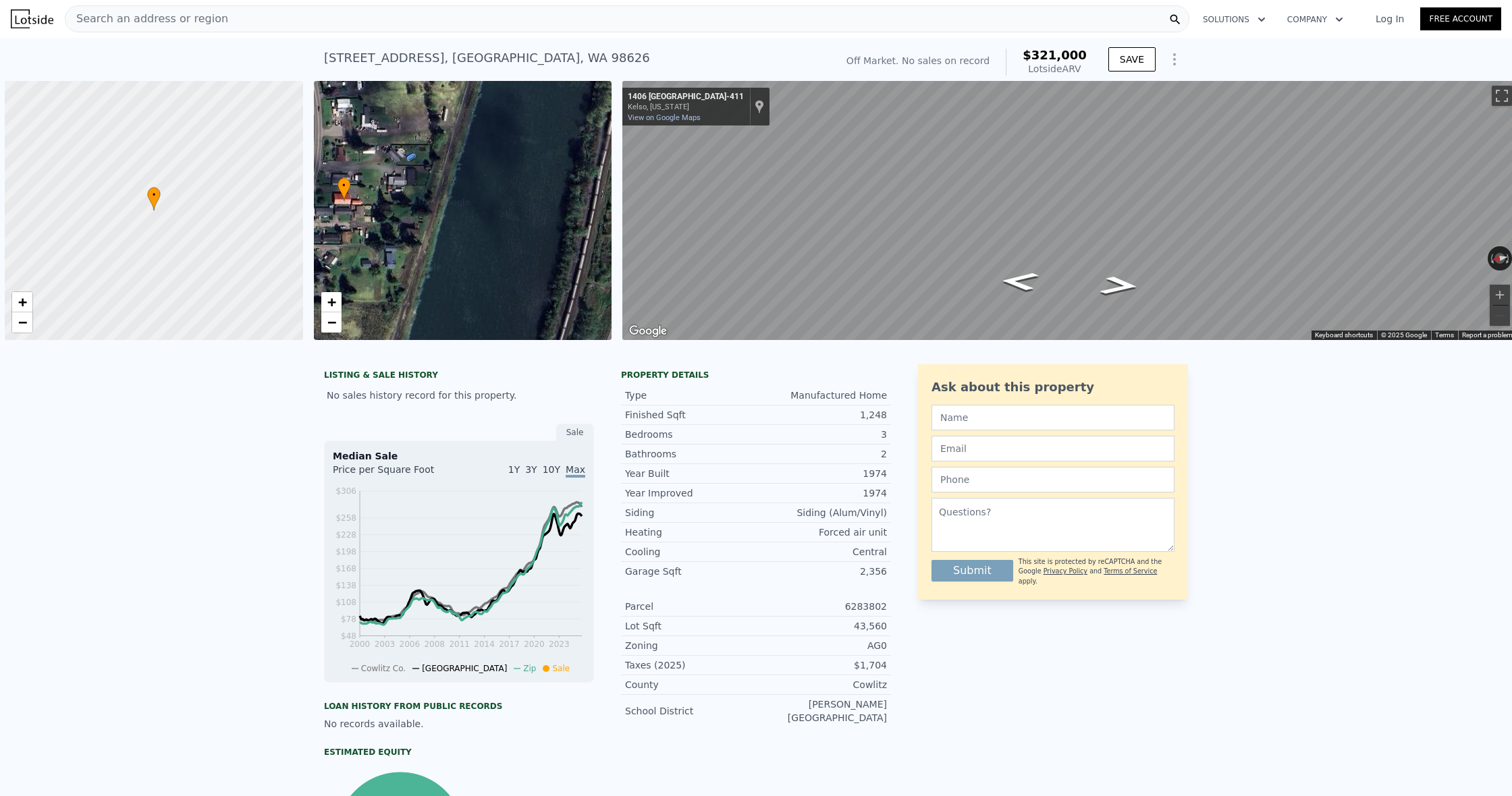
drag, startPoint x: 483, startPoint y: 241, endPoint x: 433, endPoint y: 239, distance: 50.0
click at [433, 239] on div "• + −" at bounding box center [463, 210] width 298 height 259
click at [332, 326] on span "−" at bounding box center [328, 322] width 9 height 17
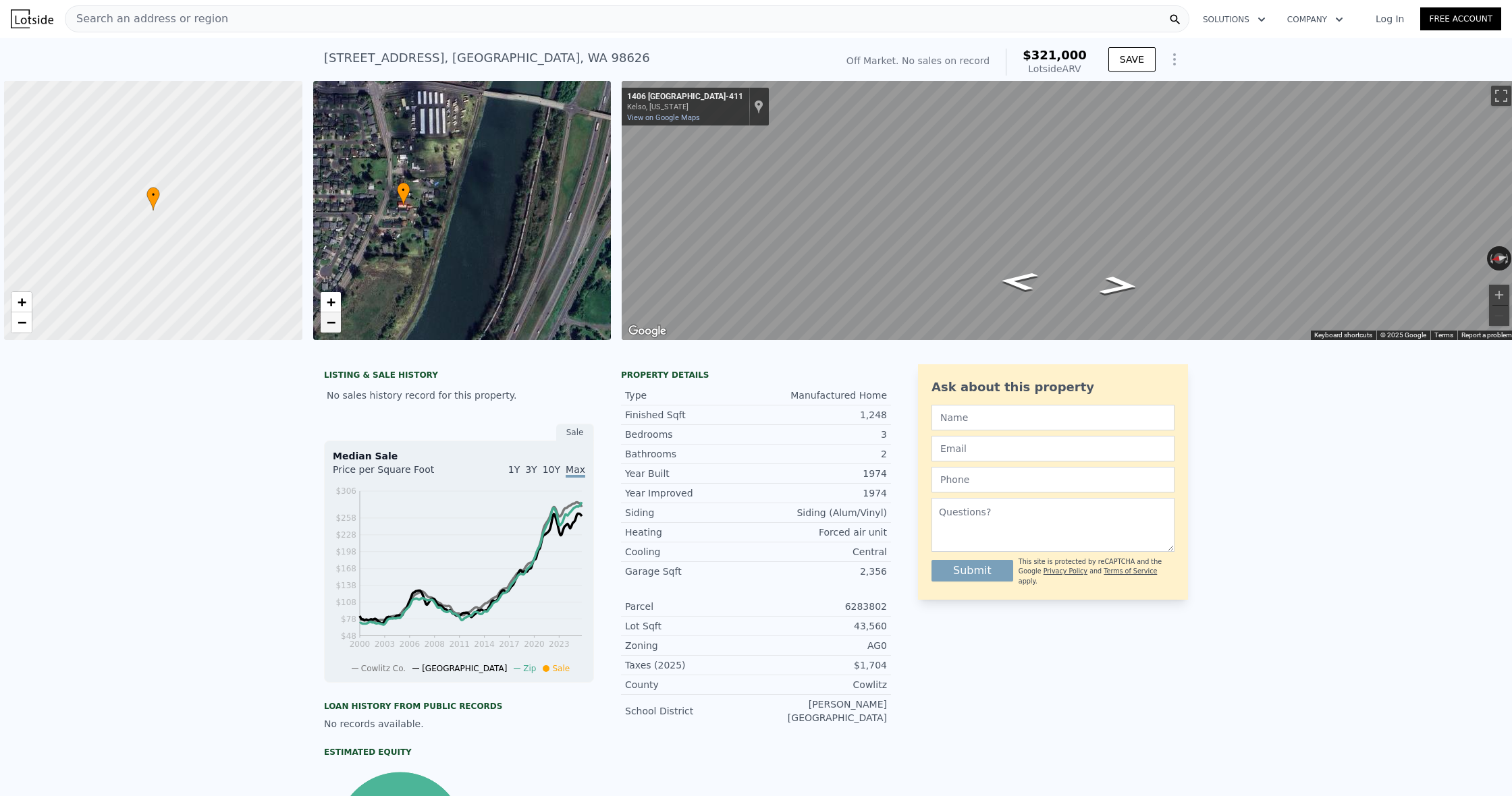
scroll to position [0, 4]
click at [334, 321] on link "−" at bounding box center [328, 323] width 20 height 20
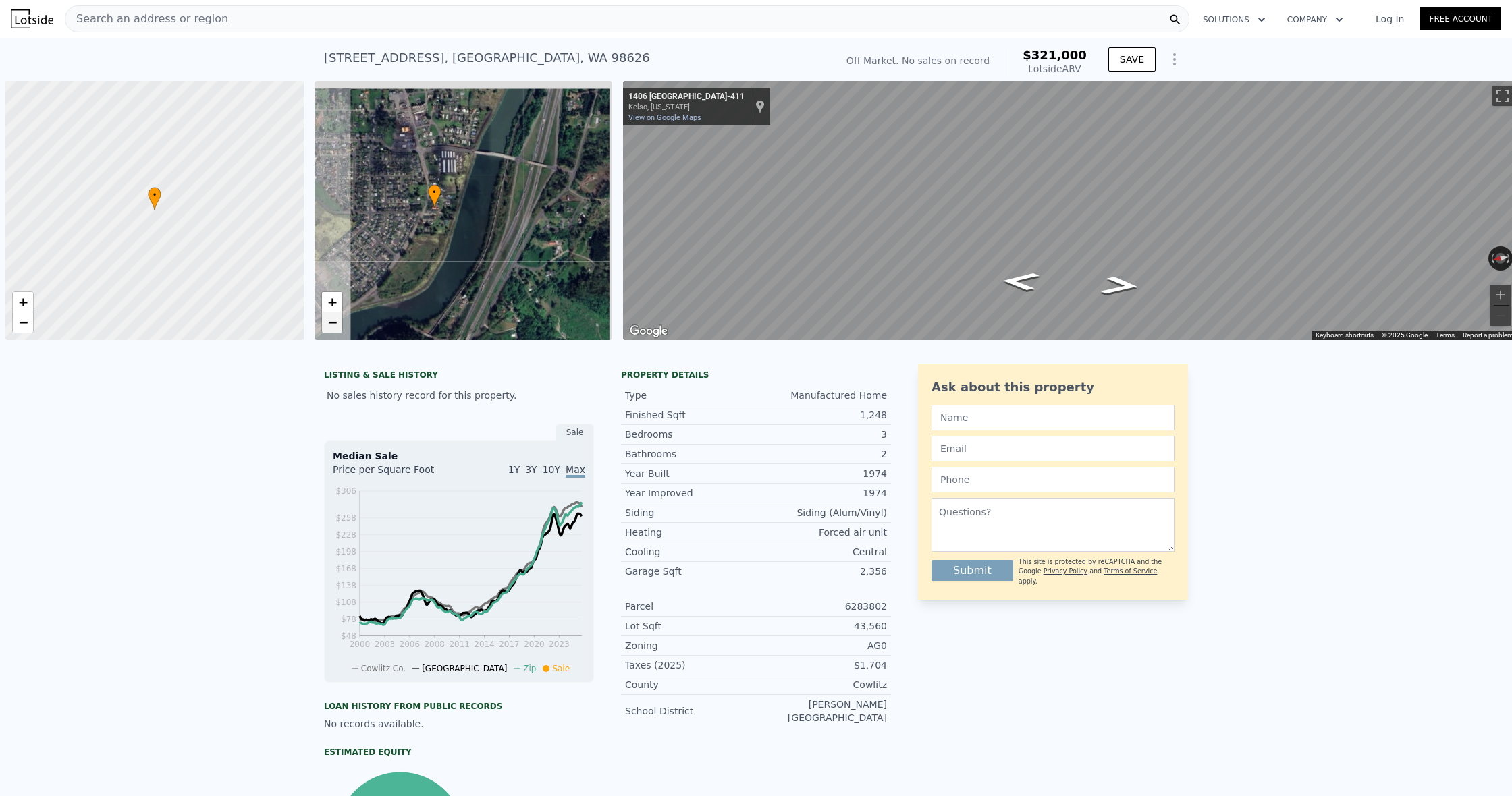
scroll to position [0, 1]
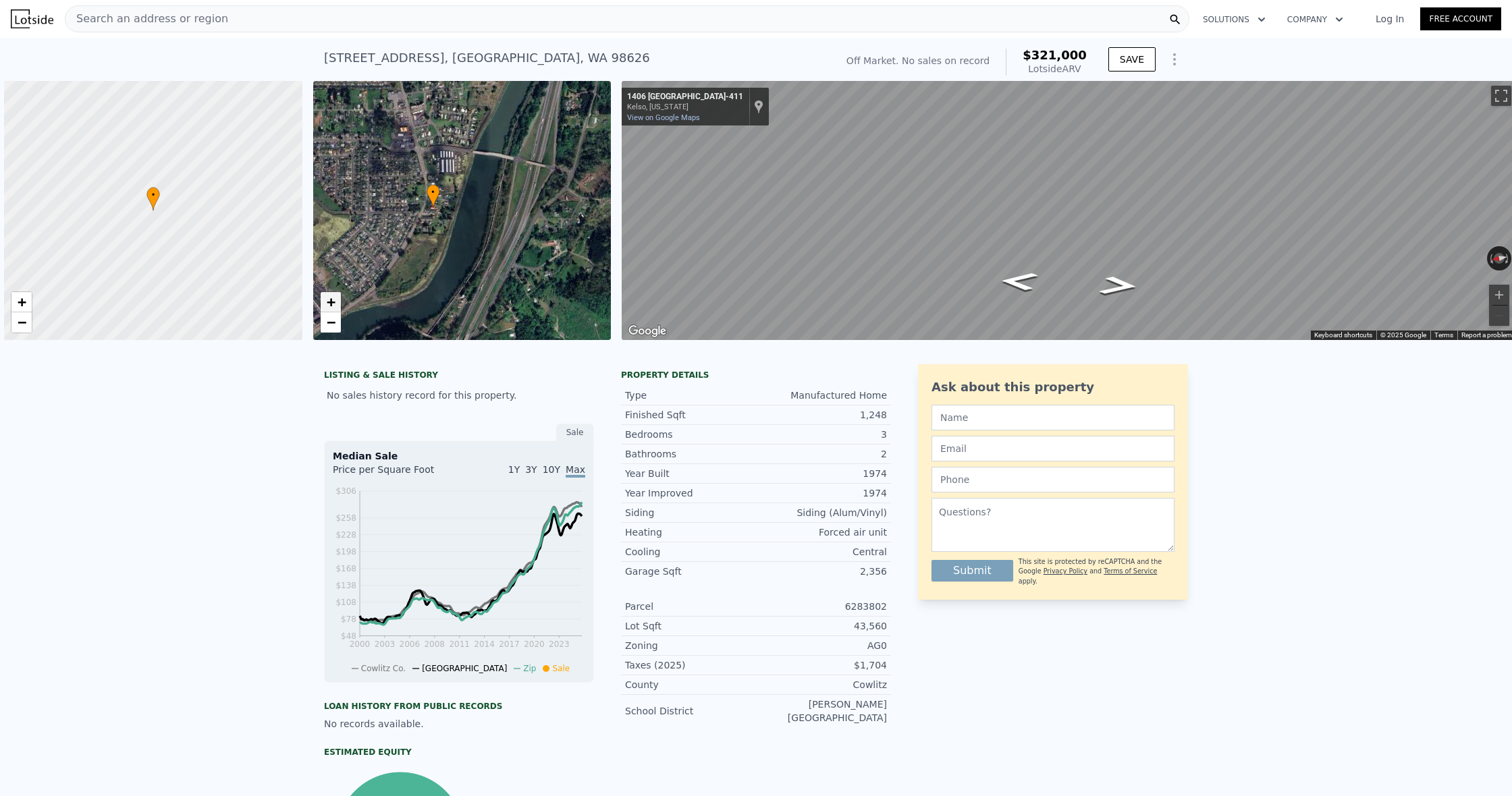
click at [335, 300] on link "+" at bounding box center [331, 302] width 20 height 20
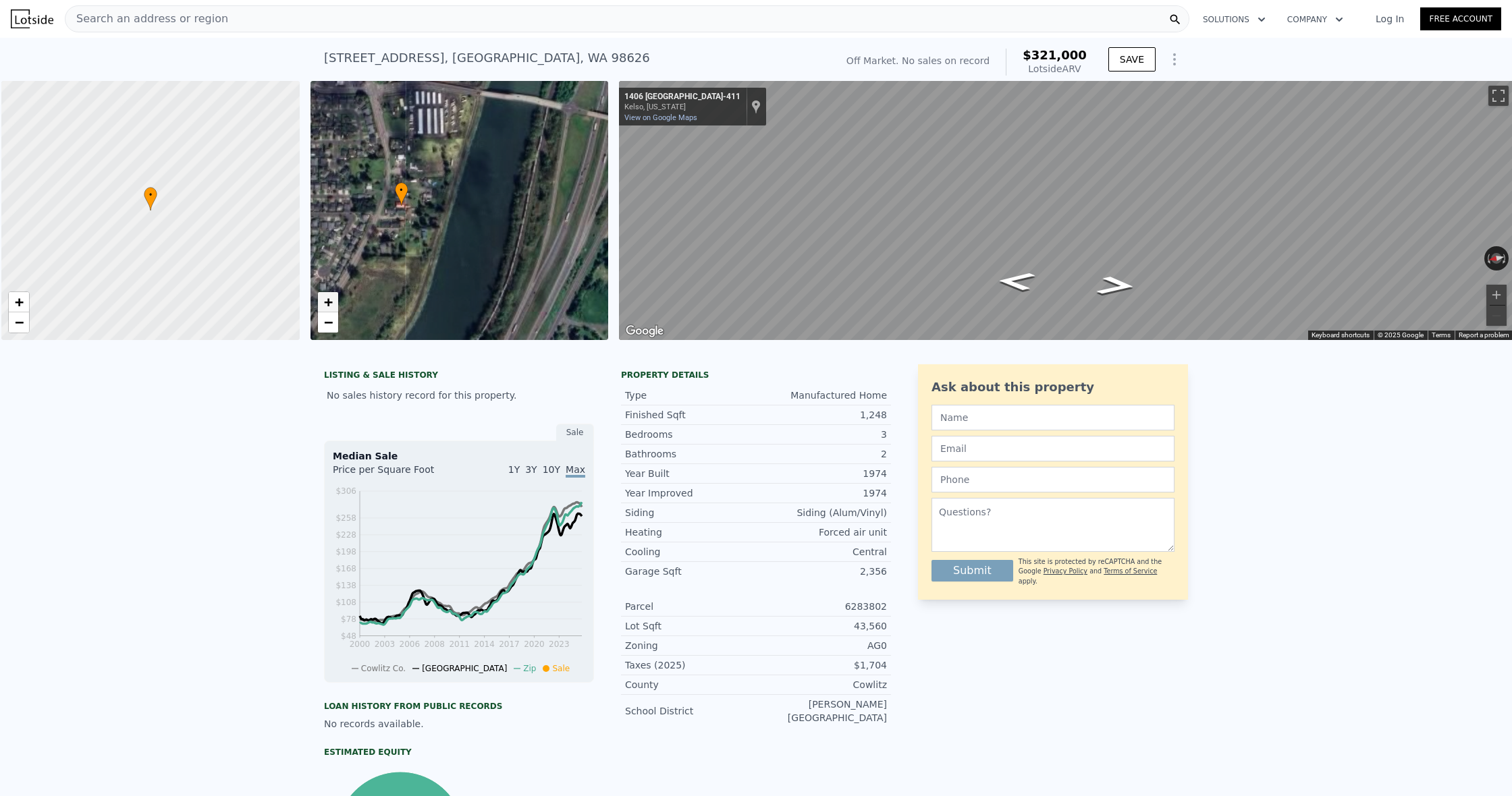
scroll to position [0, 5]
click at [335, 300] on link "+" at bounding box center [327, 302] width 20 height 20
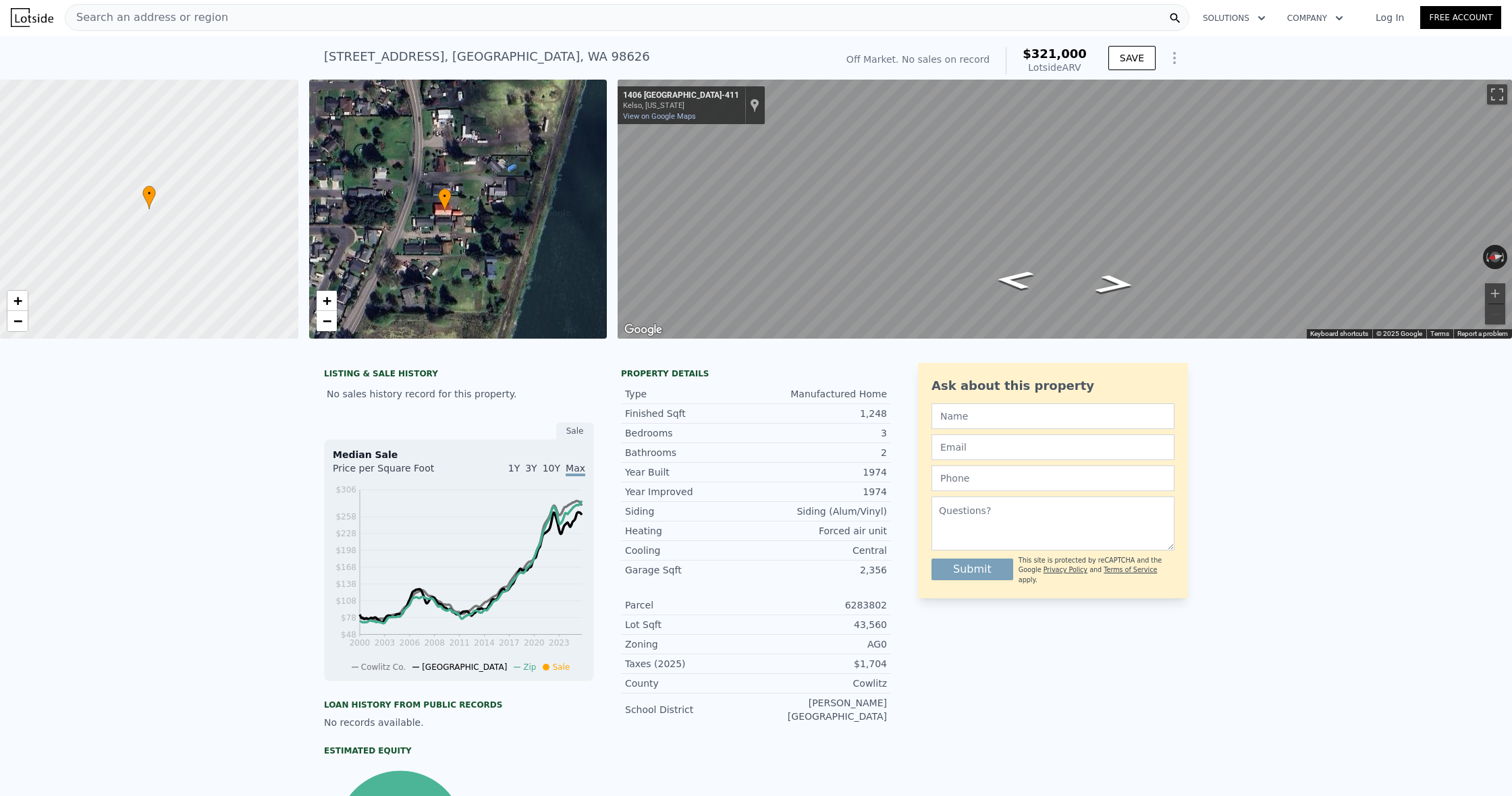
drag, startPoint x: 324, startPoint y: 209, endPoint x: 428, endPoint y: 222, distance: 104.8
click at [428, 222] on div "• + −" at bounding box center [458, 209] width 298 height 259
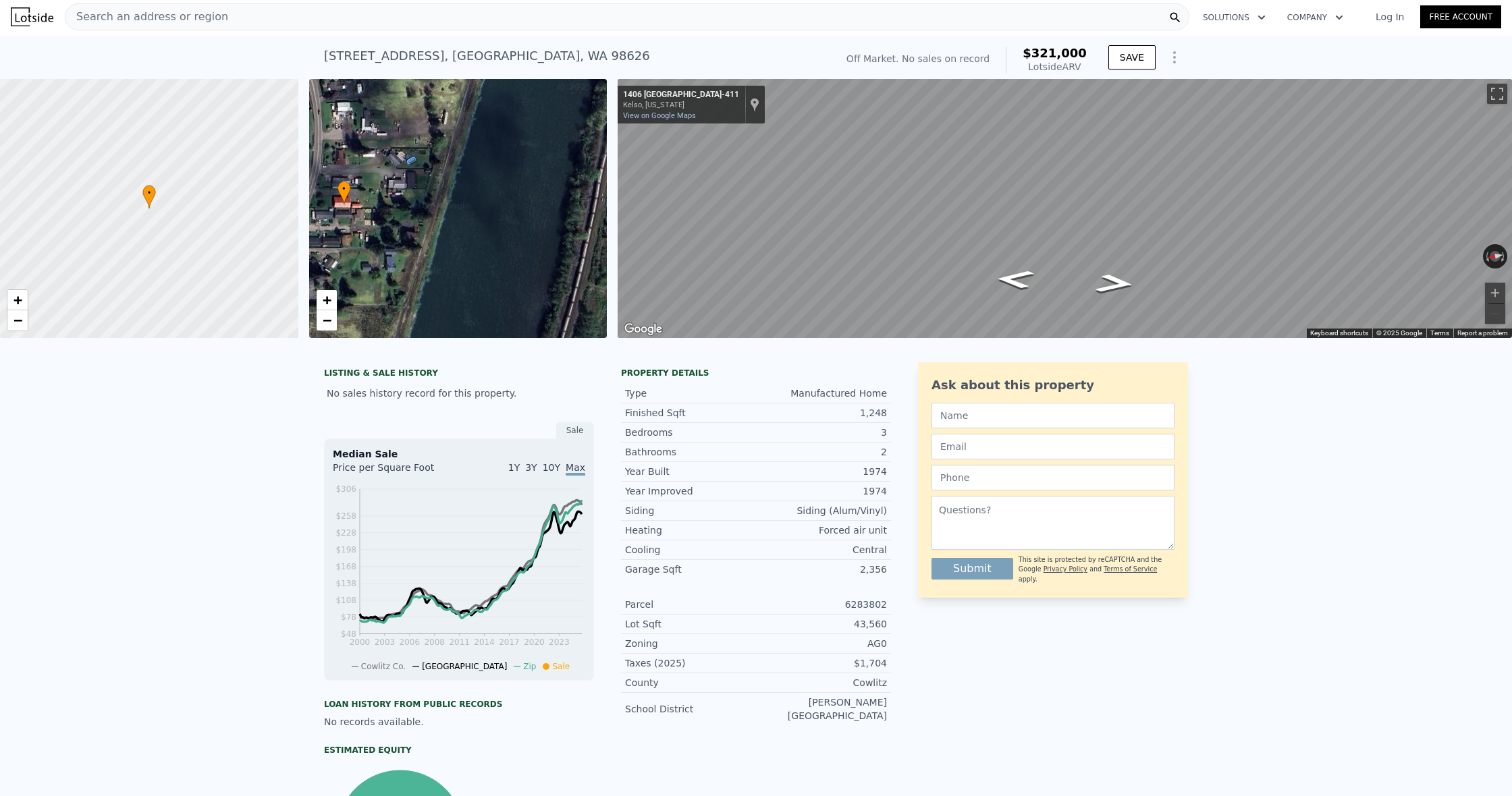
drag, startPoint x: 487, startPoint y: 218, endPoint x: 388, endPoint y: 211, distance: 99.2
click at [388, 211] on div "• + −" at bounding box center [458, 208] width 298 height 259
click at [328, 321] on span "−" at bounding box center [326, 320] width 9 height 17
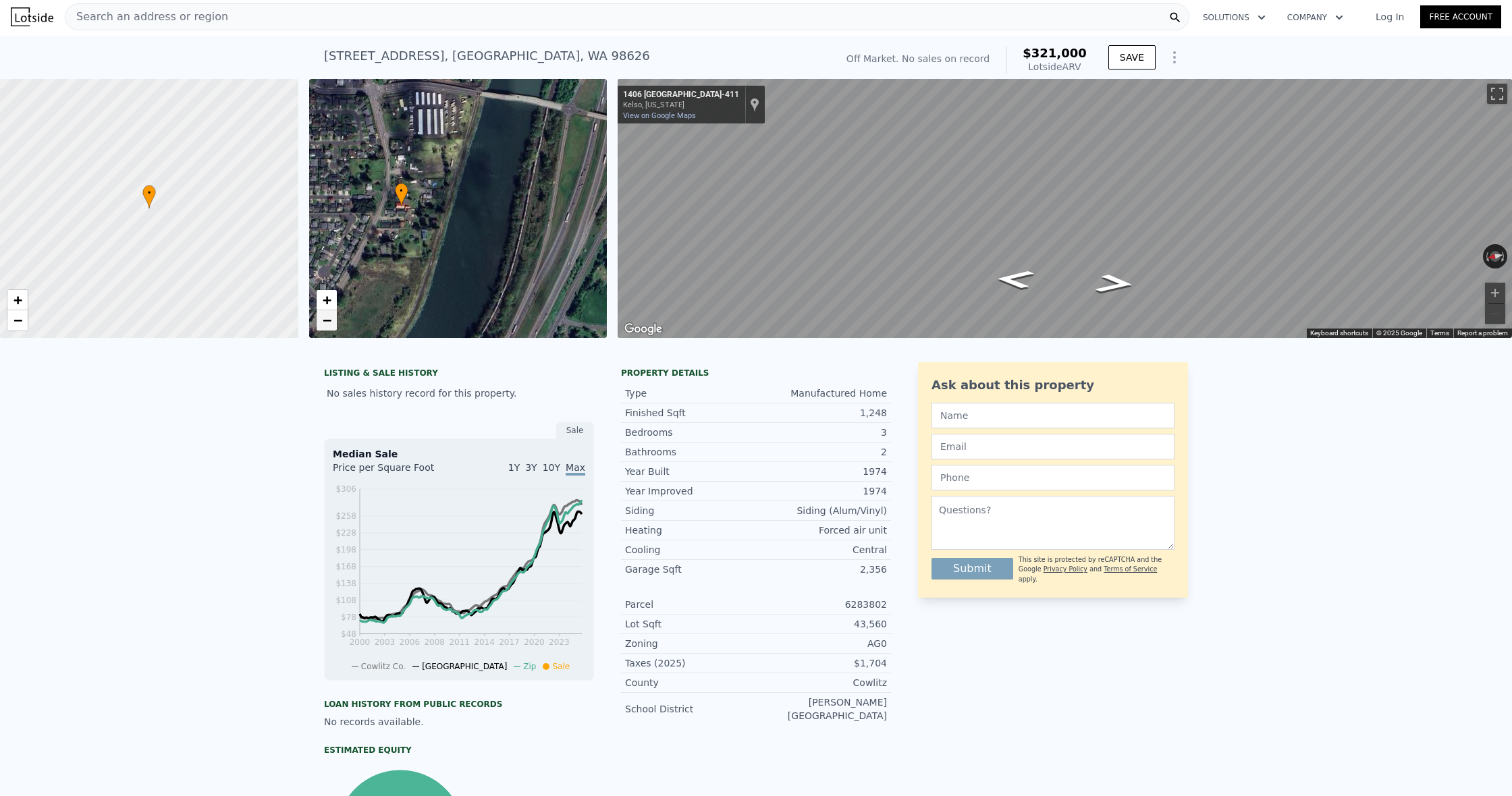
click at [328, 321] on span "−" at bounding box center [326, 320] width 9 height 17
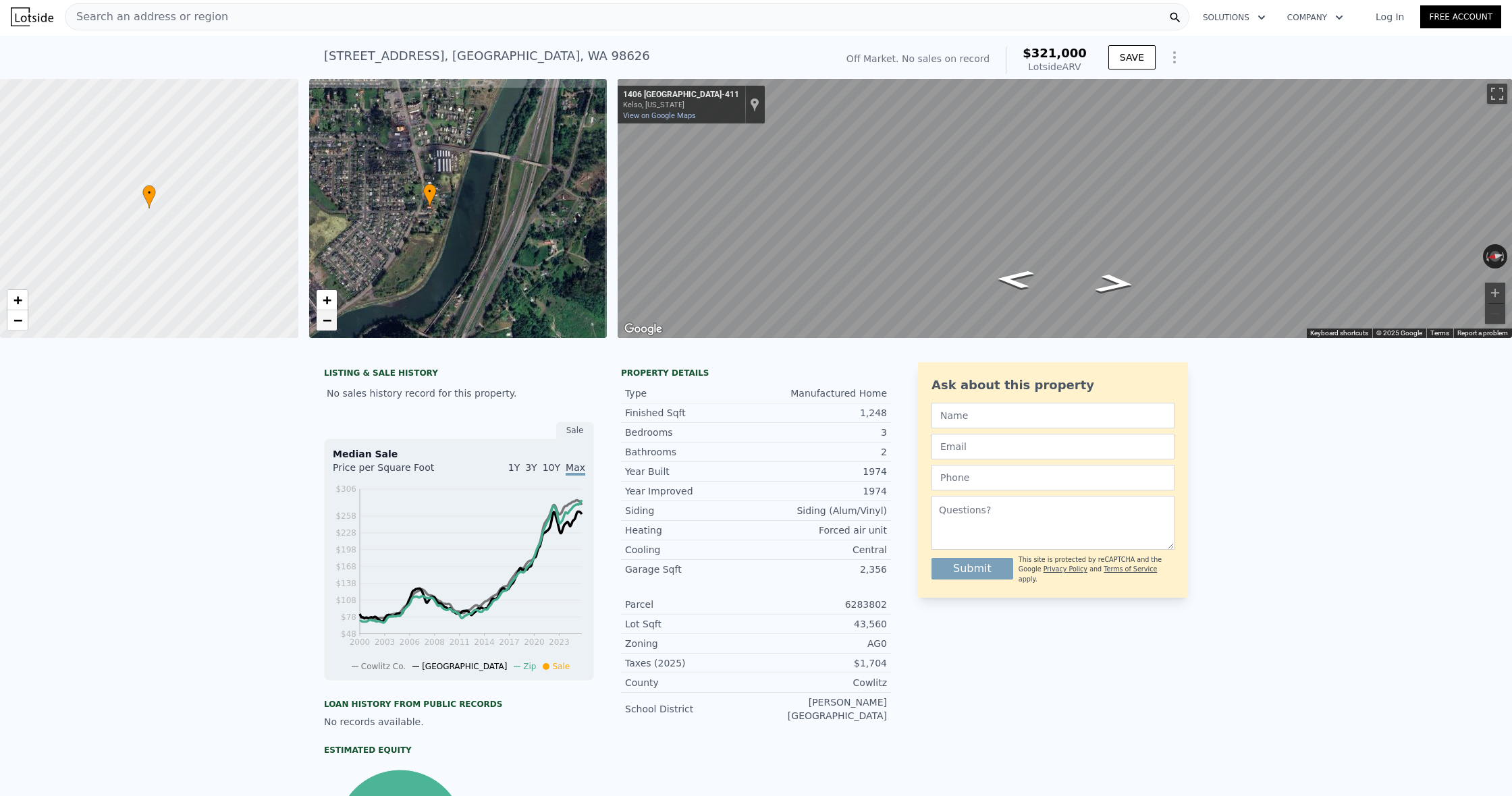
click at [328, 321] on span "−" at bounding box center [326, 320] width 9 height 17
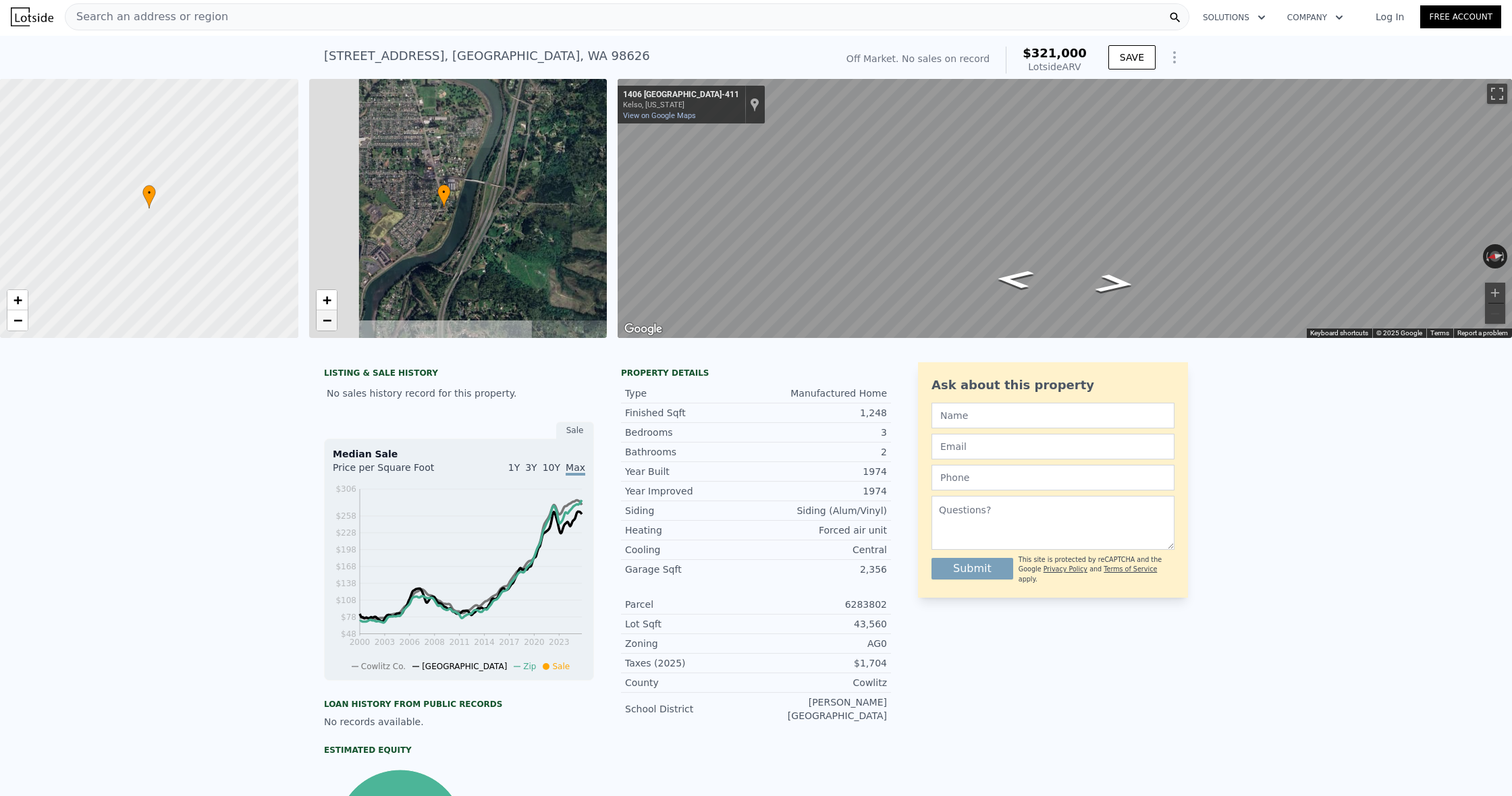
click at [328, 321] on span "−" at bounding box center [326, 320] width 9 height 17
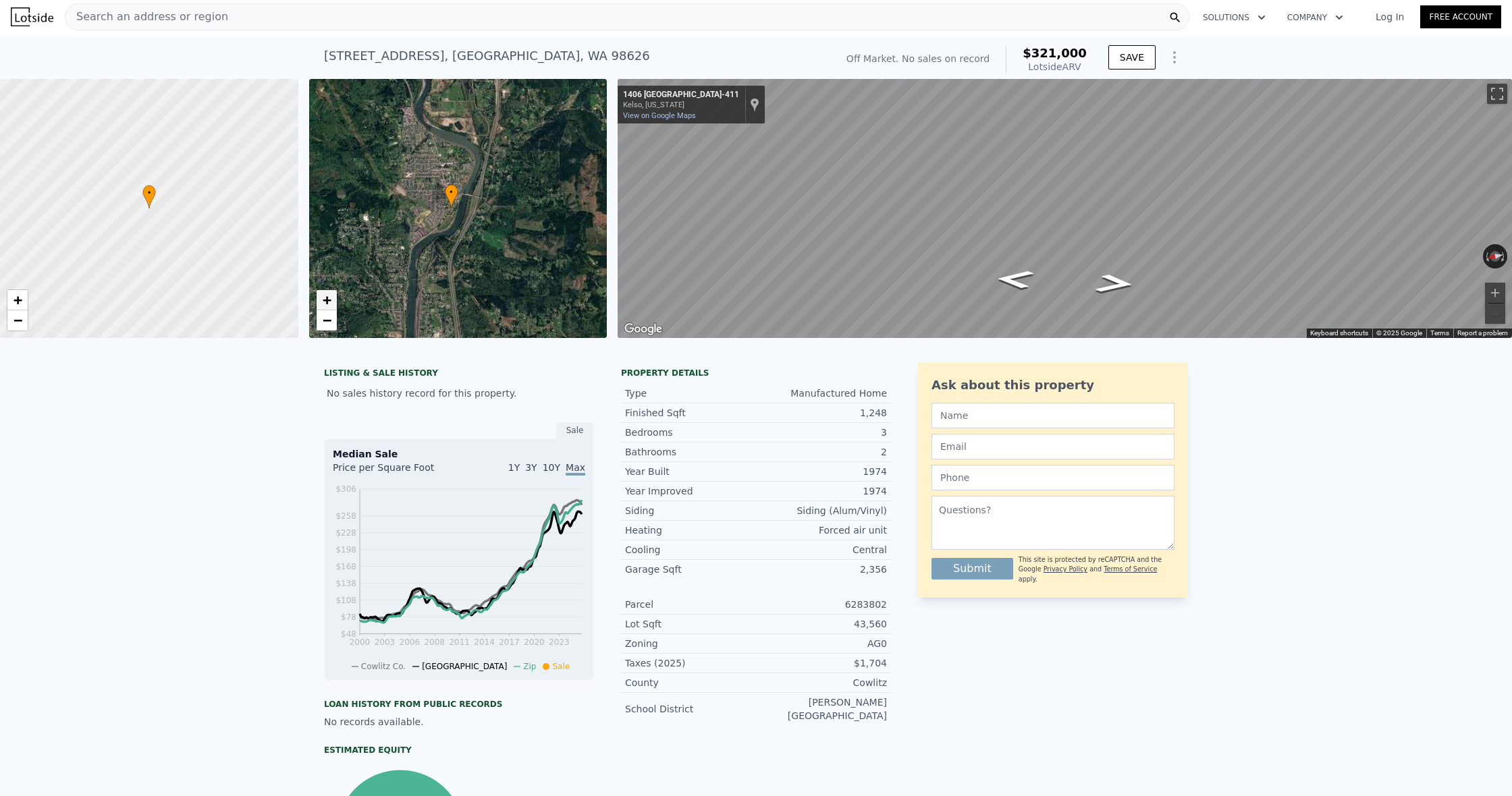
click at [325, 300] on span "+" at bounding box center [326, 300] width 9 height 17
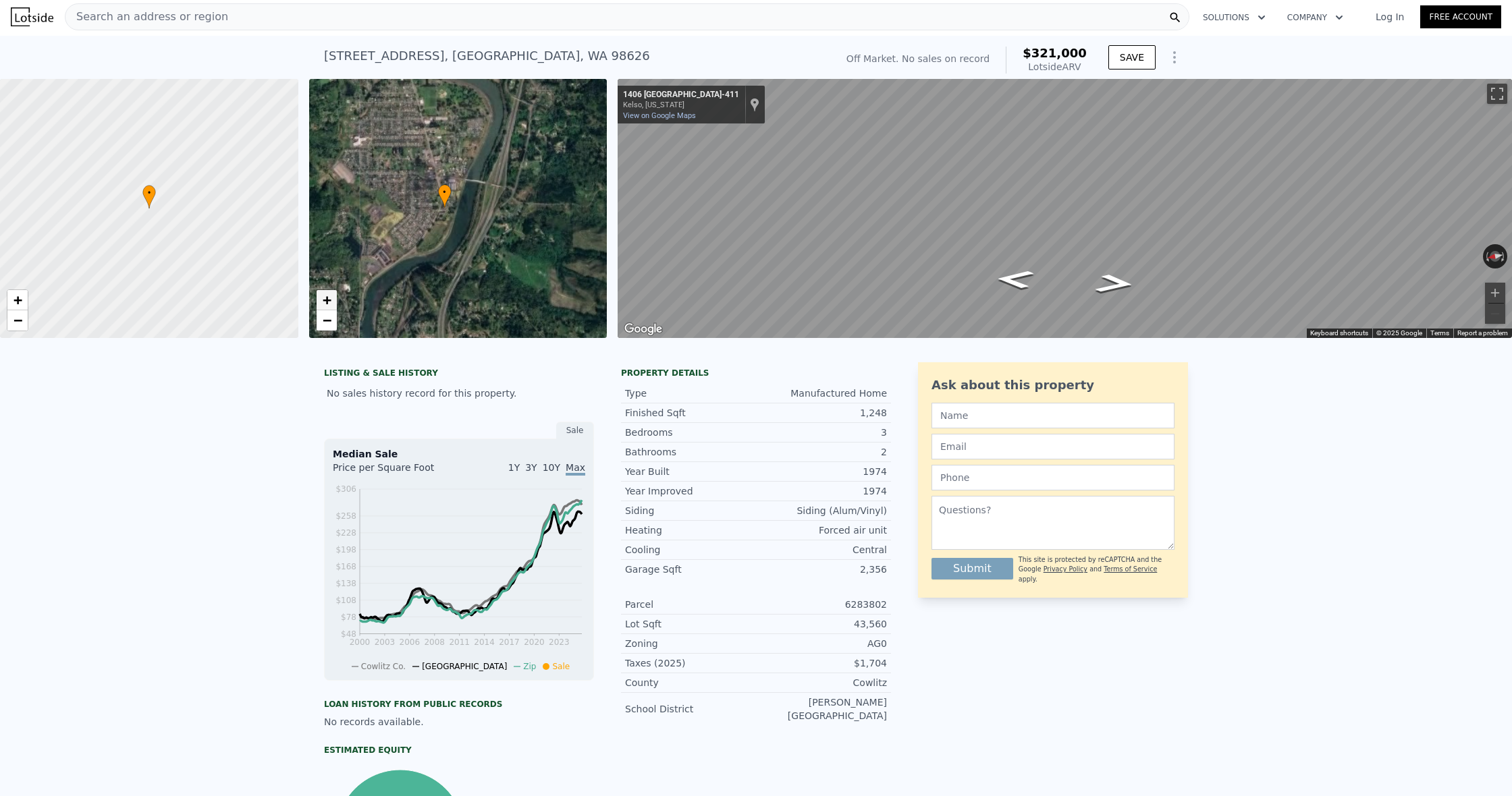
click at [325, 300] on span "+" at bounding box center [326, 300] width 9 height 17
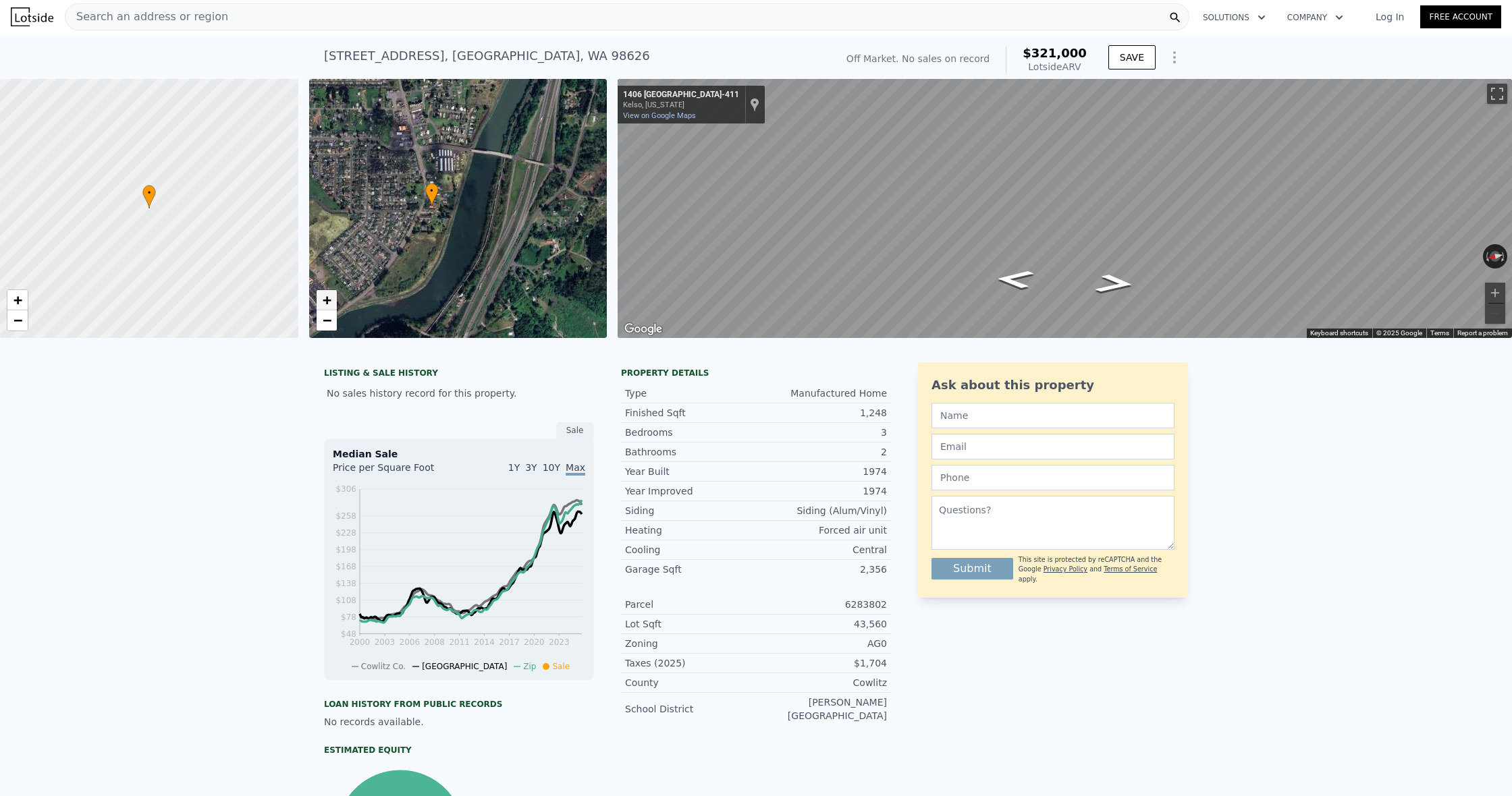
click at [325, 300] on span "+" at bounding box center [326, 300] width 9 height 17
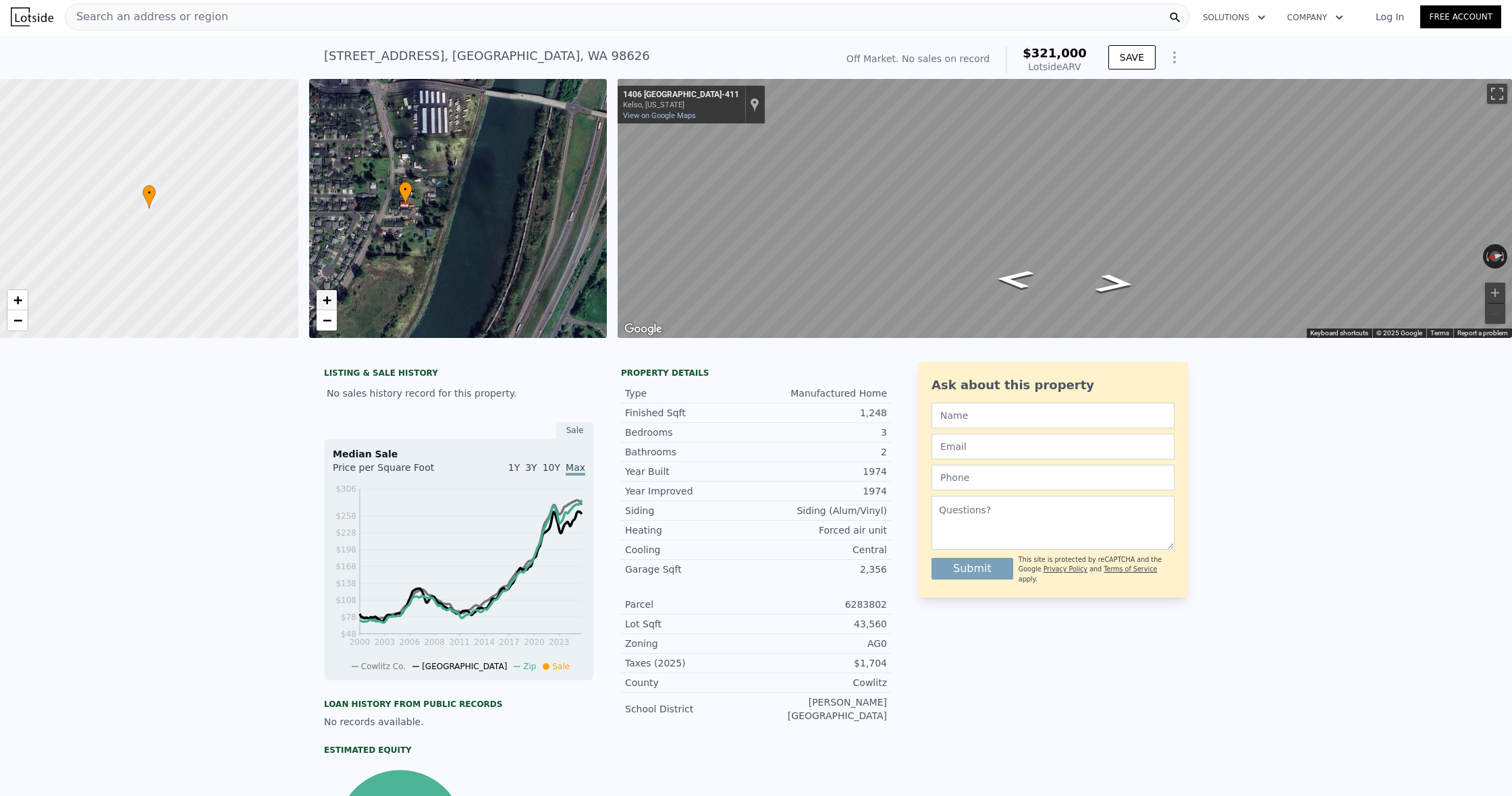
click at [325, 300] on span "+" at bounding box center [326, 300] width 9 height 17
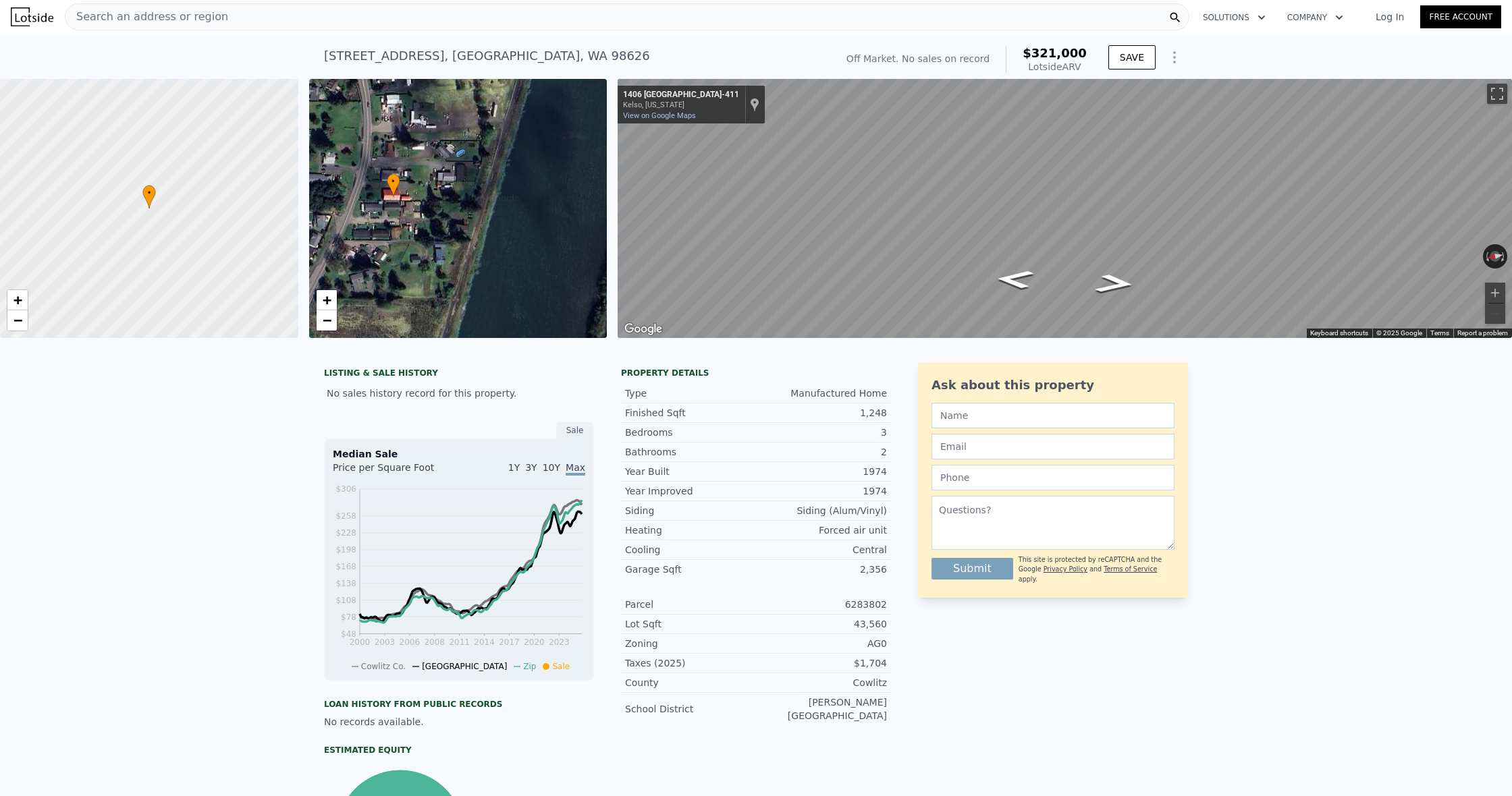
drag, startPoint x: 357, startPoint y: 235, endPoint x: 398, endPoint y: 230, distance: 41.3
click at [398, 230] on div "• + −" at bounding box center [458, 208] width 298 height 259
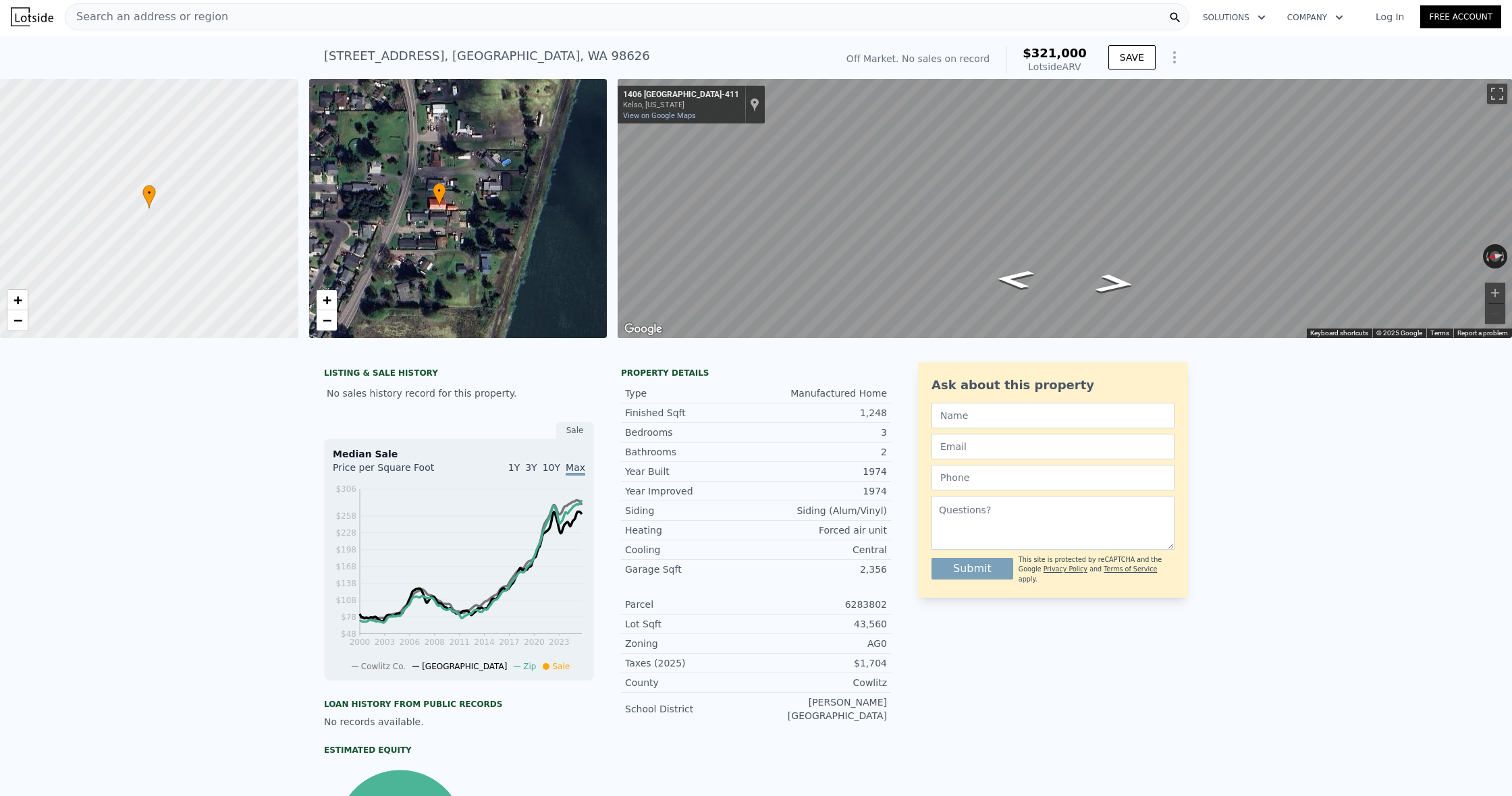
drag, startPoint x: 399, startPoint y: 230, endPoint x: 445, endPoint y: 239, distance: 46.9
click at [445, 239] on div "• + −" at bounding box center [458, 208] width 298 height 259
click at [320, 322] on link "−" at bounding box center [327, 321] width 20 height 20
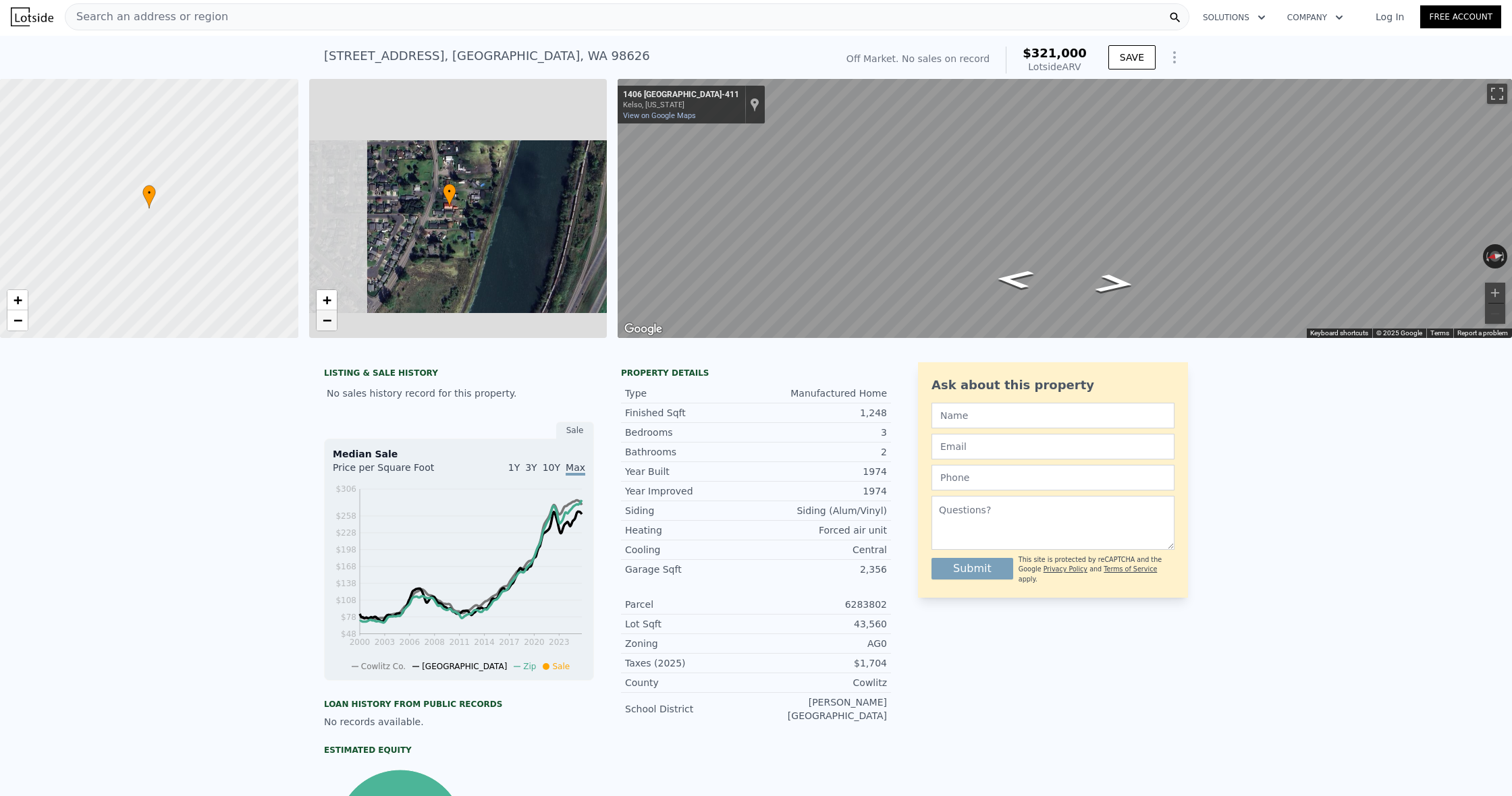
click at [320, 322] on link "−" at bounding box center [327, 321] width 20 height 20
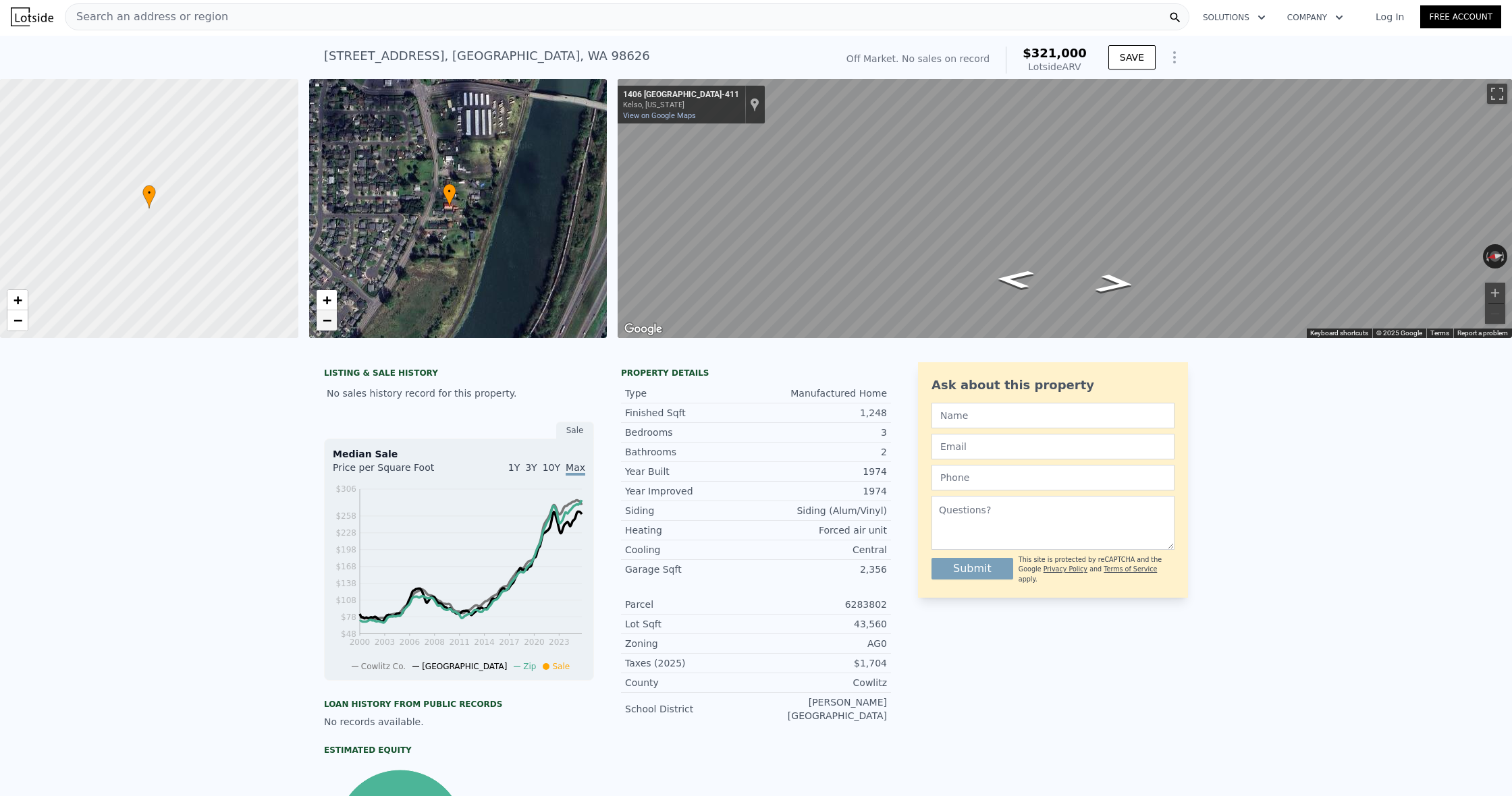
click at [326, 318] on span "−" at bounding box center [326, 320] width 9 height 17
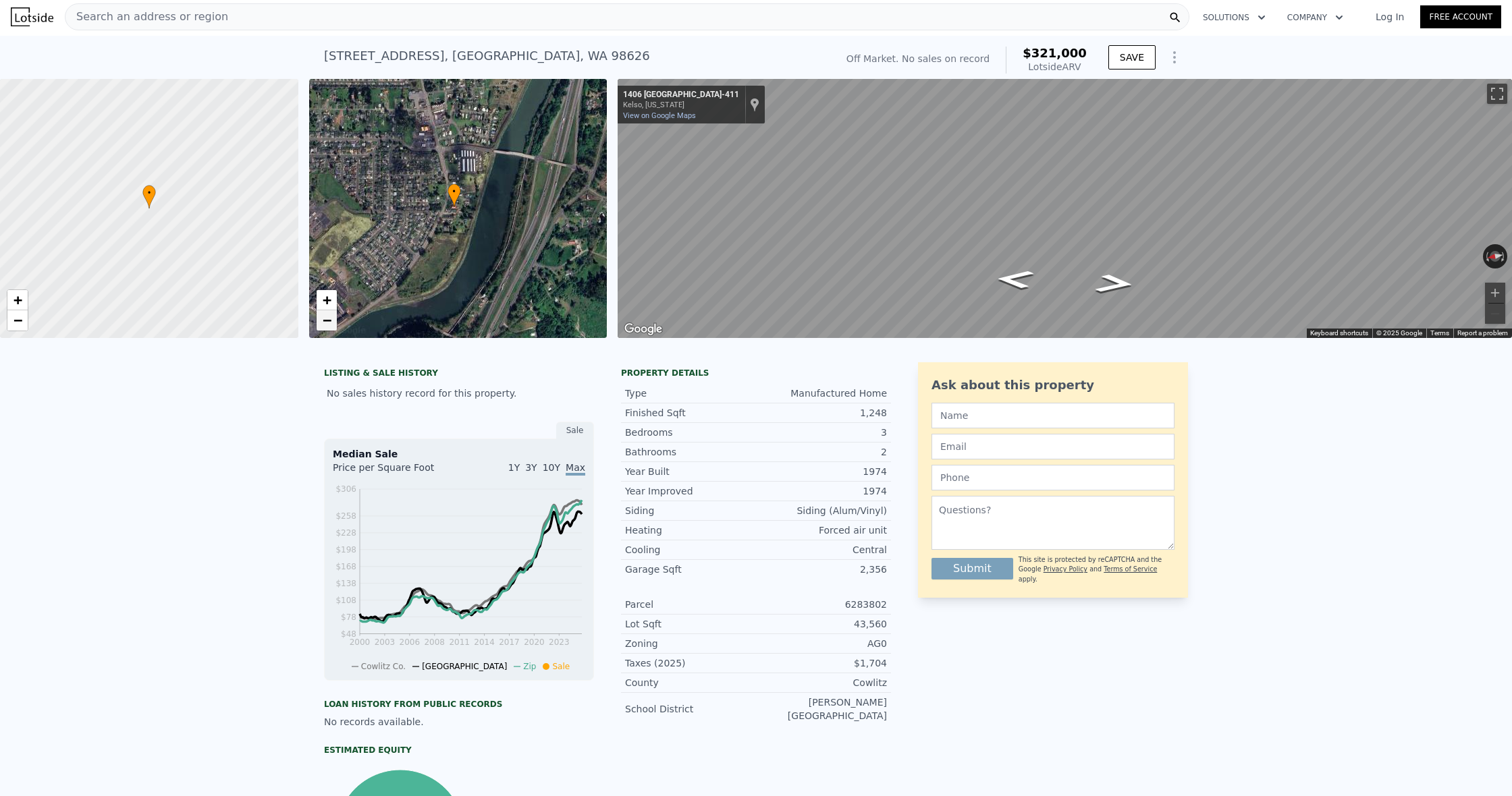
click at [326, 318] on span "−" at bounding box center [326, 320] width 9 height 17
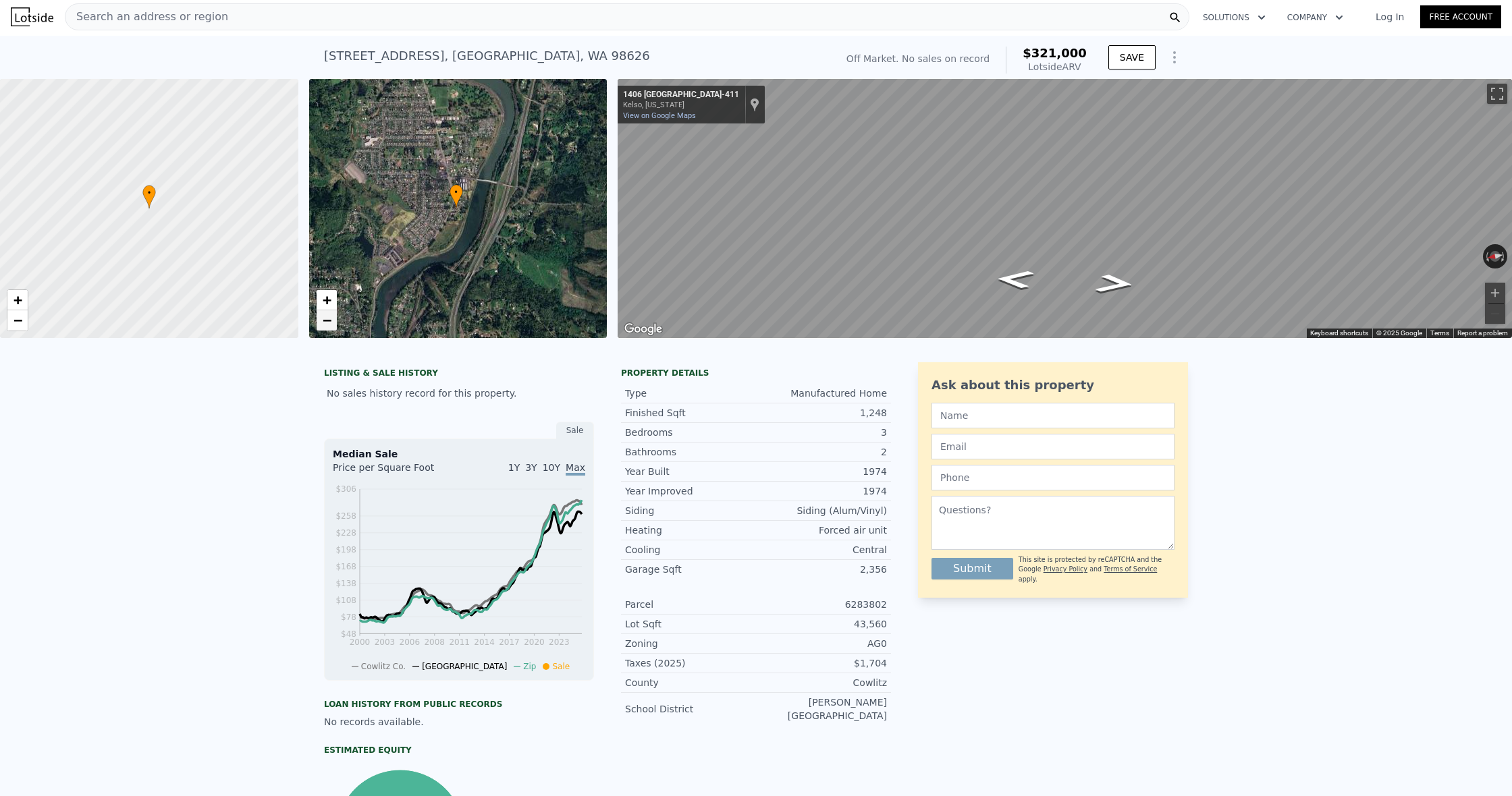
click at [326, 318] on span "−" at bounding box center [326, 320] width 9 height 17
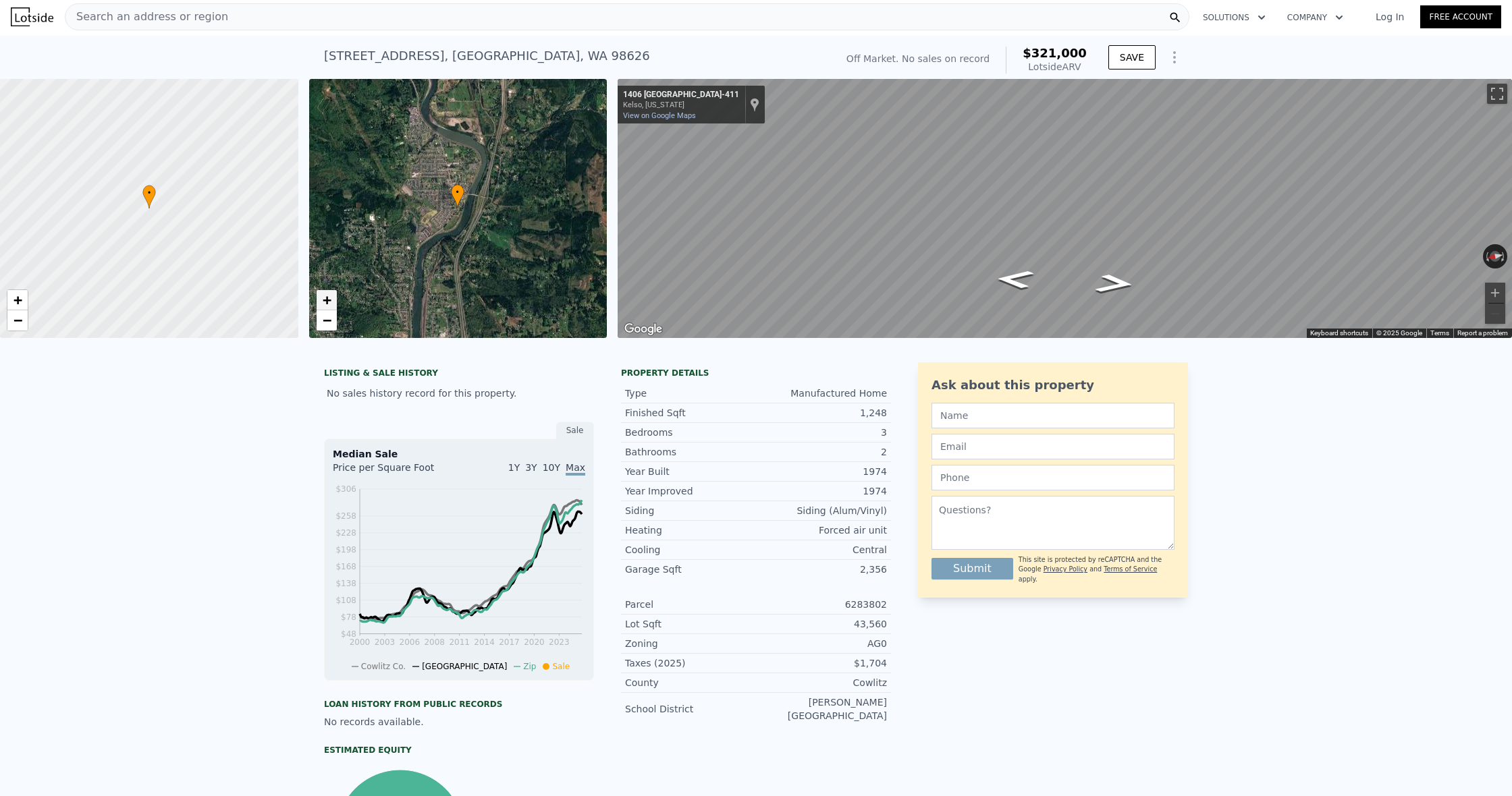
drag, startPoint x: 326, startPoint y: 303, endPoint x: 320, endPoint y: 306, distance: 6.7
click at [326, 303] on span "+" at bounding box center [326, 300] width 9 height 17
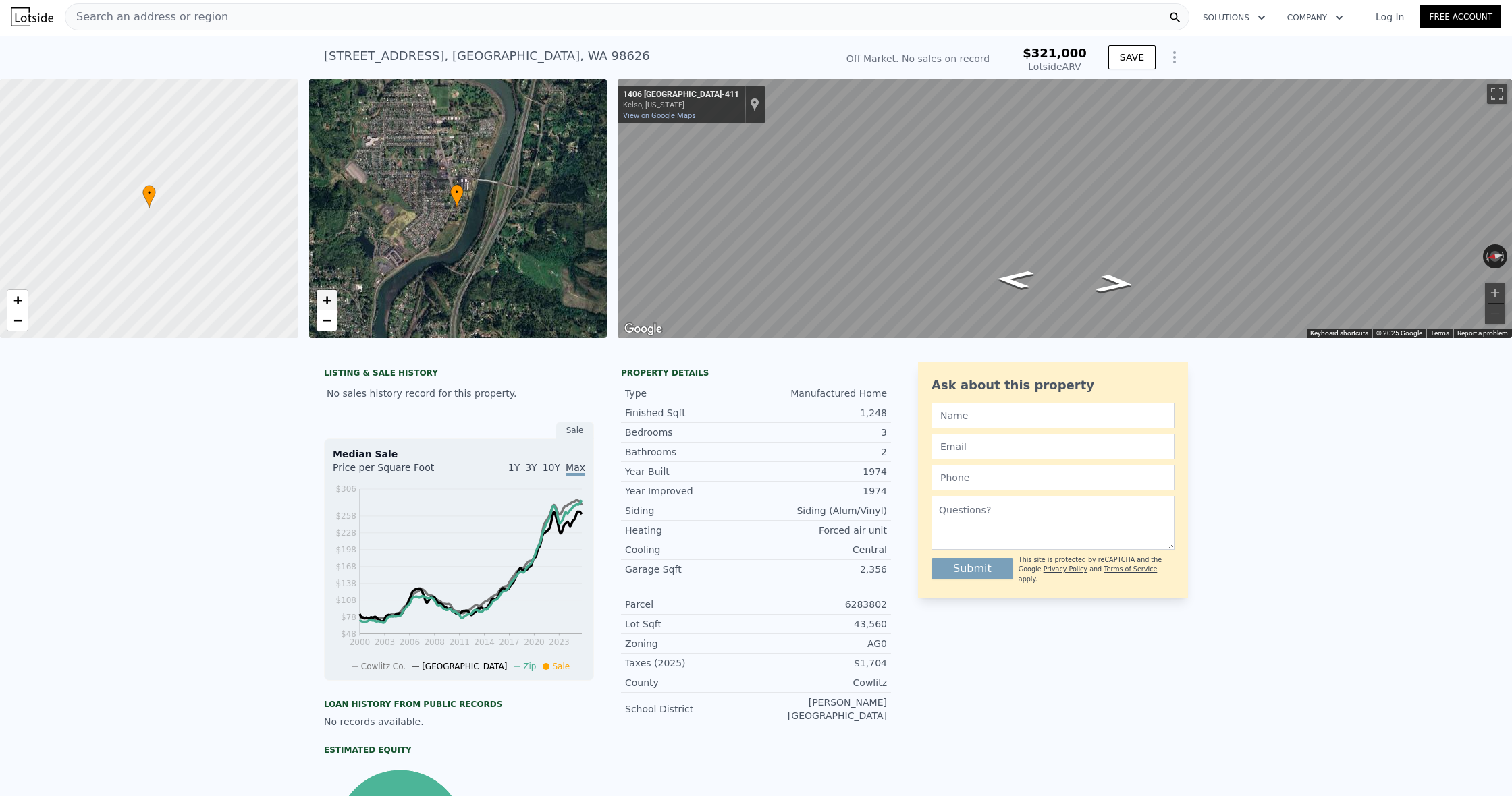
click at [318, 296] on link "+" at bounding box center [327, 300] width 20 height 20
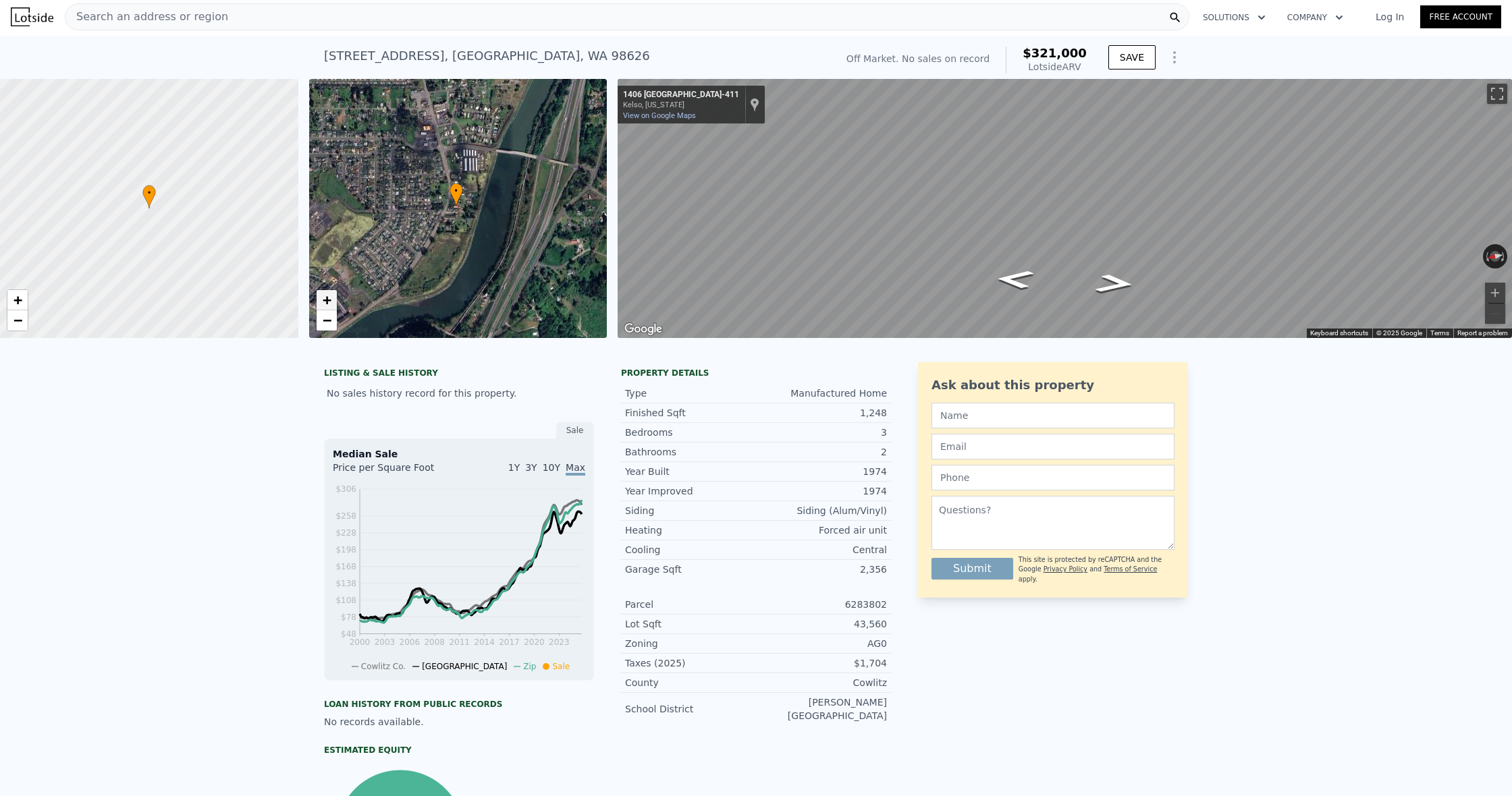
click at [318, 296] on link "+" at bounding box center [327, 300] width 20 height 20
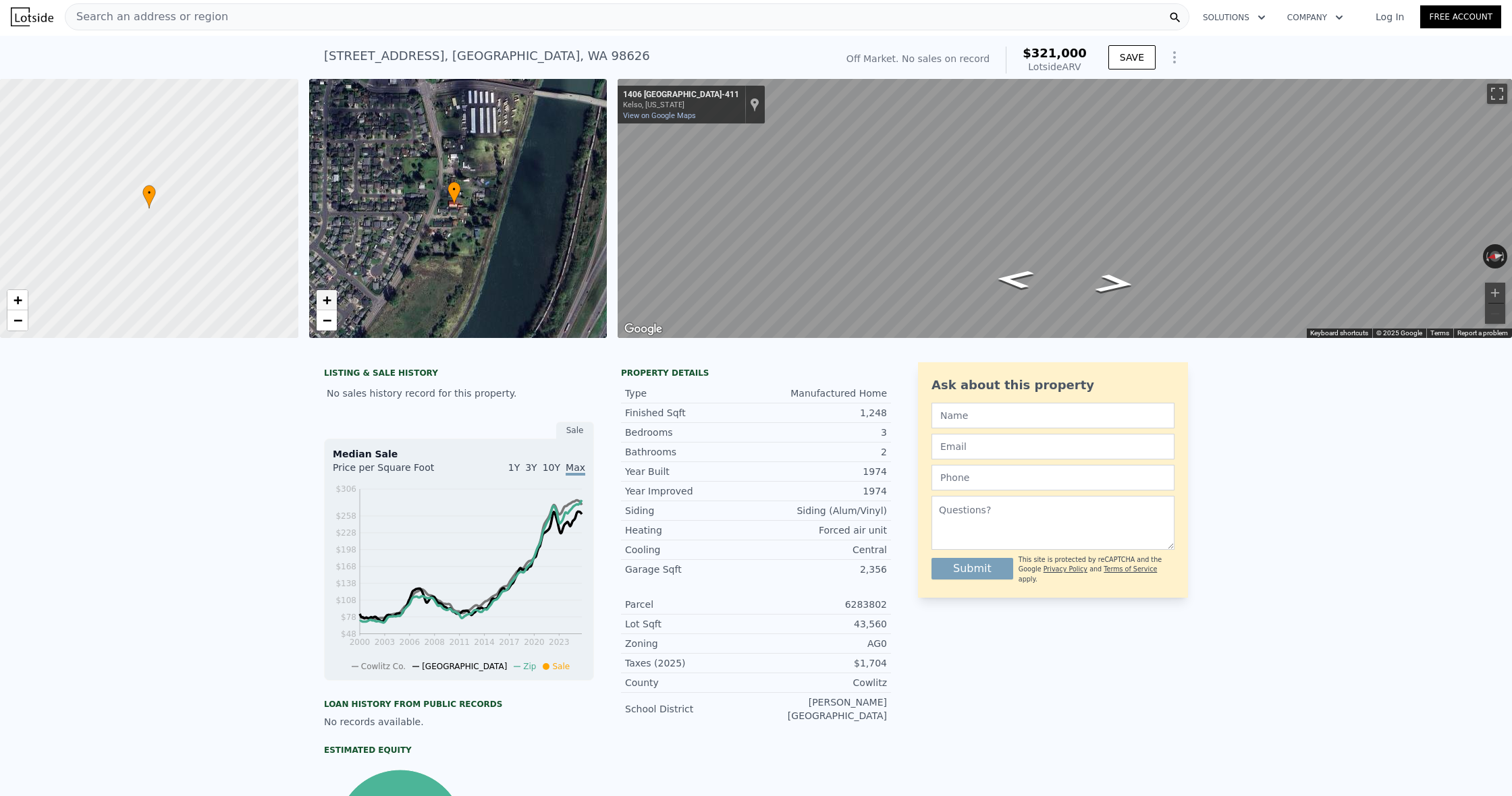
click at [318, 296] on link "+" at bounding box center [327, 300] width 20 height 20
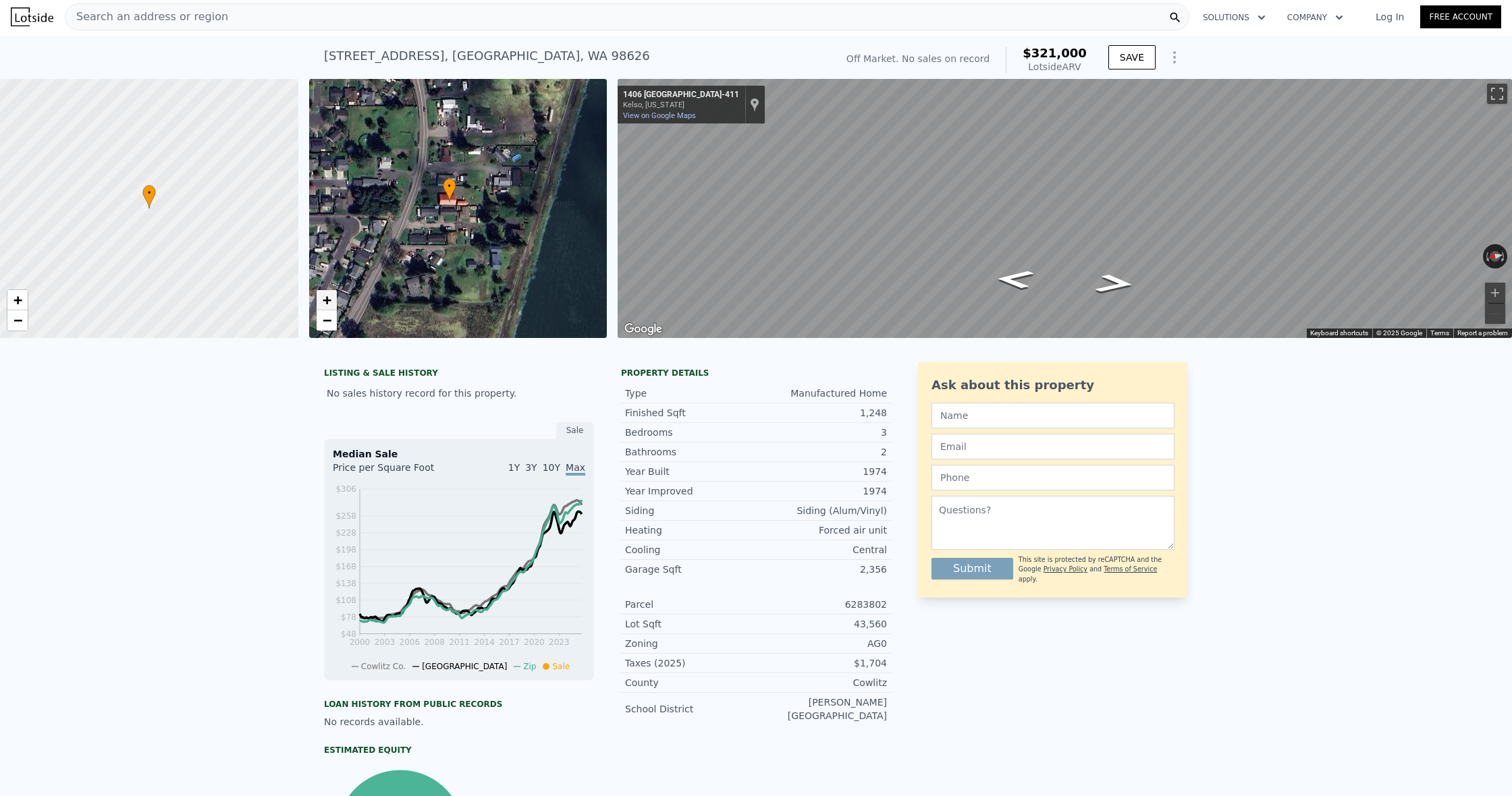
click at [318, 296] on link "+" at bounding box center [327, 300] width 20 height 20
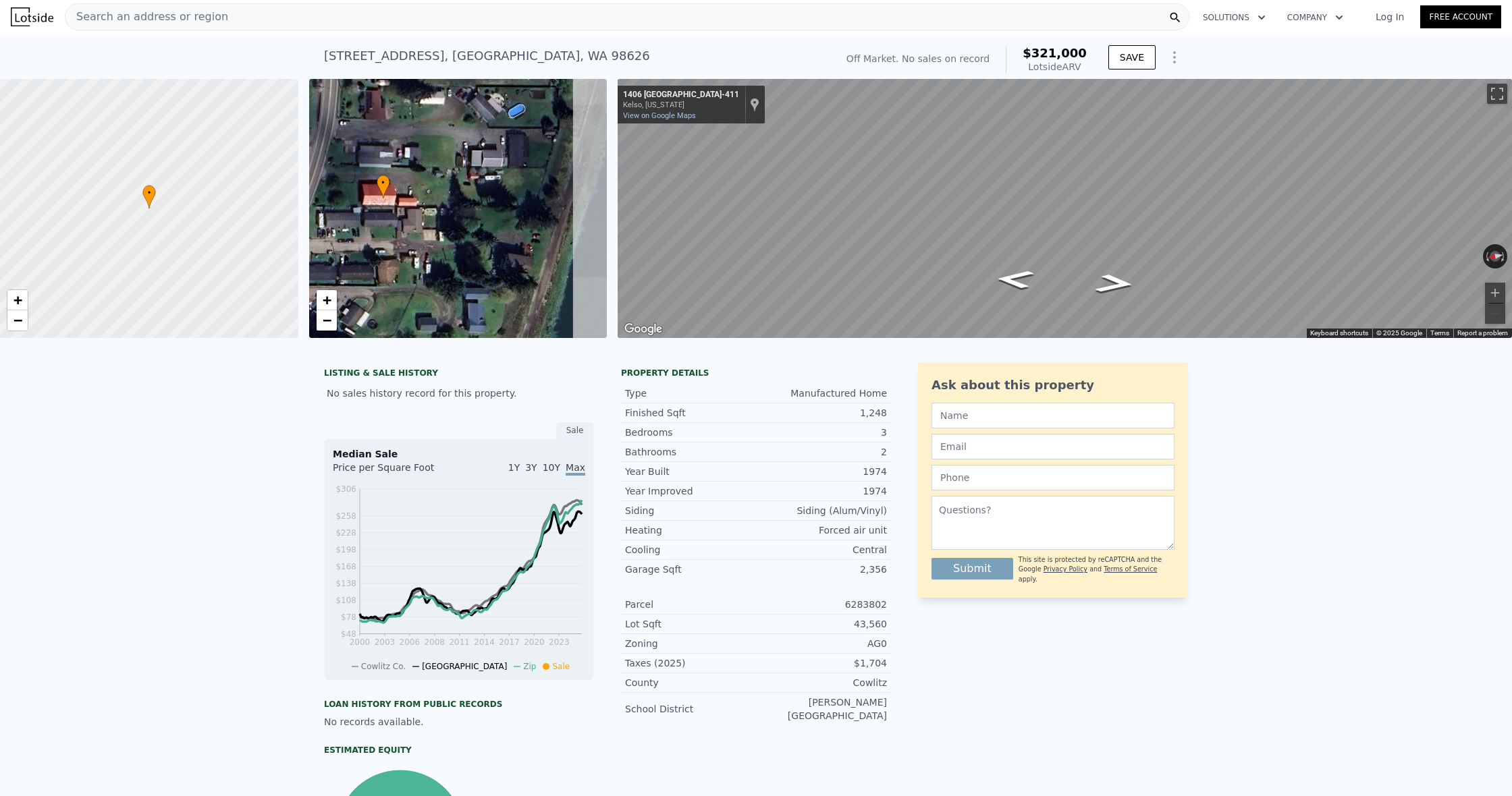
drag, startPoint x: 456, startPoint y: 184, endPoint x: 398, endPoint y: 188, distance: 58.1
click at [398, 188] on div "• + −" at bounding box center [458, 208] width 298 height 259
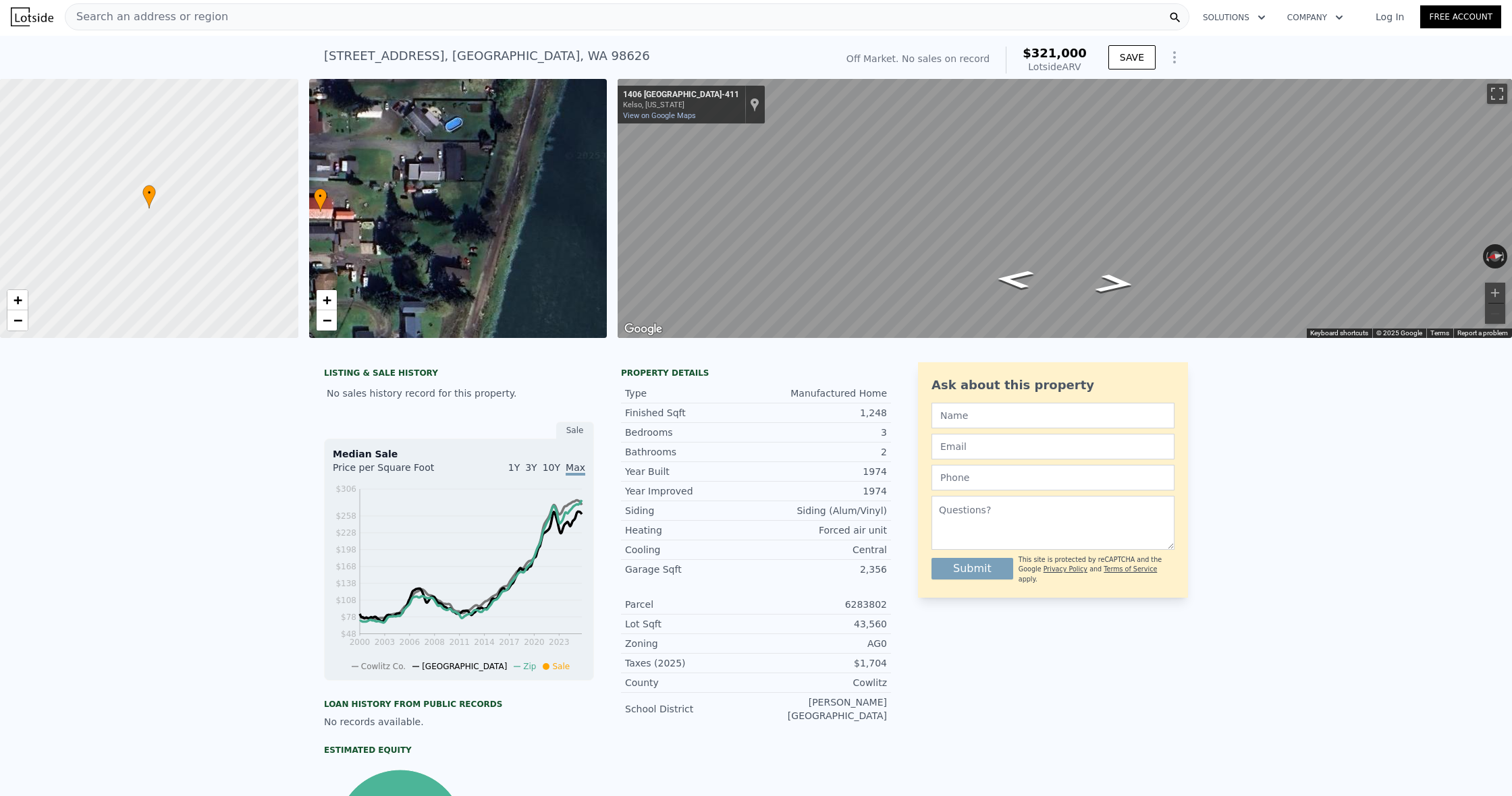
drag, startPoint x: 581, startPoint y: 188, endPoint x: 479, endPoint y: 205, distance: 103.4
click at [479, 205] on div "• + −" at bounding box center [458, 208] width 298 height 259
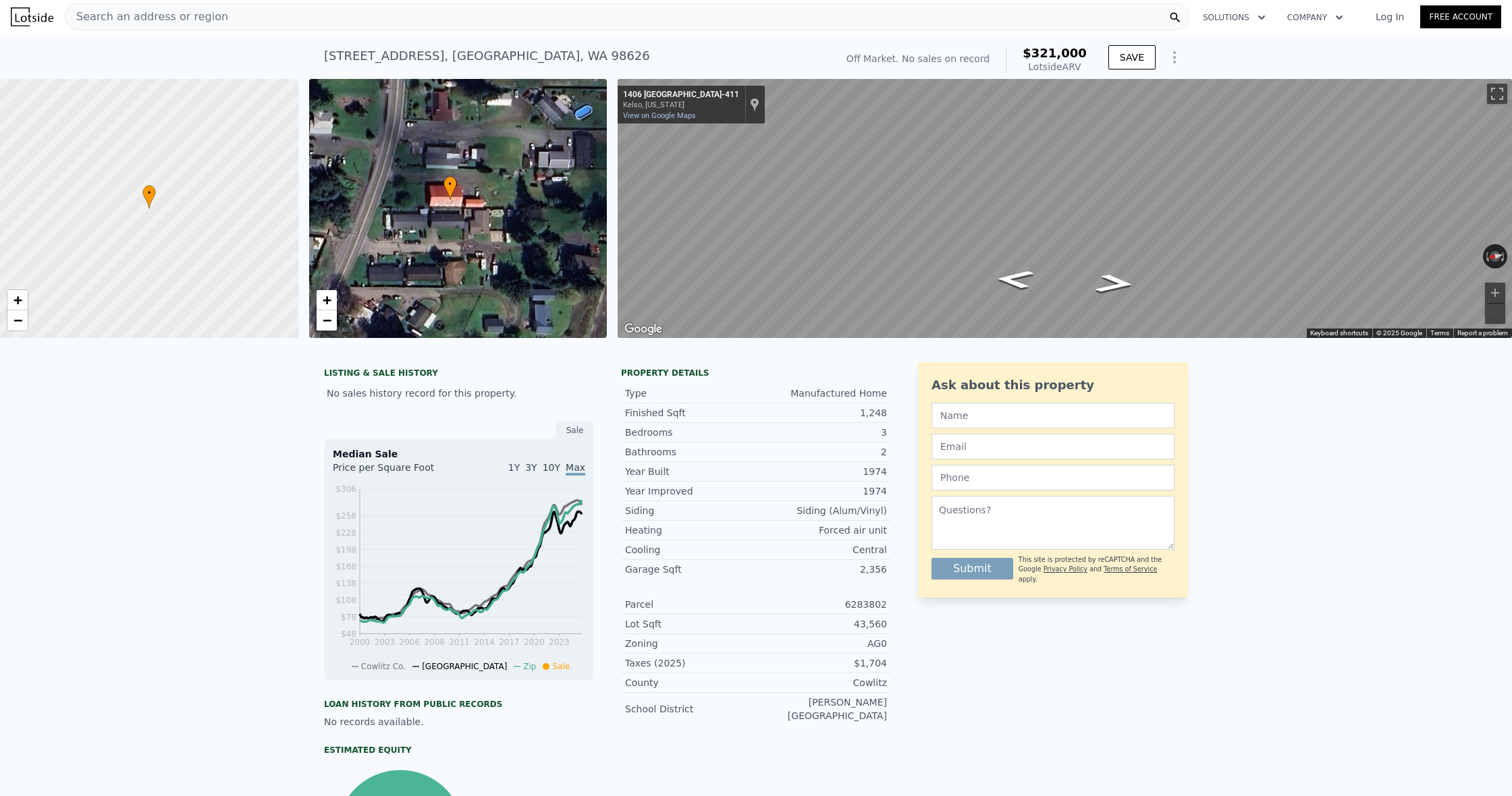
drag, startPoint x: 407, startPoint y: 204, endPoint x: 576, endPoint y: 188, distance: 169.8
click at [576, 188] on div "• + −" at bounding box center [458, 208] width 298 height 259
click at [330, 321] on span "−" at bounding box center [326, 320] width 9 height 17
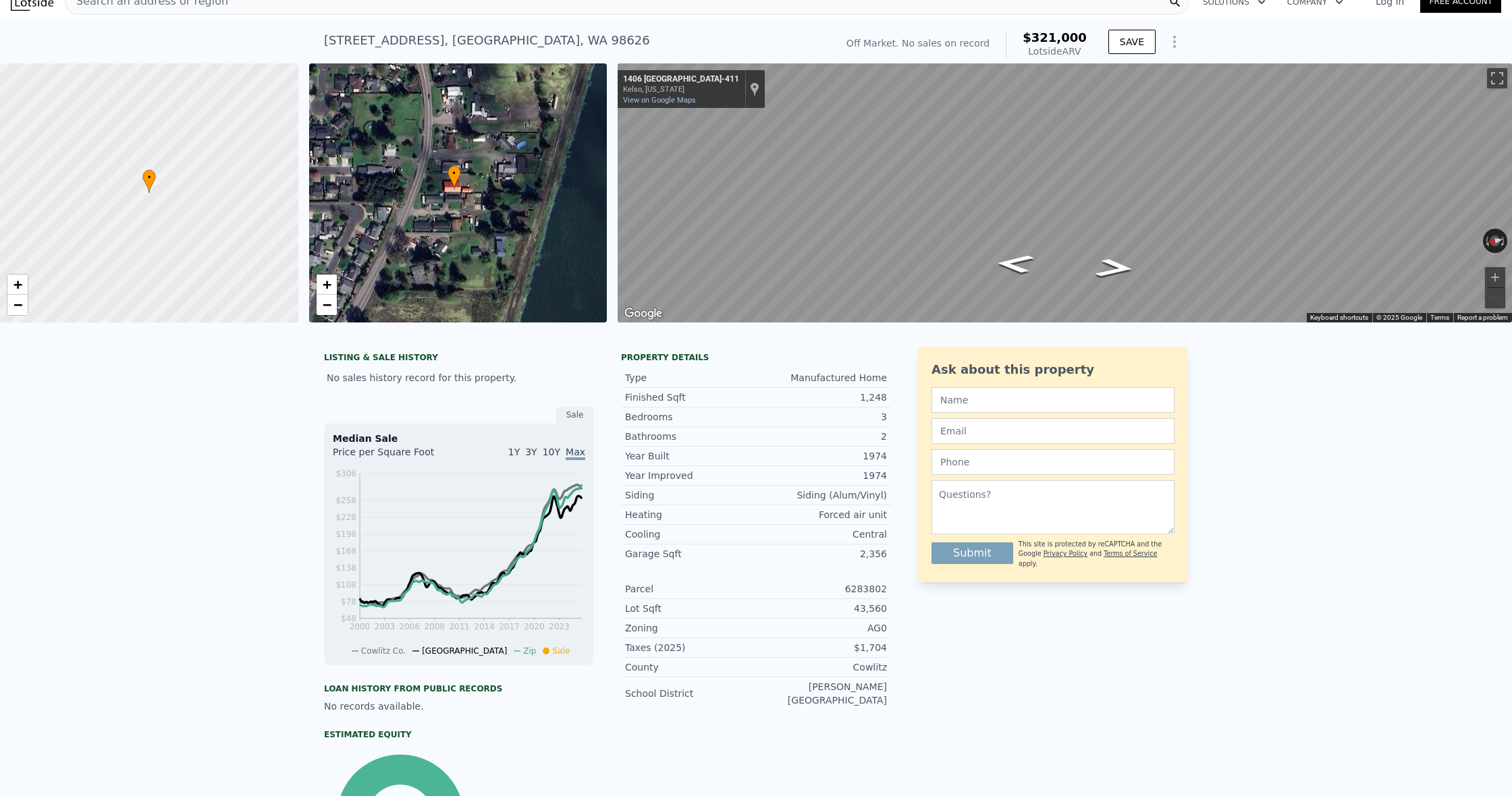
scroll to position [19, 0]
drag, startPoint x: 867, startPoint y: 453, endPoint x: 895, endPoint y: 453, distance: 28.0
click at [895, 453] on div "LISTING & SALE HISTORY No sales history record for this property. Sale Median S…" at bounding box center [755, 615] width 864 height 539
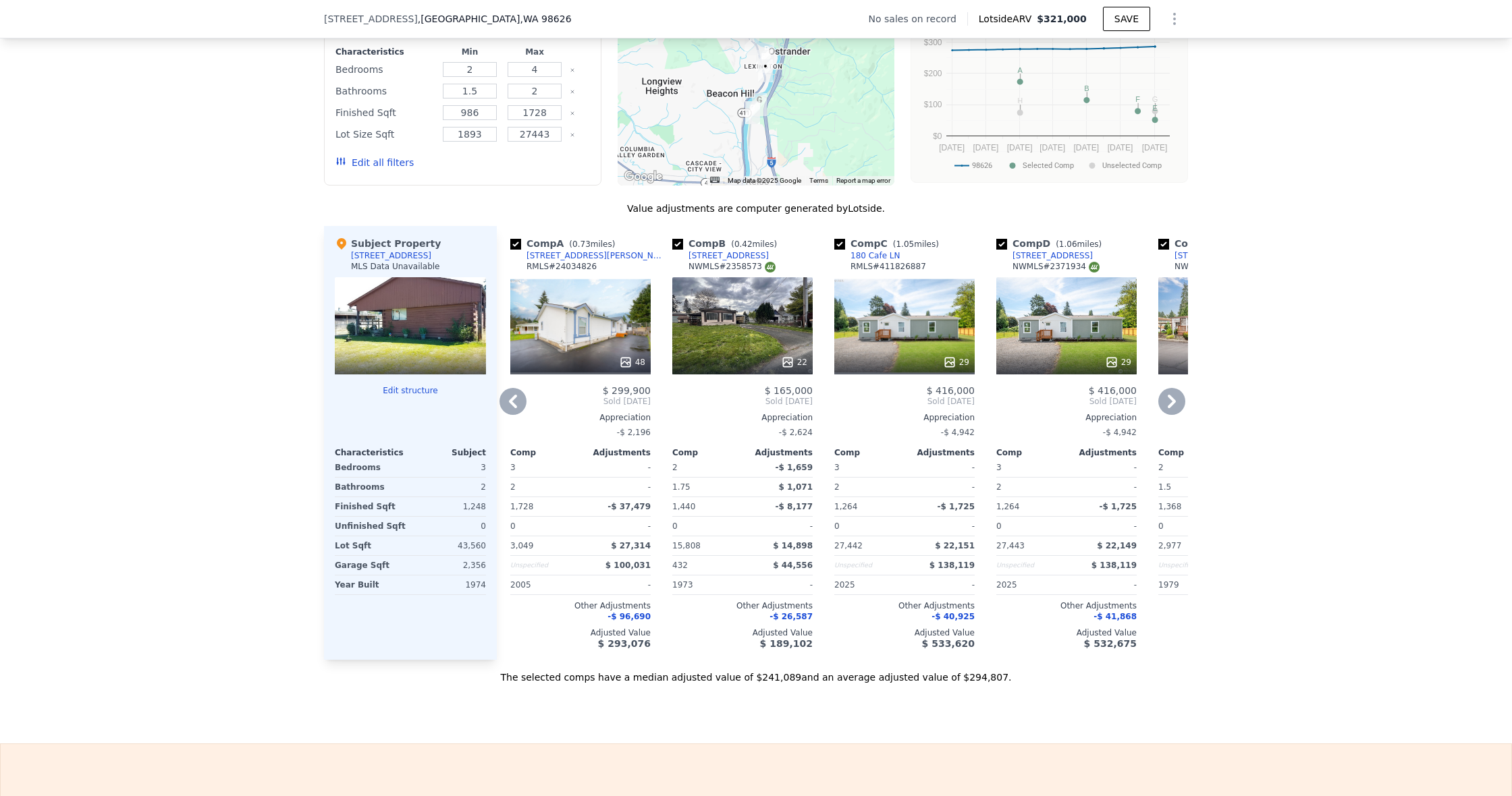
scroll to position [1125, 0]
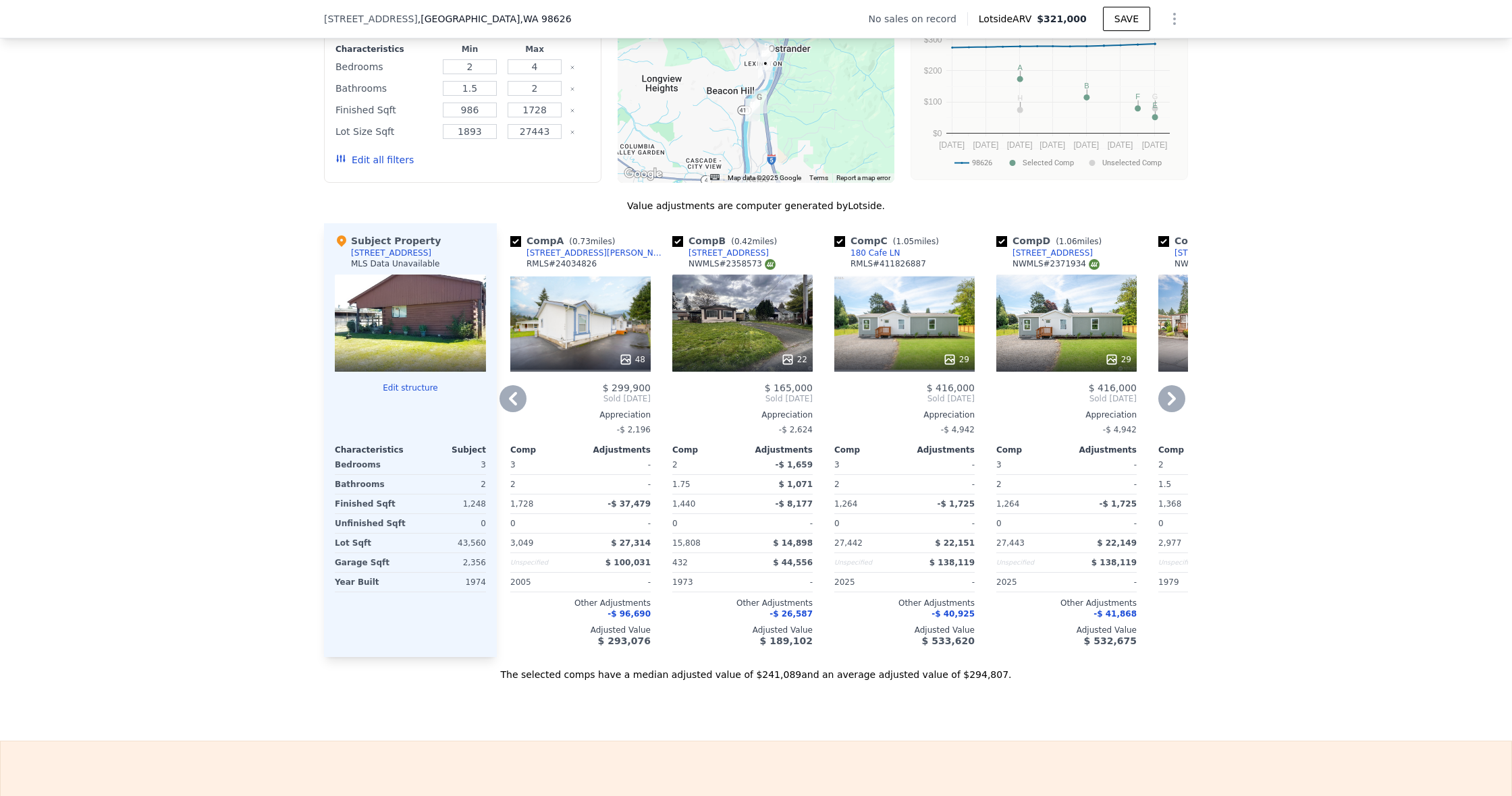
click at [1171, 395] on icon at bounding box center [1171, 399] width 8 height 14
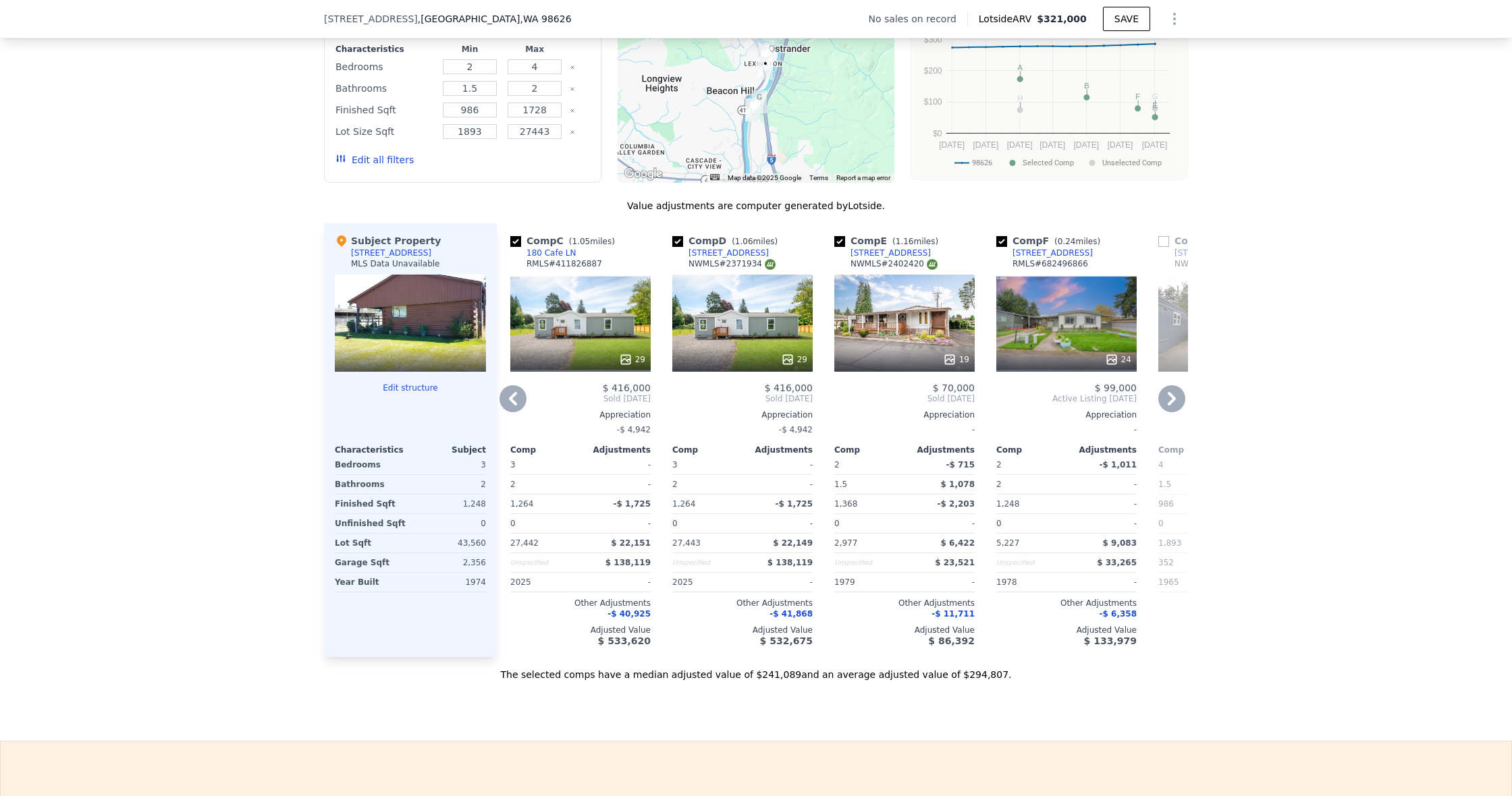
click at [1182, 397] on icon at bounding box center [1171, 399] width 27 height 27
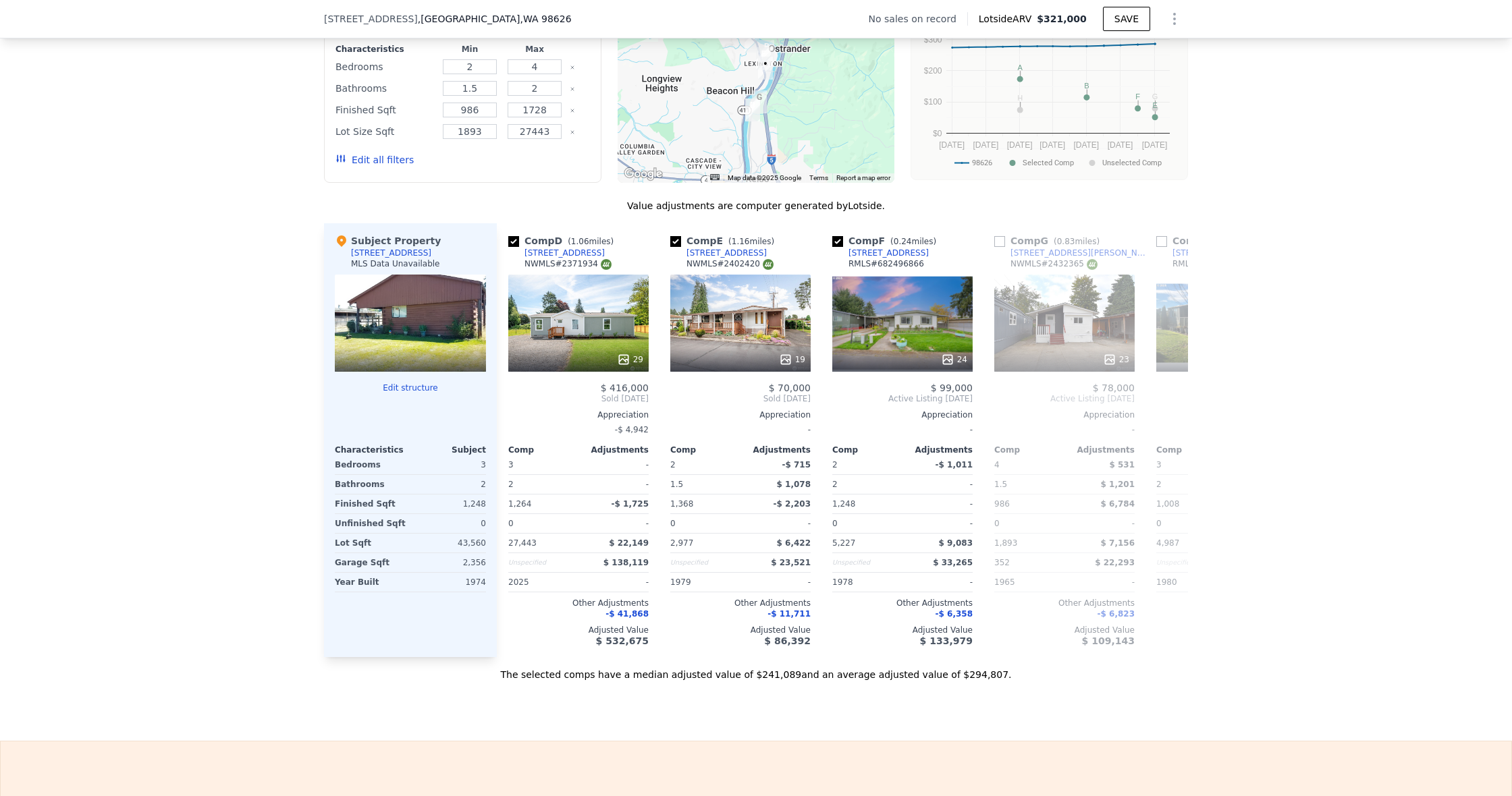
scroll to position [0, 489]
click at [1175, 398] on icon at bounding box center [1171, 399] width 27 height 27
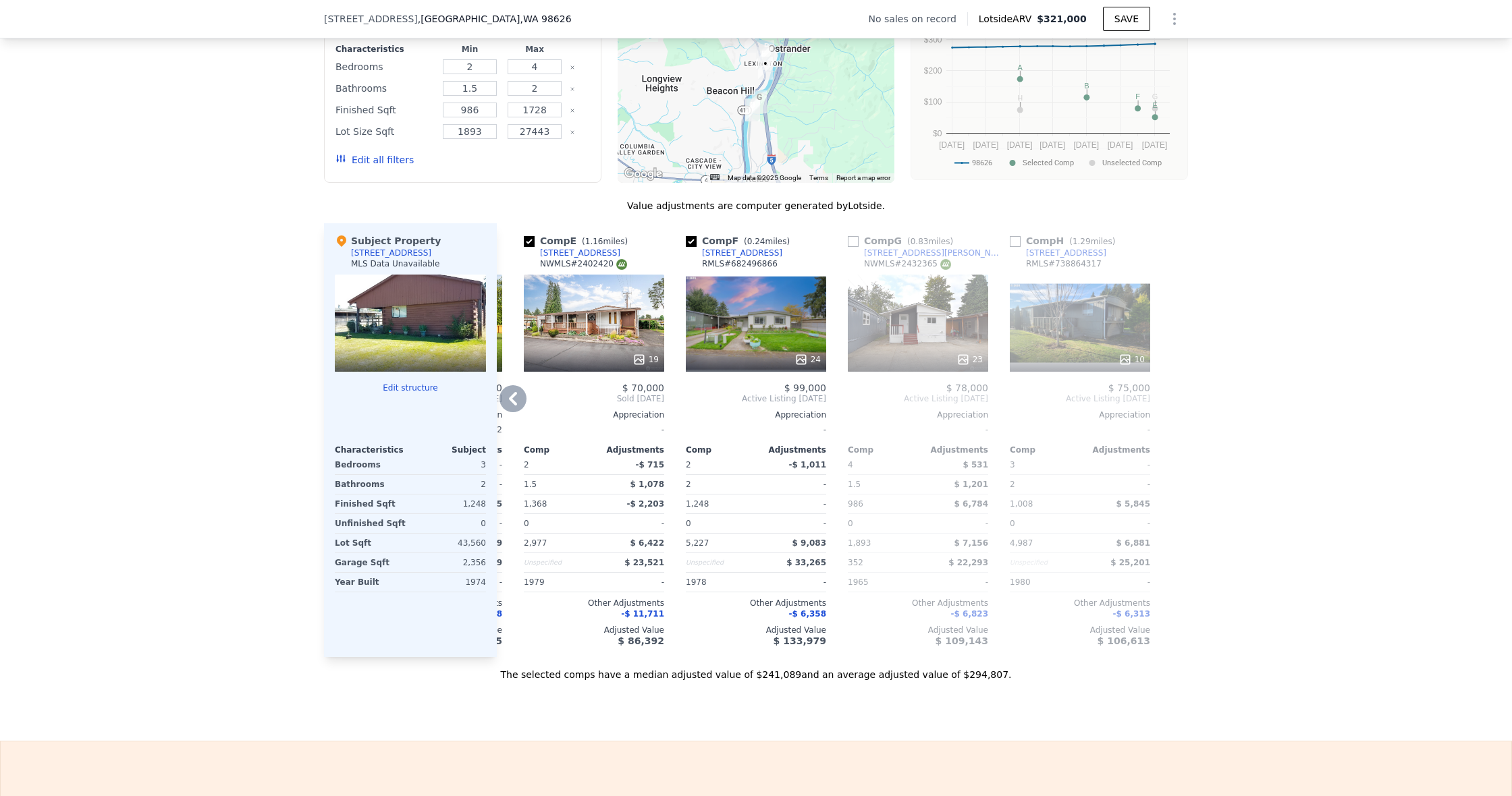
click at [508, 400] on icon at bounding box center [513, 399] width 27 height 27
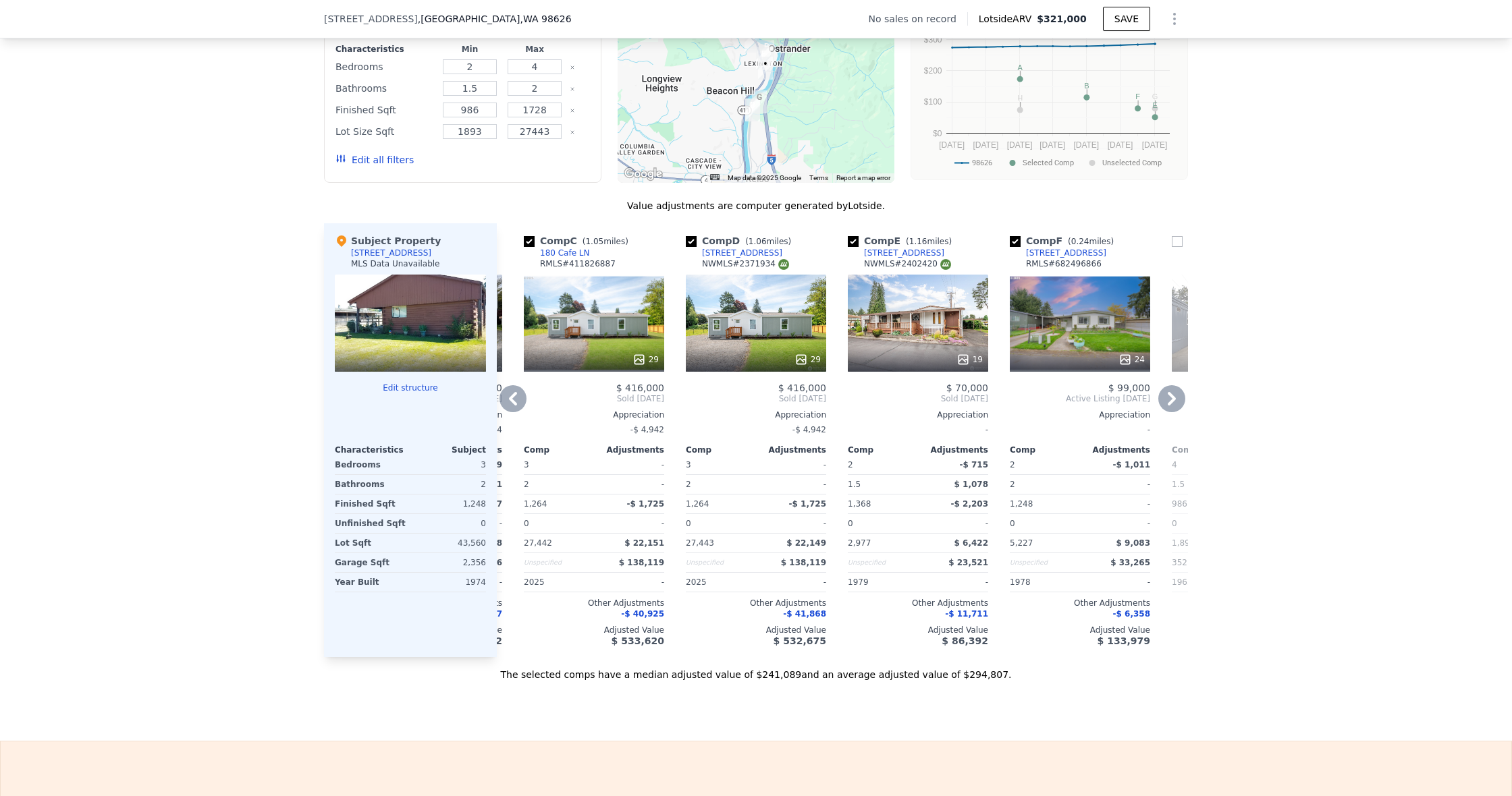
click at [515, 400] on icon at bounding box center [513, 399] width 27 height 27
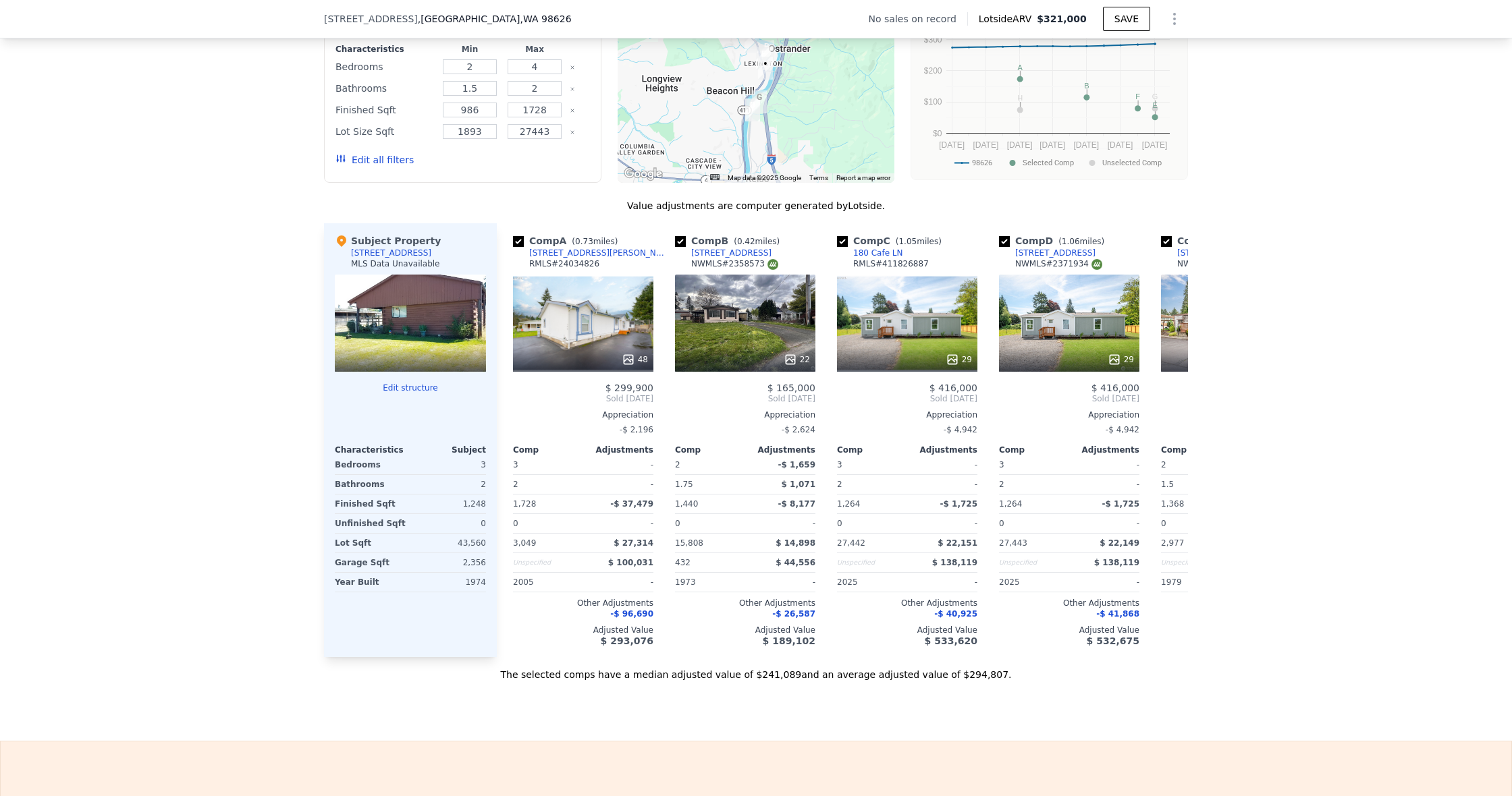
scroll to position [1130, 0]
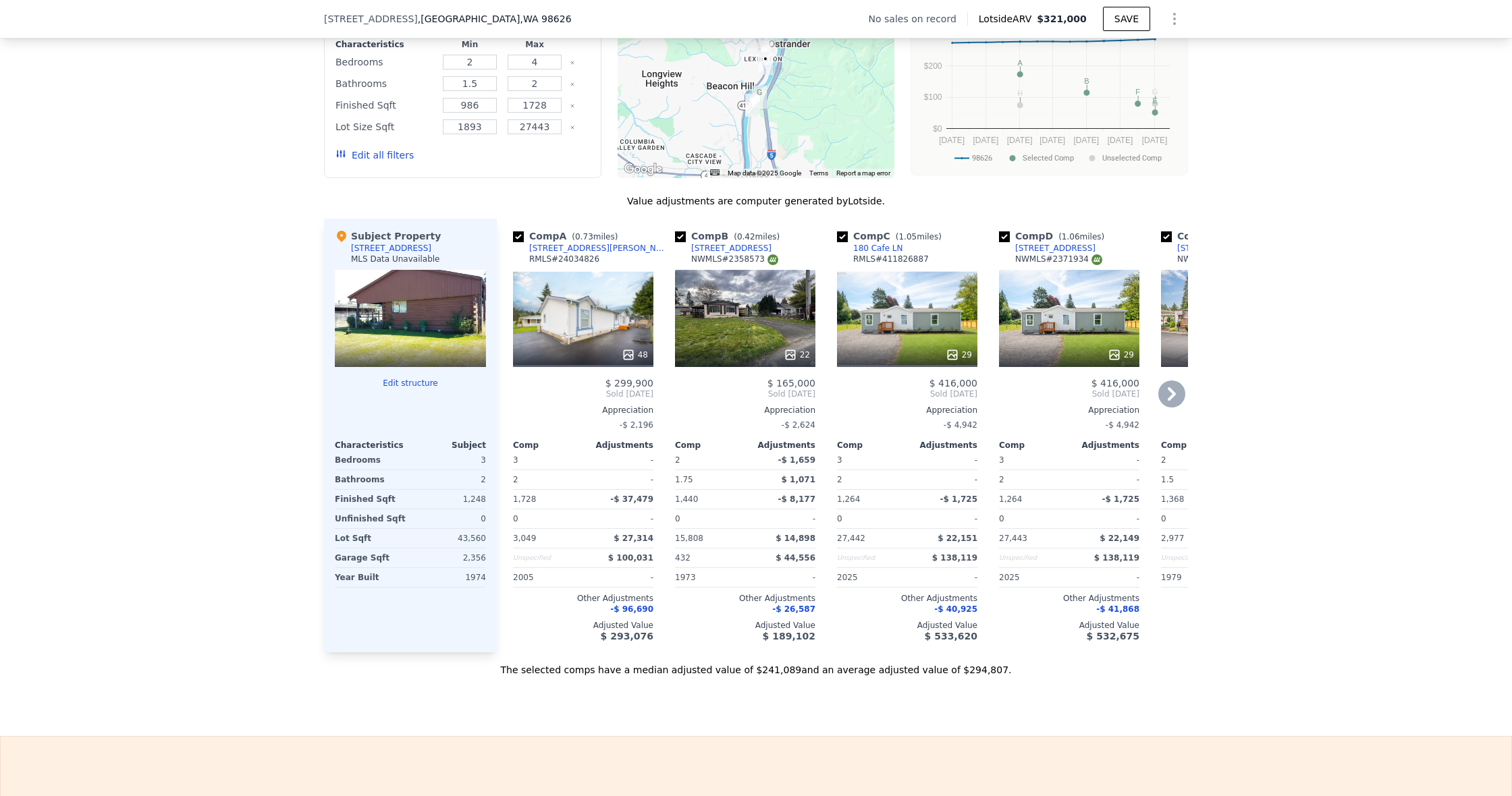
click at [1170, 400] on icon at bounding box center [1171, 394] width 27 height 27
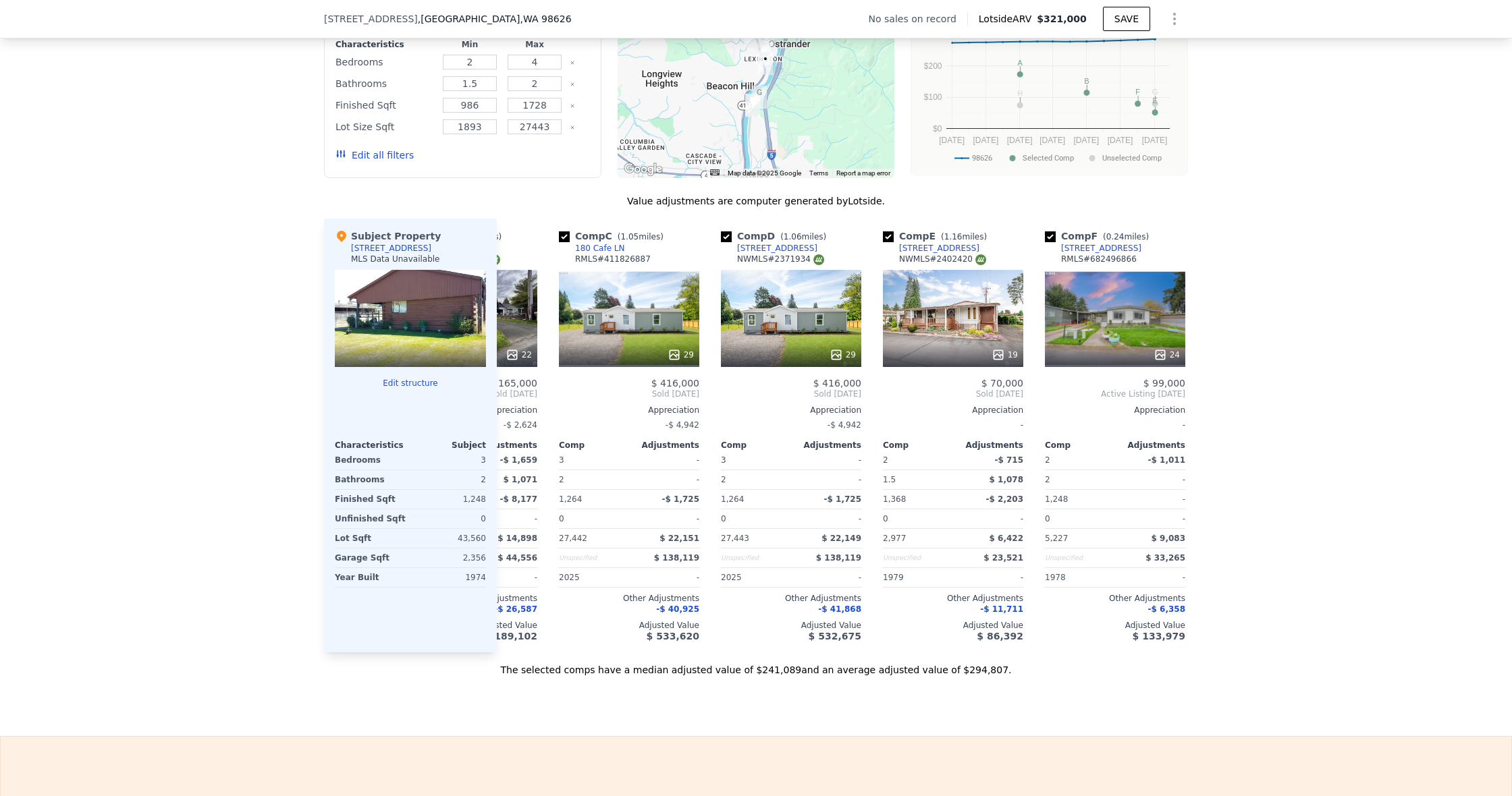
scroll to position [0, 324]
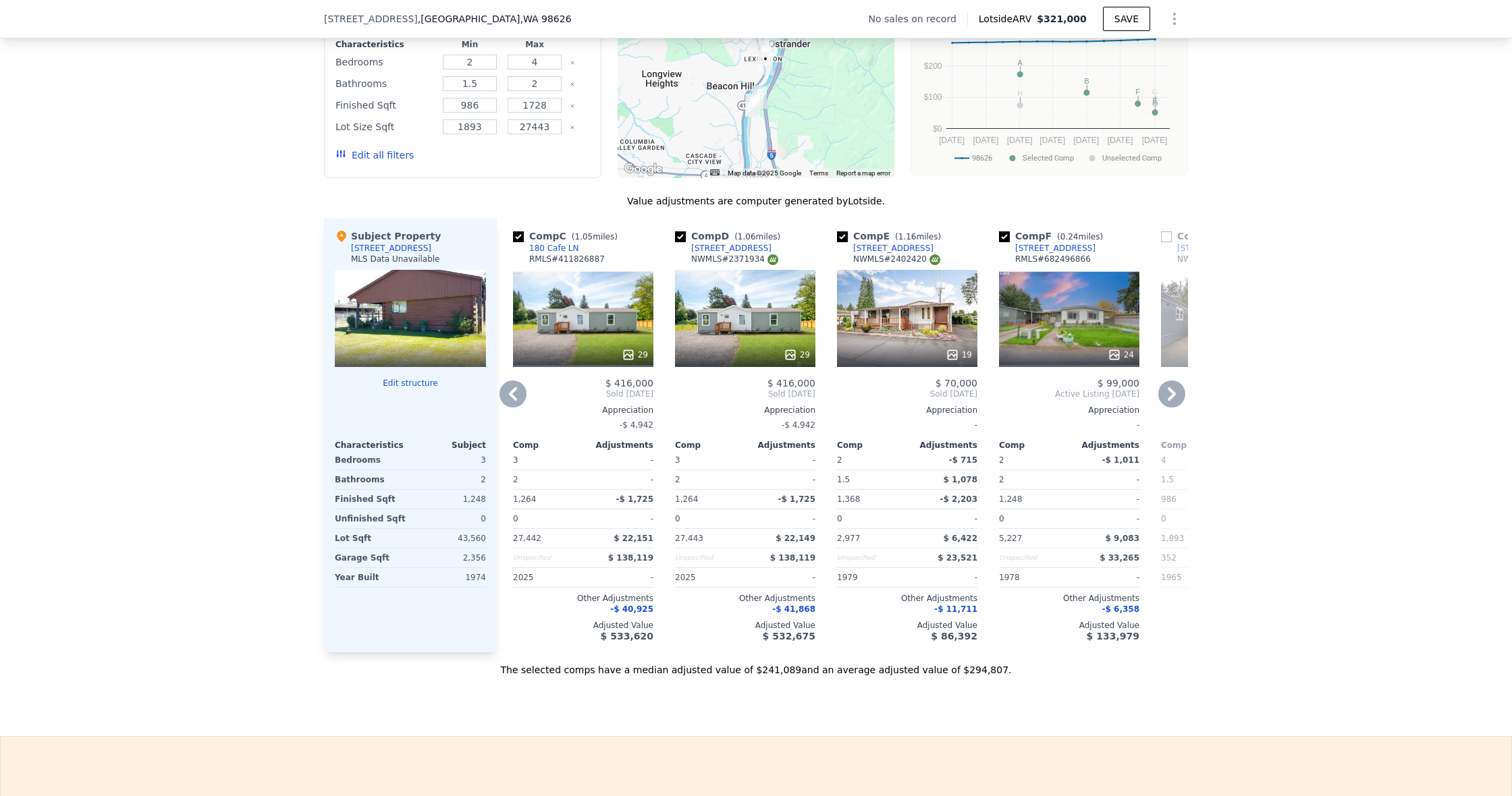
click at [1170, 400] on icon at bounding box center [1171, 394] width 27 height 27
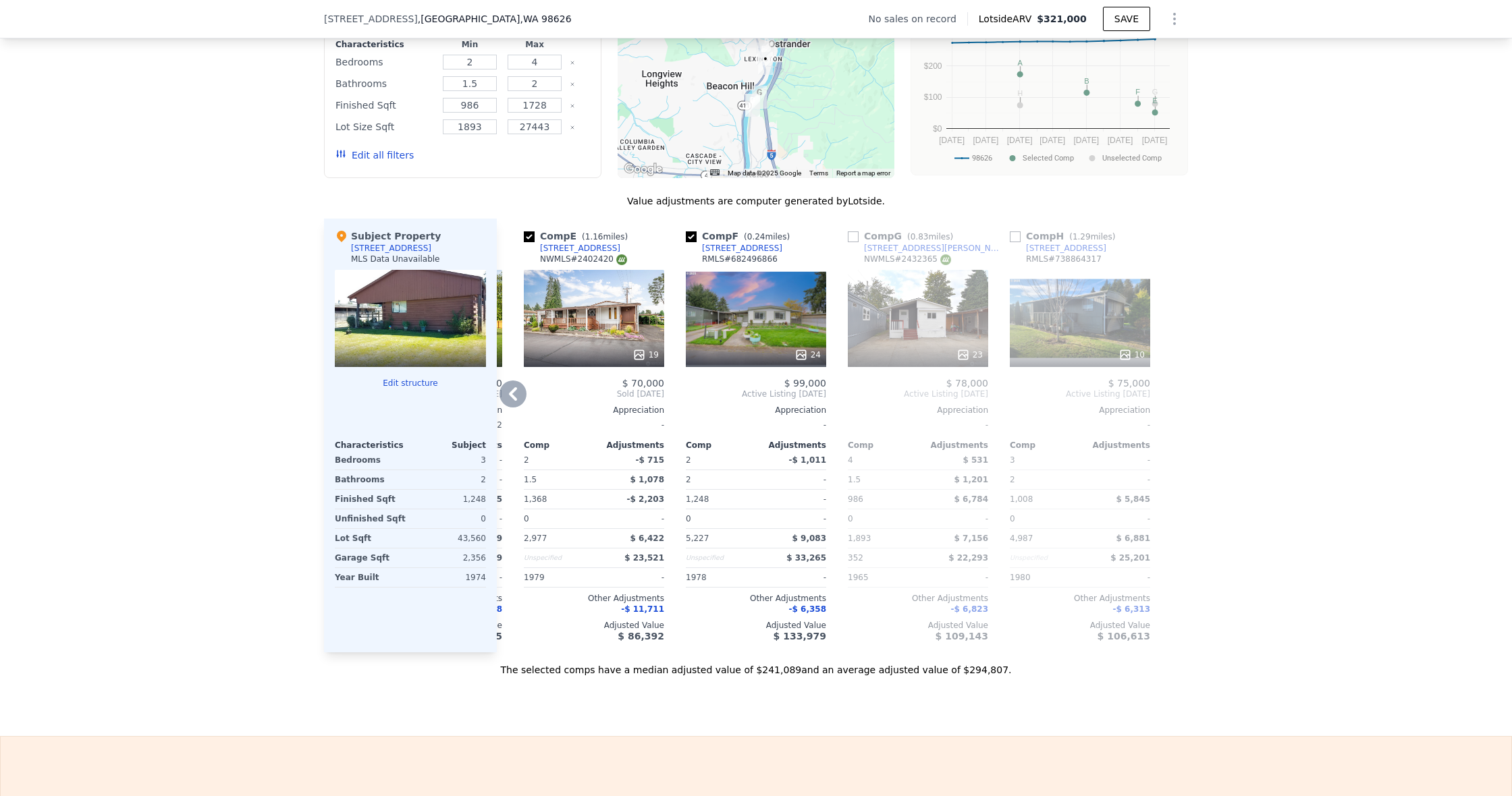
click at [510, 396] on icon at bounding box center [513, 394] width 8 height 14
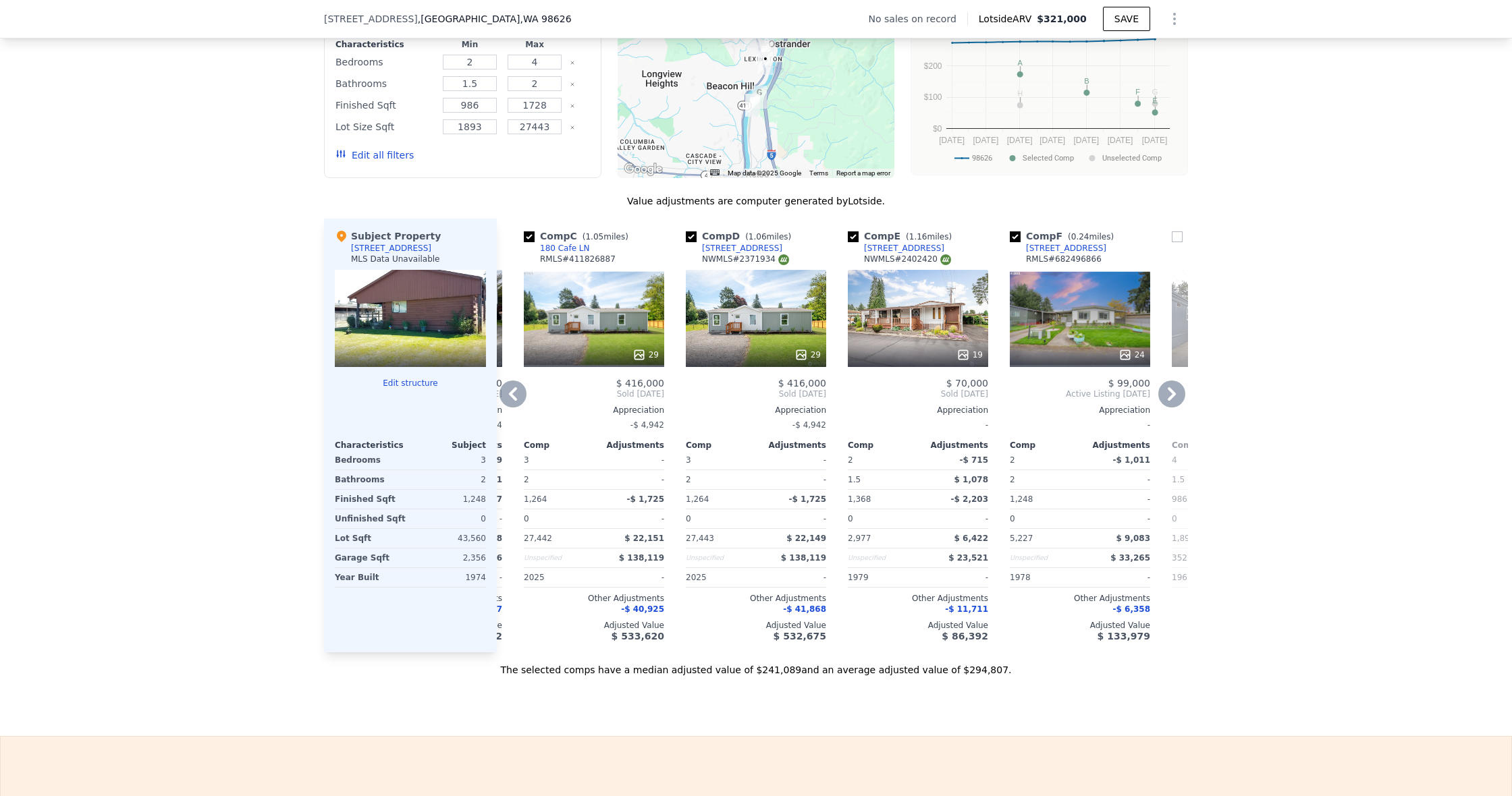
click at [510, 396] on icon at bounding box center [513, 394] width 8 height 14
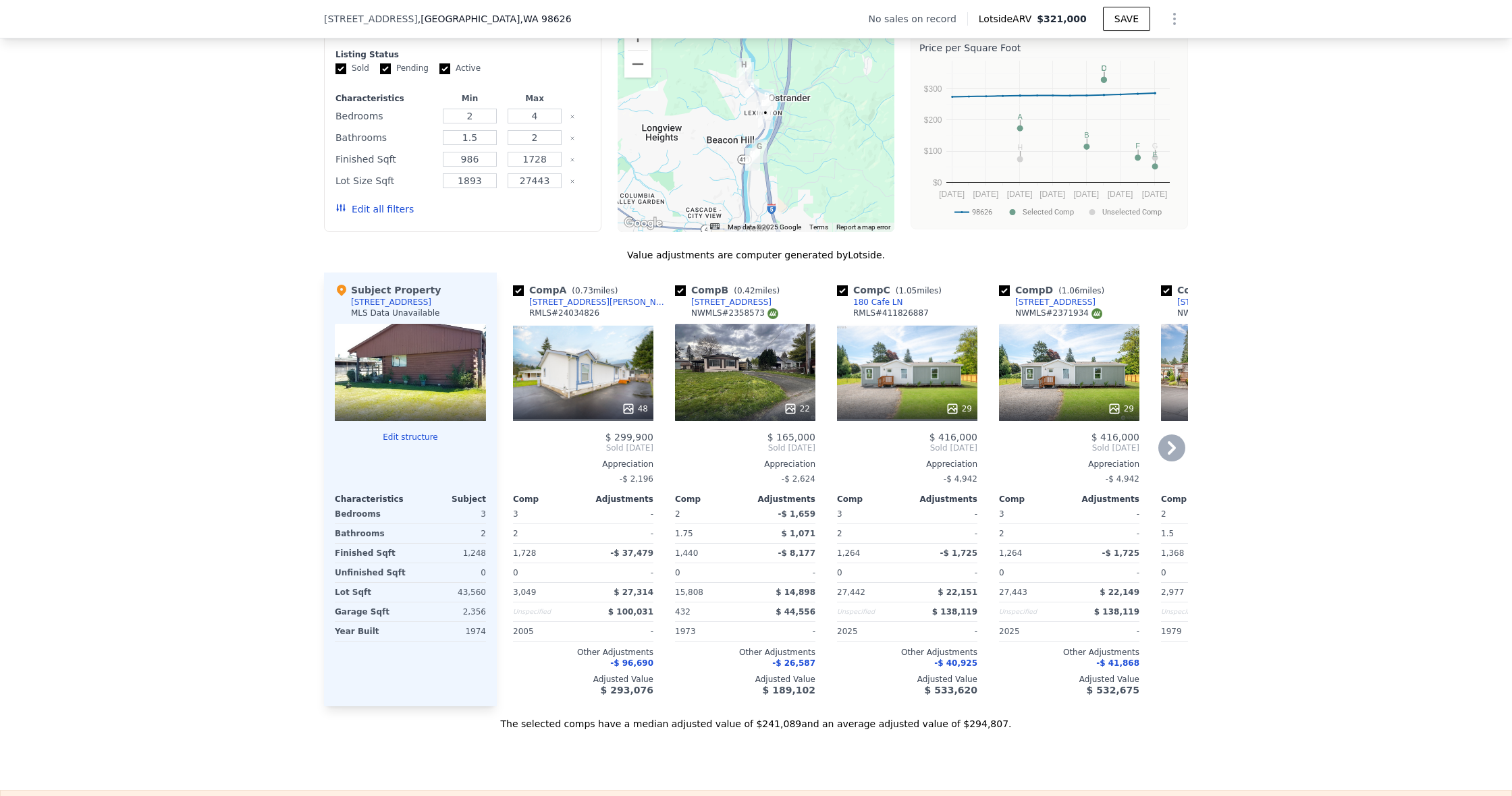
scroll to position [1076, 0]
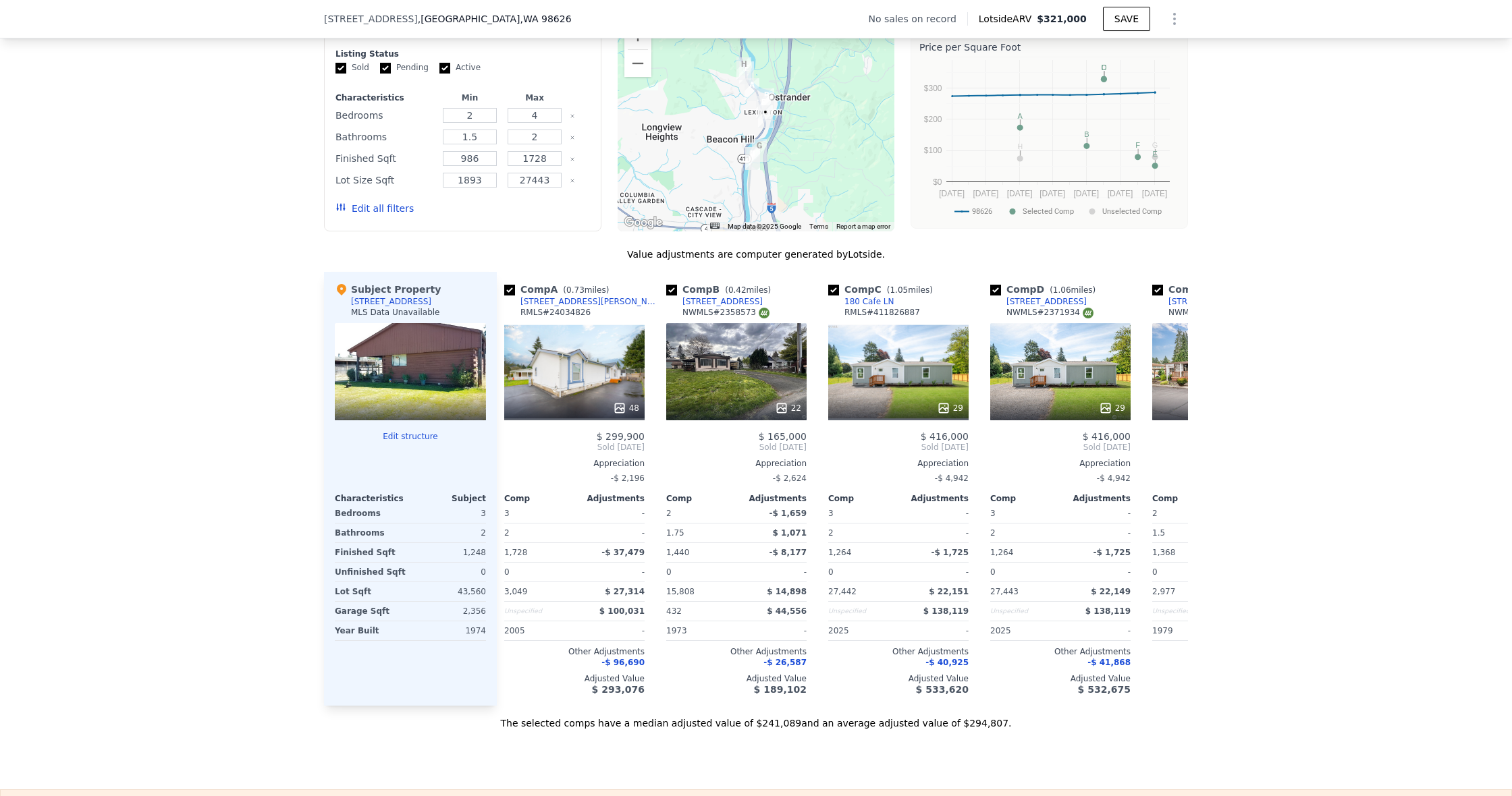
click at [523, 373] on div "48" at bounding box center [574, 371] width 140 height 97
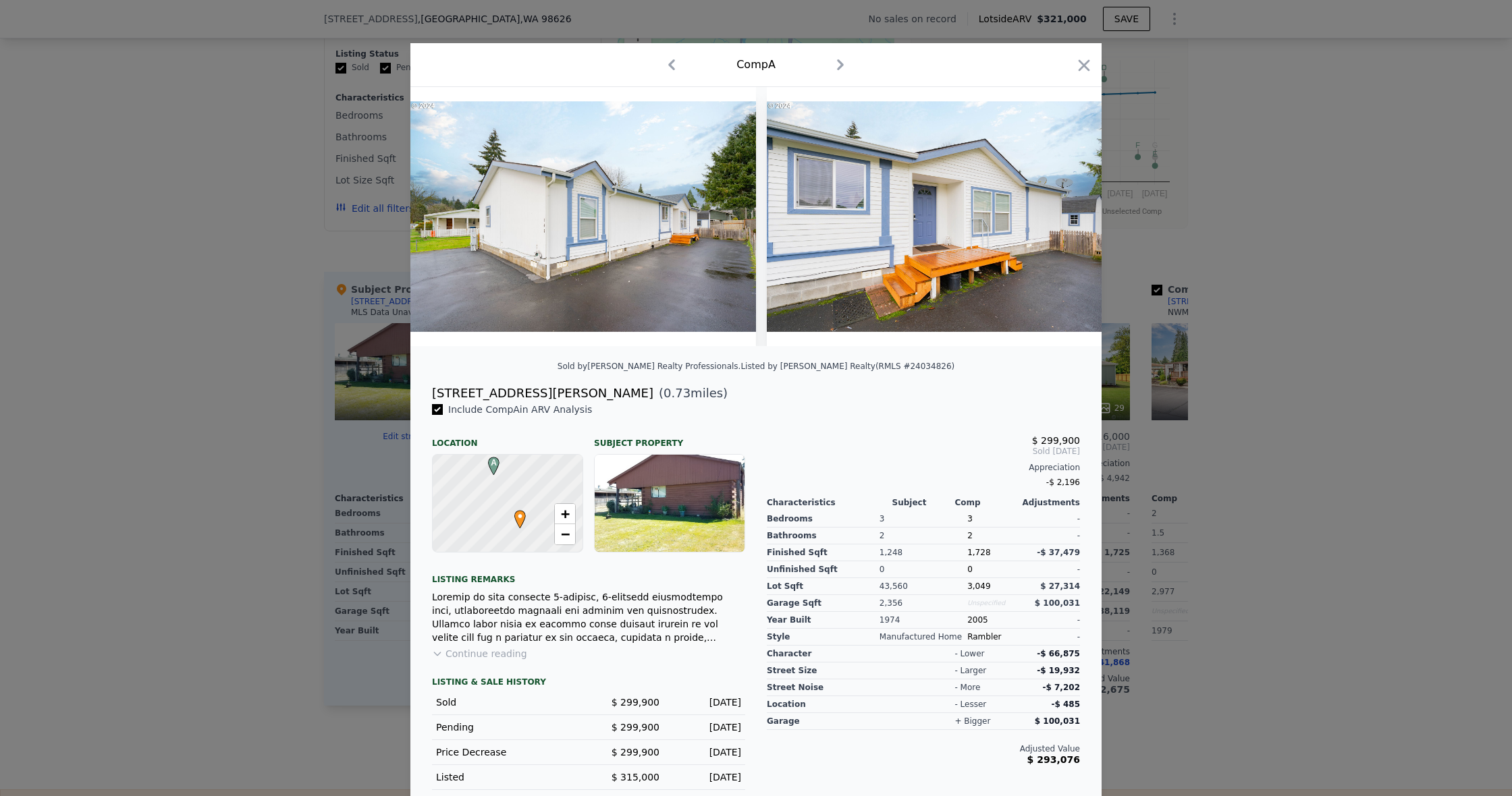
click at [1080, 68] on icon "button" at bounding box center [1084, 65] width 19 height 19
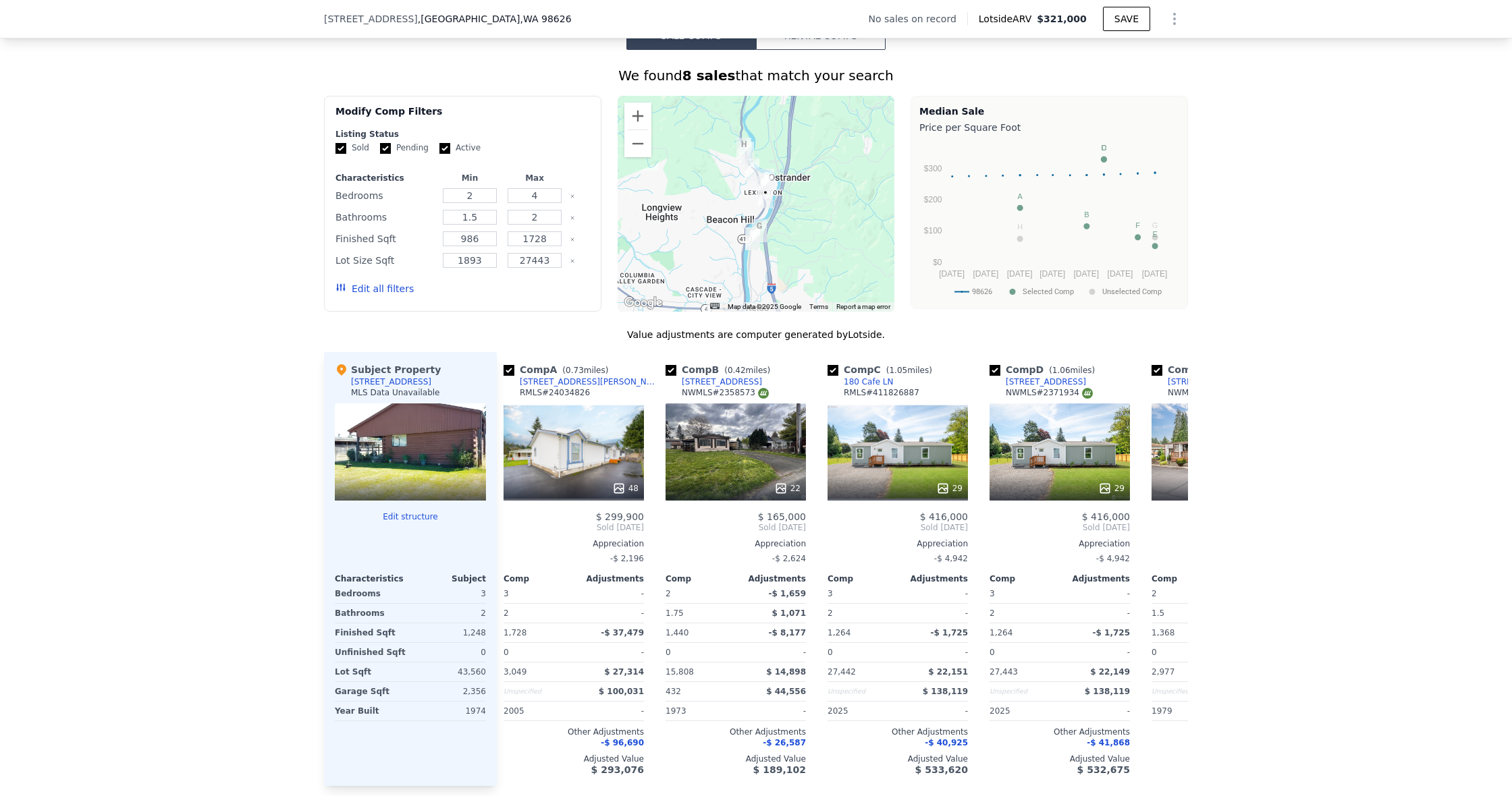
scroll to position [991, 0]
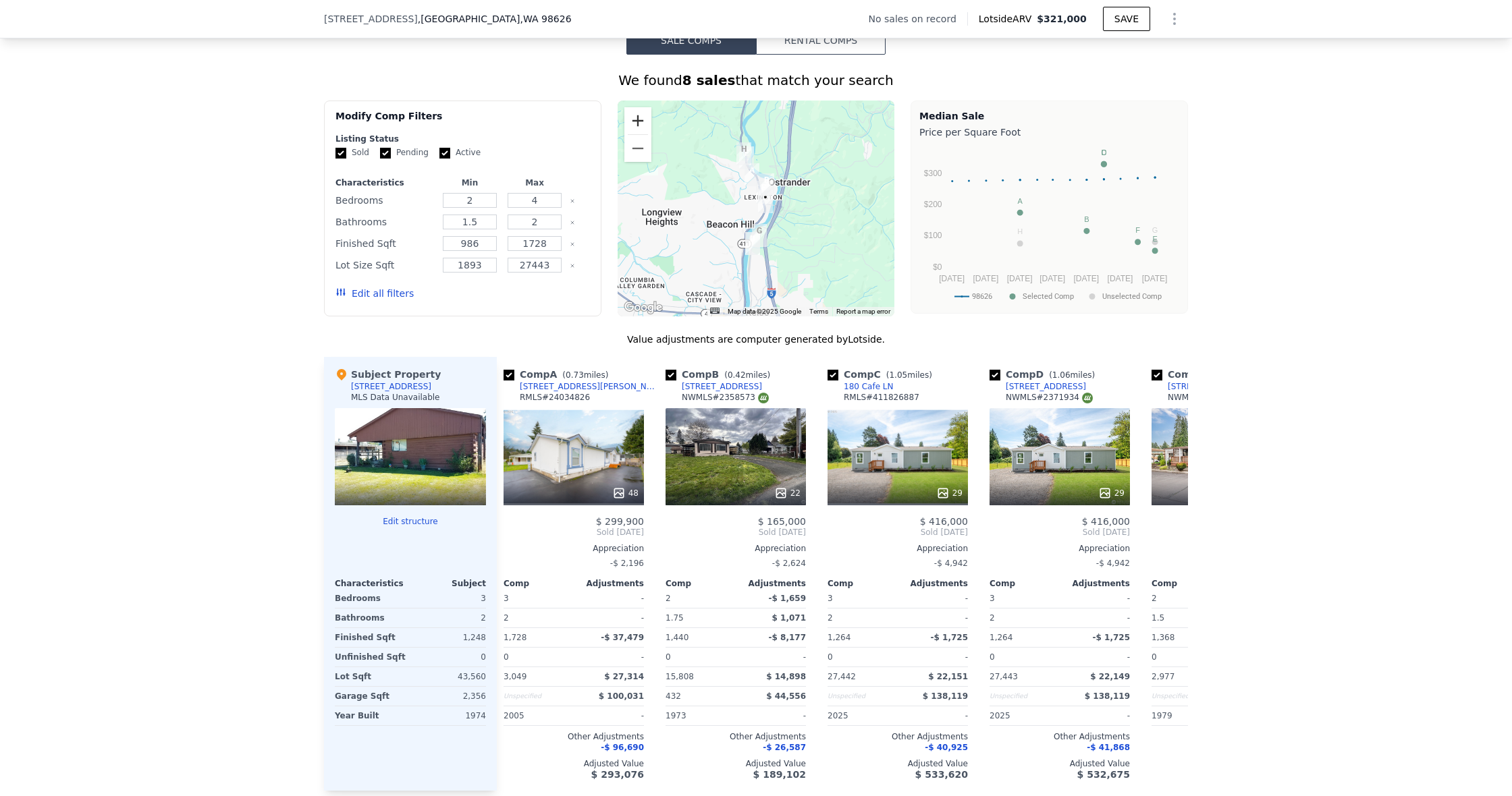
click at [635, 127] on button "Zoom in" at bounding box center [638, 121] width 27 height 27
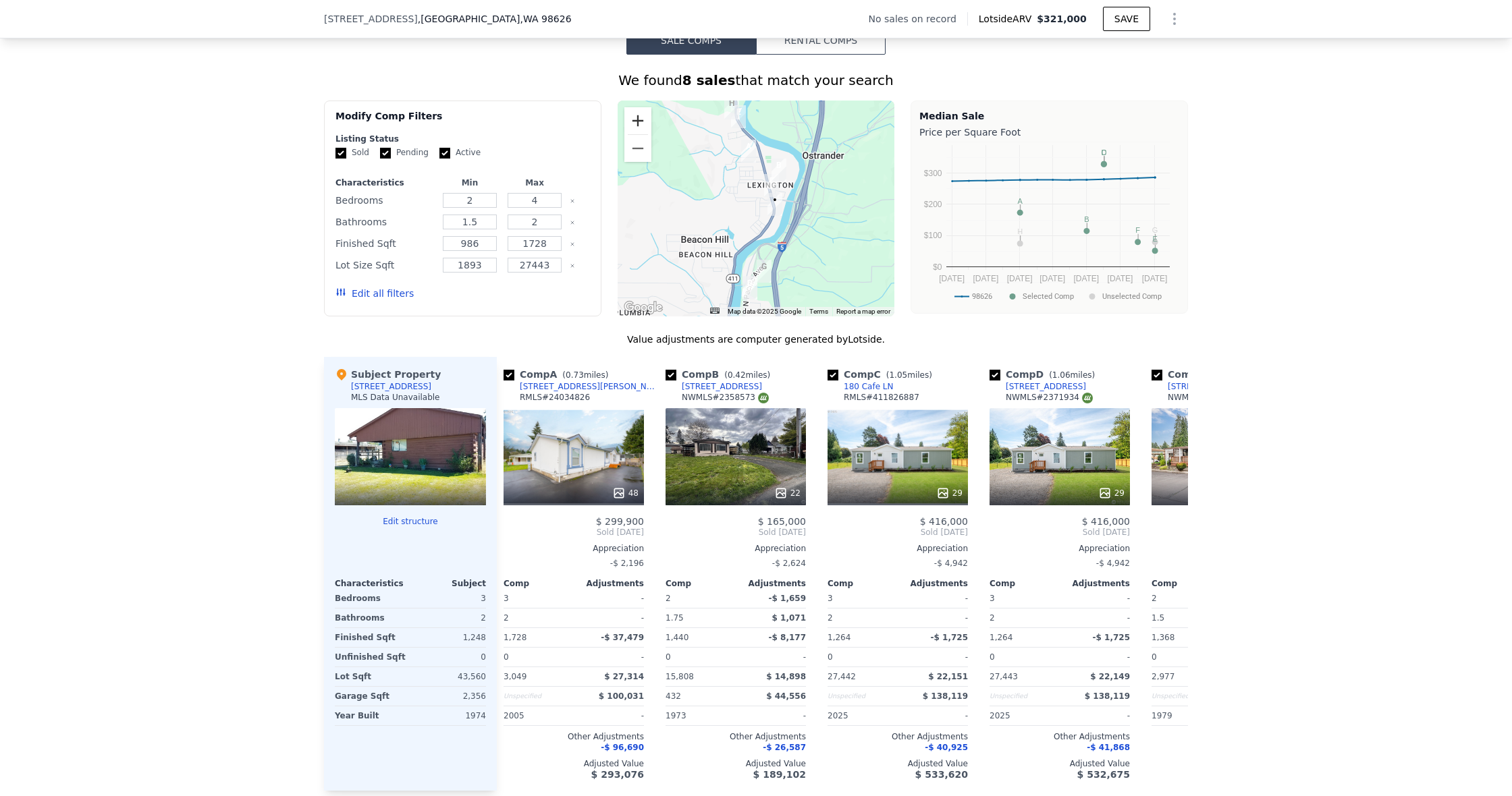
click at [635, 127] on button "Zoom in" at bounding box center [638, 121] width 27 height 27
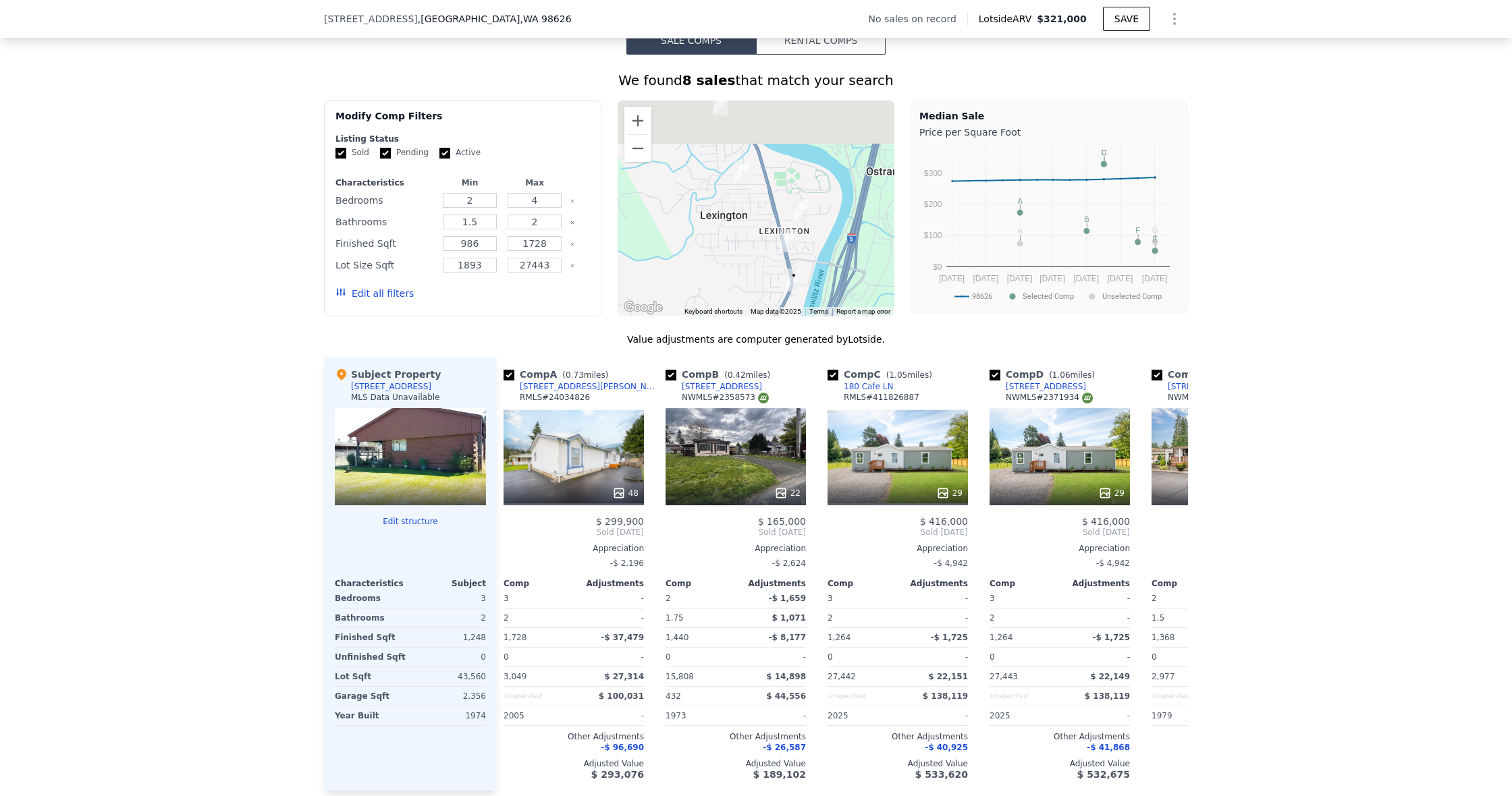
drag, startPoint x: 805, startPoint y: 247, endPoint x: 804, endPoint y: 323, distance: 76.0
click at [804, 323] on div "We found 8 sales that match your search Filters Map Prices Modify Comp Filters …" at bounding box center [755, 443] width 864 height 744
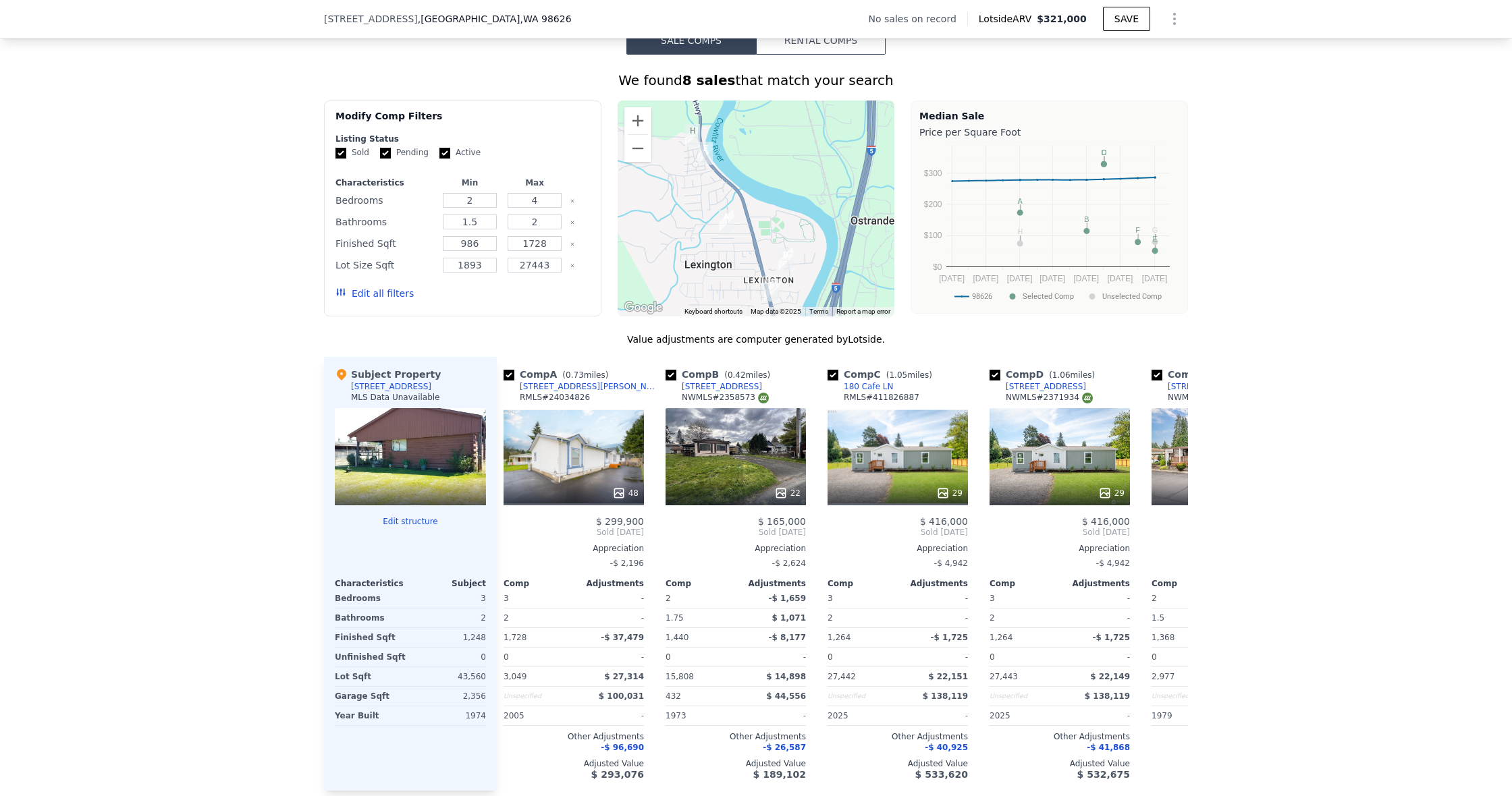
drag, startPoint x: 689, startPoint y: 146, endPoint x: 672, endPoint y: 199, distance: 55.7
click at [672, 199] on div at bounding box center [756, 209] width 277 height 216
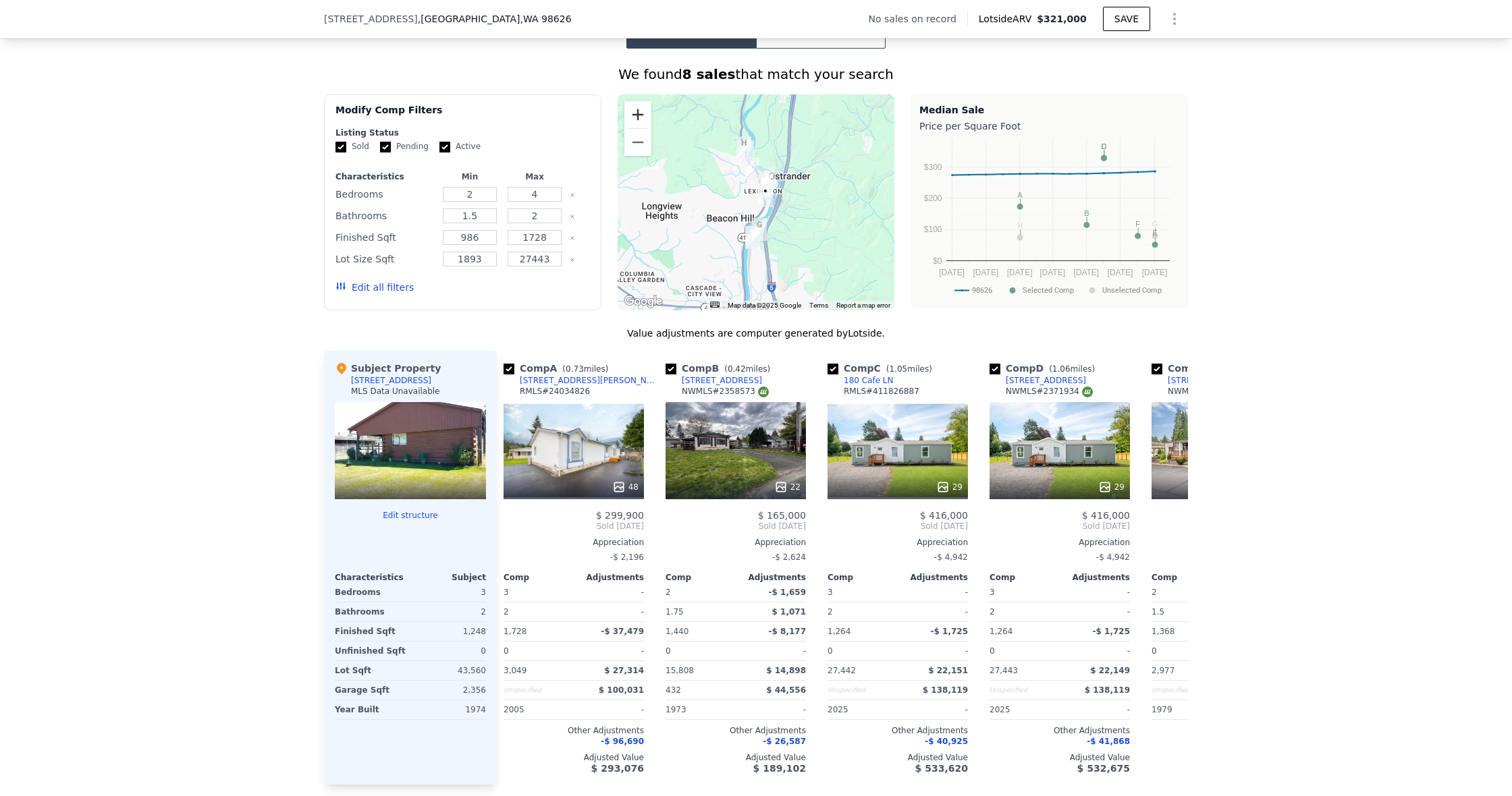
click at [637, 112] on button "Zoom in" at bounding box center [638, 115] width 27 height 27
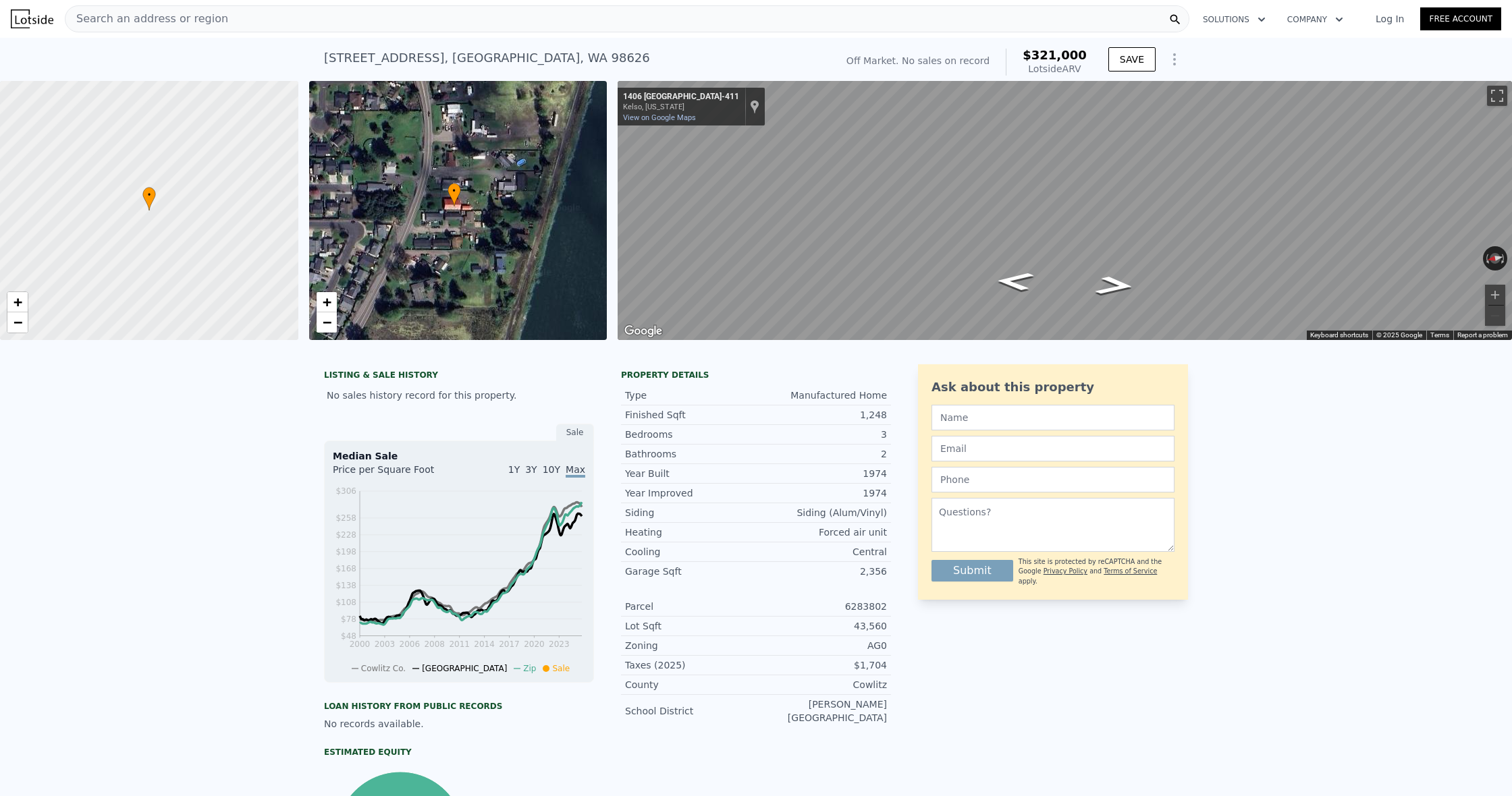
scroll to position [0, 0]
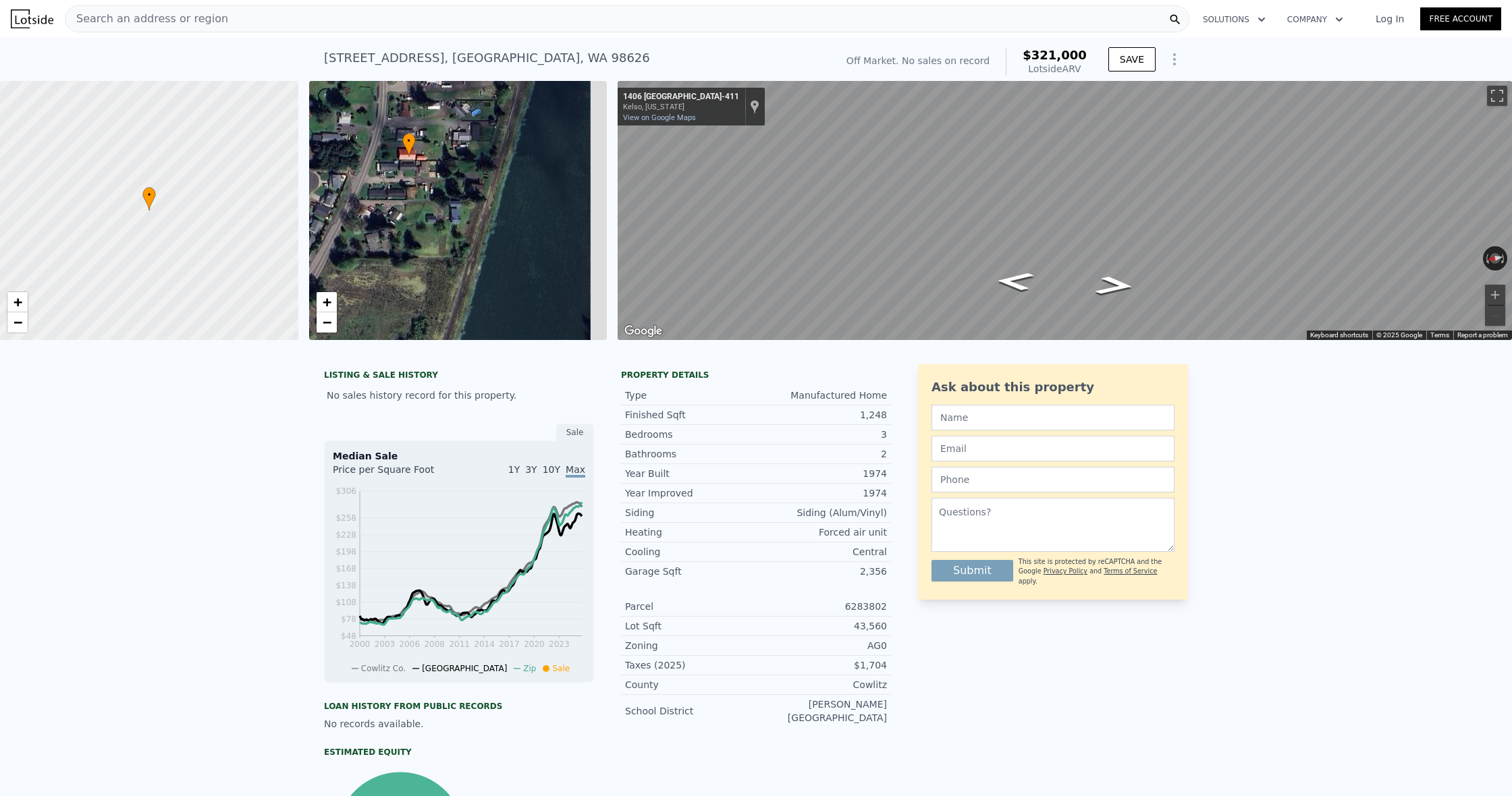
drag, startPoint x: 477, startPoint y: 226, endPoint x: 385, endPoint y: 254, distance: 96.2
click at [447, 209] on div "• + −" at bounding box center [458, 210] width 298 height 259
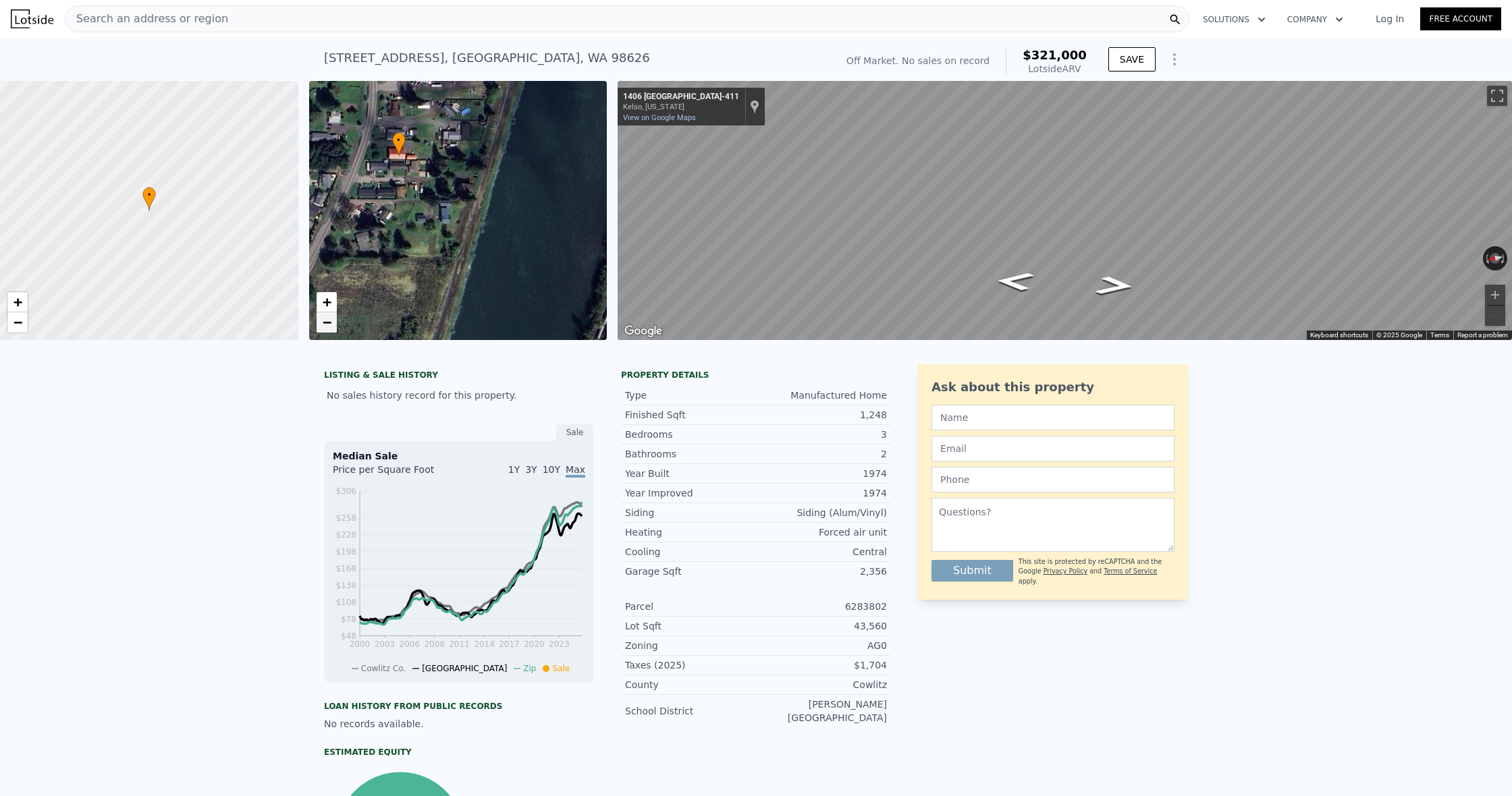
click at [329, 328] on span "−" at bounding box center [326, 322] width 9 height 17
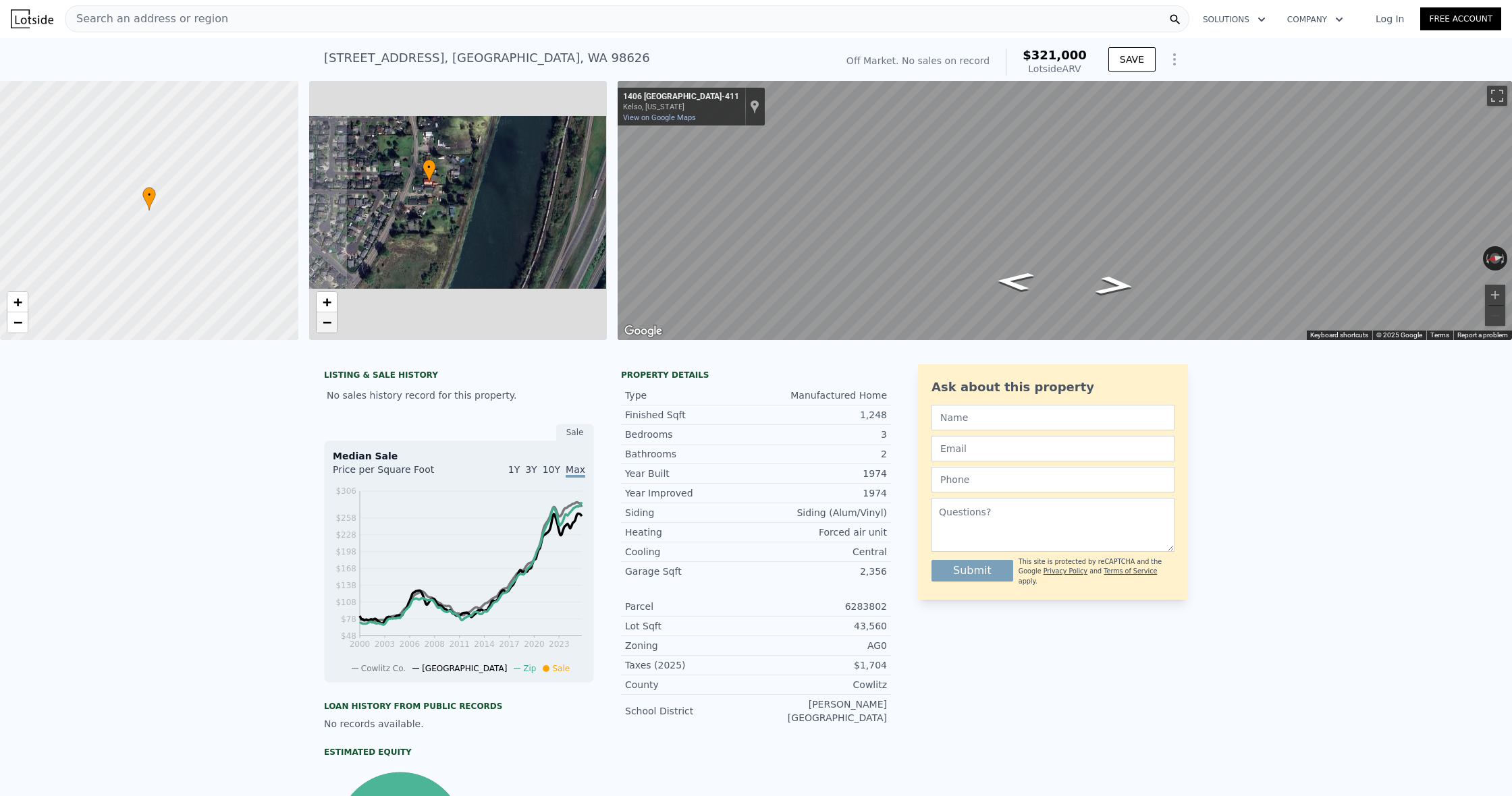
click at [329, 328] on span "−" at bounding box center [326, 322] width 9 height 17
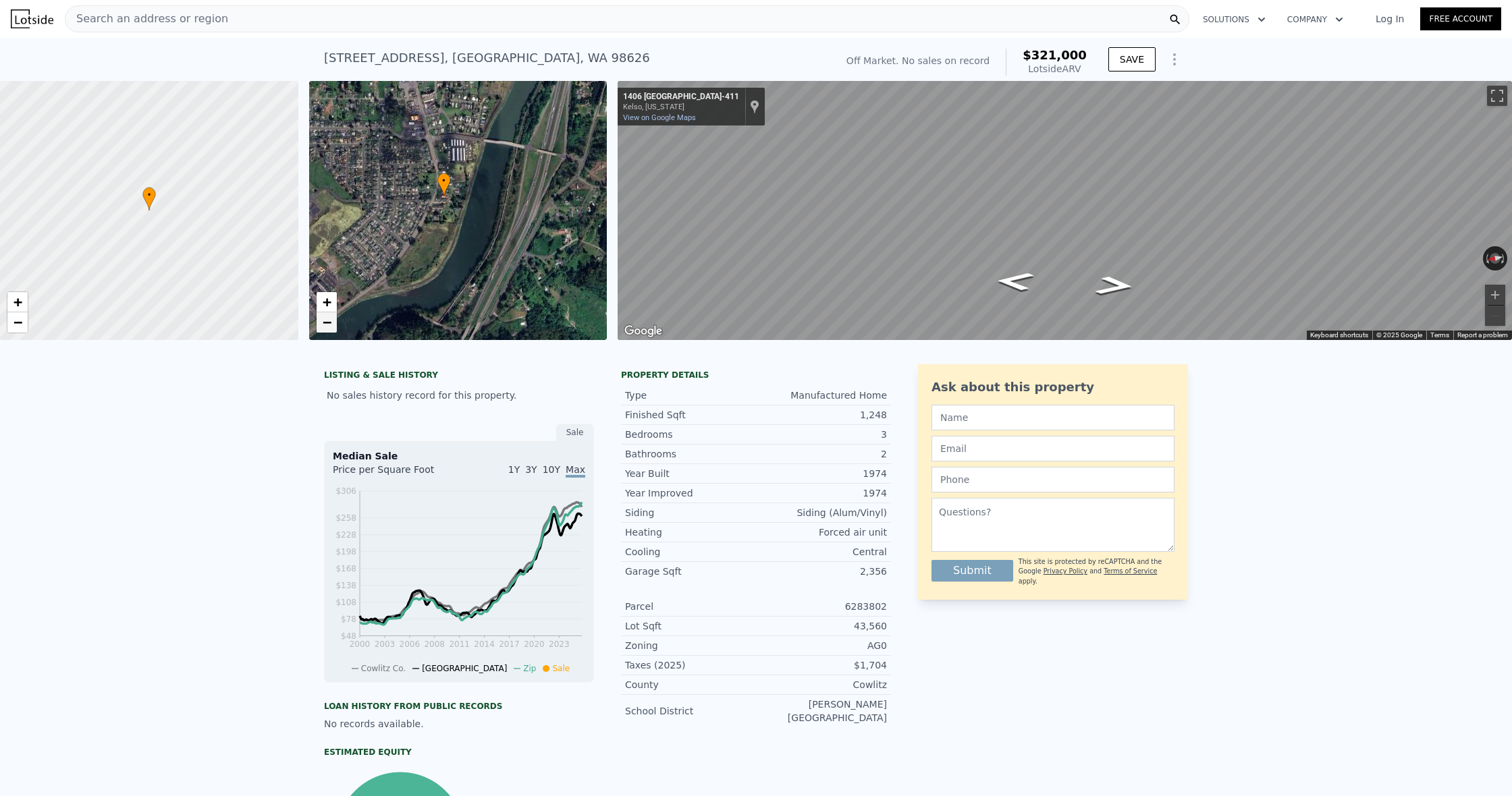
click at [329, 328] on span "−" at bounding box center [326, 322] width 9 height 17
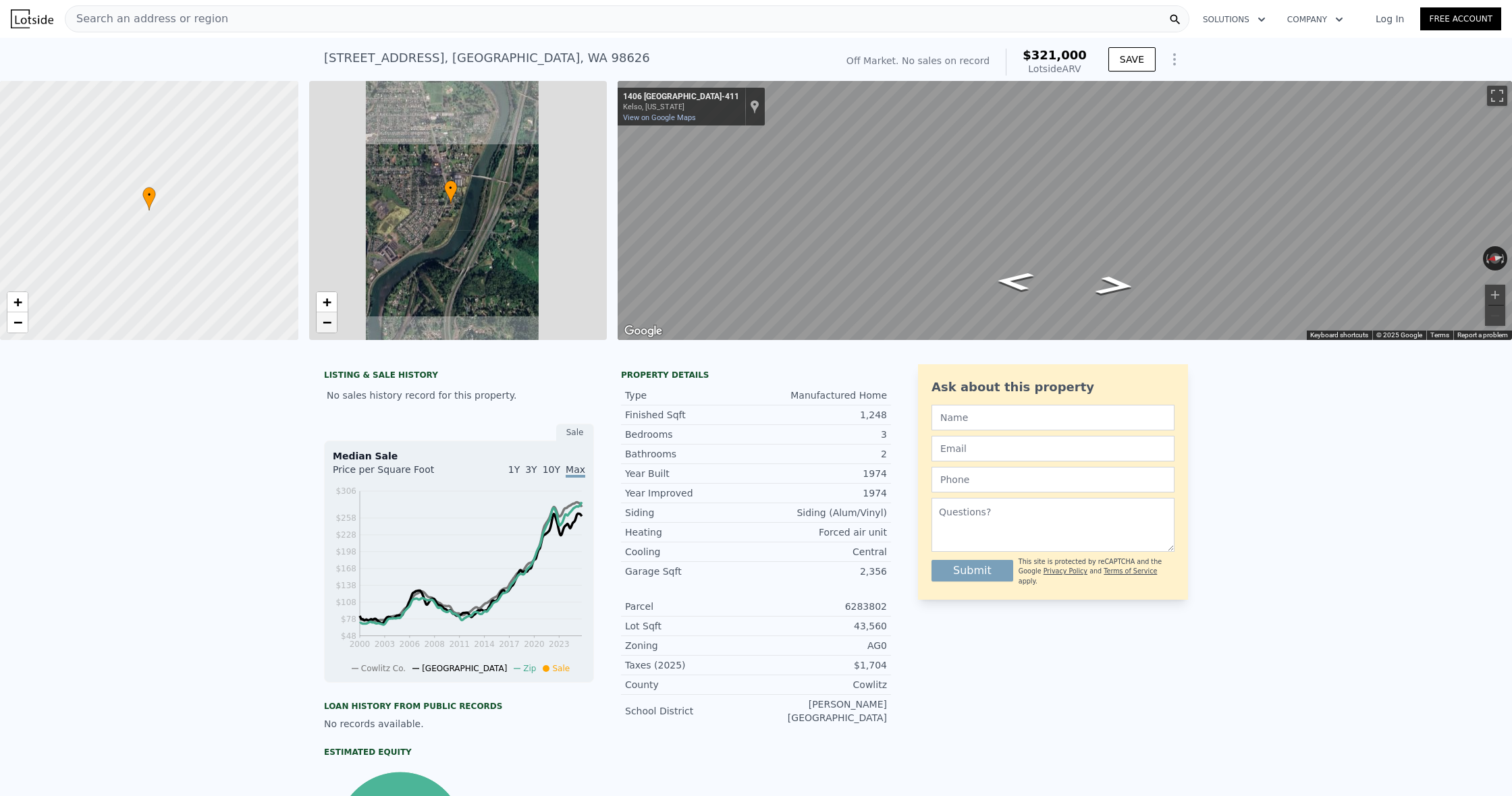
click at [329, 328] on span "−" at bounding box center [326, 322] width 9 height 17
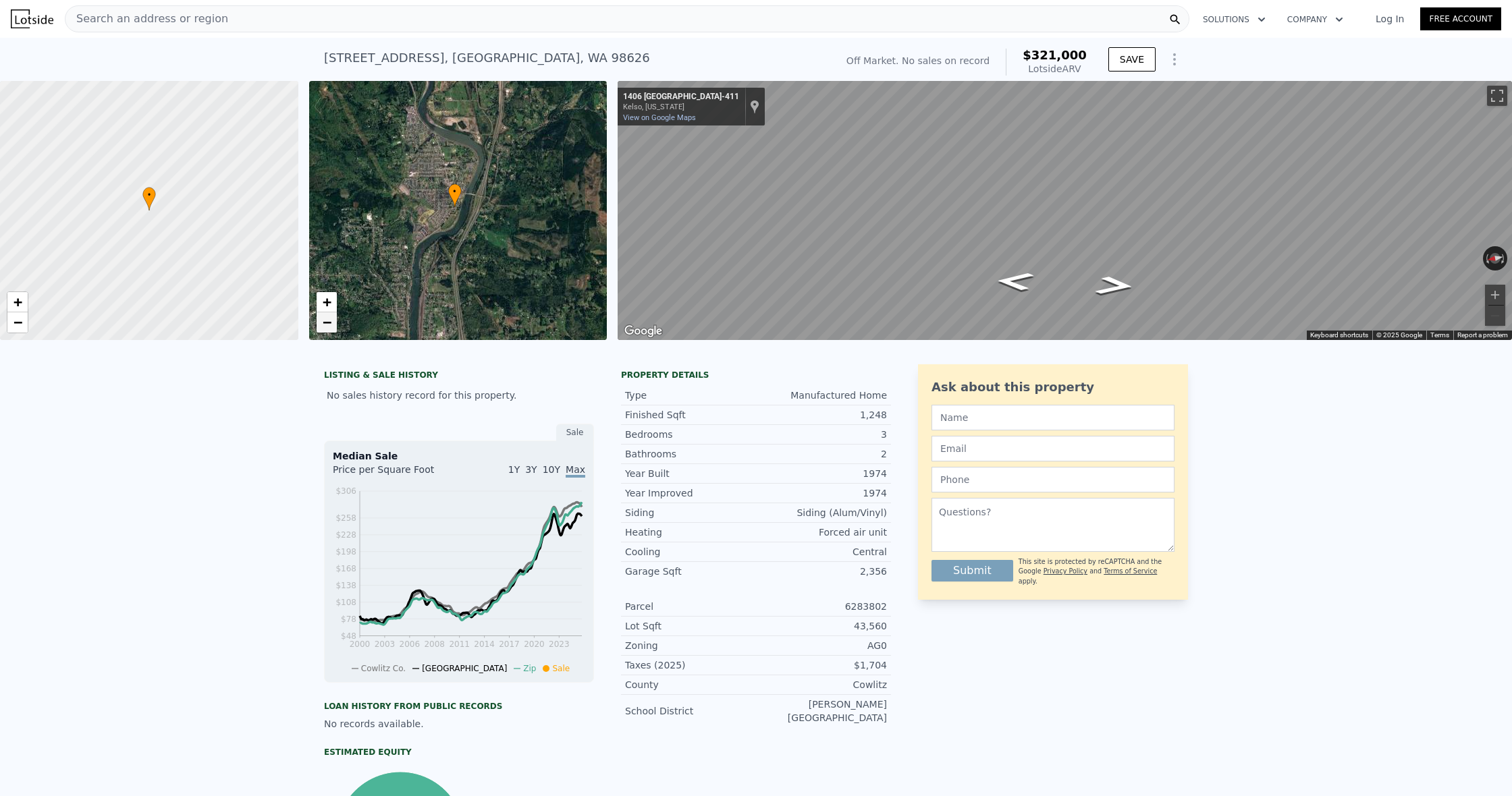
click at [329, 328] on span "−" at bounding box center [326, 322] width 9 height 17
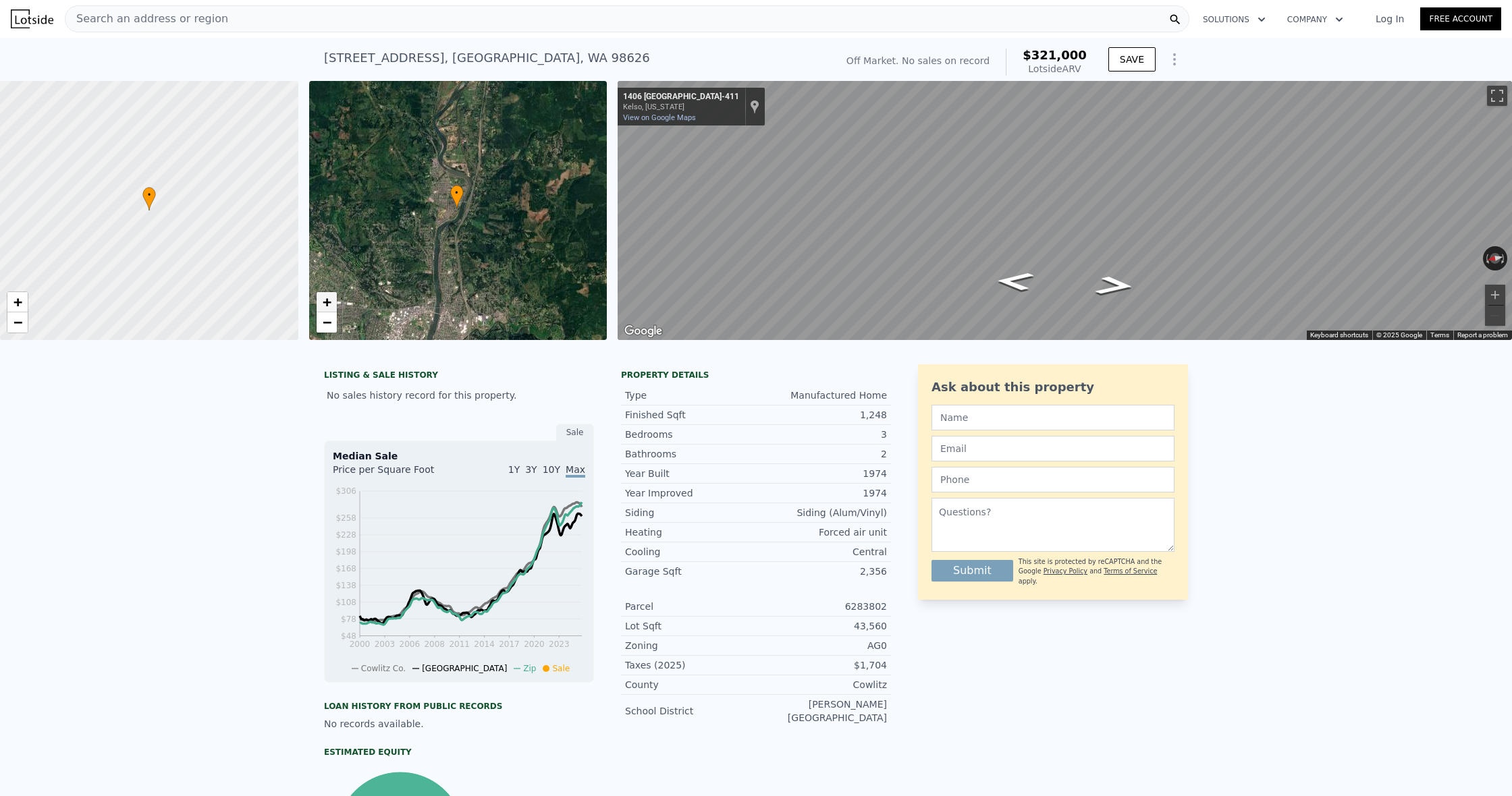
click at [330, 300] on span "+" at bounding box center [326, 302] width 9 height 17
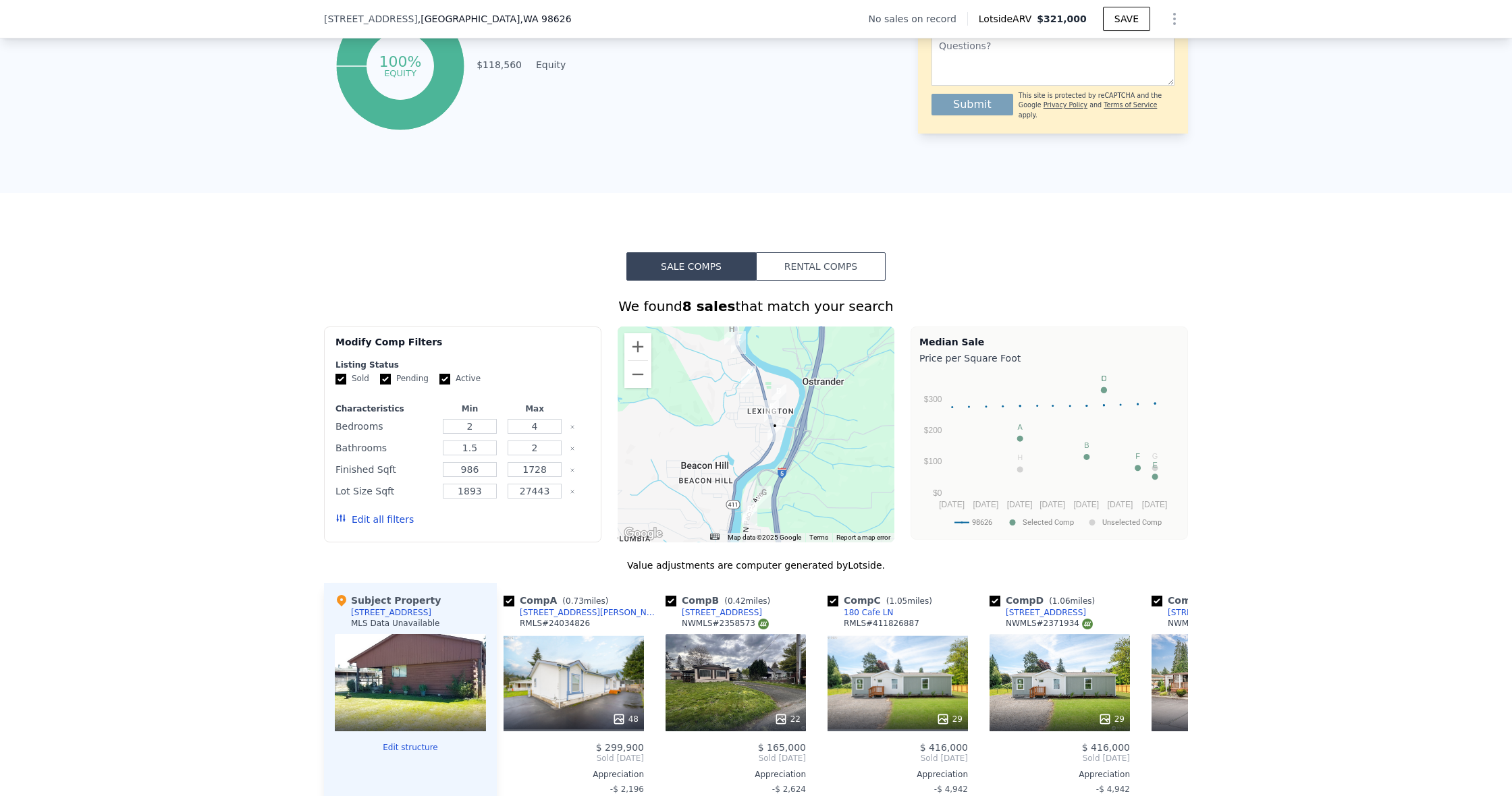
scroll to position [766, 0]
click at [632, 343] on button "Zoom in" at bounding box center [638, 346] width 27 height 27
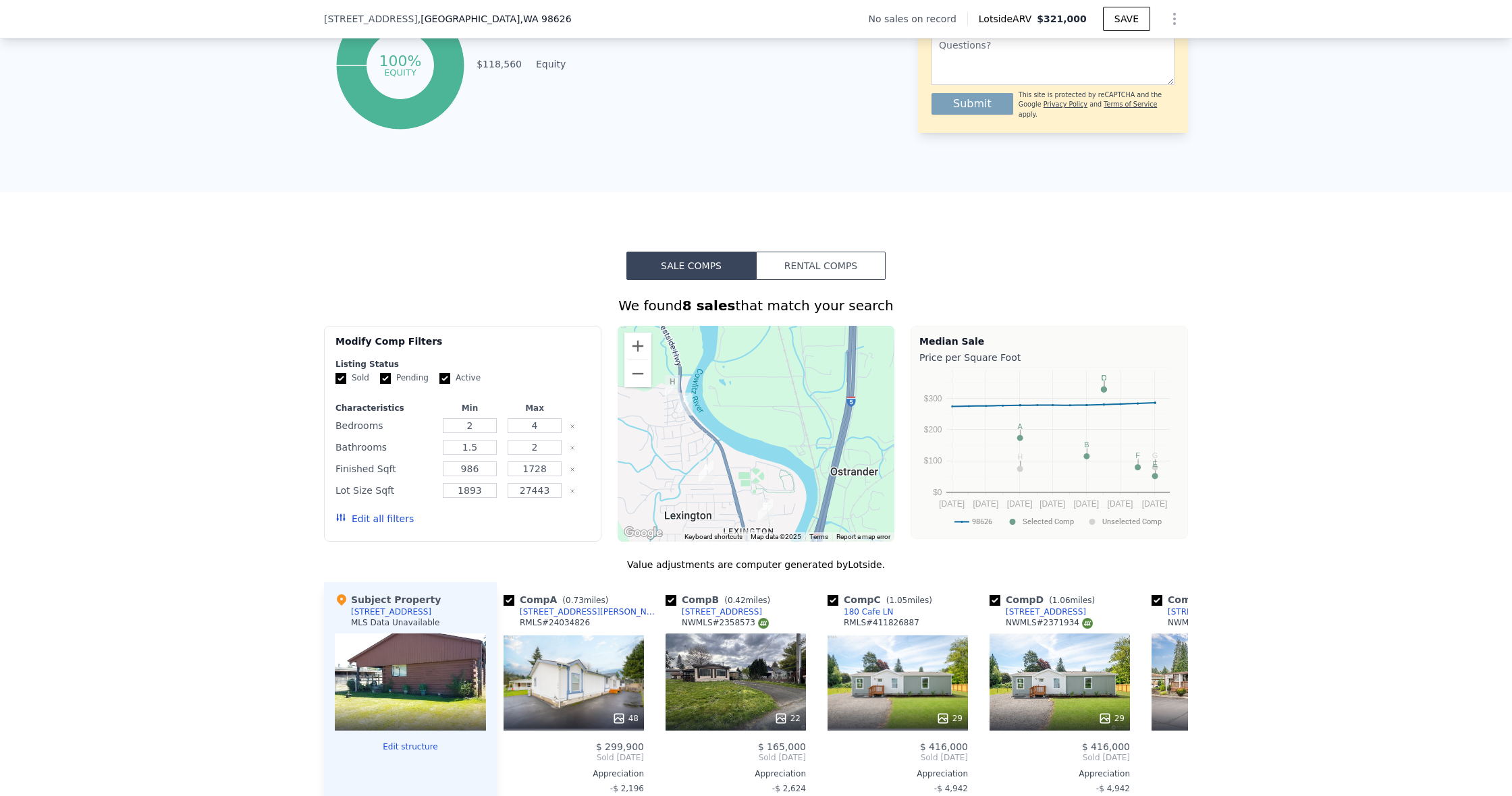
drag, startPoint x: 708, startPoint y: 354, endPoint x: 671, endPoint y: 492, distance: 142.9
click at [672, 499] on div at bounding box center [756, 434] width 277 height 216
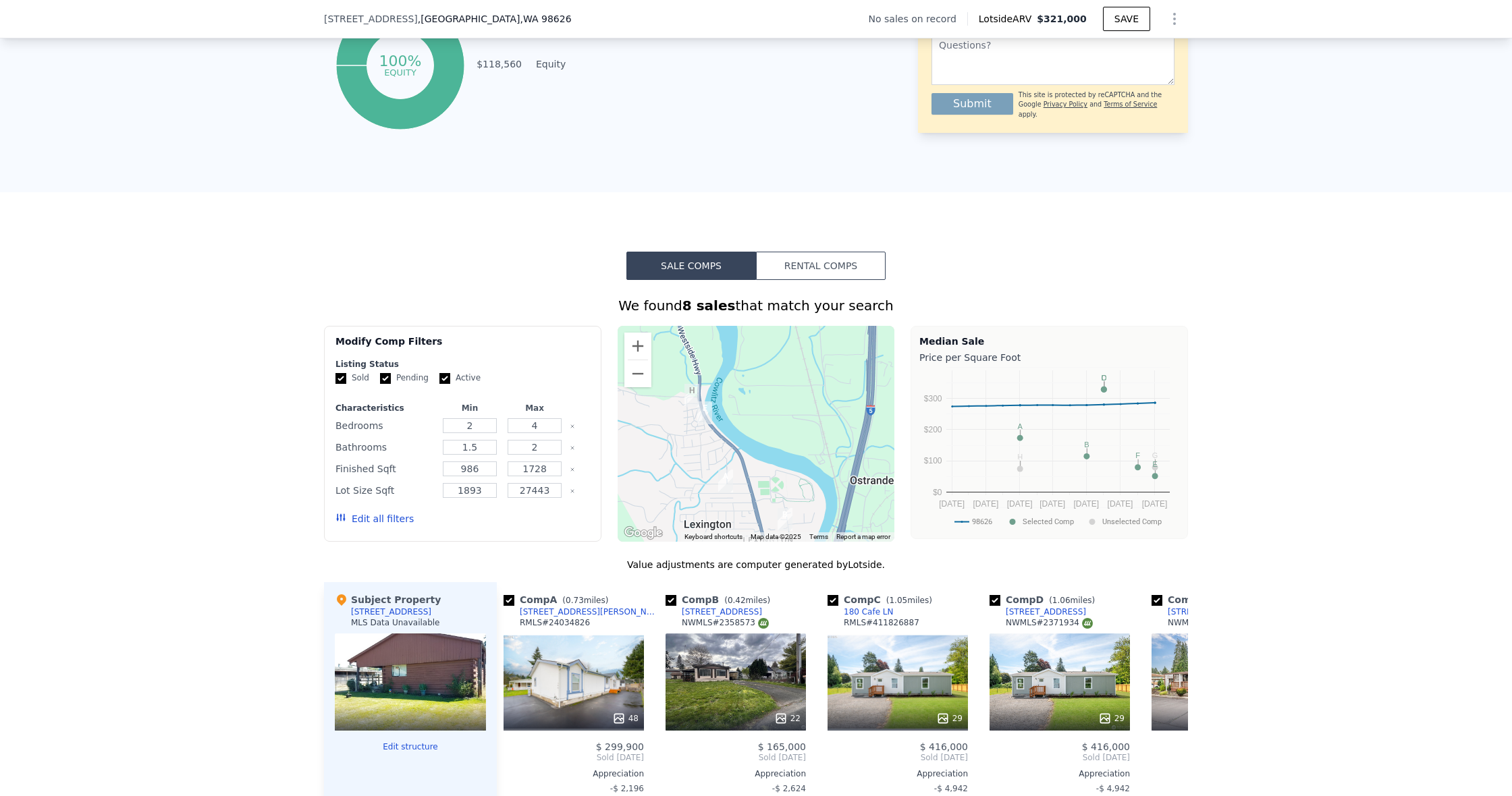
drag, startPoint x: 698, startPoint y: 447, endPoint x: 716, endPoint y: 449, distance: 18.1
click at [719, 457] on div at bounding box center [756, 434] width 277 height 216
click at [643, 349] on button "Zoom in" at bounding box center [638, 346] width 27 height 27
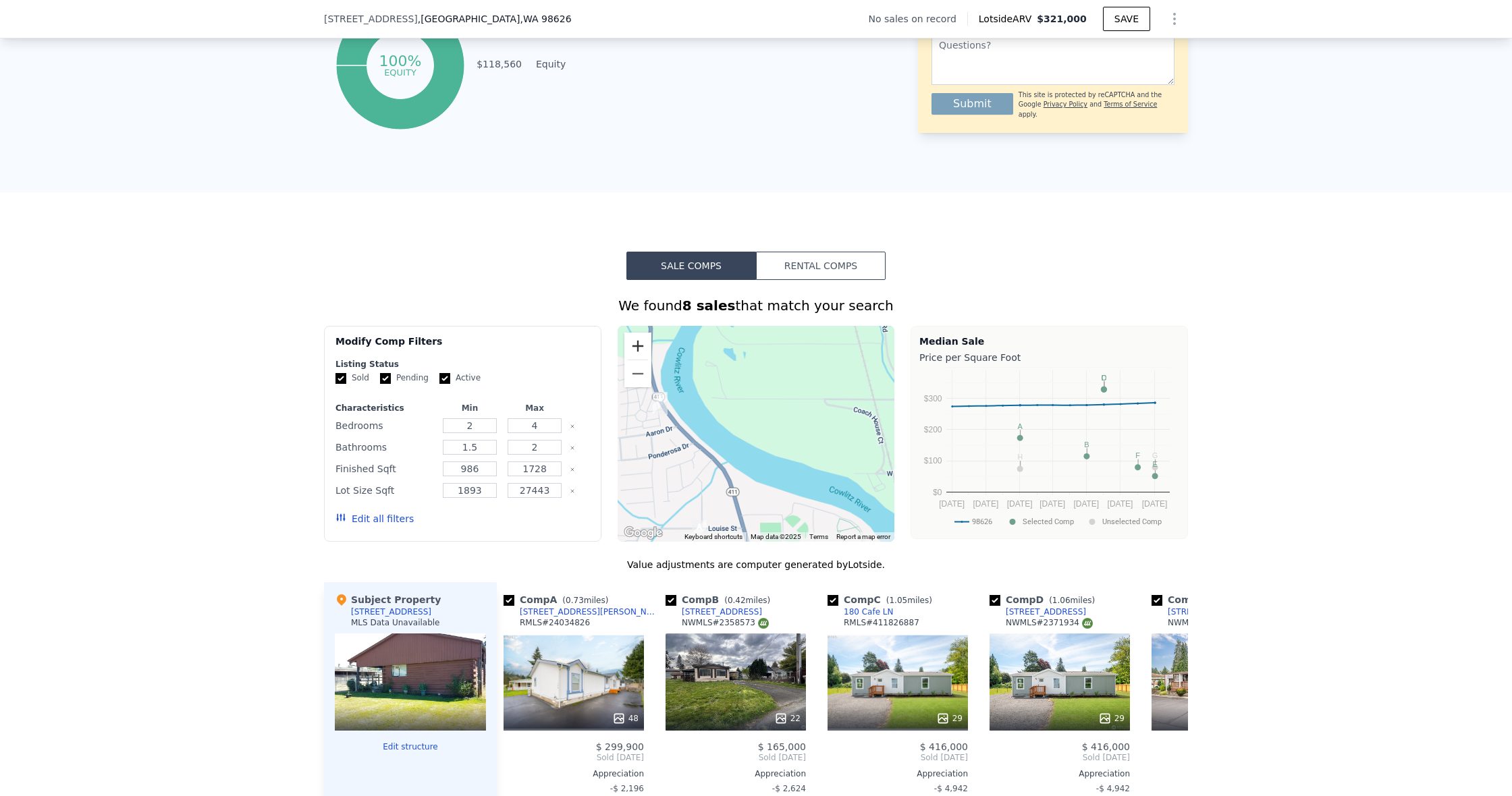
click at [643, 349] on button "Zoom in" at bounding box center [638, 346] width 27 height 27
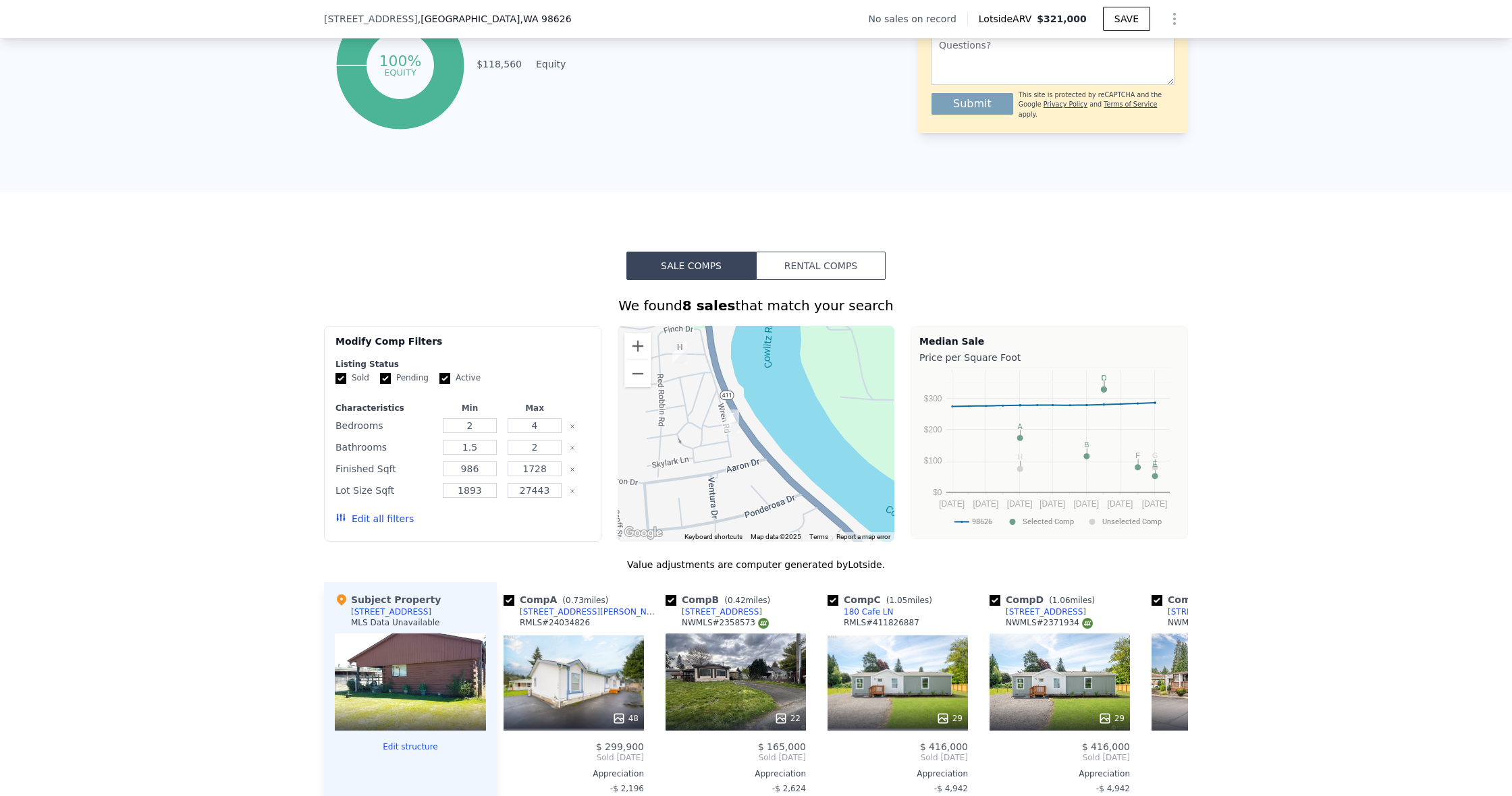
drag, startPoint x: 672, startPoint y: 422, endPoint x: 856, endPoint y: 472, distance: 190.7
click at [856, 472] on div at bounding box center [756, 434] width 277 height 216
click at [638, 372] on button "Zoom out" at bounding box center [638, 374] width 27 height 27
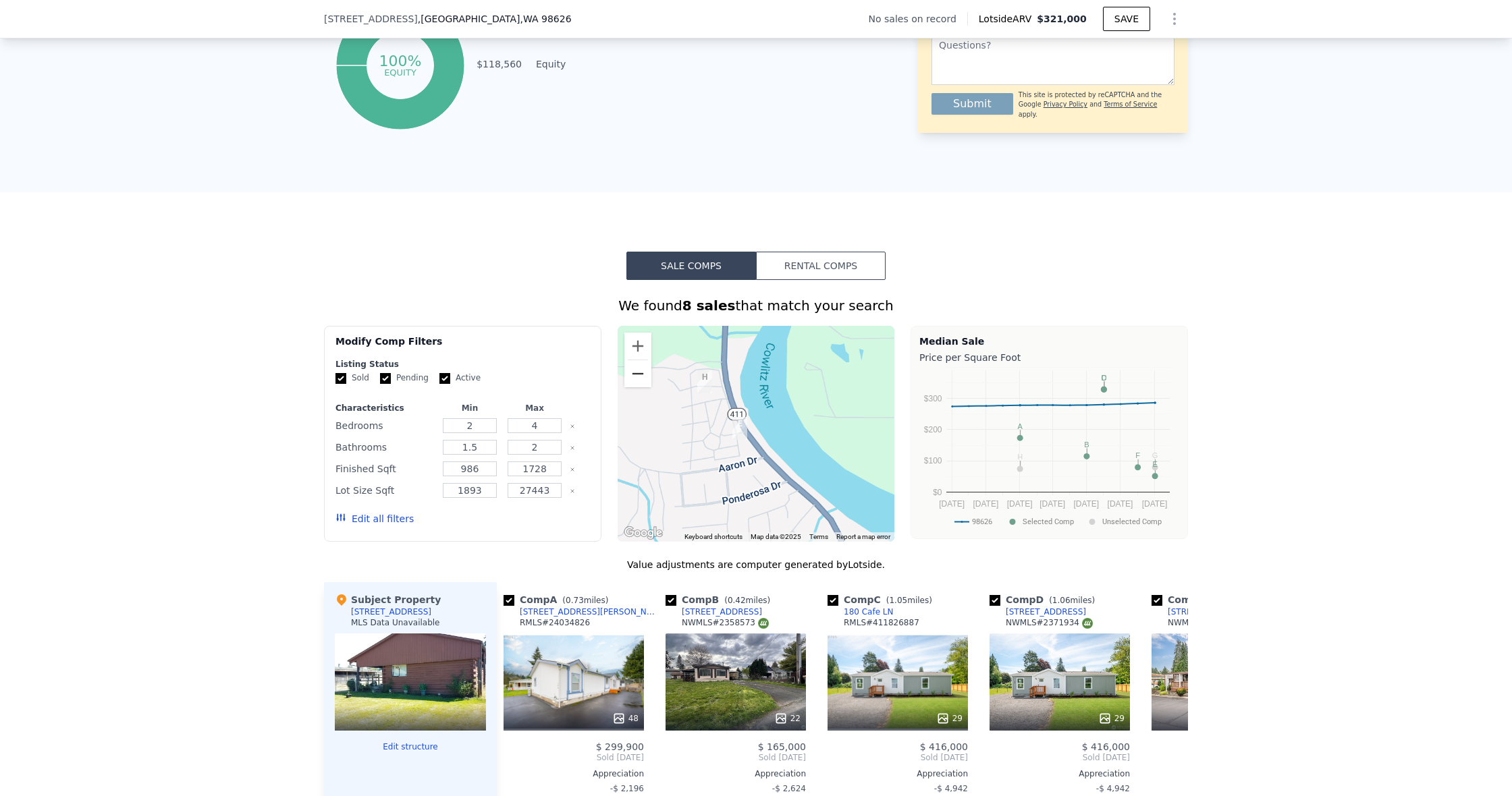
click at [638, 372] on button "Zoom out" at bounding box center [638, 374] width 27 height 27
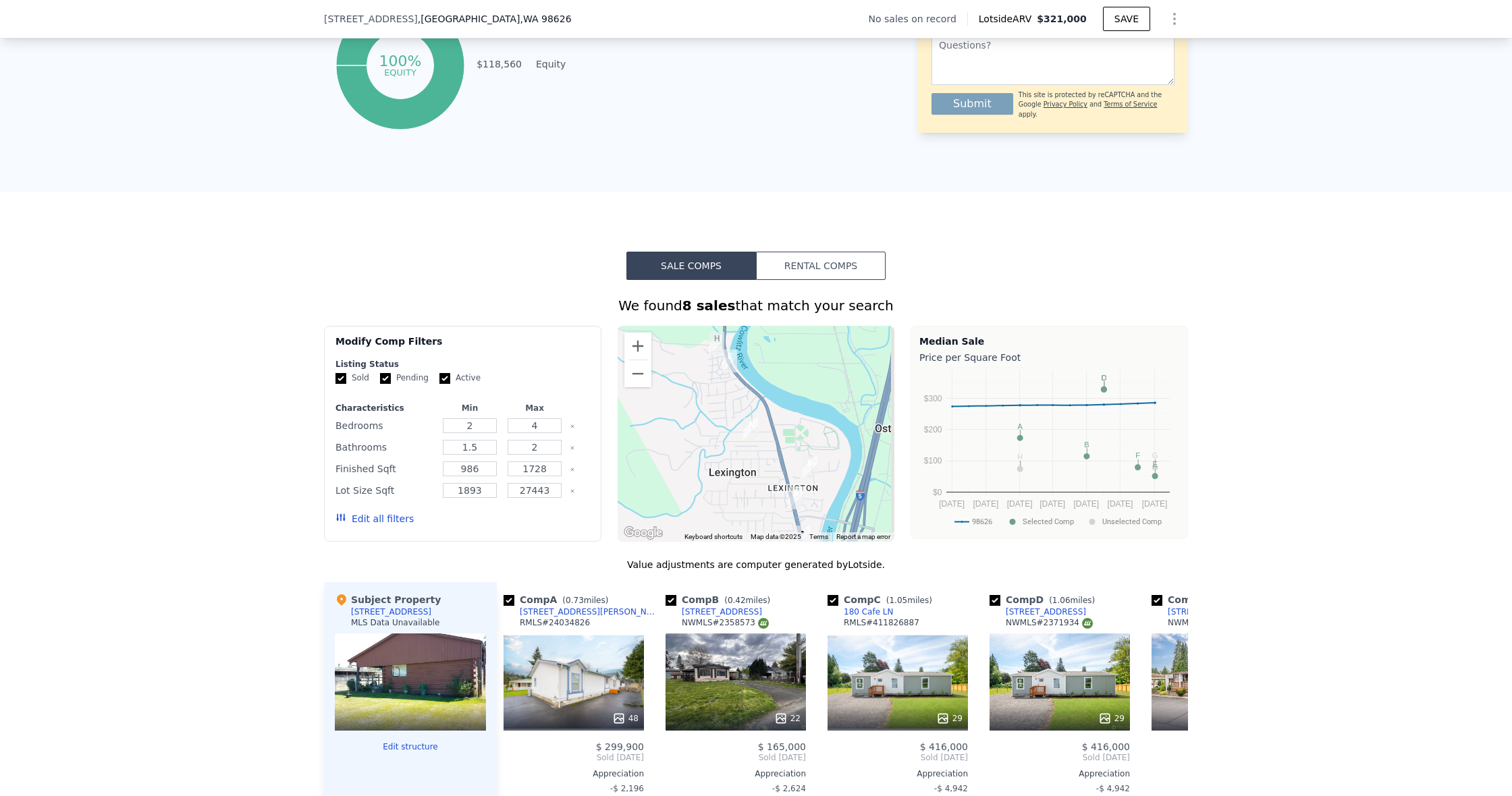
drag, startPoint x: 711, startPoint y: 447, endPoint x: 672, endPoint y: 336, distance: 117.7
click at [672, 329] on div at bounding box center [756, 434] width 277 height 216
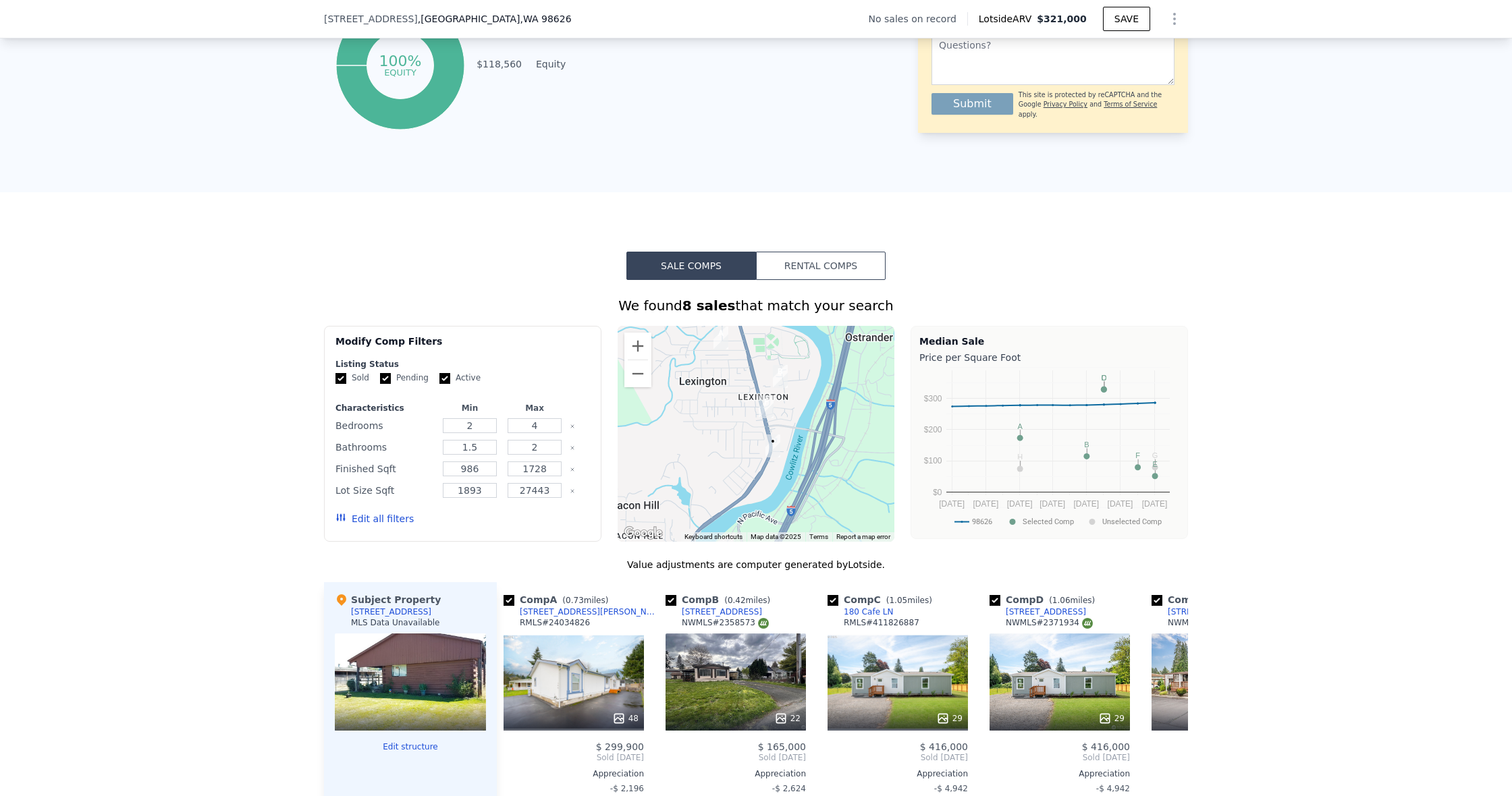
drag, startPoint x: 725, startPoint y: 454, endPoint x: 717, endPoint y: 434, distance: 21.5
click at [717, 434] on div at bounding box center [756, 434] width 277 height 216
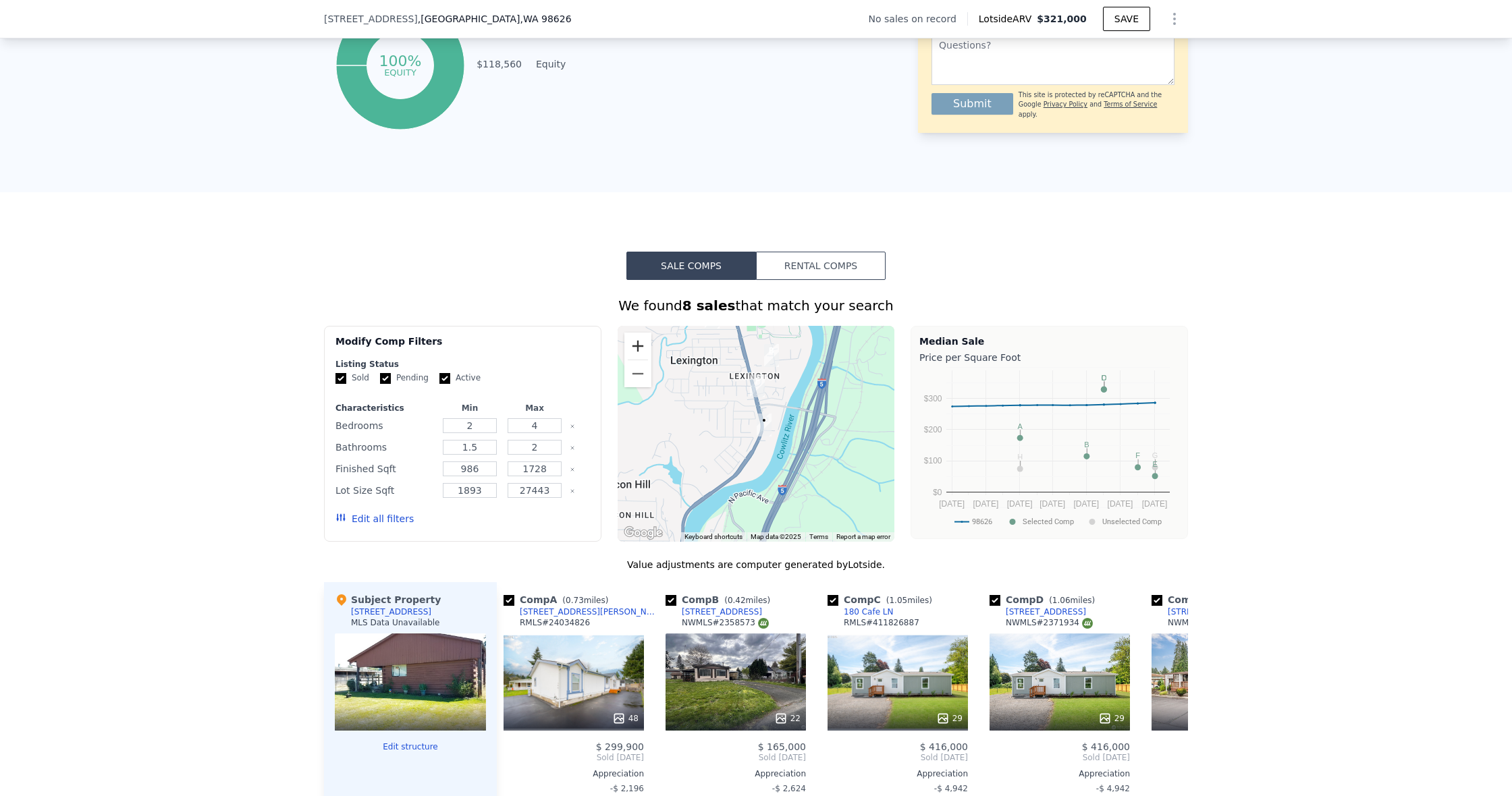
click at [641, 343] on button "Zoom in" at bounding box center [638, 346] width 27 height 27
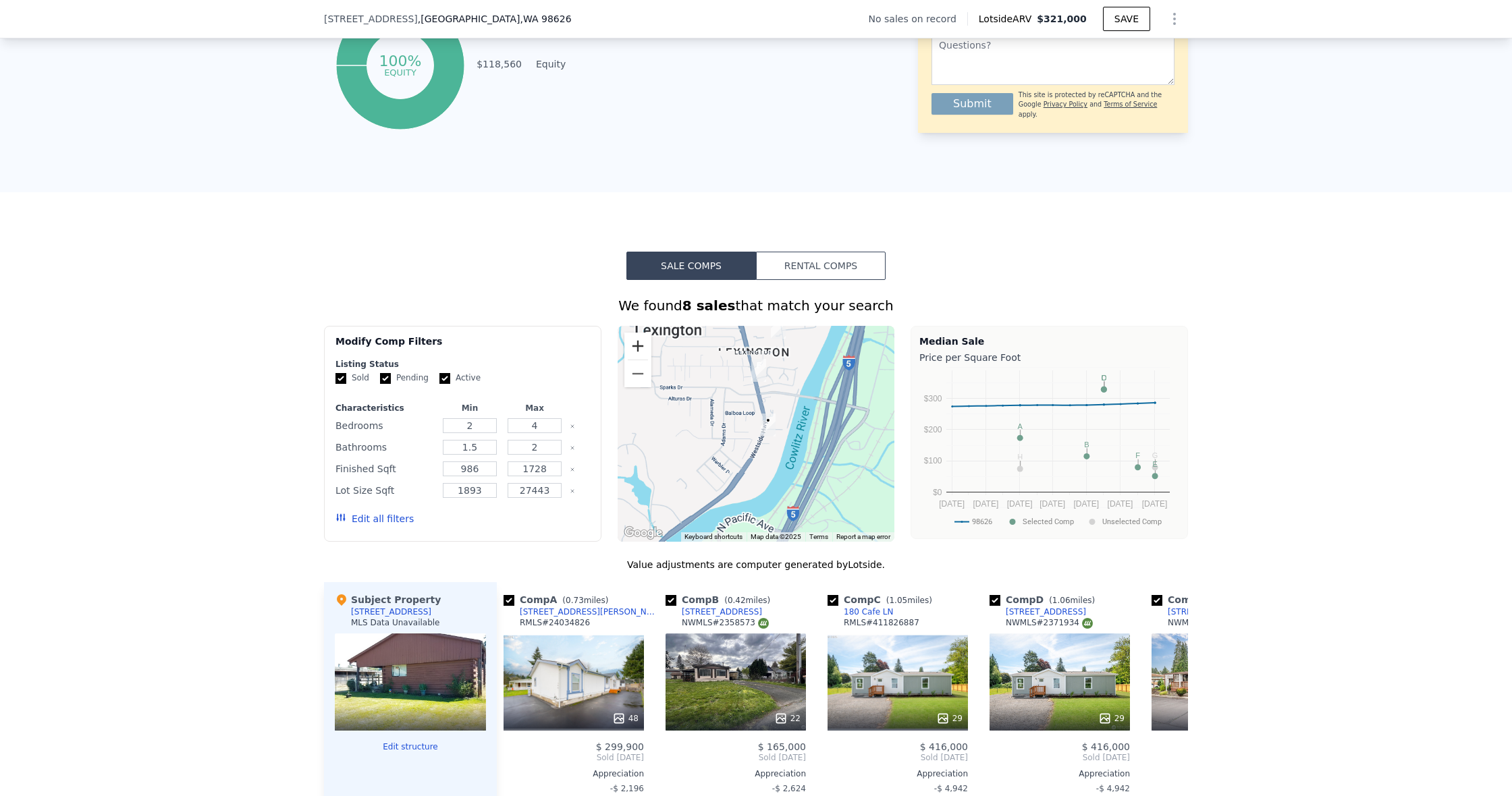
drag, startPoint x: 641, startPoint y: 343, endPoint x: 645, endPoint y: 358, distance: 15.5
click at [641, 343] on button "Zoom in" at bounding box center [638, 346] width 27 height 27
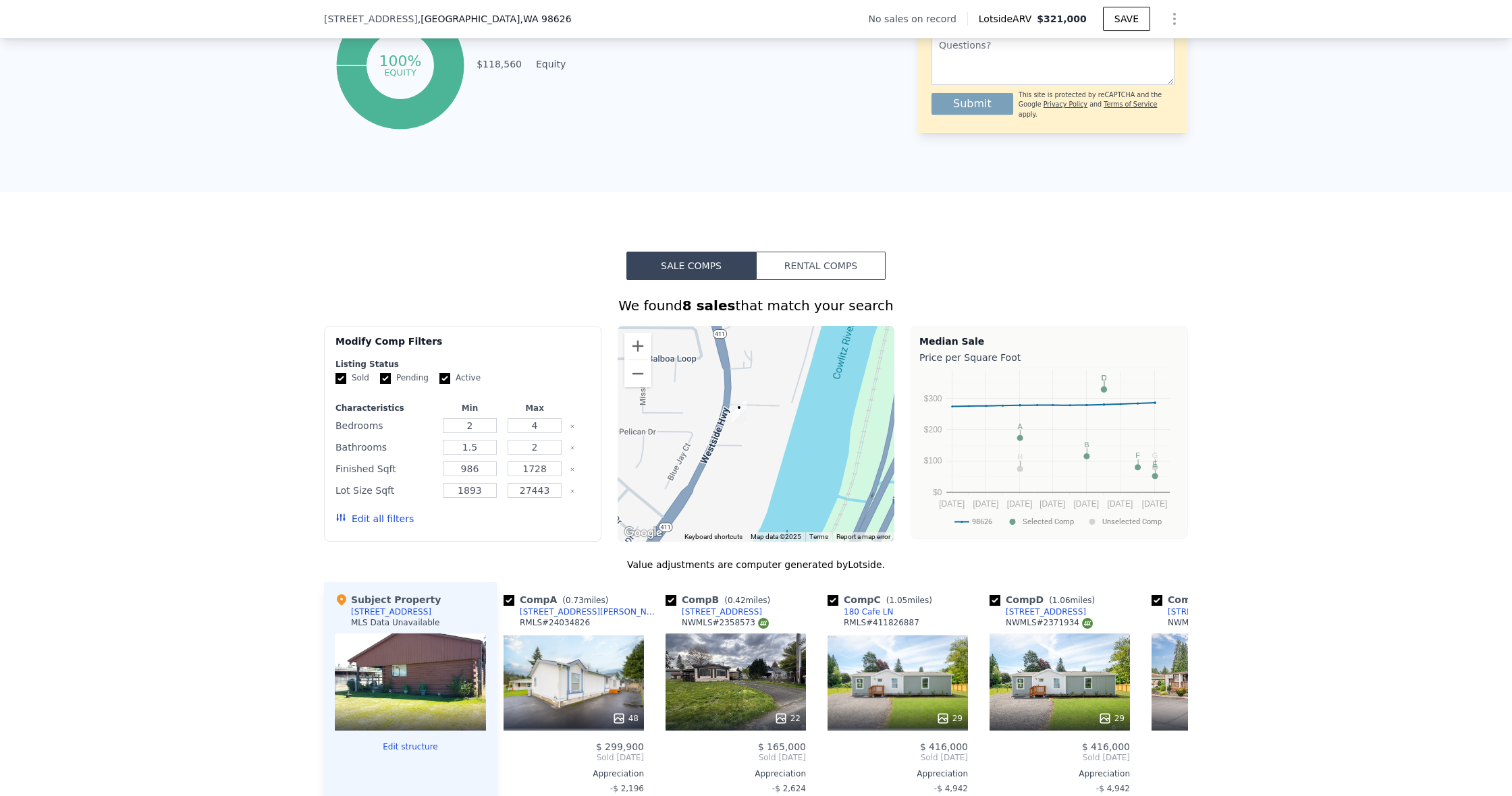
drag, startPoint x: 811, startPoint y: 457, endPoint x: 743, endPoint y: 430, distance: 73.2
click at [757, 440] on div at bounding box center [756, 434] width 277 height 216
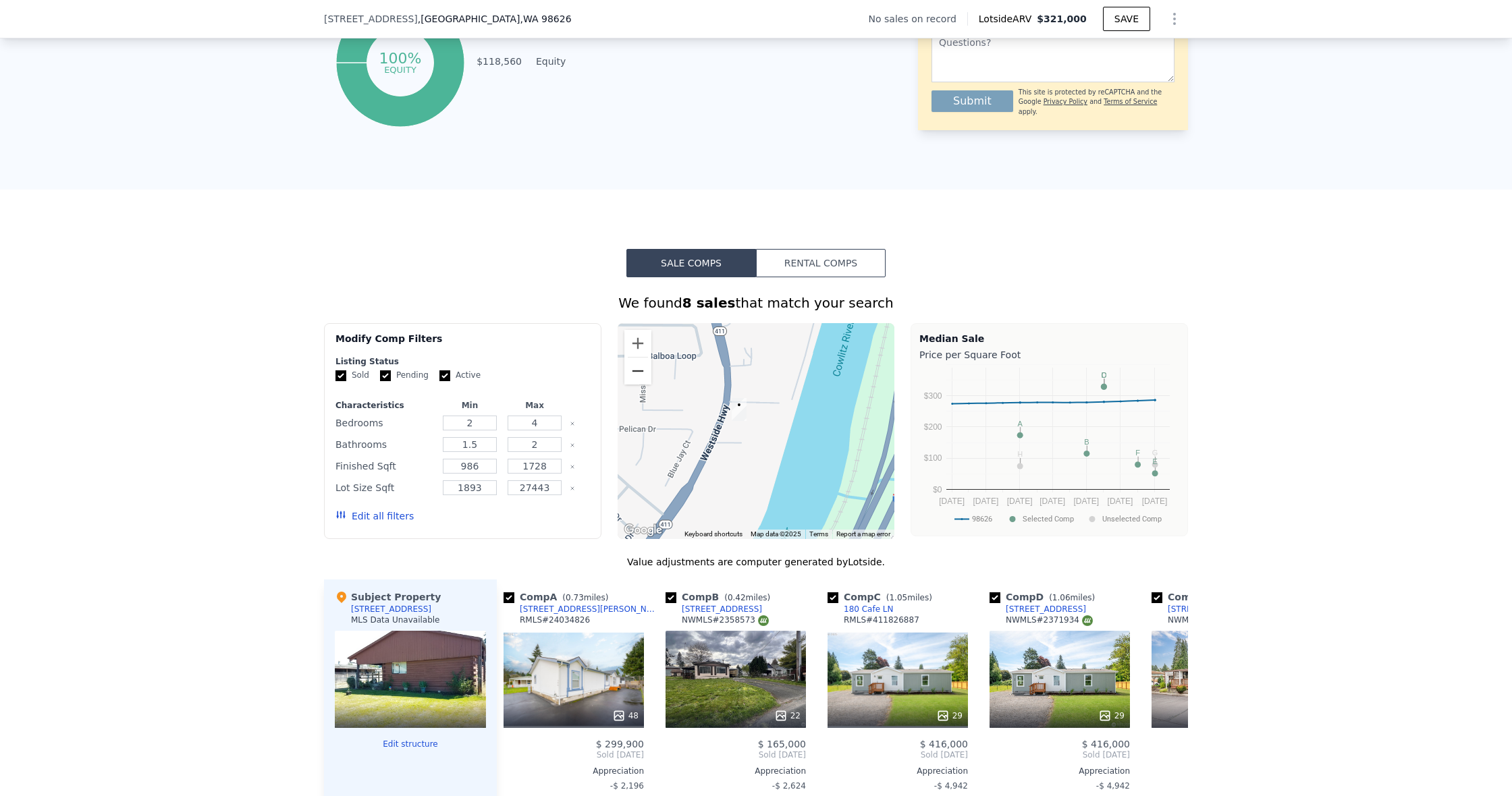
click at [637, 370] on button "Zoom out" at bounding box center [638, 371] width 27 height 27
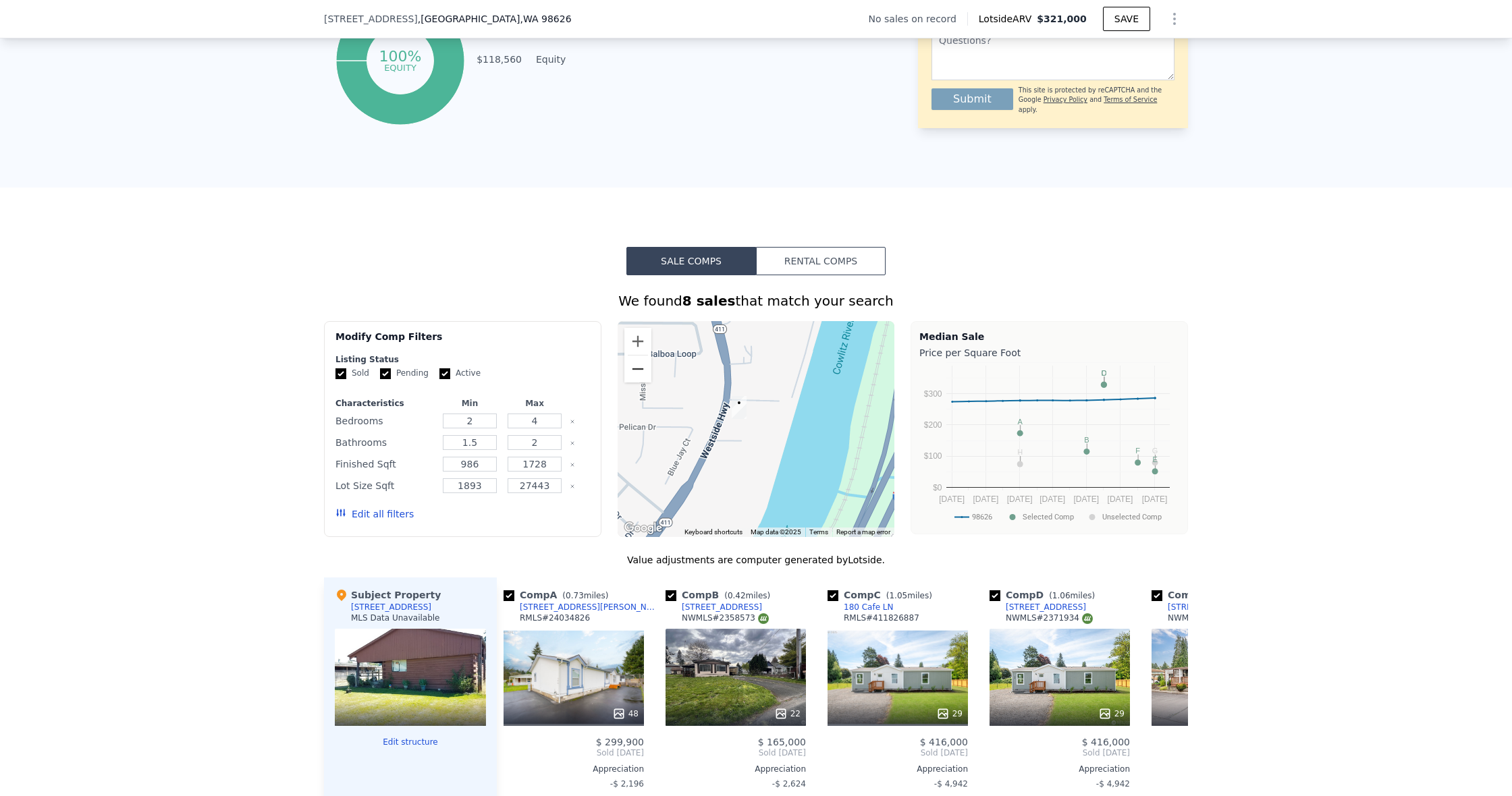
click at [637, 370] on button "Zoom out" at bounding box center [638, 369] width 27 height 27
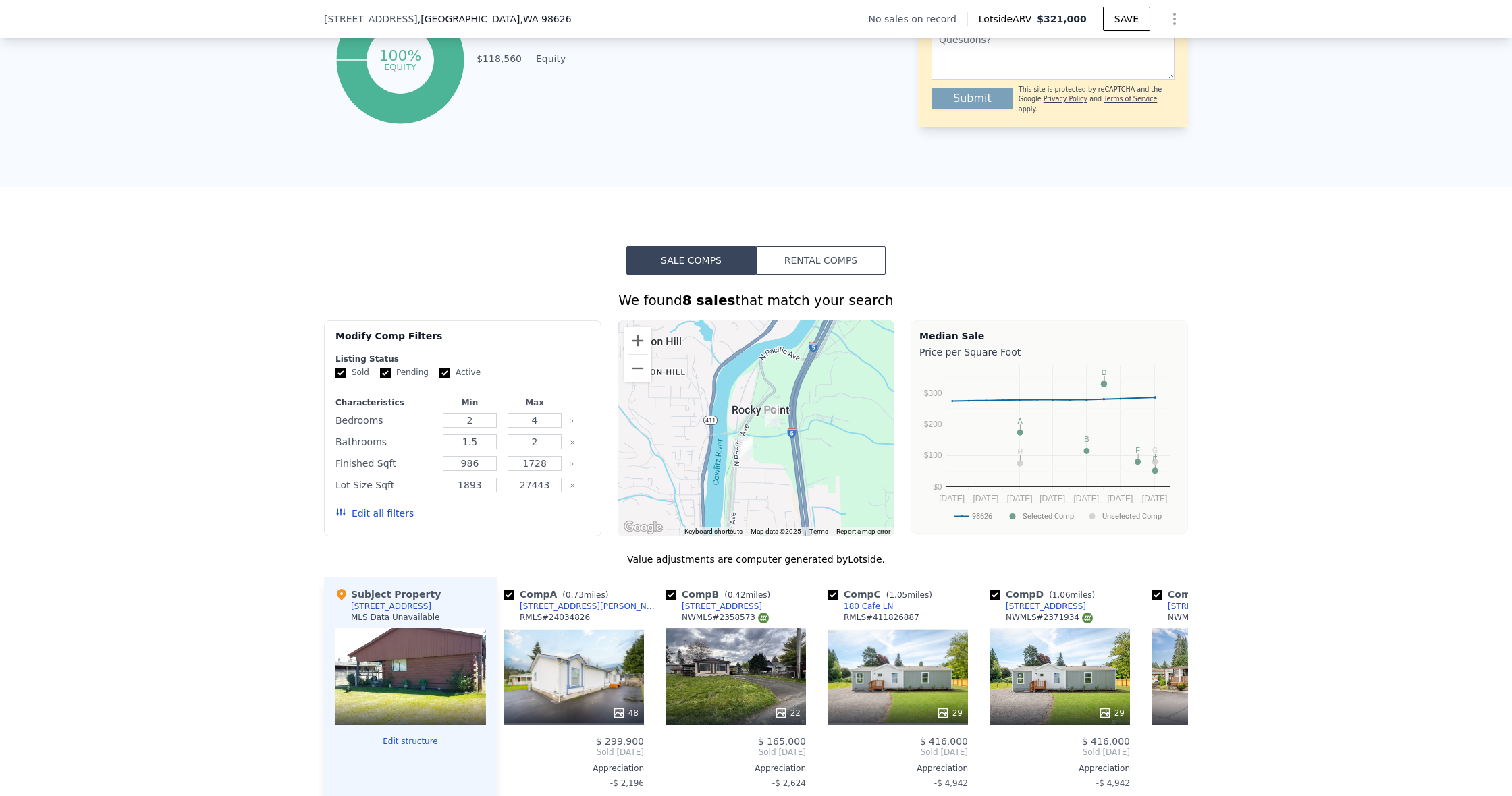
drag, startPoint x: 687, startPoint y: 484, endPoint x: 732, endPoint y: 349, distance: 142.3
click at [732, 347] on div at bounding box center [756, 429] width 277 height 216
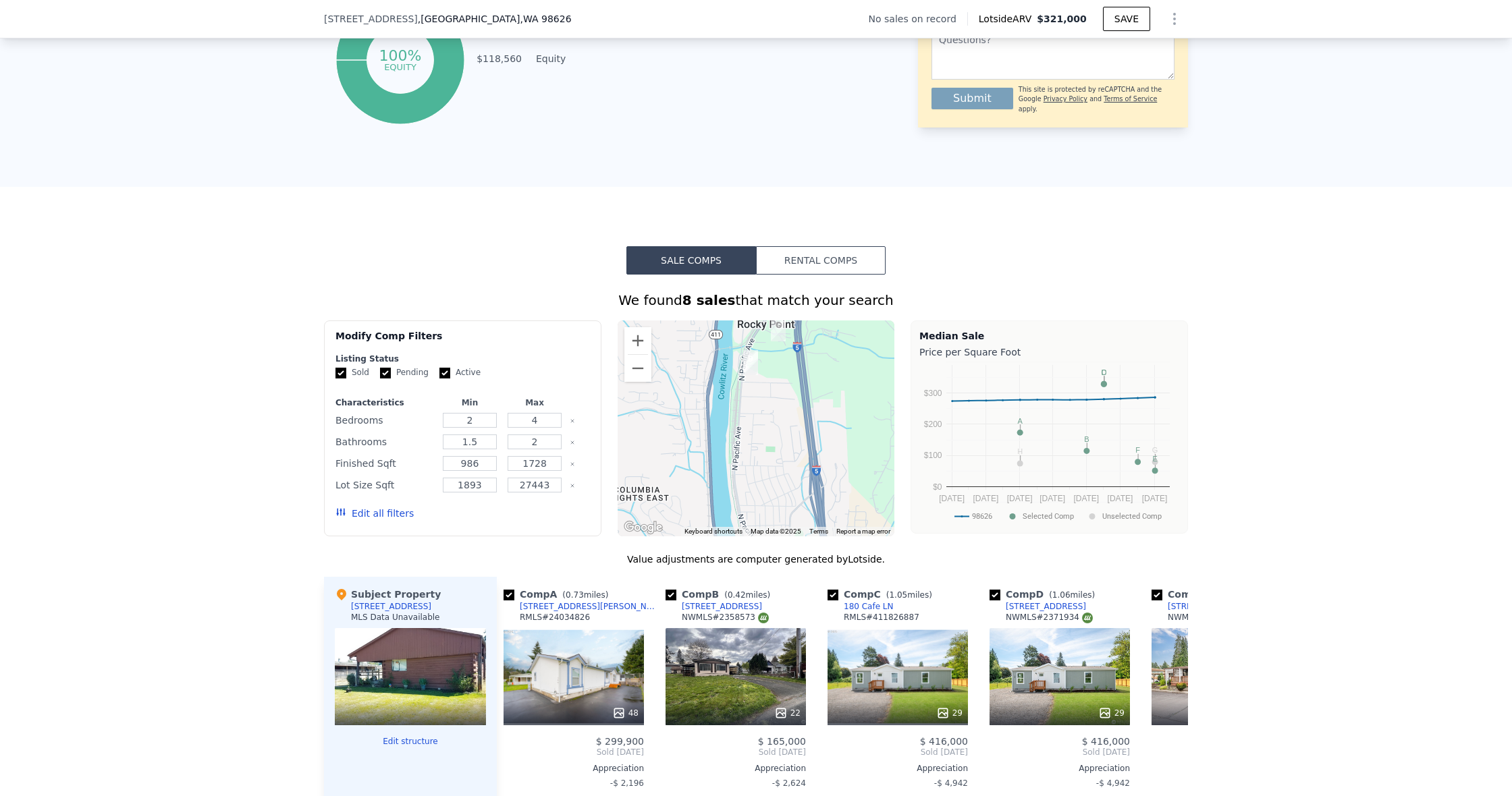
drag, startPoint x: 740, startPoint y: 418, endPoint x: 751, endPoint y: 322, distance: 96.6
click at [751, 322] on div at bounding box center [756, 429] width 277 height 216
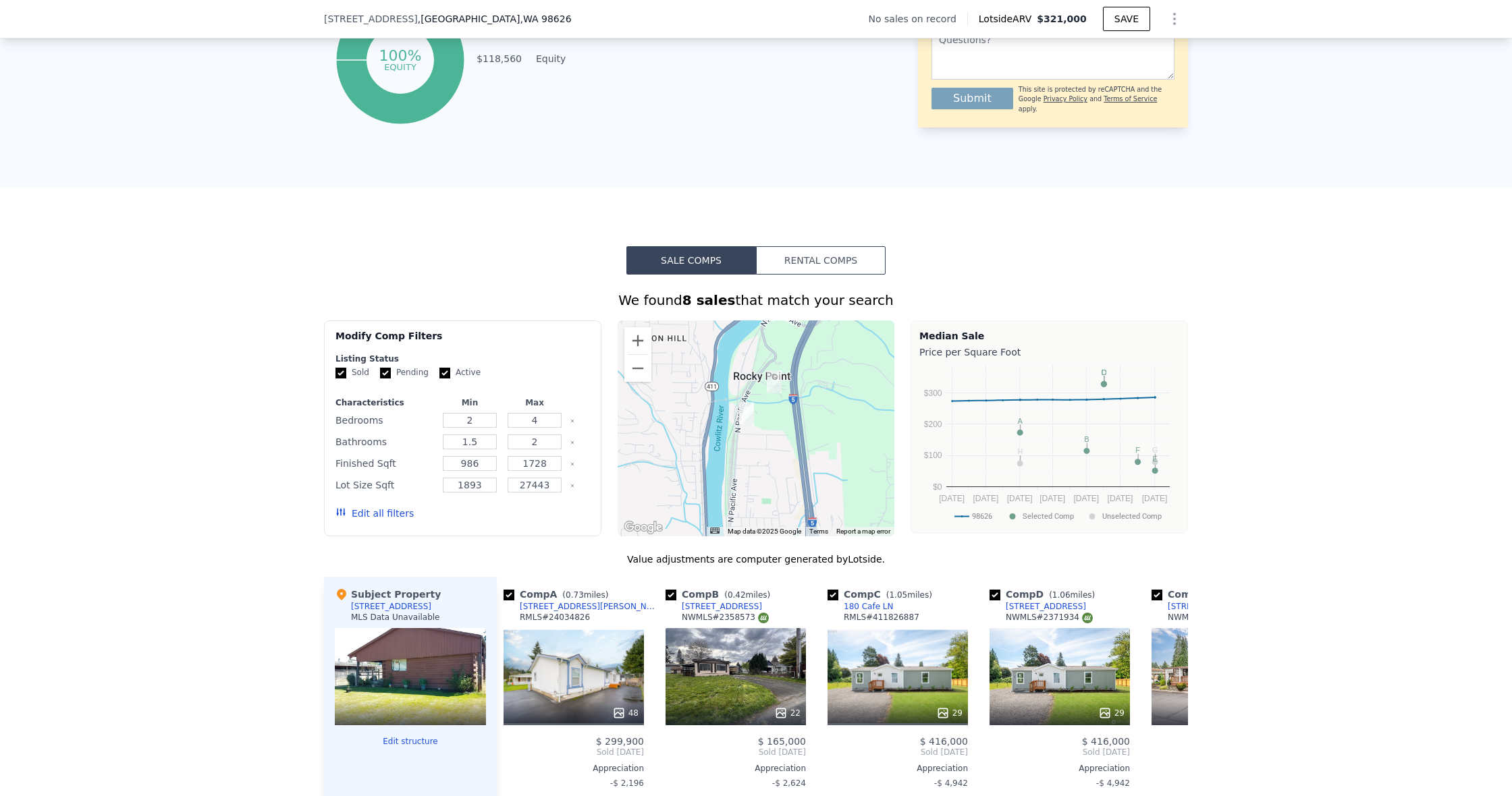
drag, startPoint x: 753, startPoint y: 477, endPoint x: 739, endPoint y: 573, distance: 97.0
click at [739, 574] on div "We found 8 sales that match your search Filters Map Prices Modify Comp Filters …" at bounding box center [755, 663] width 864 height 744
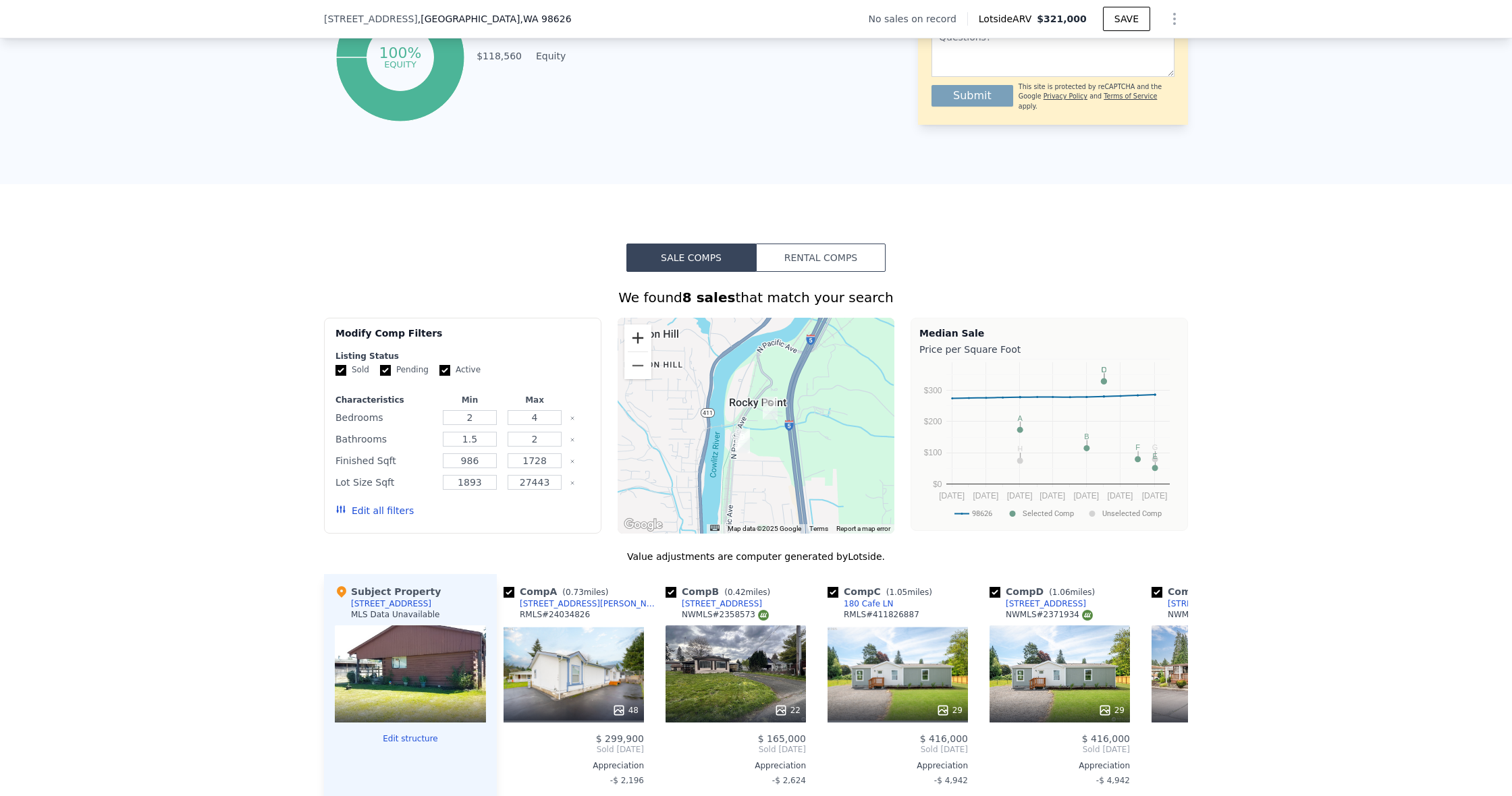
click at [635, 328] on button "Zoom in" at bounding box center [638, 338] width 27 height 27
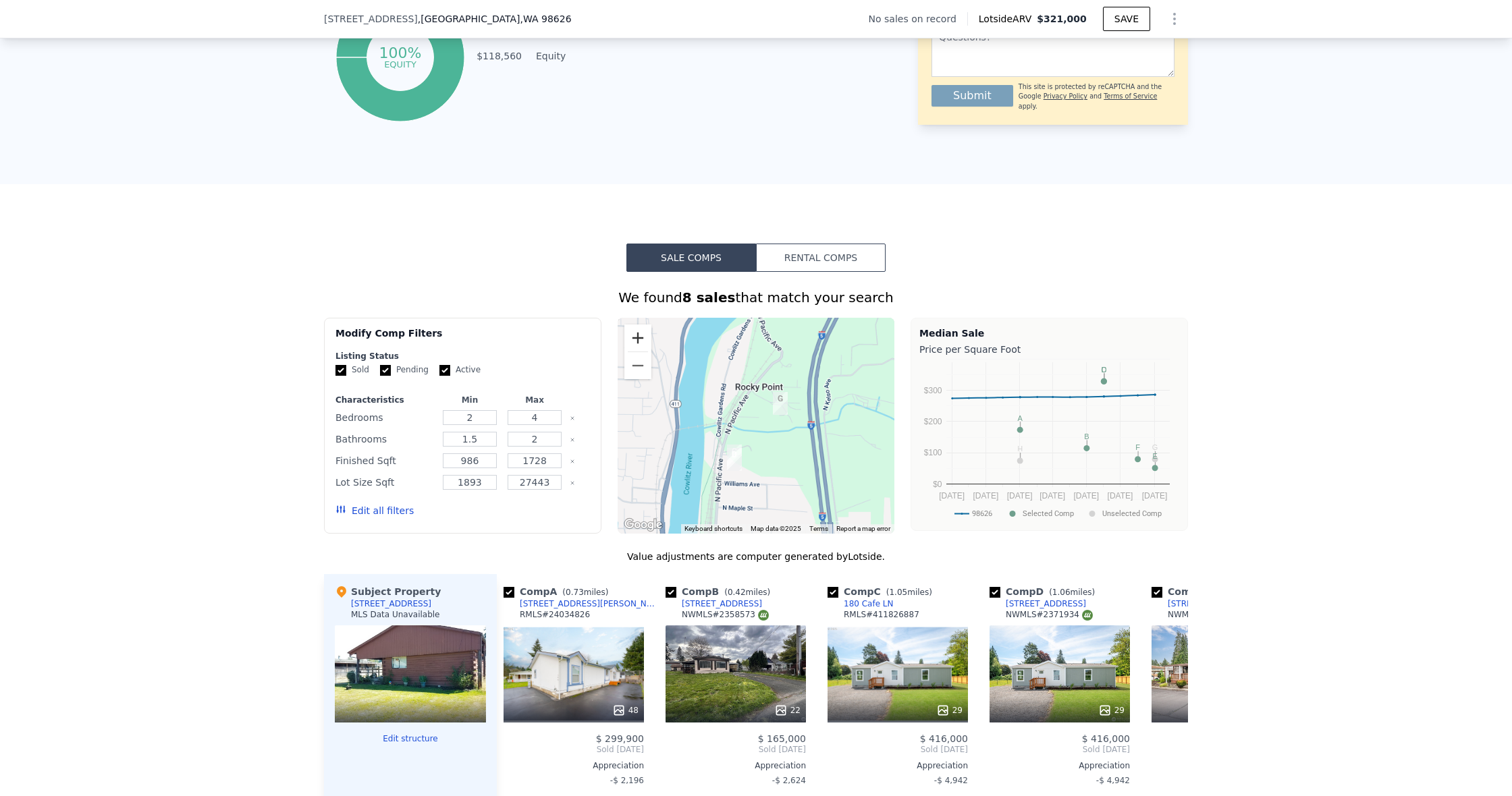
click at [635, 328] on button "Zoom in" at bounding box center [638, 338] width 27 height 27
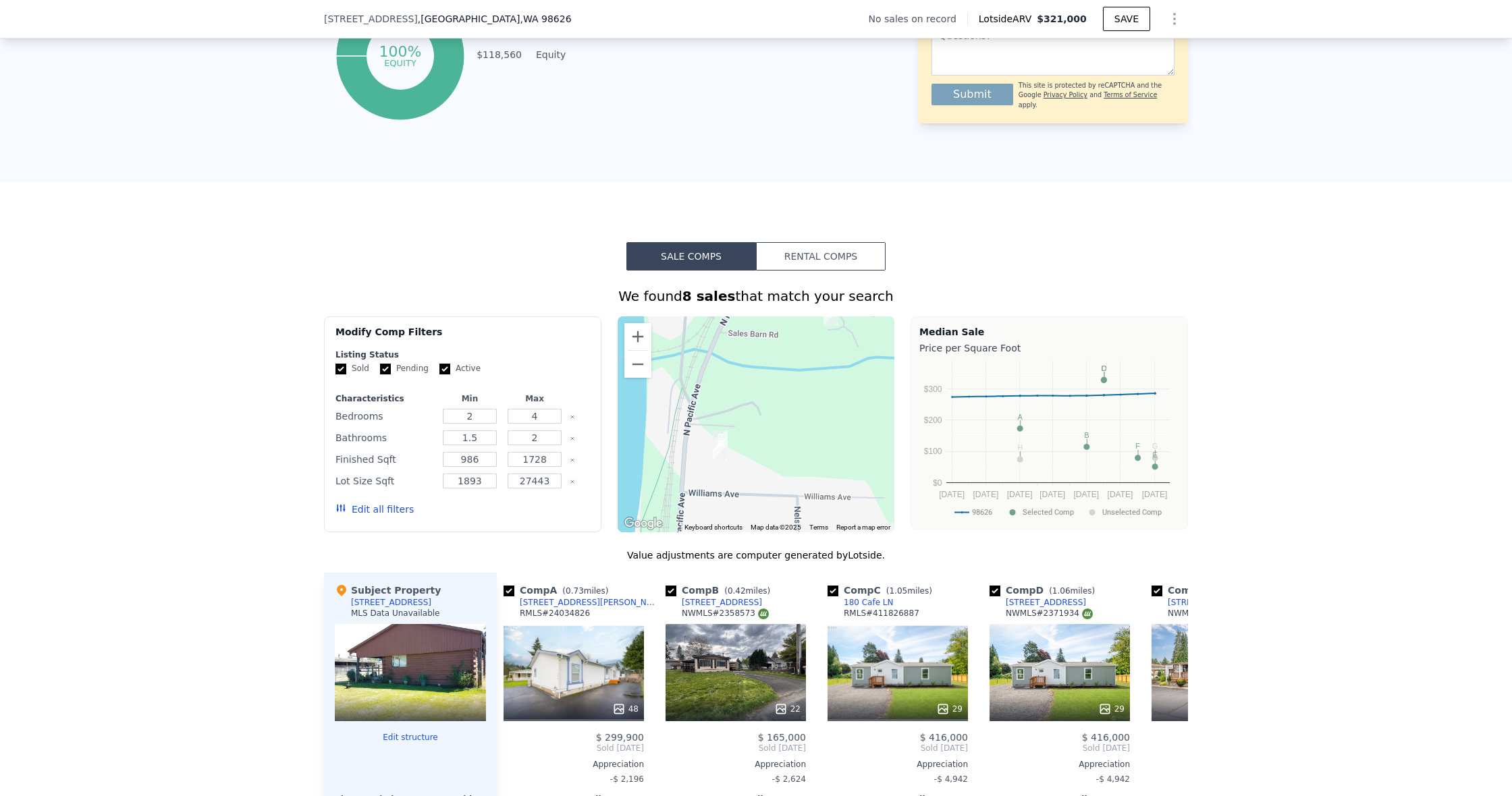
drag, startPoint x: 756, startPoint y: 438, endPoint x: 734, endPoint y: 418, distance: 29.7
click at [767, 394] on div at bounding box center [756, 425] width 277 height 216
click at [626, 364] on button "Zoom out" at bounding box center [638, 364] width 27 height 27
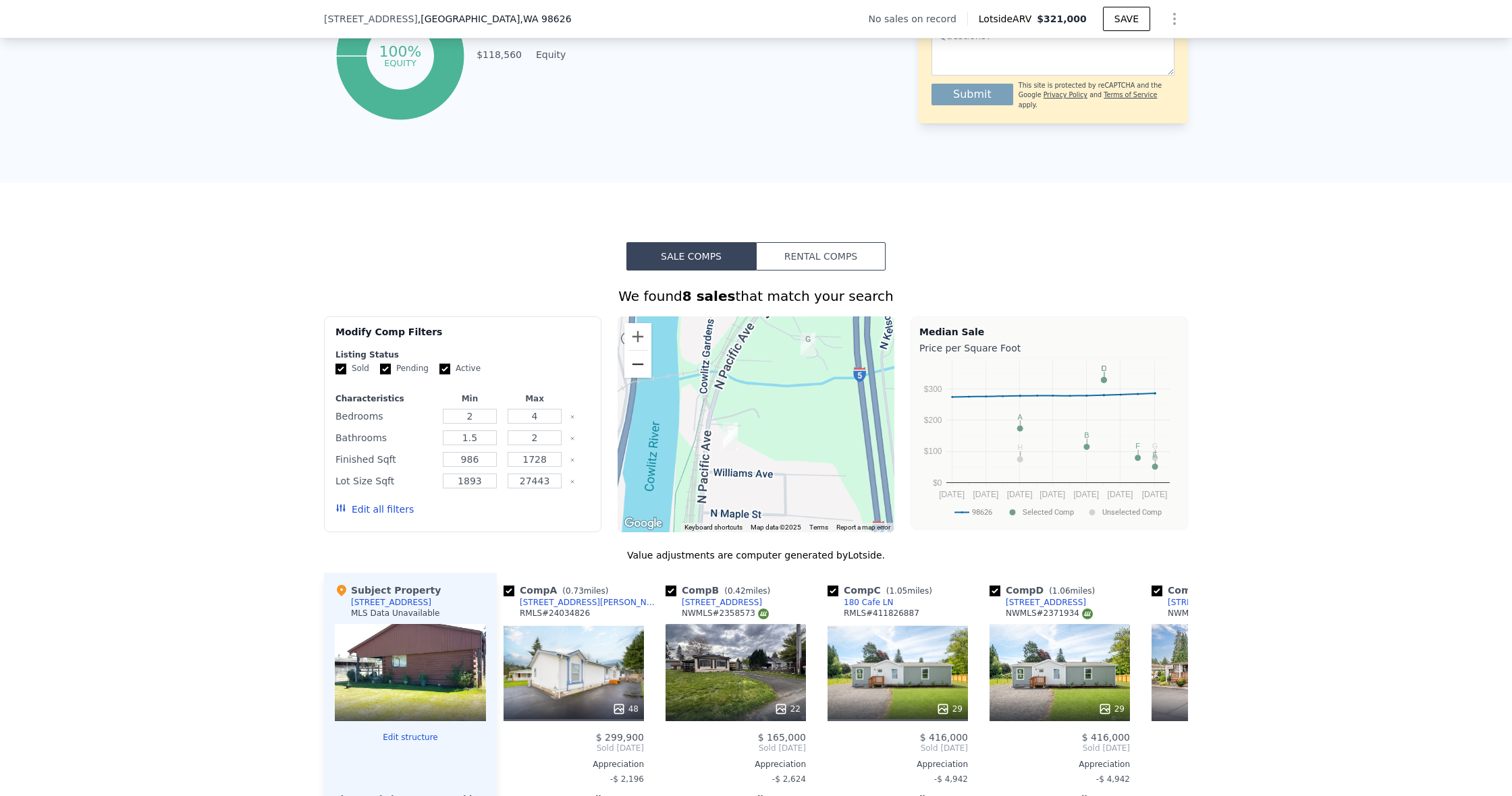
click at [626, 364] on button "Zoom out" at bounding box center [638, 364] width 27 height 27
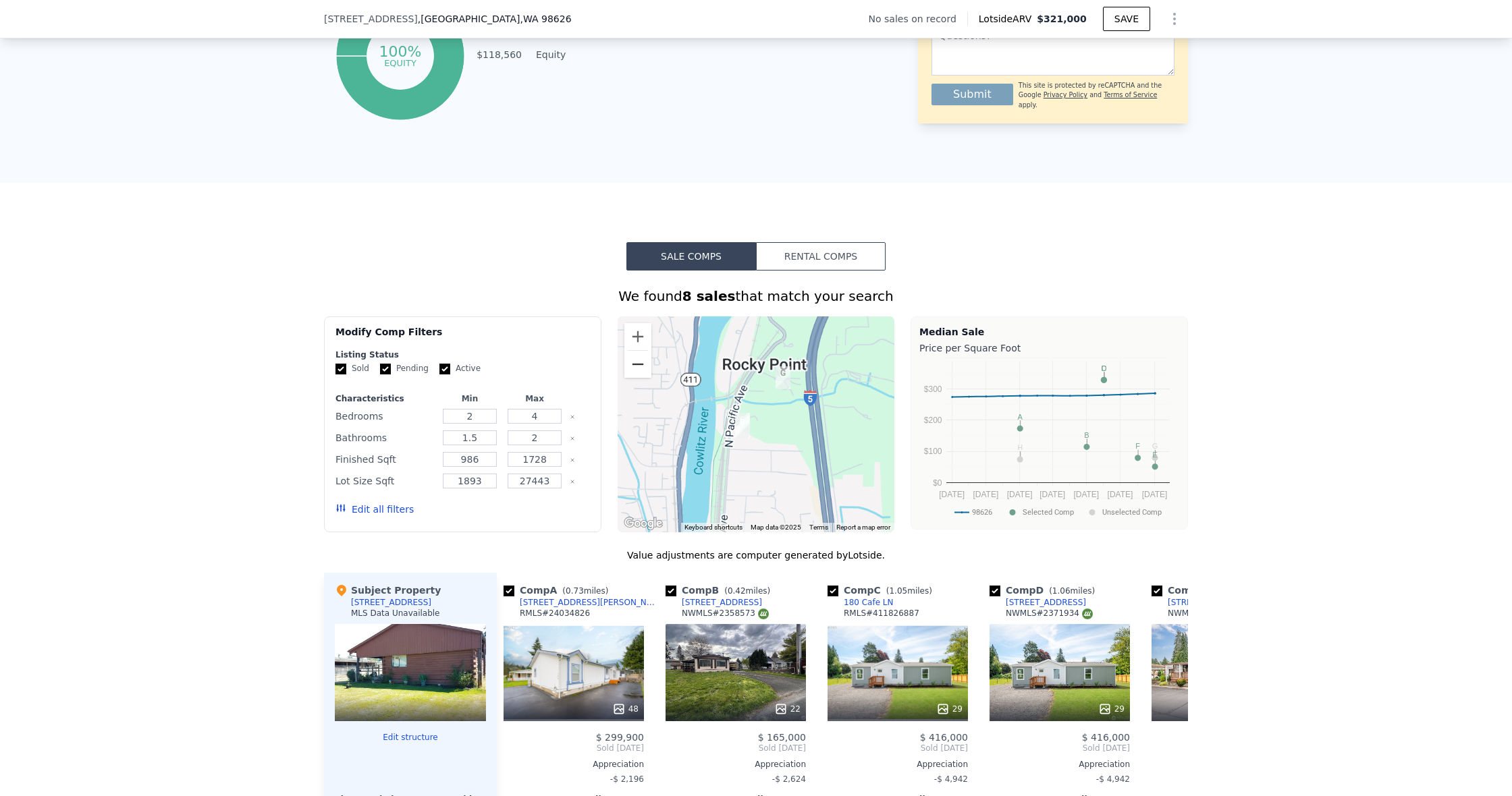
scroll to position [774, 0]
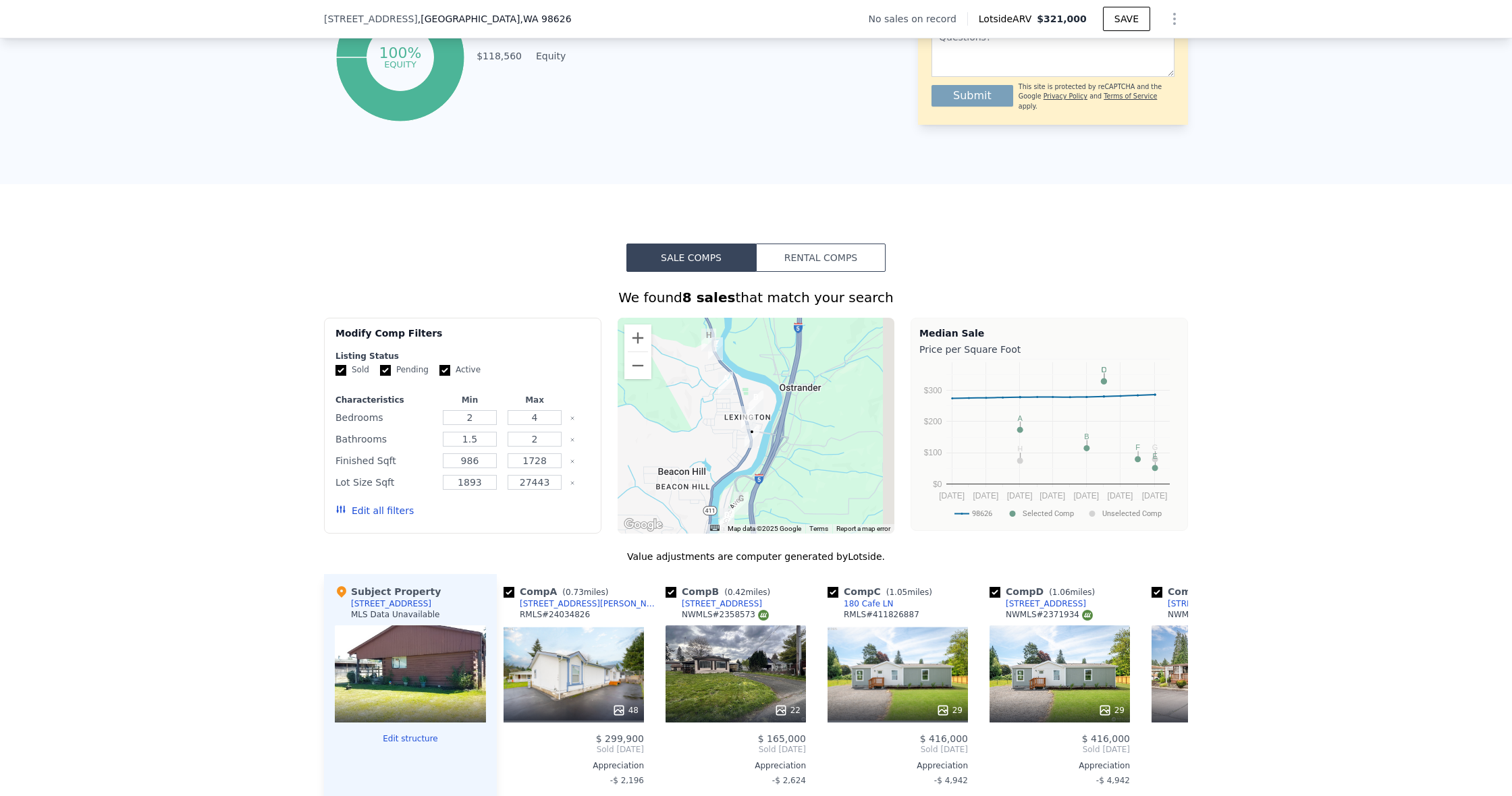
drag, startPoint x: 736, startPoint y: 356, endPoint x: 708, endPoint y: 478, distance: 125.2
click at [708, 478] on div at bounding box center [756, 426] width 277 height 216
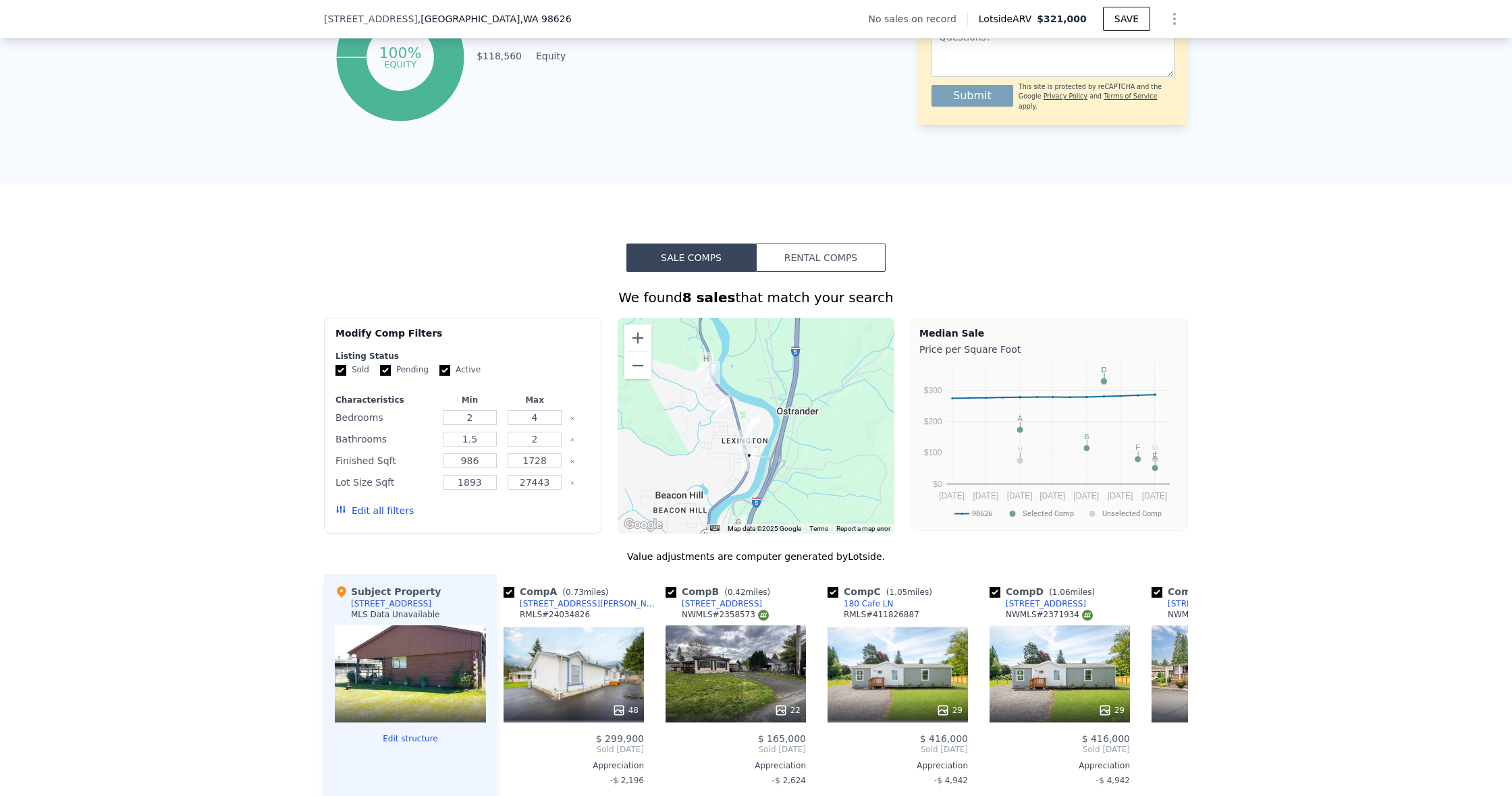
scroll to position [1, 0]
click at [643, 335] on button "Zoom in" at bounding box center [638, 338] width 27 height 27
drag, startPoint x: 643, startPoint y: 335, endPoint x: 640, endPoint y: 353, distance: 18.2
click at [643, 335] on button "Zoom in" at bounding box center [638, 338] width 27 height 27
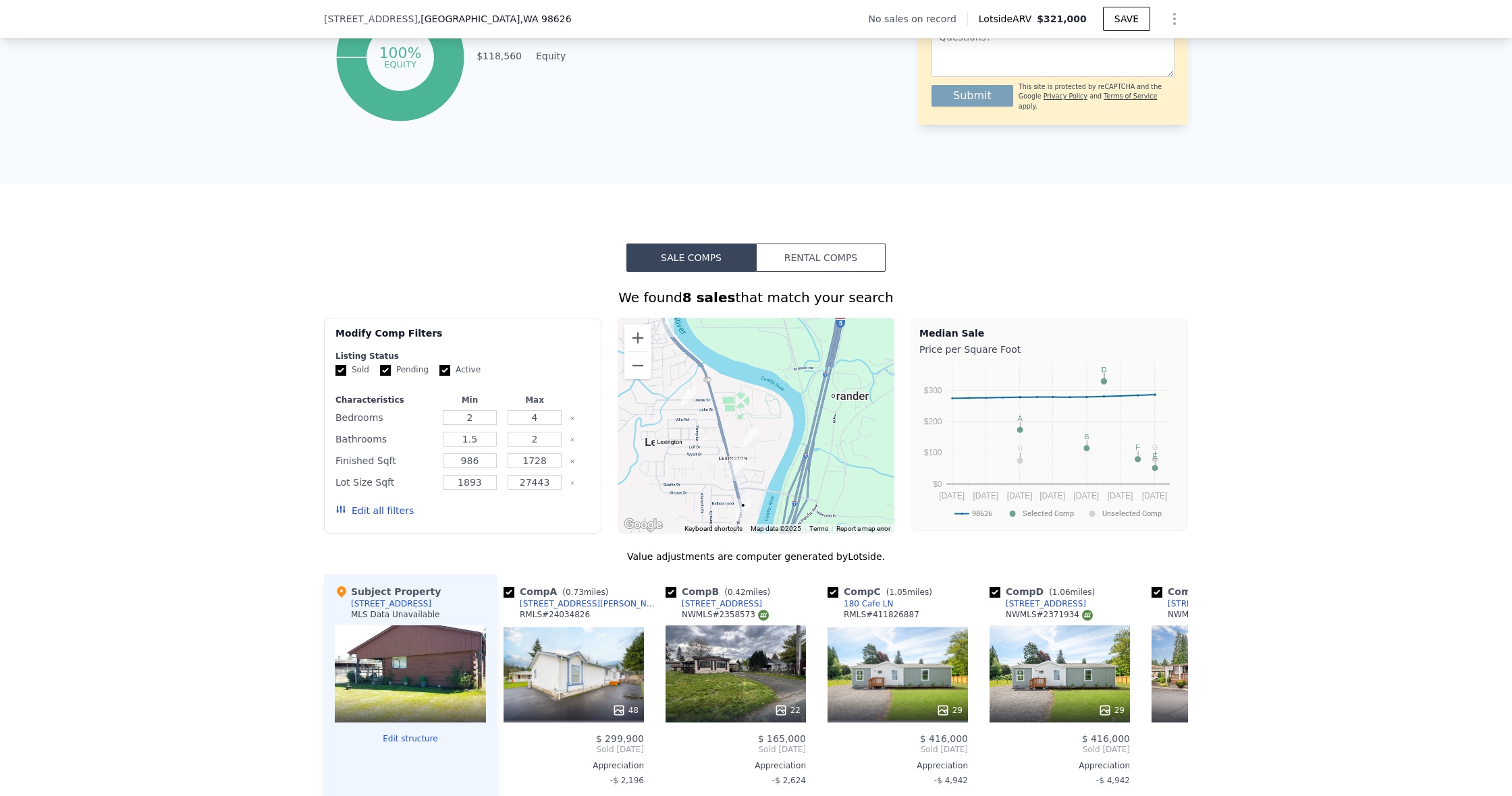
scroll to position [0, 0]
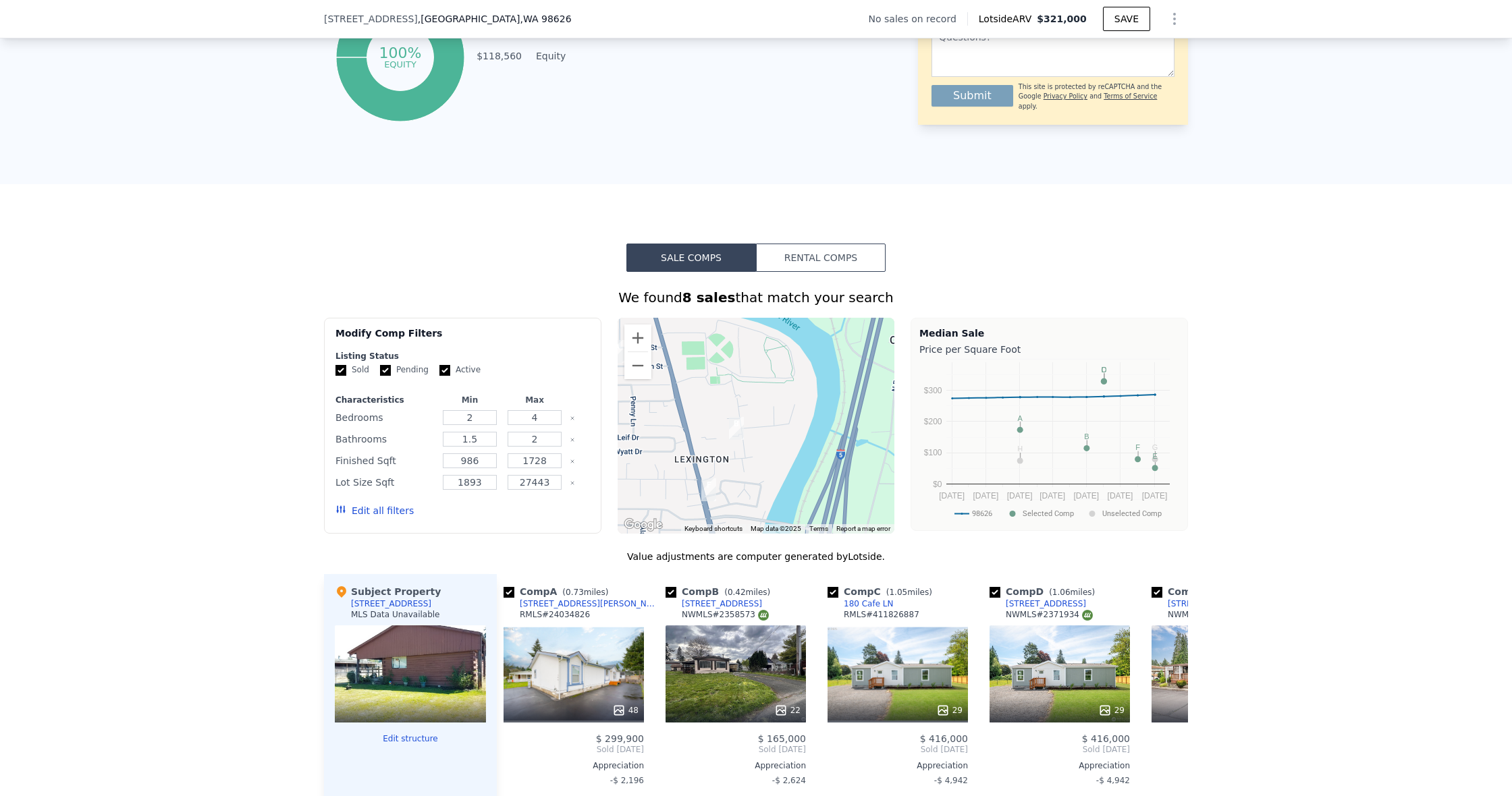
drag, startPoint x: 761, startPoint y: 472, endPoint x: 749, endPoint y: 440, distance: 34.2
click at [749, 440] on div at bounding box center [756, 426] width 277 height 216
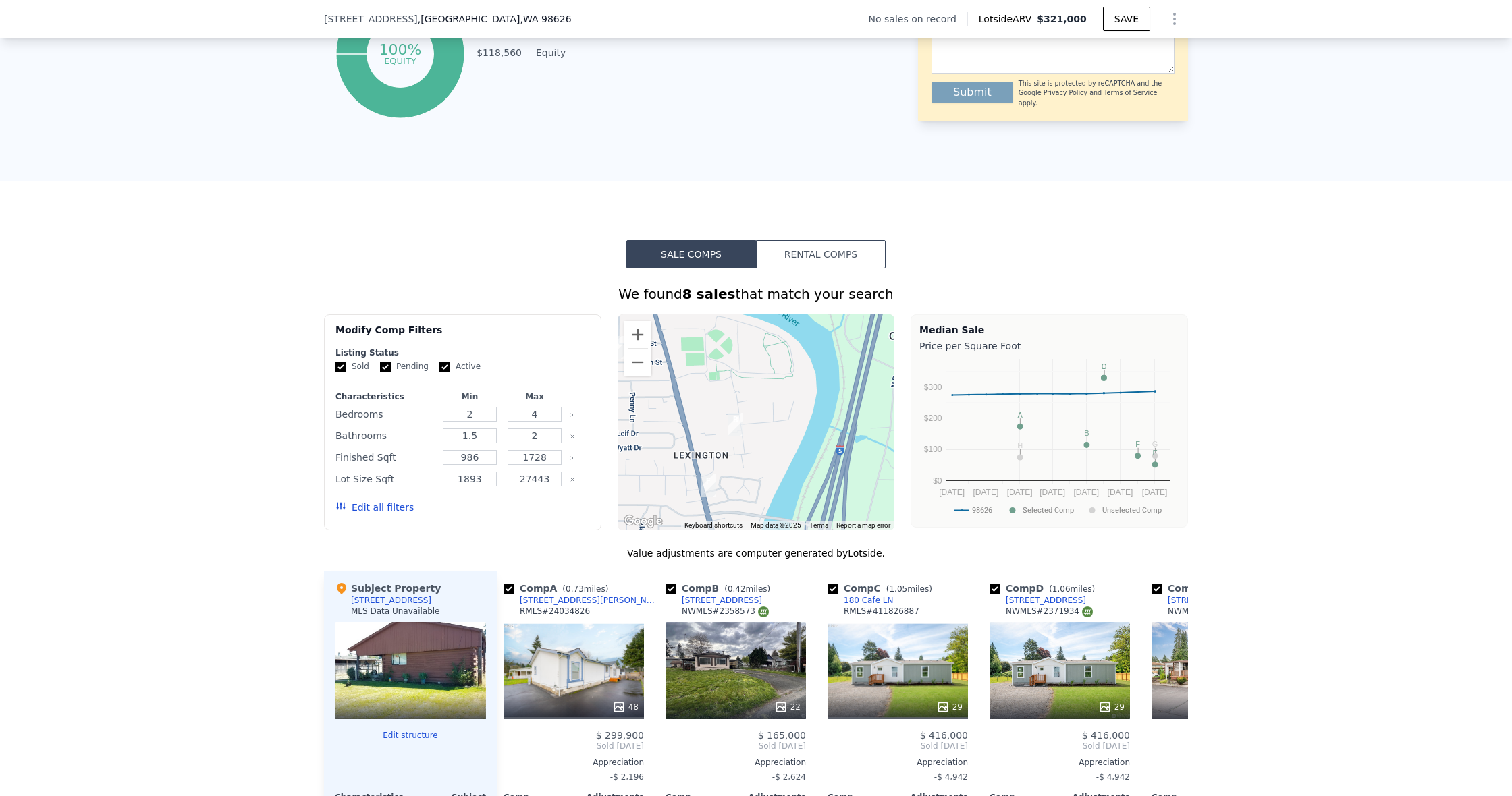
scroll to position [778, 0]
drag, startPoint x: 630, startPoint y: 365, endPoint x: 637, endPoint y: 441, distance: 76.3
click at [630, 365] on button "Zoom out" at bounding box center [638, 362] width 27 height 27
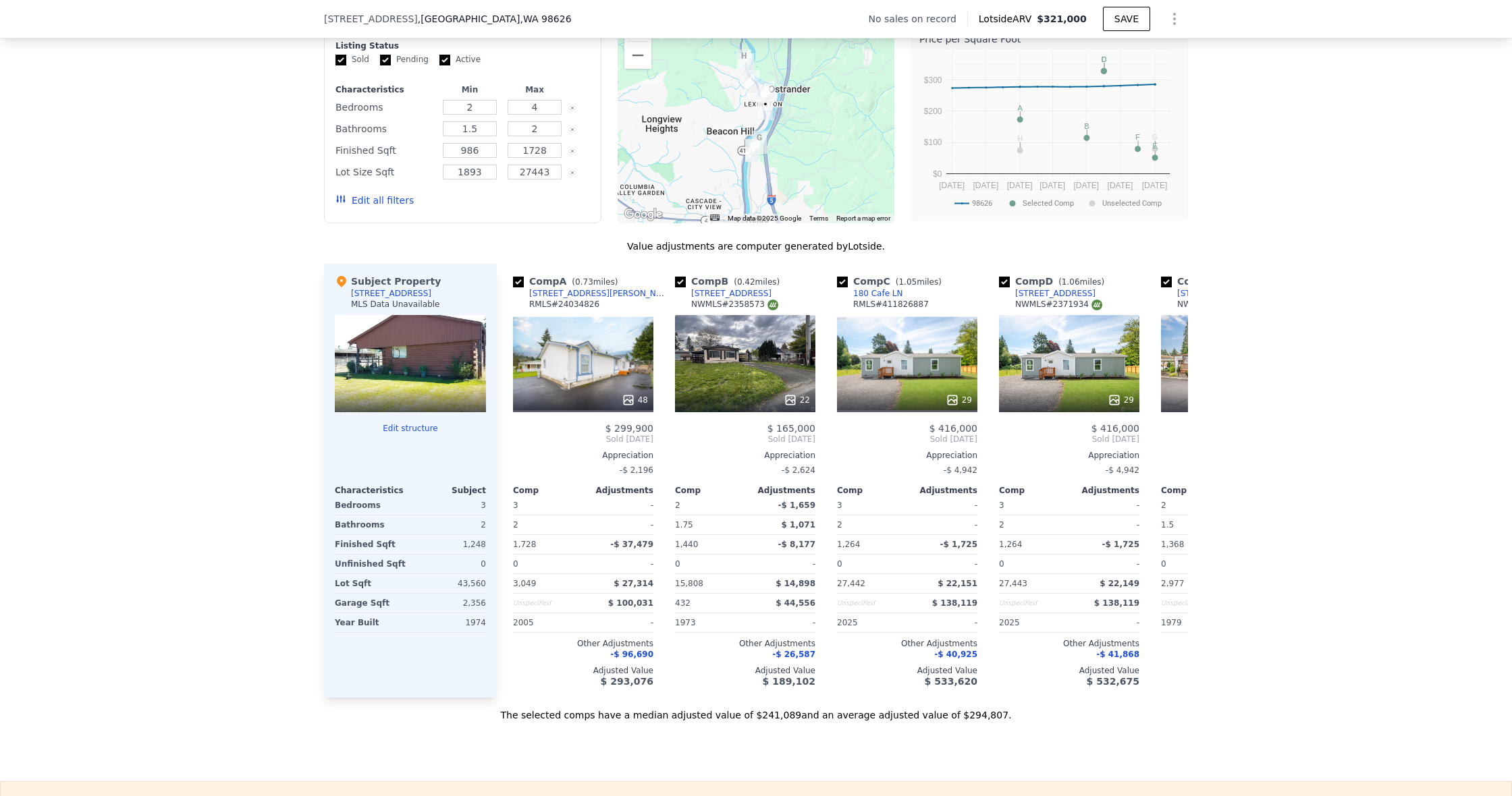
scroll to position [1082, 0]
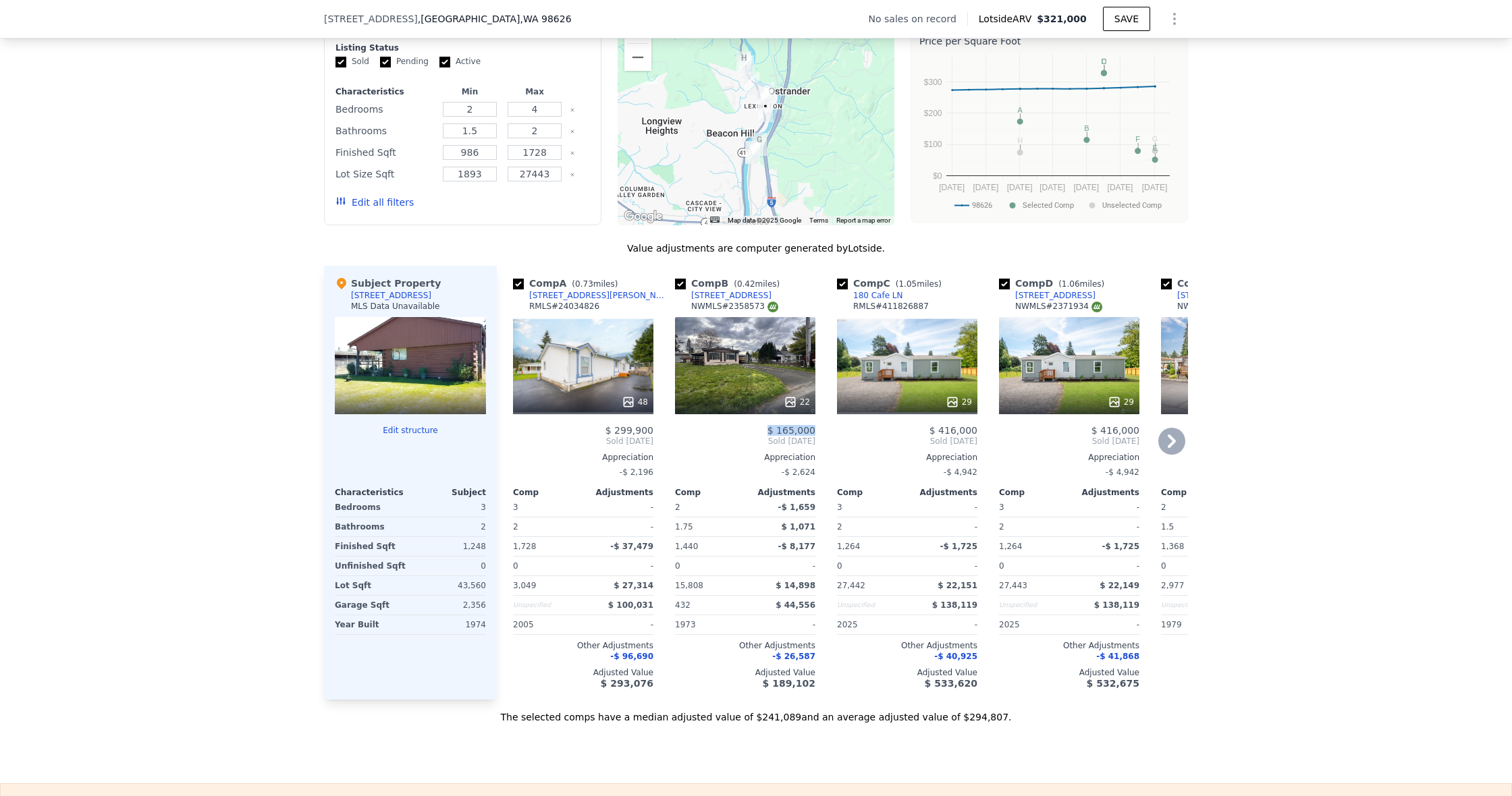
drag, startPoint x: 769, startPoint y: 429, endPoint x: 814, endPoint y: 430, distance: 45.0
click at [814, 430] on div "$ 165,000" at bounding box center [745, 430] width 140 height 11
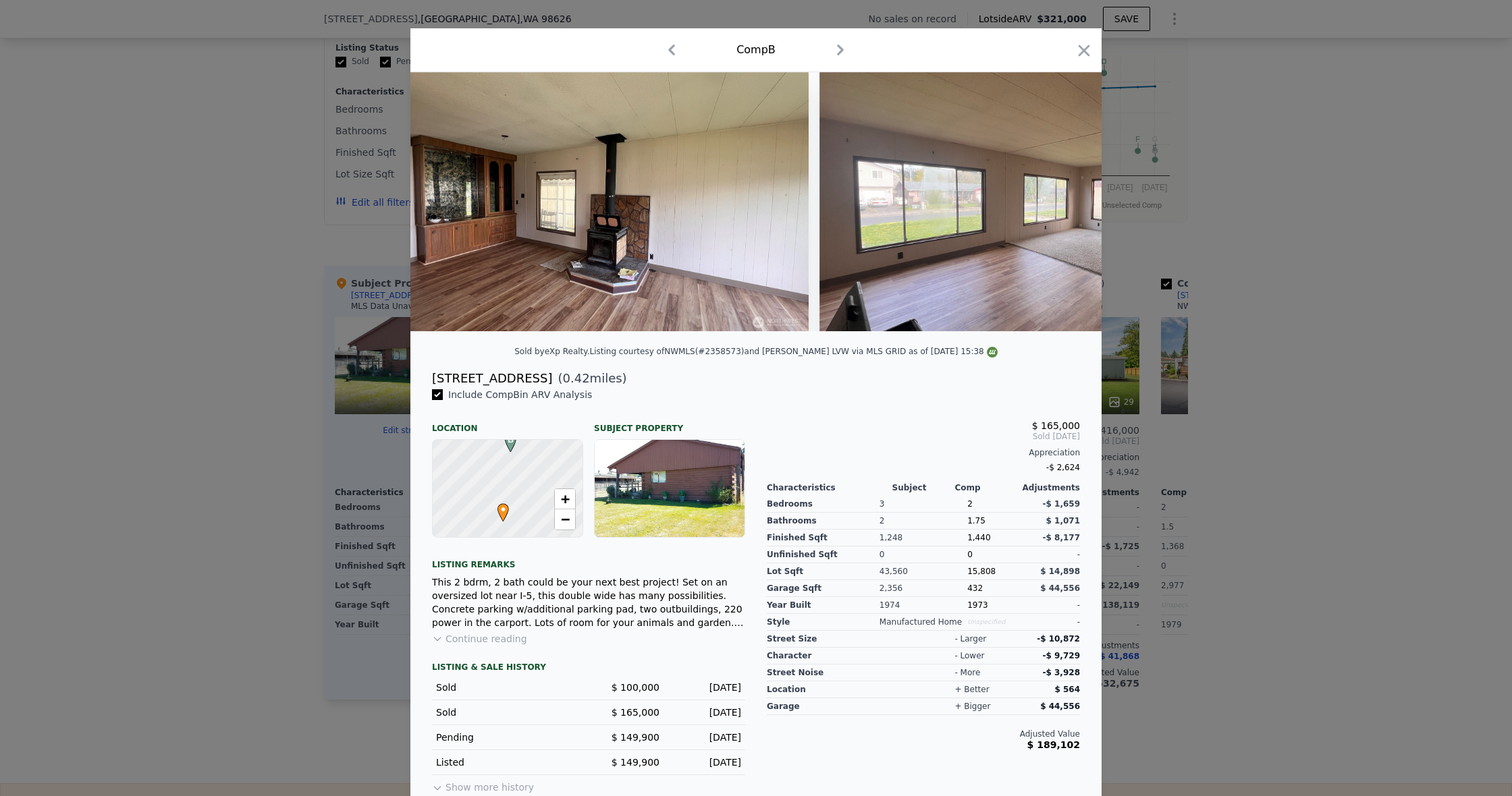
scroll to position [14, 0]
click at [1079, 55] on icon "button" at bounding box center [1084, 51] width 12 height 12
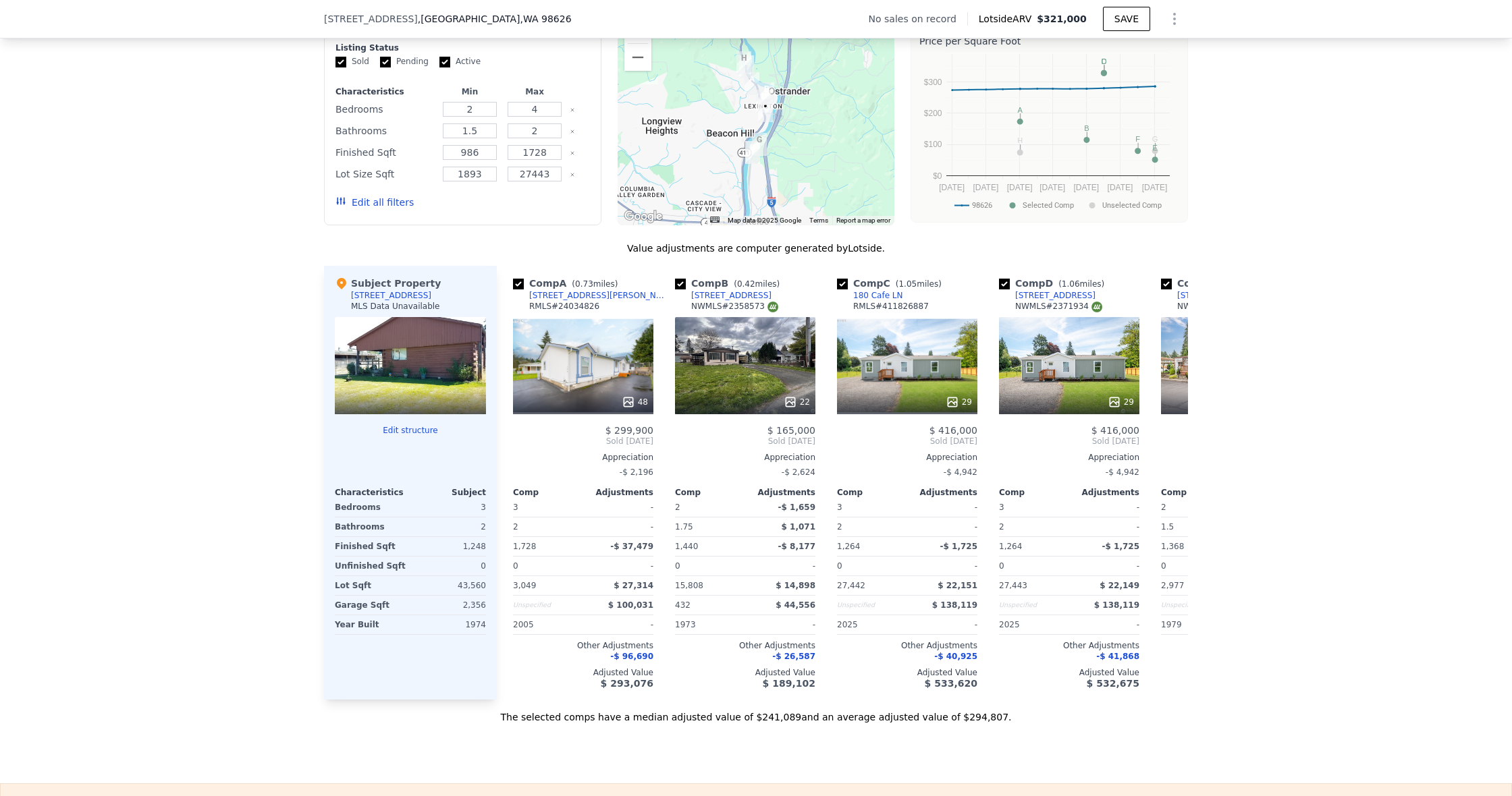
scroll to position [1085, 0]
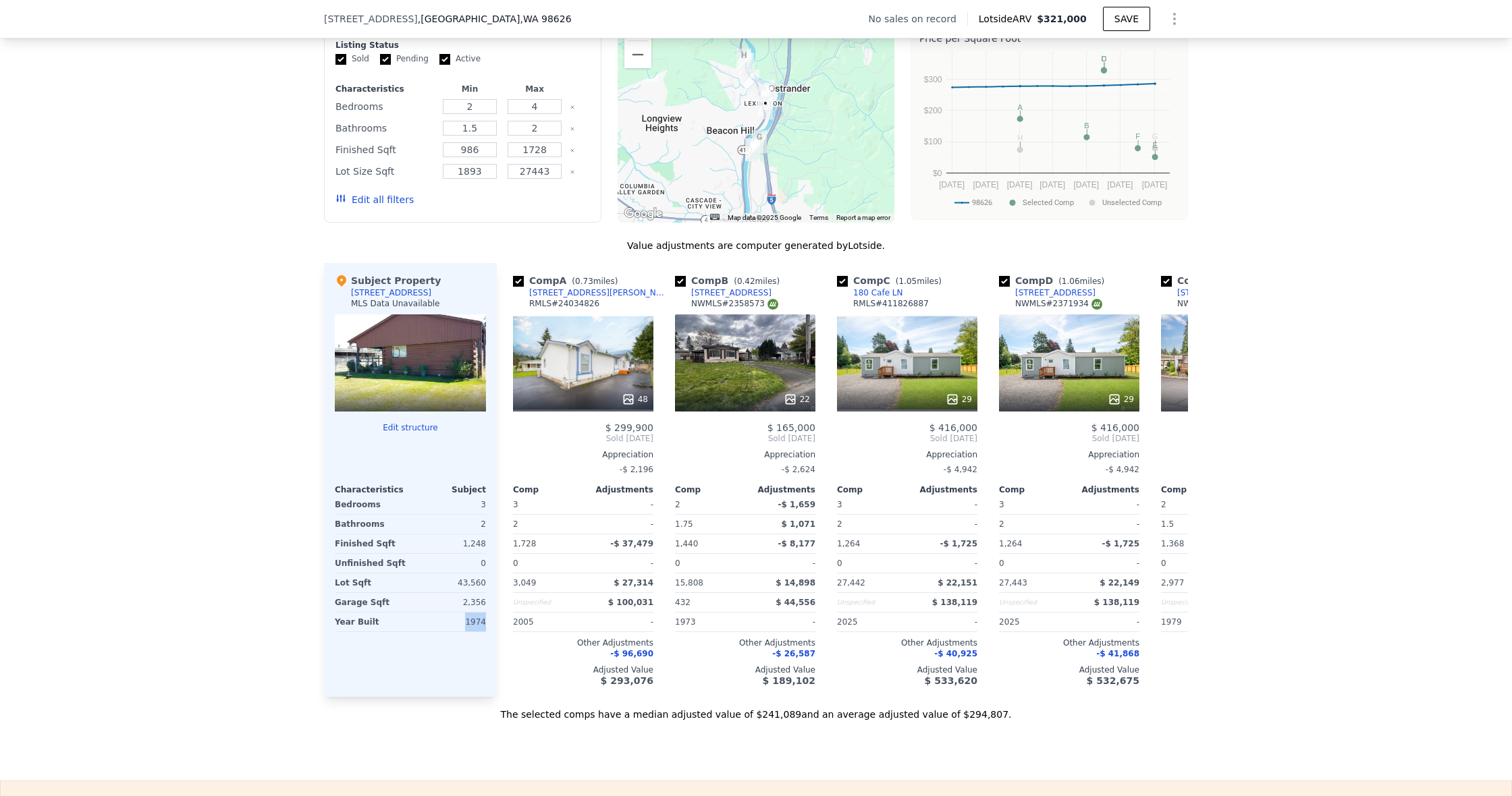
drag, startPoint x: 471, startPoint y: 624, endPoint x: 453, endPoint y: 624, distance: 18.0
click at [453, 624] on div "Subject Property [STREET_ADDRESS] MLS Data Unavailable Edit structure Character…" at bounding box center [410, 480] width 173 height 434
click at [453, 624] on div "1974" at bounding box center [449, 622] width 73 height 19
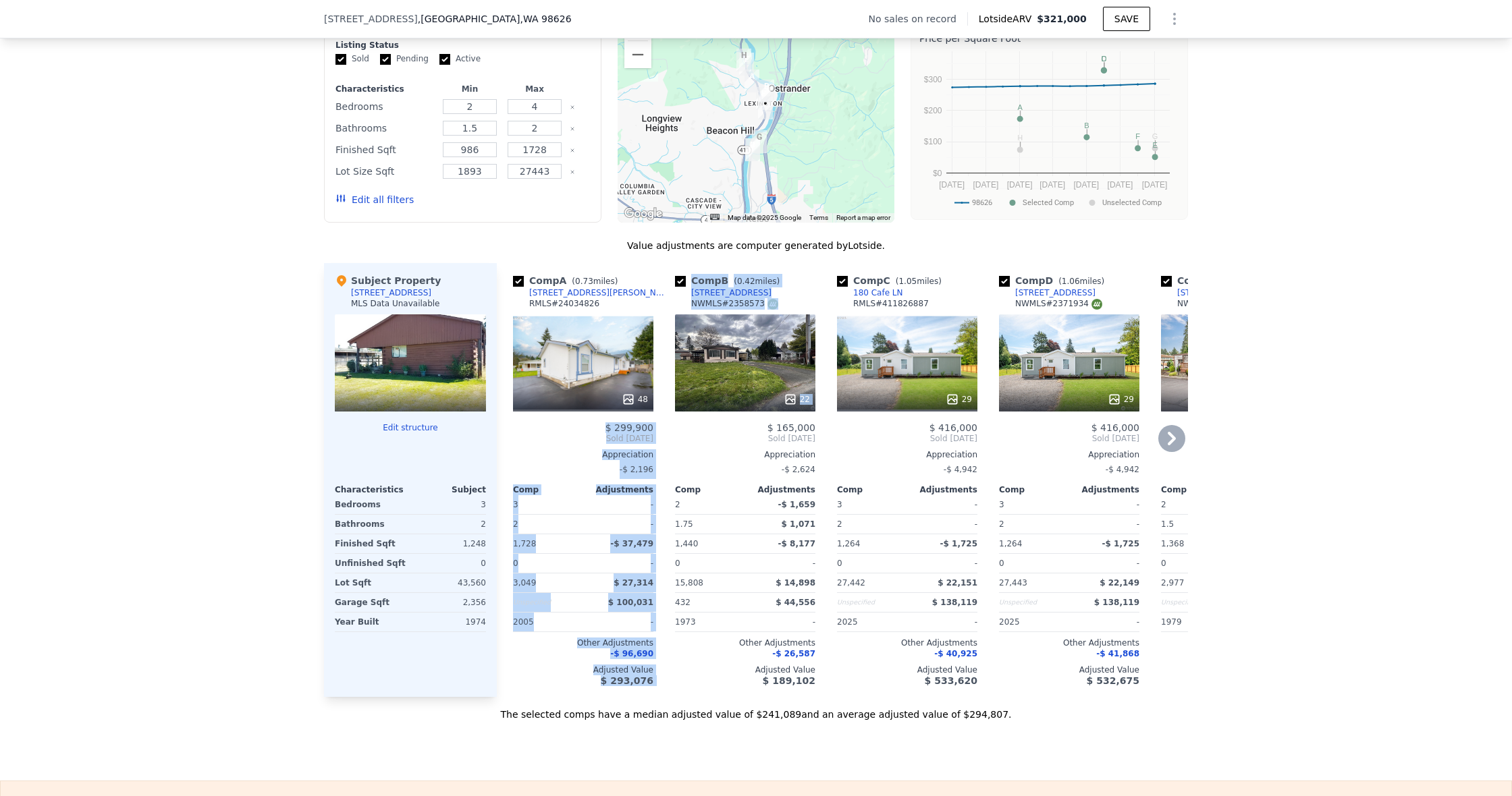
drag, startPoint x: 604, startPoint y: 428, endPoint x: 676, endPoint y: 423, distance: 72.2
click at [676, 423] on div "Comp A ( 0.73 miles) [STREET_ADDRESS][PERSON_NAME] # 24034826 48 $ 299,900 Sold…" at bounding box center [842, 480] width 691 height 434
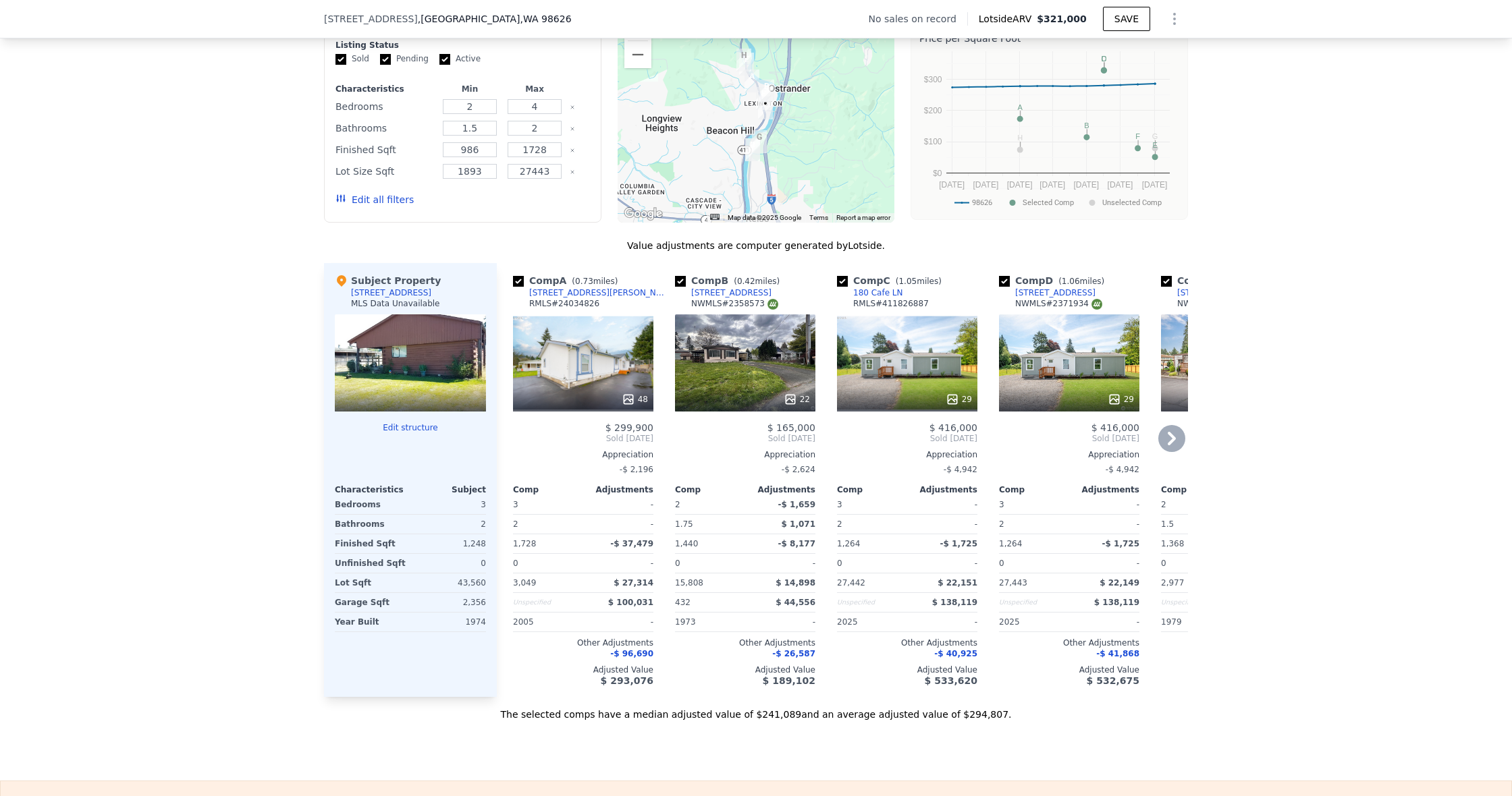
click at [676, 423] on div "$ 165,000" at bounding box center [745, 428] width 140 height 11
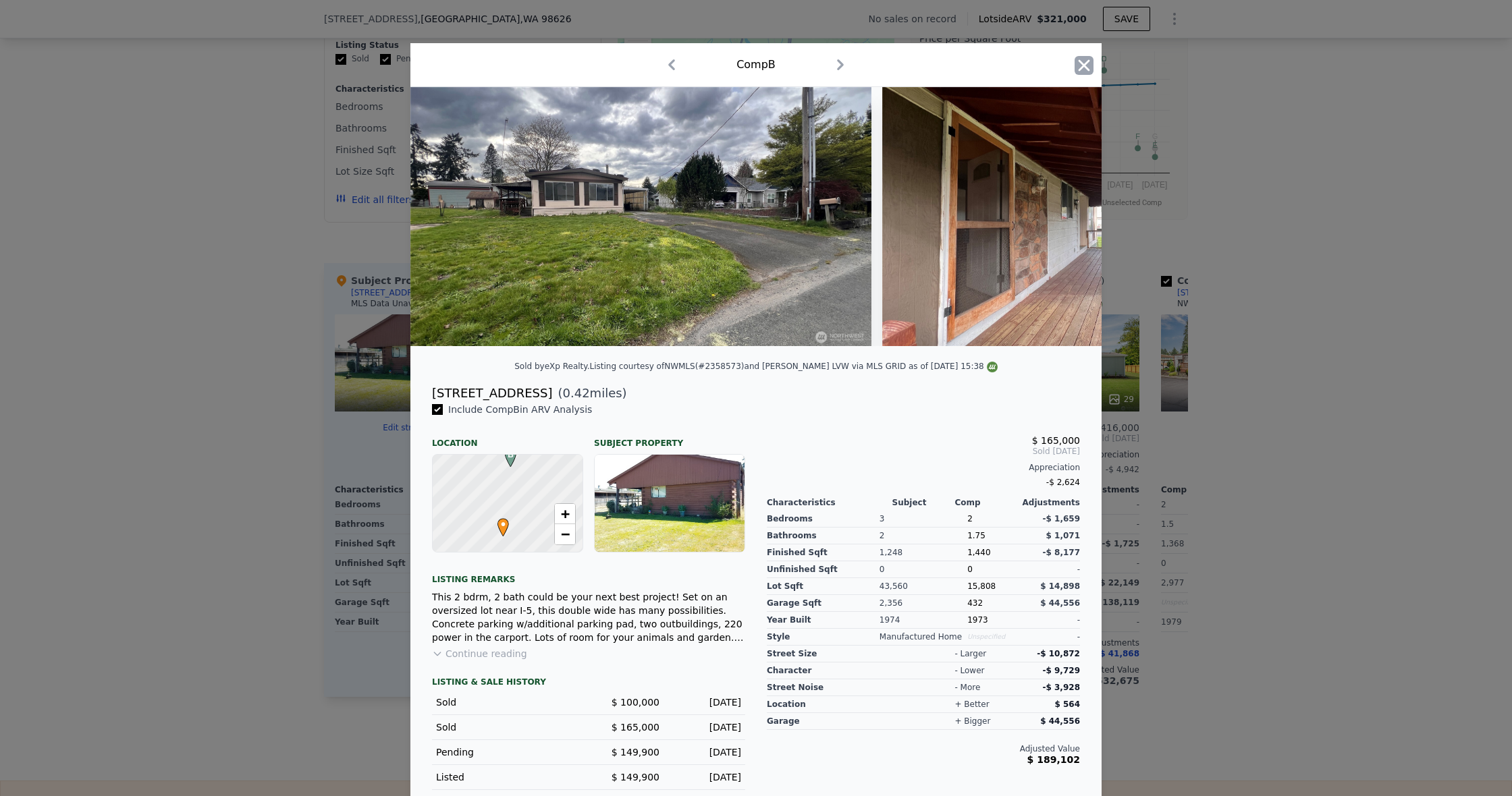
click at [1082, 69] on icon "button" at bounding box center [1084, 65] width 19 height 19
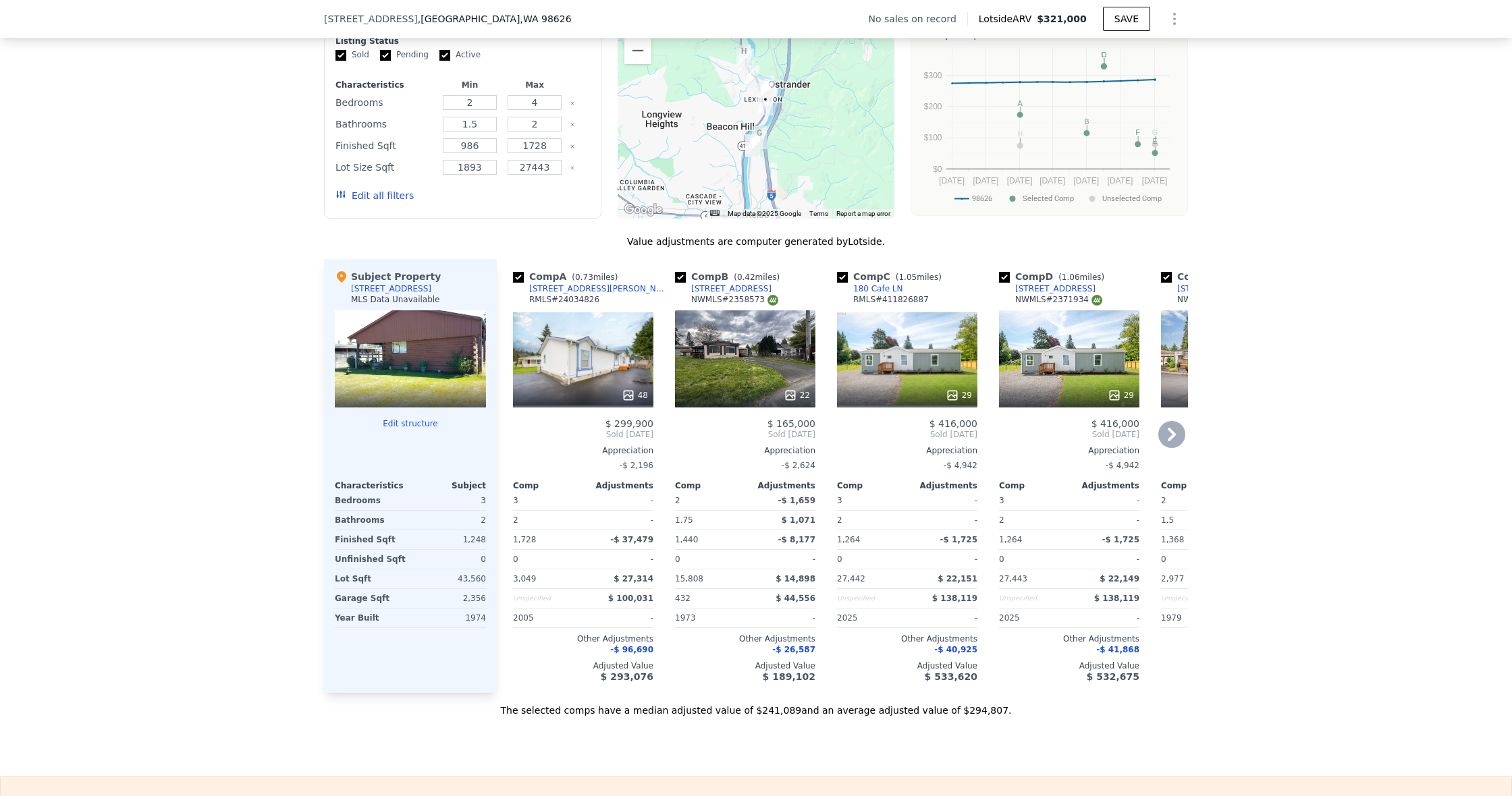
scroll to position [1093, 0]
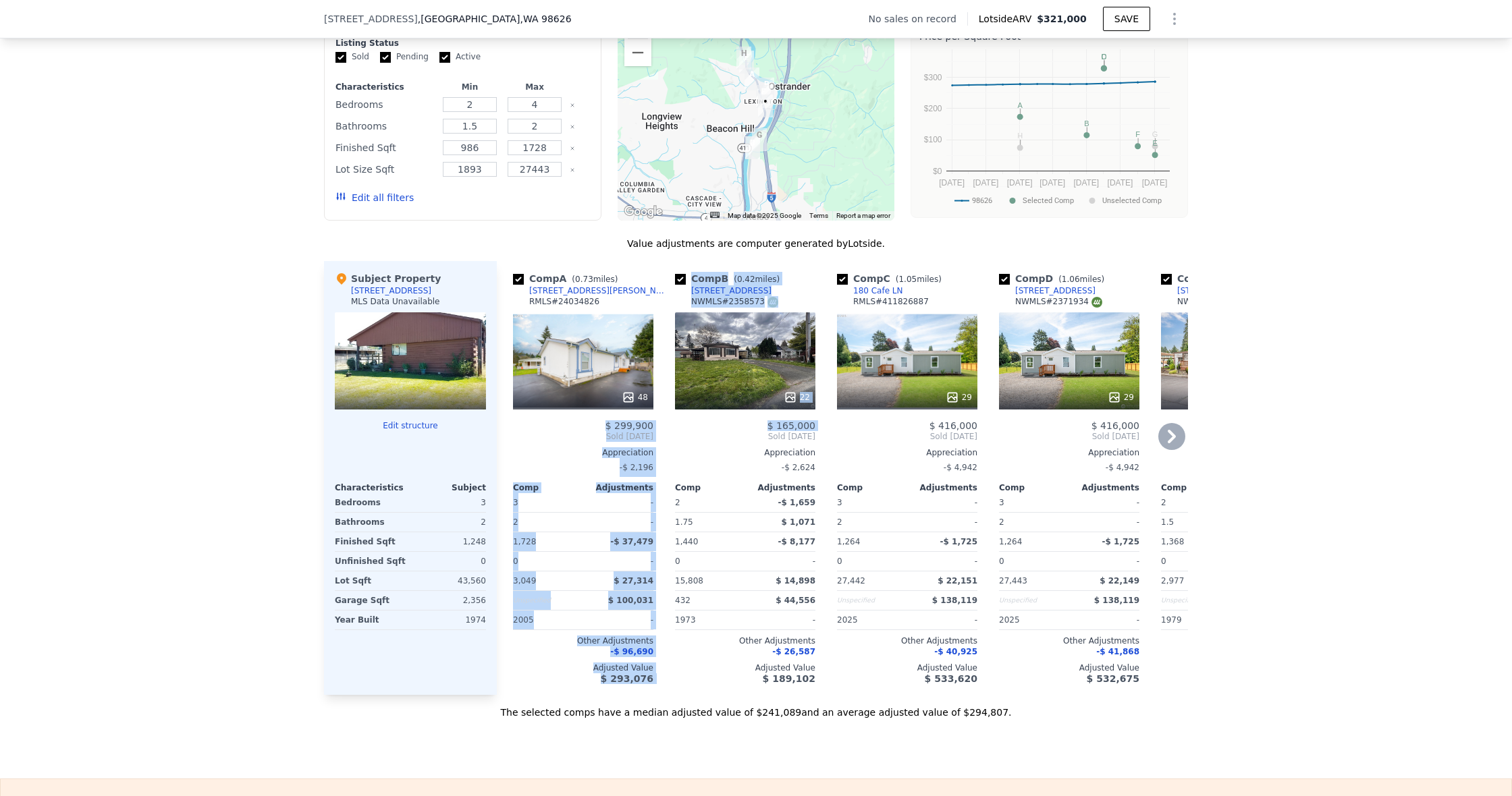
drag, startPoint x: 652, startPoint y: 425, endPoint x: 597, endPoint y: 425, distance: 55.0
click at [597, 425] on div "Comp A ( 0.73 miles) [STREET_ADDRESS][PERSON_NAME] # 24034826 48 $ 299,900 Sold…" at bounding box center [842, 478] width 691 height 434
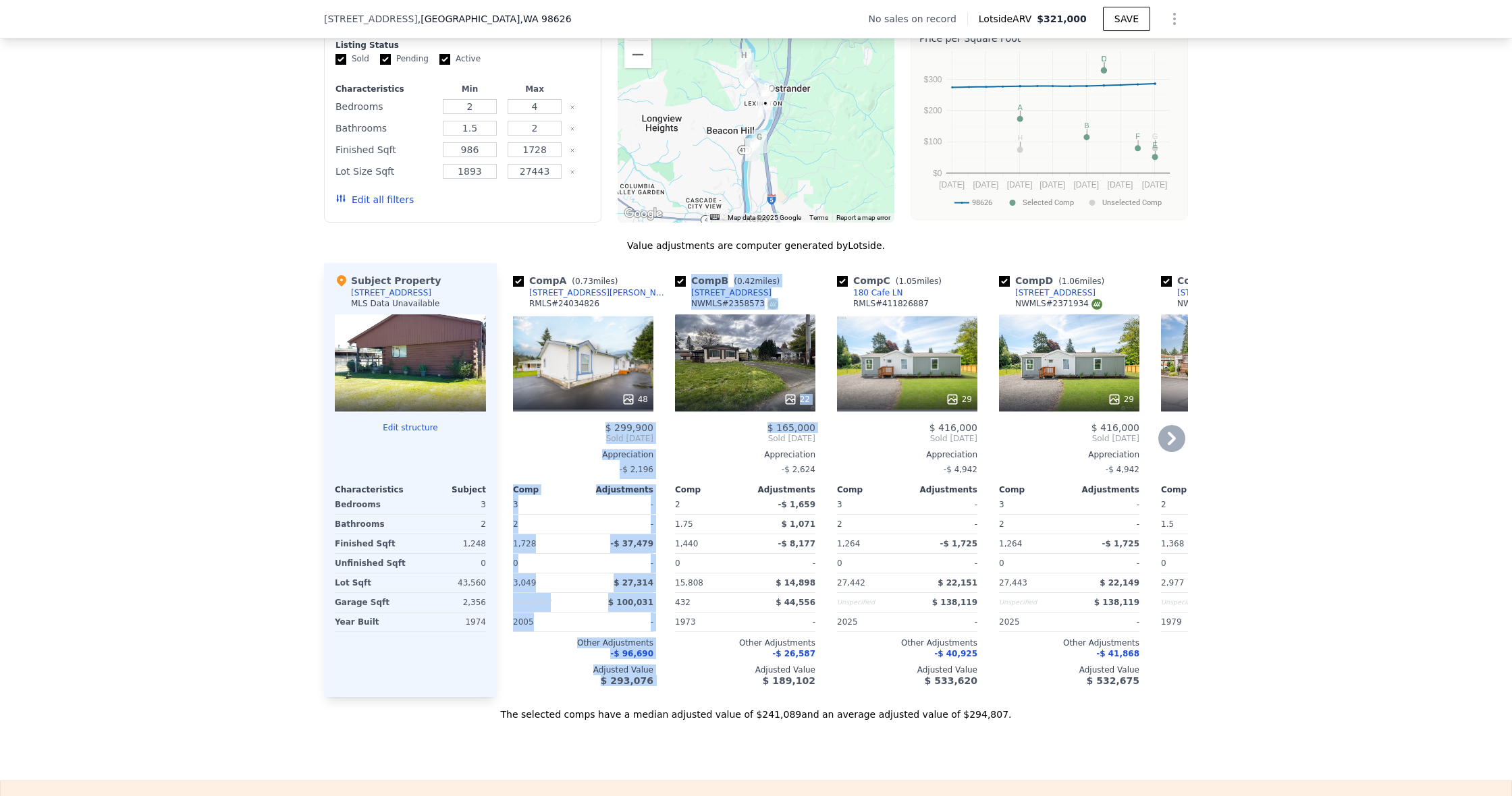
scroll to position [1086, 0]
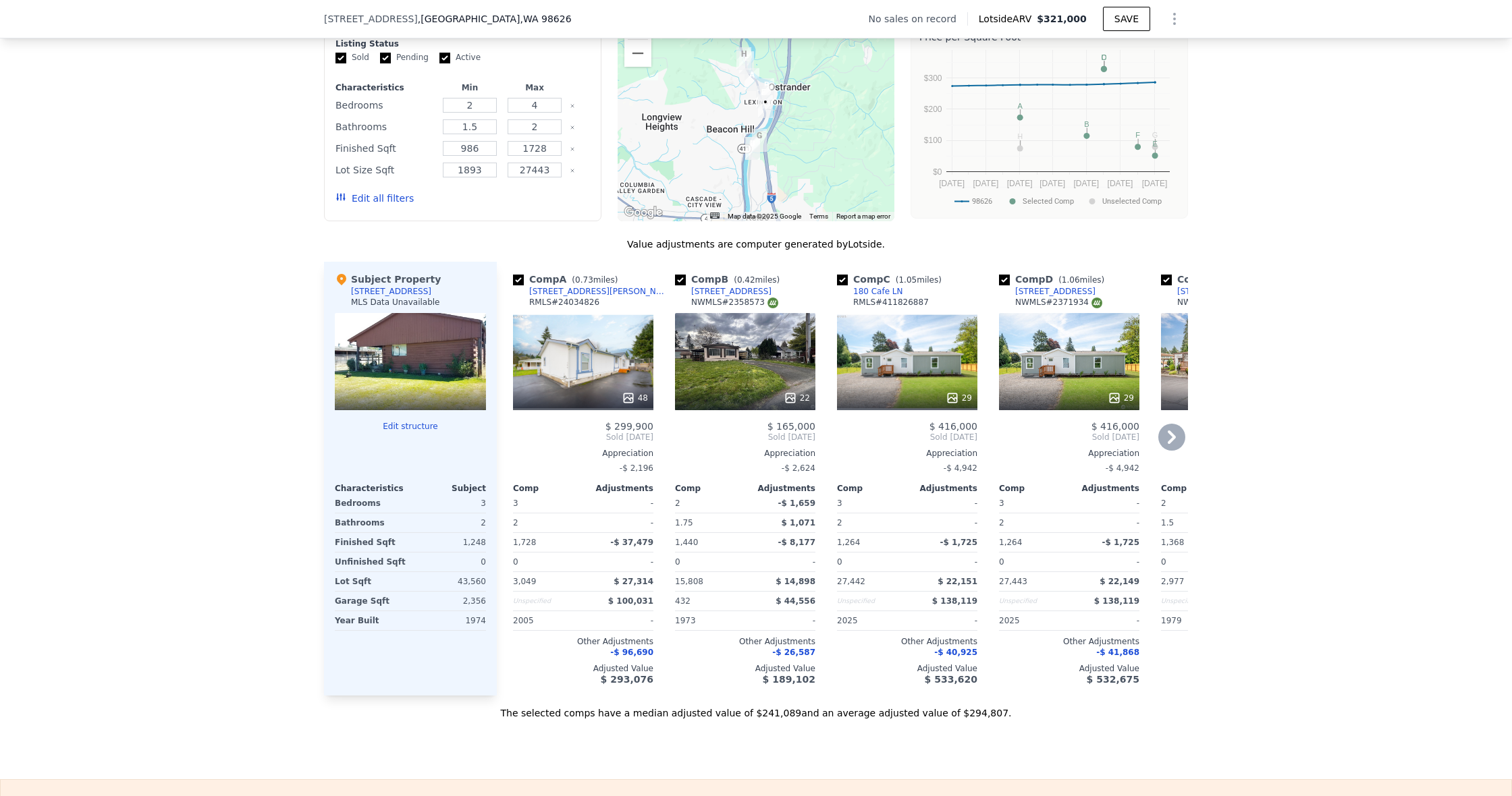
click at [597, 425] on div "$ 299,900" at bounding box center [583, 426] width 140 height 11
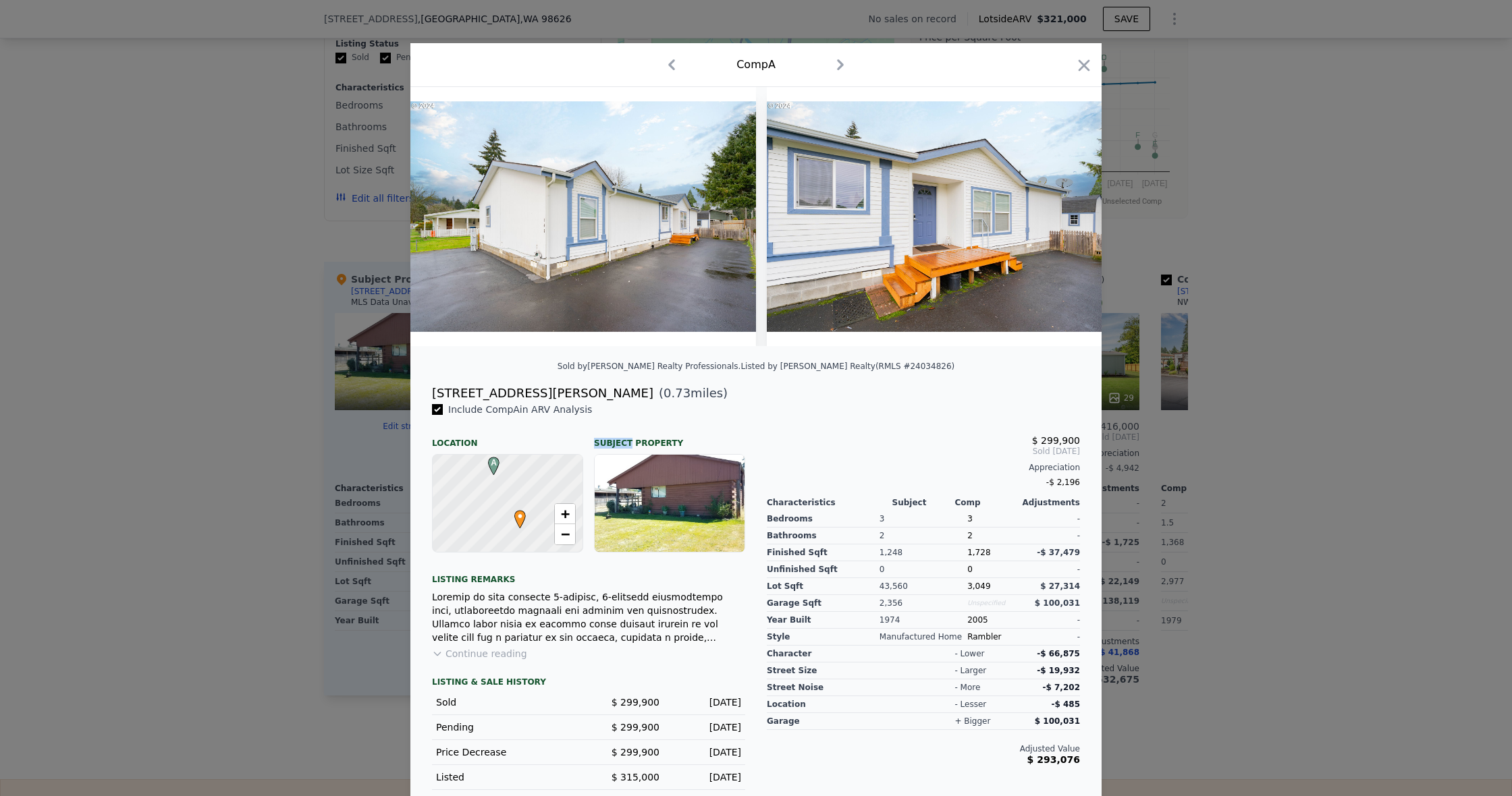
drag, startPoint x: 599, startPoint y: 426, endPoint x: 627, endPoint y: 427, distance: 28.0
click at [627, 427] on div "Include Comp A in ARV Analysis Location Subject Property A • + − Listing remark…" at bounding box center [588, 607] width 334 height 409
click at [1083, 67] on icon "button" at bounding box center [1084, 65] width 19 height 19
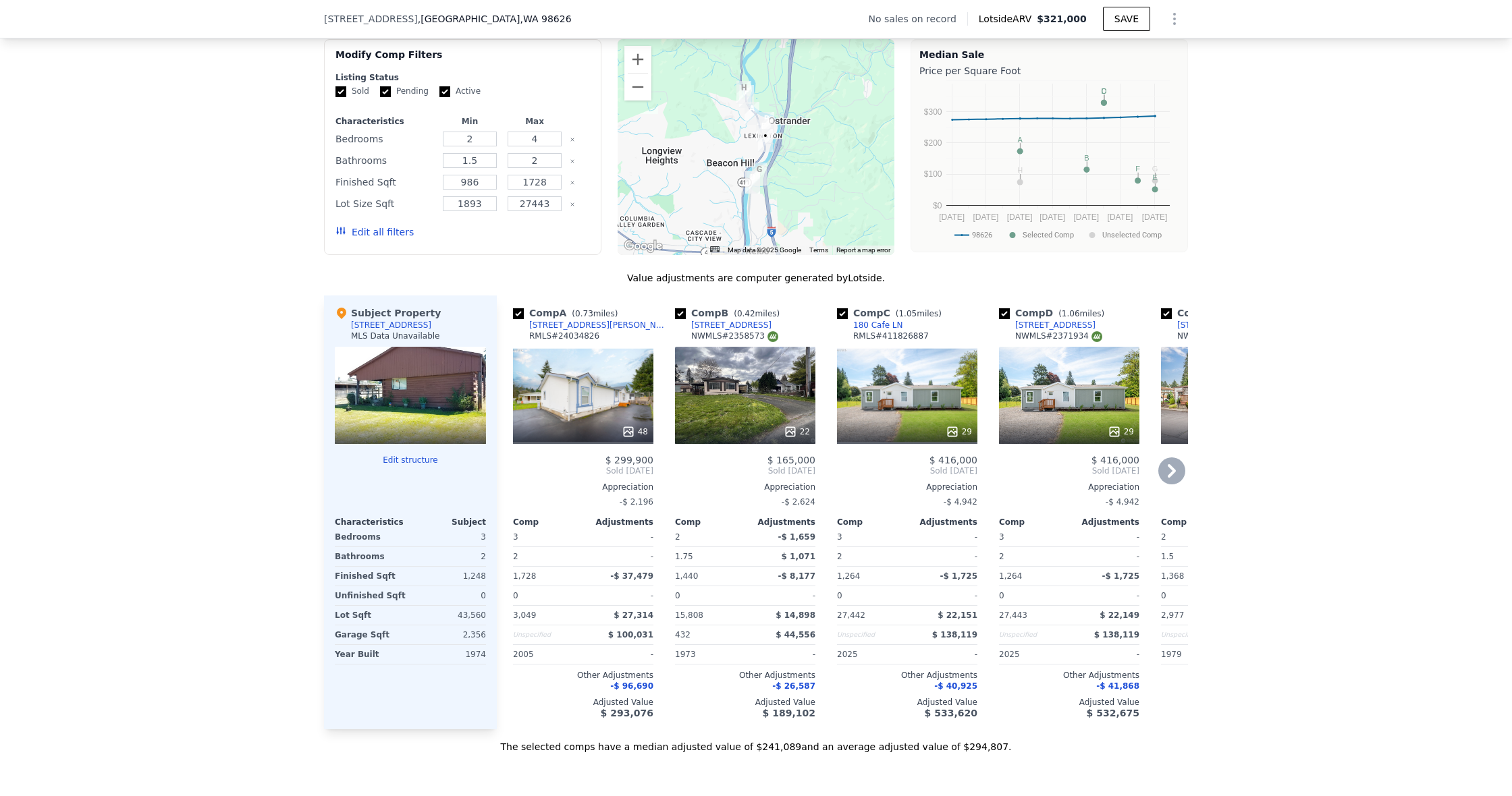
scroll to position [1050, 0]
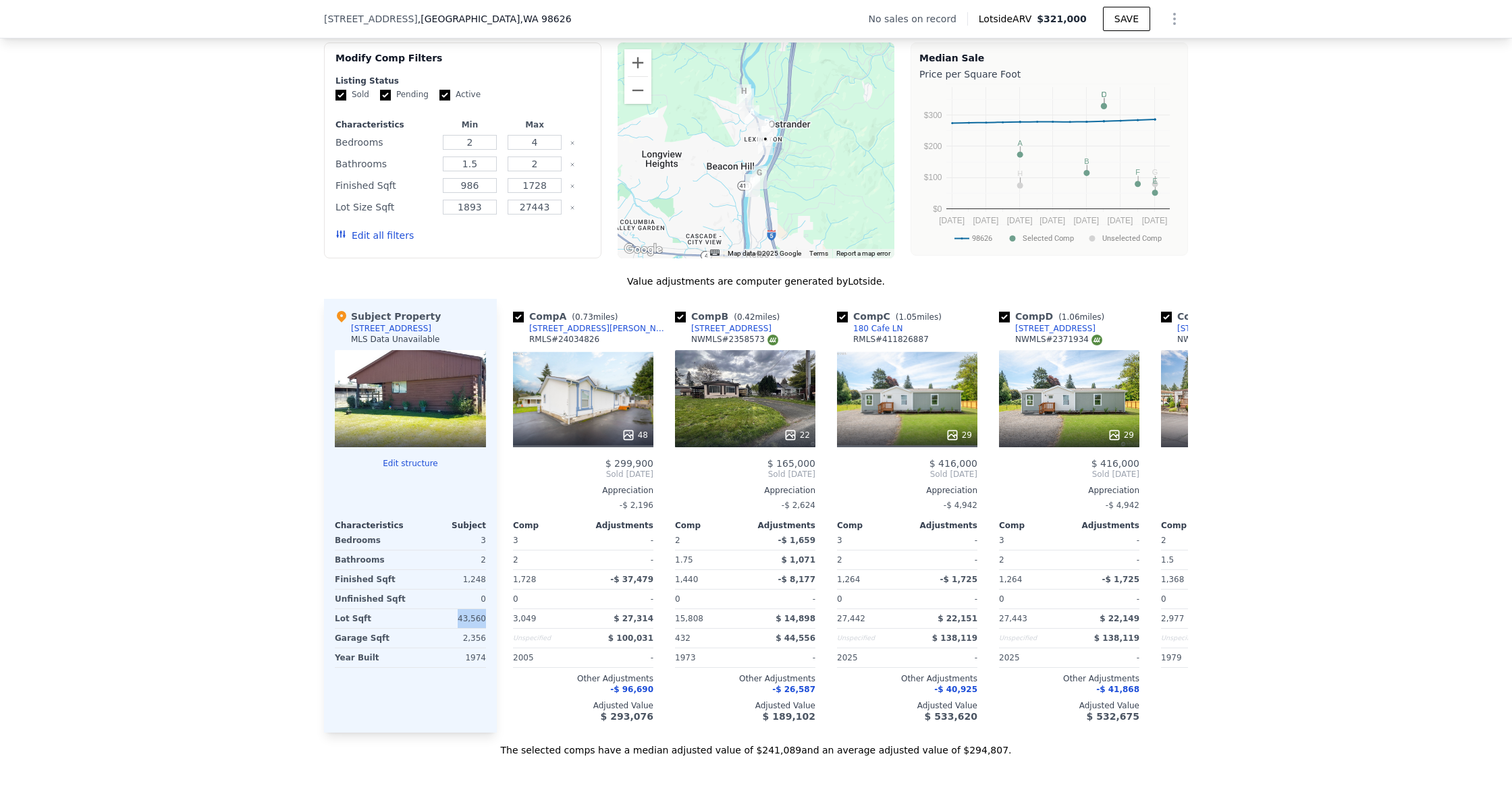
drag, startPoint x: 459, startPoint y: 617, endPoint x: 487, endPoint y: 619, distance: 28.1
click at [487, 619] on div "Subject Property [STREET_ADDRESS] MLS Data Unavailable Edit structure Character…" at bounding box center [410, 516] width 173 height 434
drag, startPoint x: 514, startPoint y: 618, endPoint x: 548, endPoint y: 619, distance: 34.0
click at [548, 619] on div "3,049" at bounding box center [546, 619] width 67 height 19
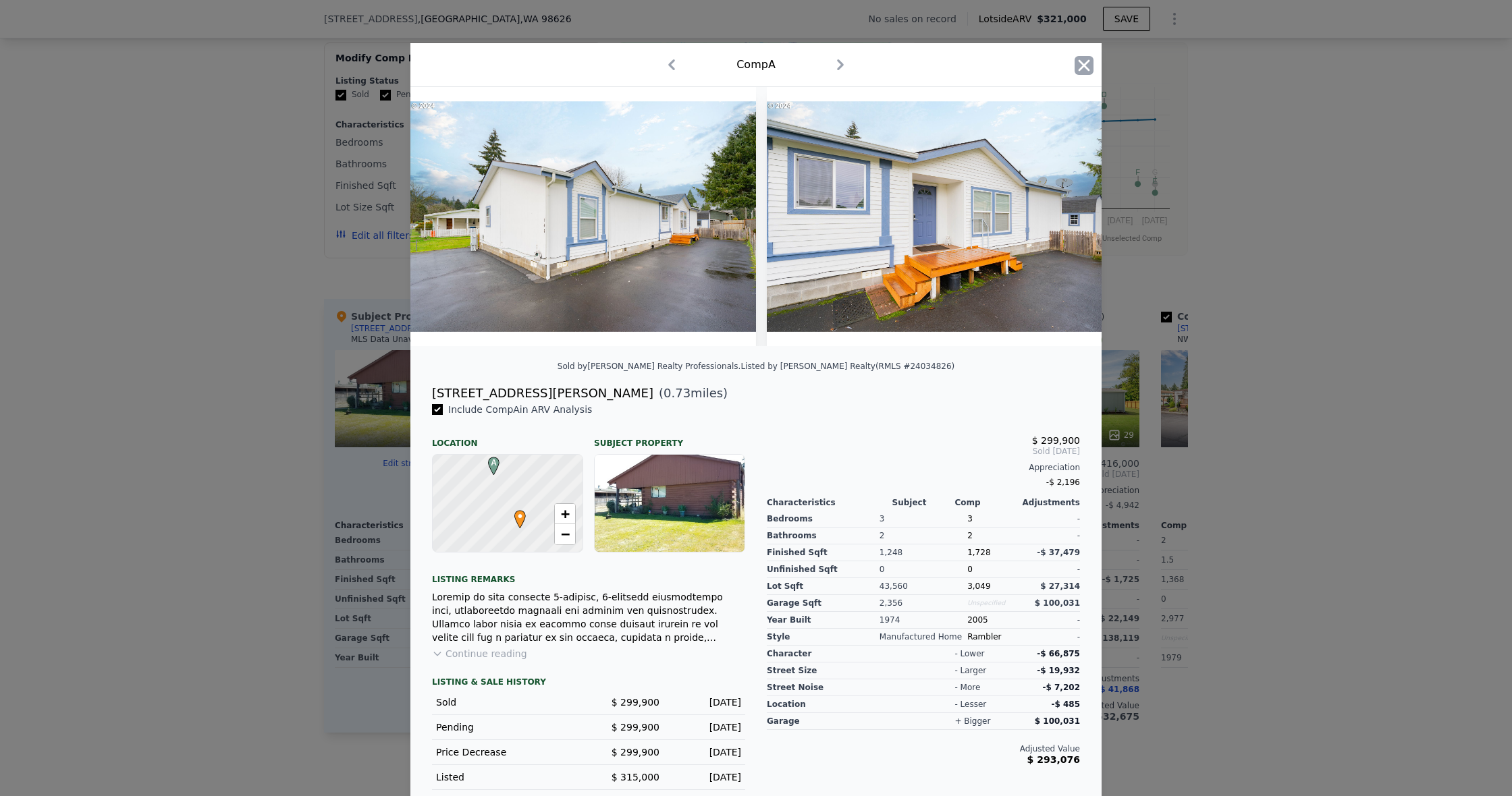
click at [1089, 60] on icon "button" at bounding box center [1084, 65] width 19 height 19
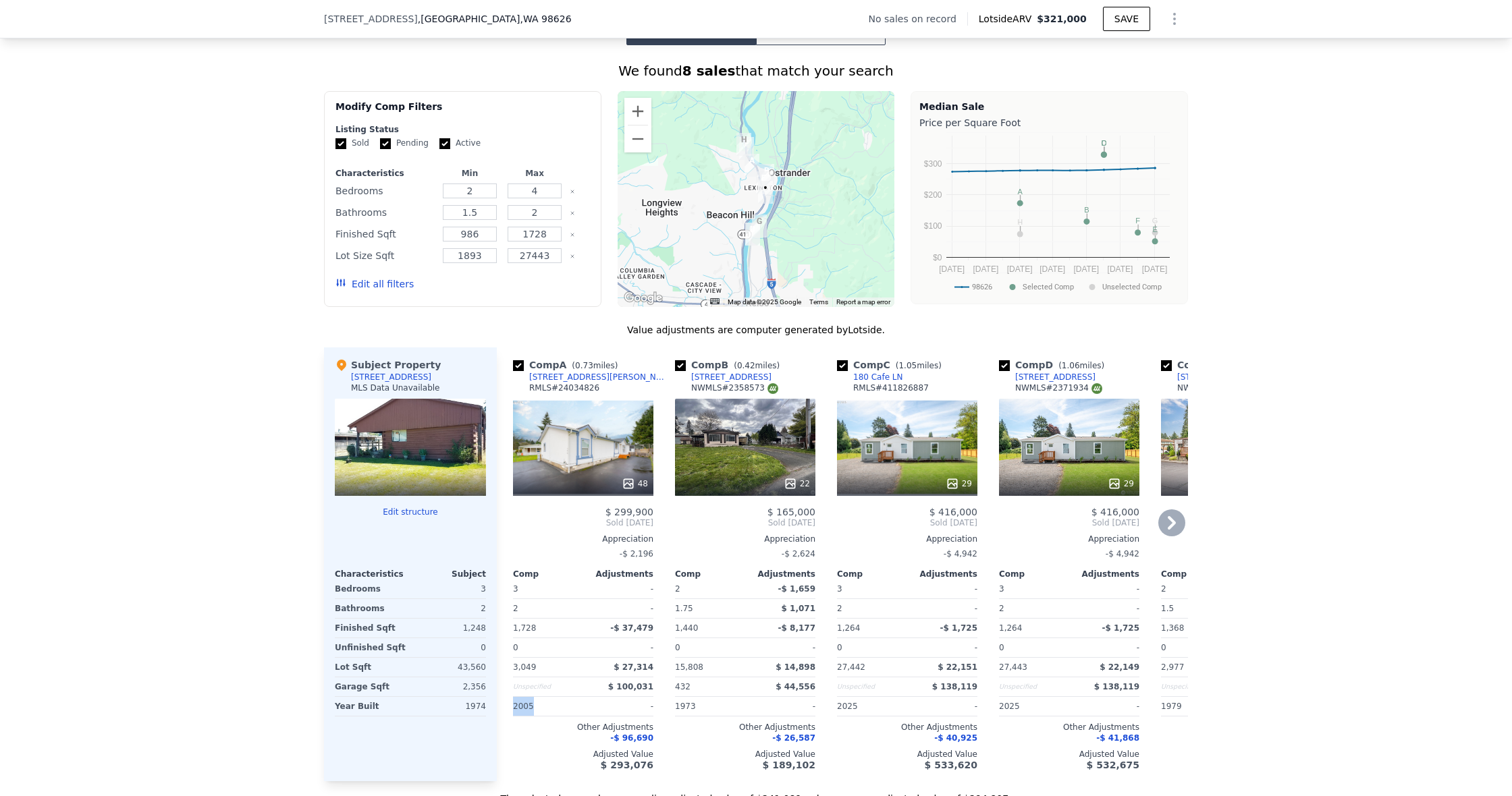
drag, startPoint x: 536, startPoint y: 708, endPoint x: 509, endPoint y: 706, distance: 27.1
click at [509, 706] on div "Comp A ( 0.73 miles) [STREET_ADDRESS][PERSON_NAME] # 24034826 48 $ 299,900 Sold…" at bounding box center [583, 564] width 151 height 434
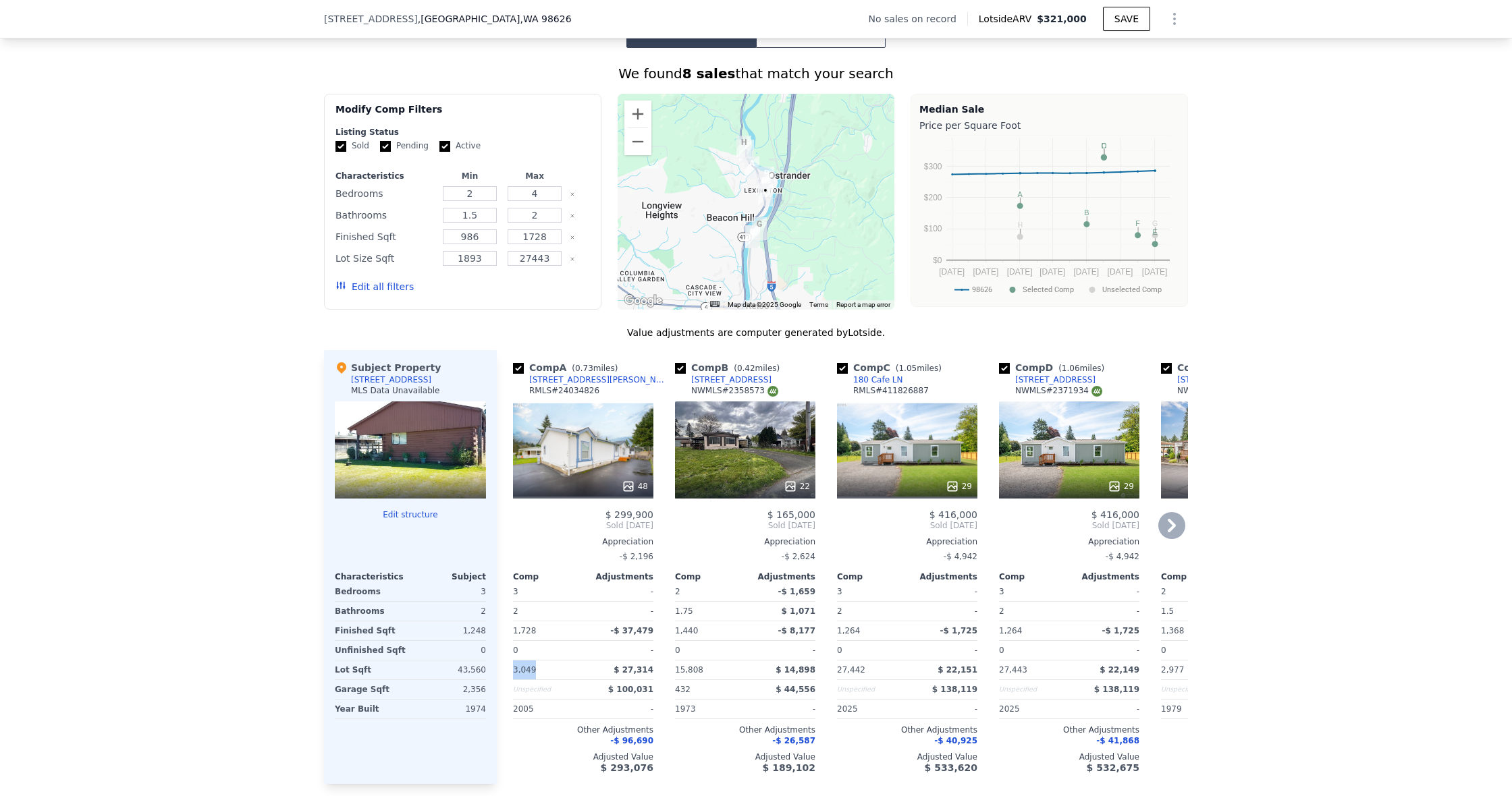
drag, startPoint x: 515, startPoint y: 670, endPoint x: 551, endPoint y: 669, distance: 36.0
click at [551, 669] on div "3,049" at bounding box center [546, 670] width 67 height 19
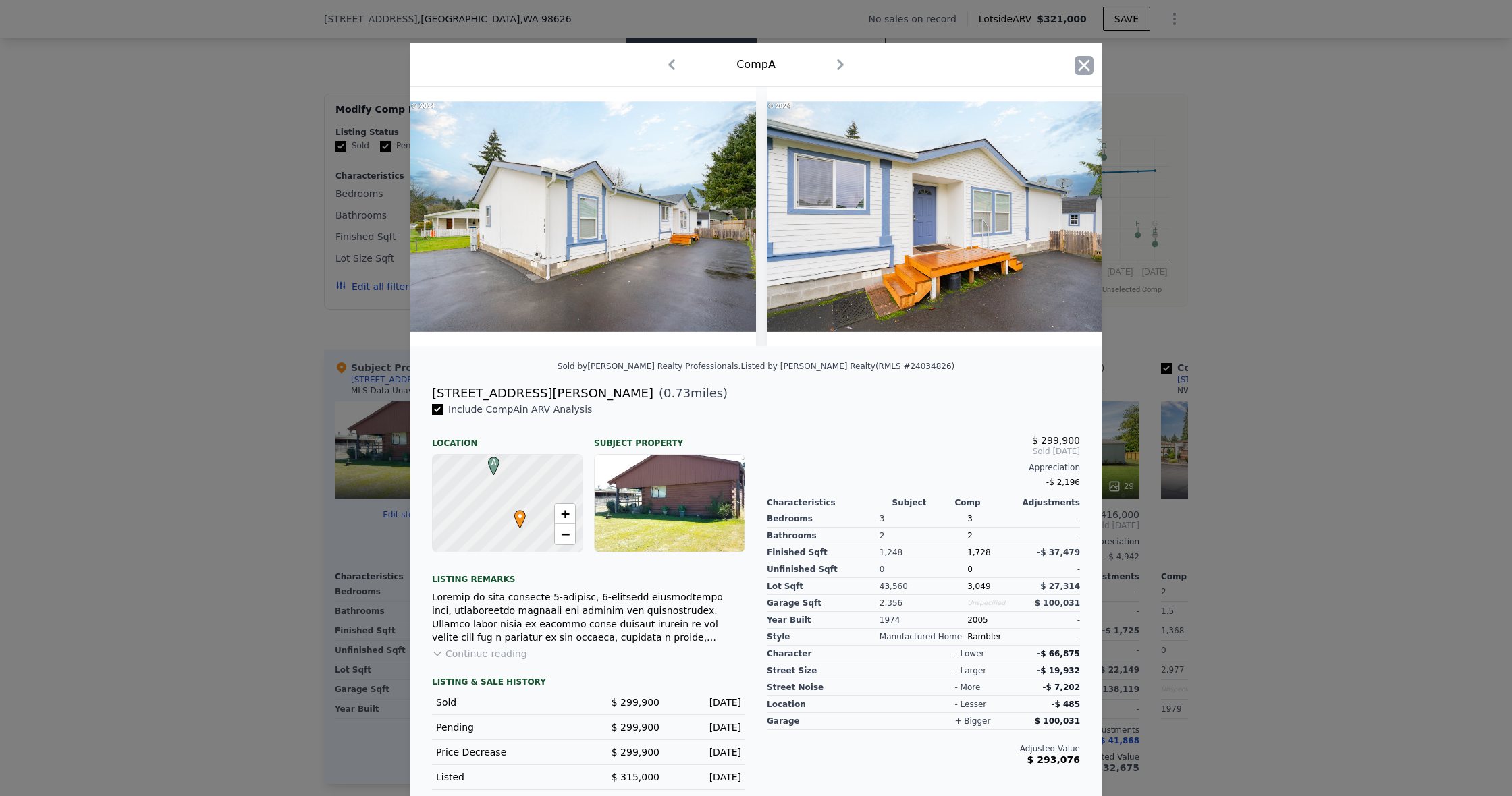
click at [1082, 65] on icon "button" at bounding box center [1084, 65] width 19 height 19
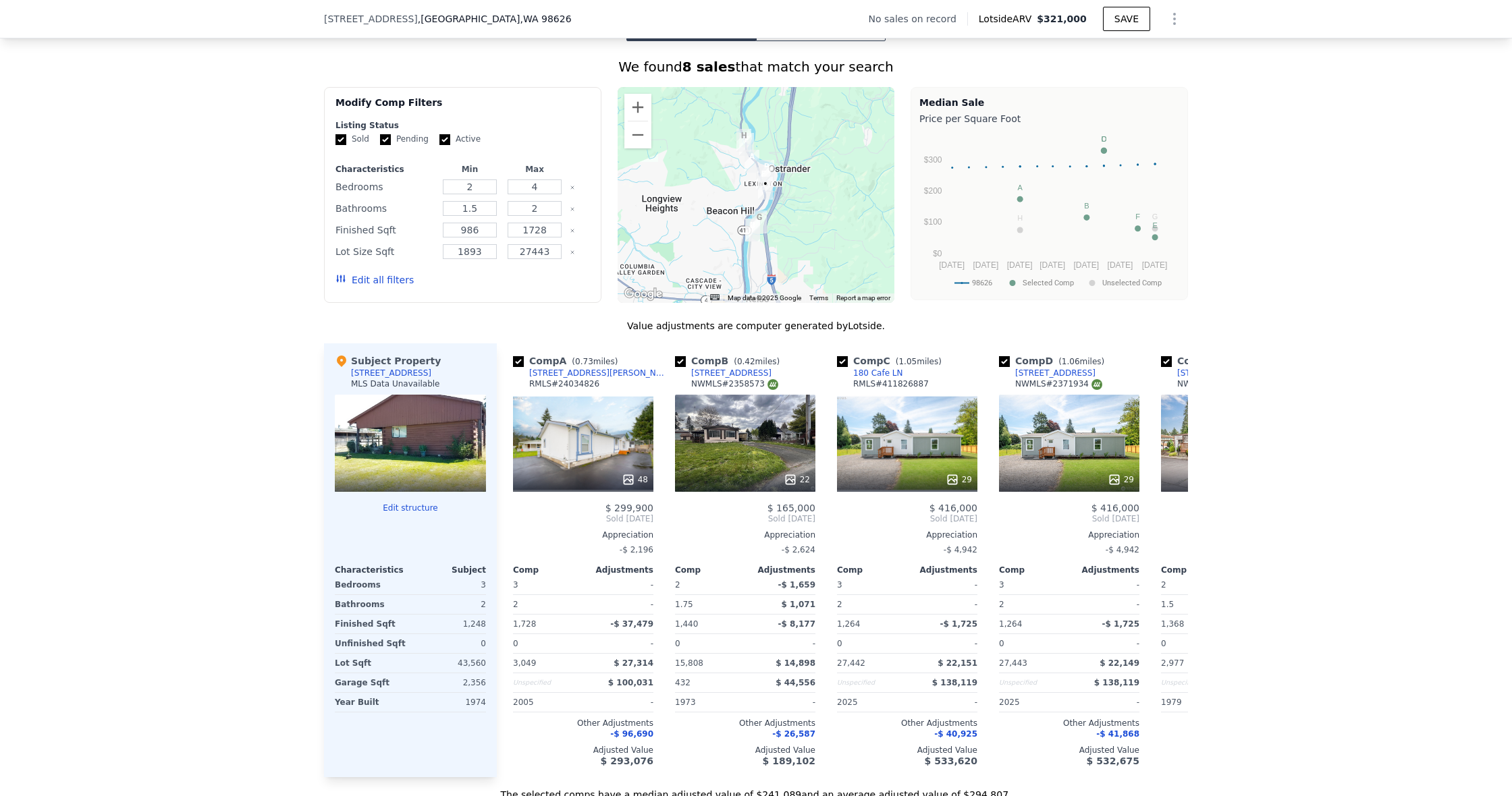
scroll to position [1003, 0]
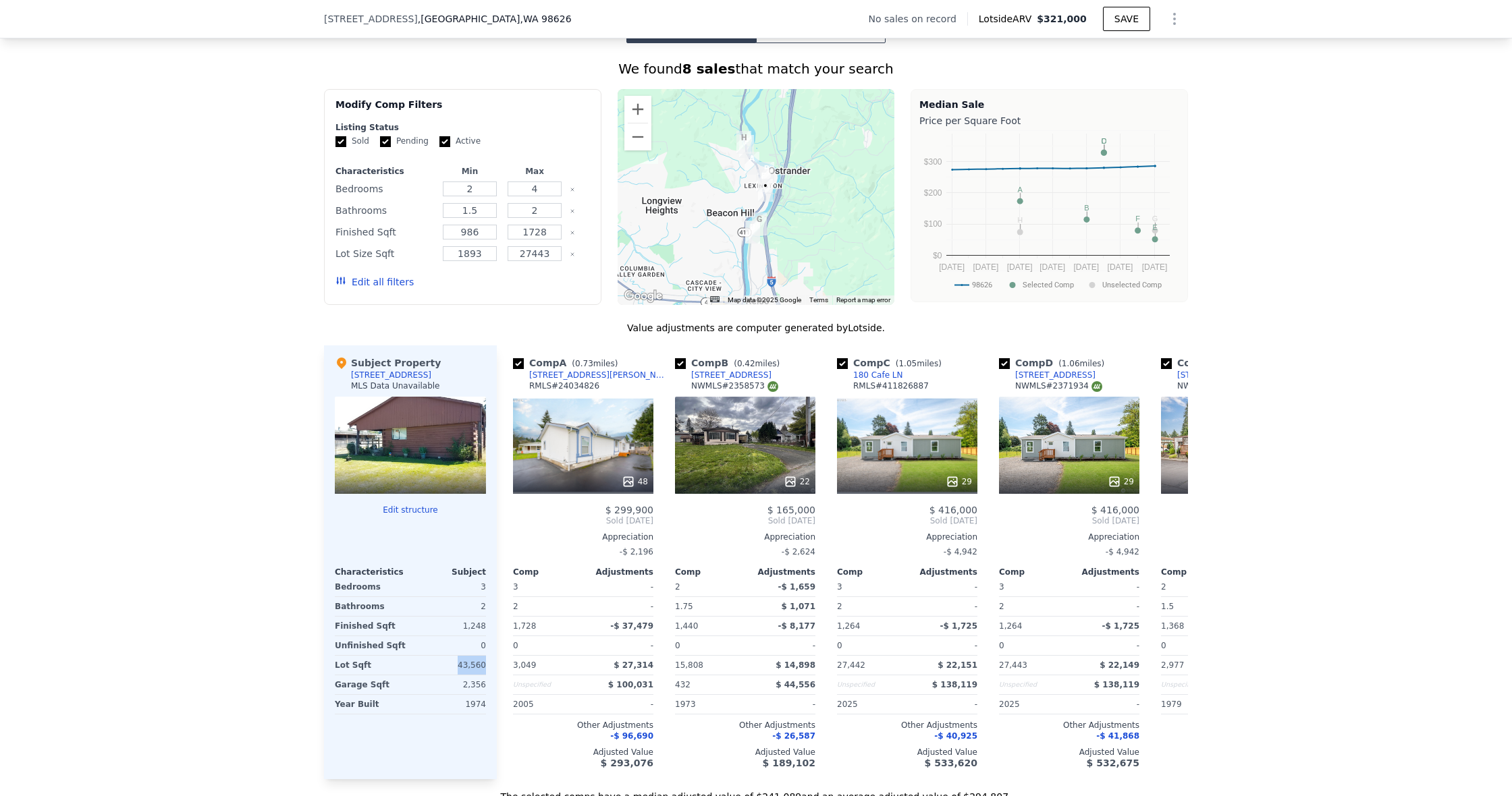
drag, startPoint x: 460, startPoint y: 665, endPoint x: 485, endPoint y: 664, distance: 25.0
click at [485, 664] on div "43,560" at bounding box center [449, 665] width 73 height 19
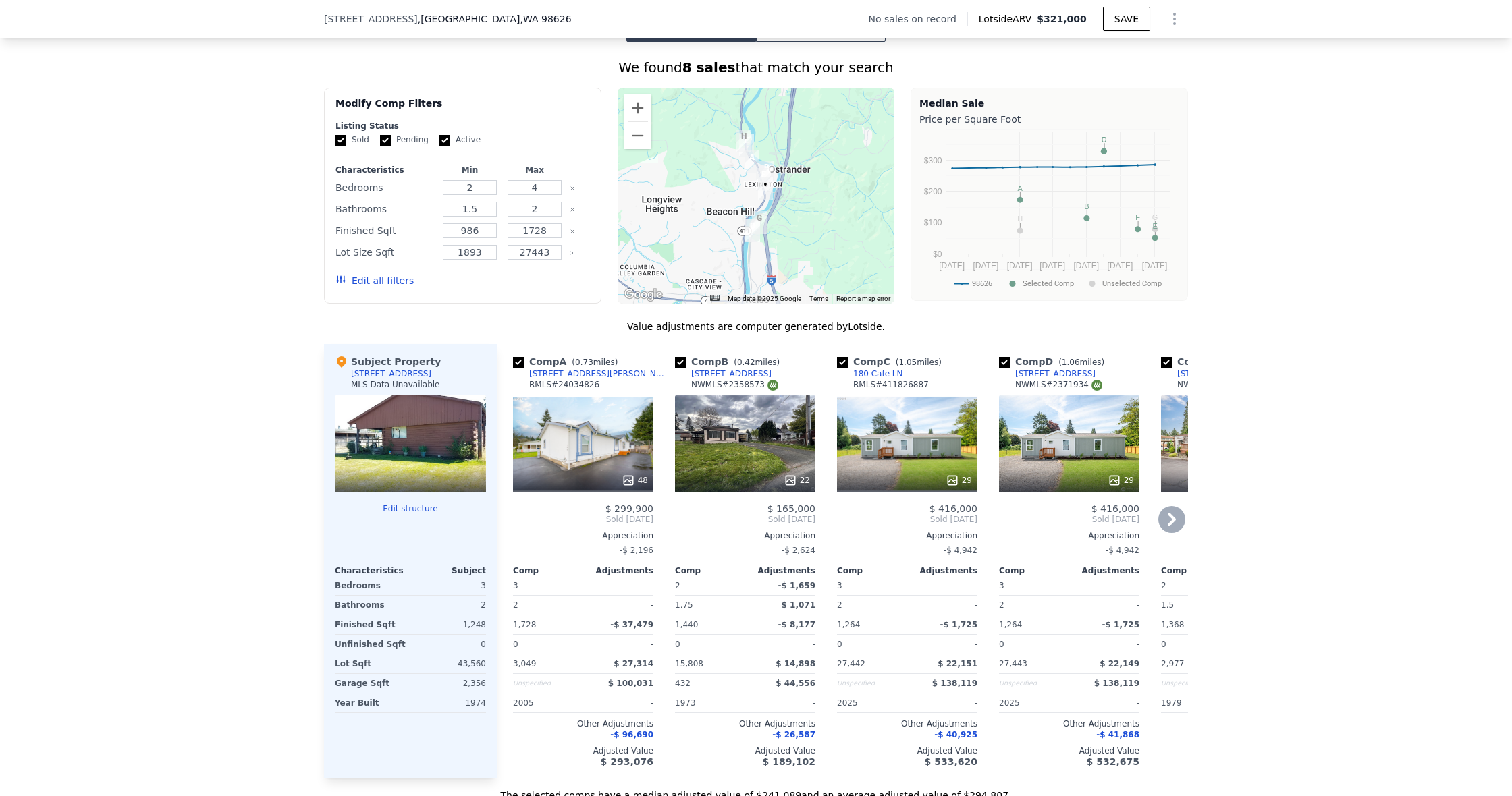
click at [534, 667] on span "3,049" at bounding box center [524, 664] width 23 height 10
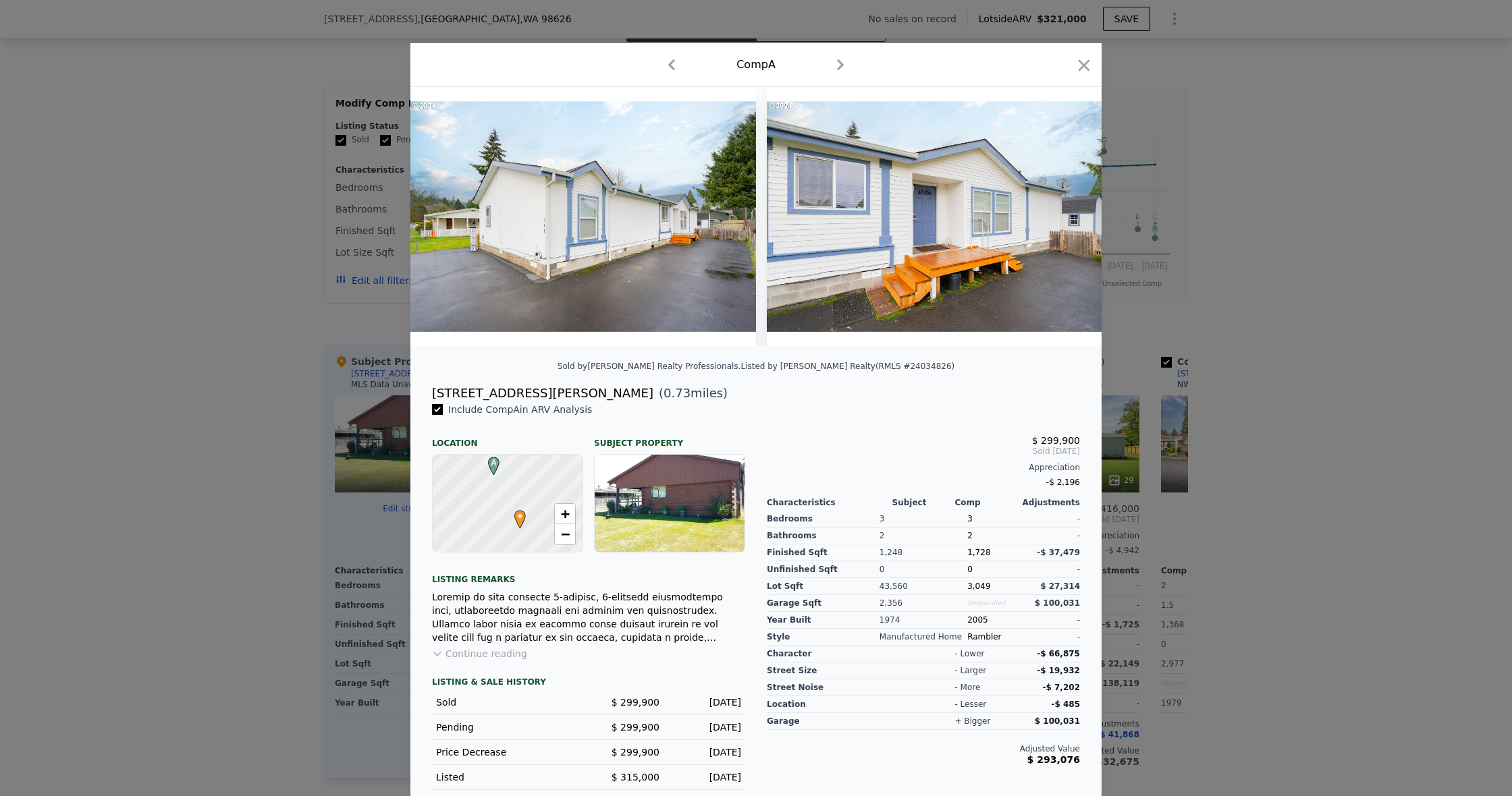
click at [1079, 62] on icon "button" at bounding box center [1084, 65] width 19 height 19
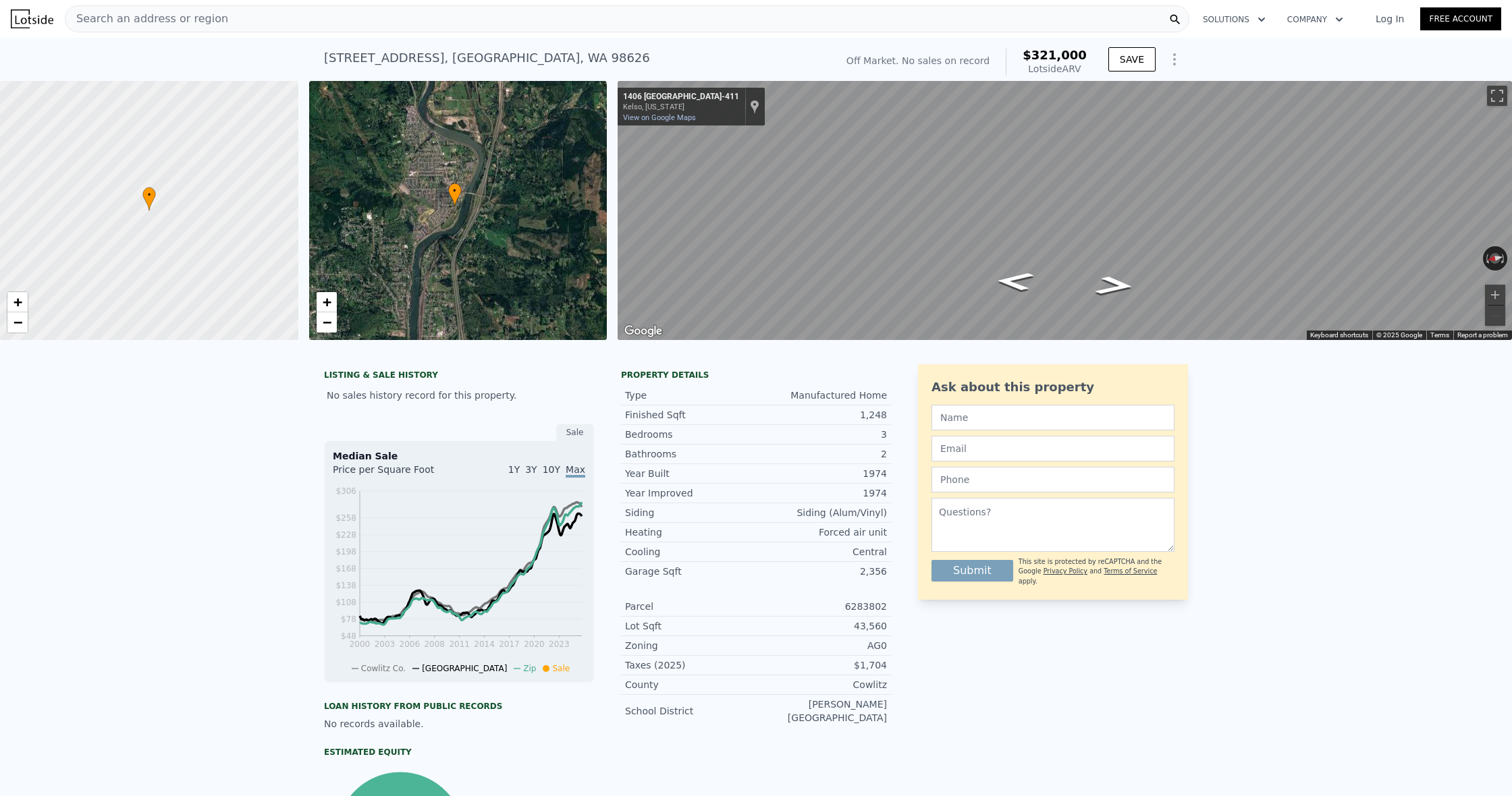
click at [1027, 5] on div "Search an address or region Solutions Company Open main menu Log In Free Account" at bounding box center [756, 19] width 1490 height 33
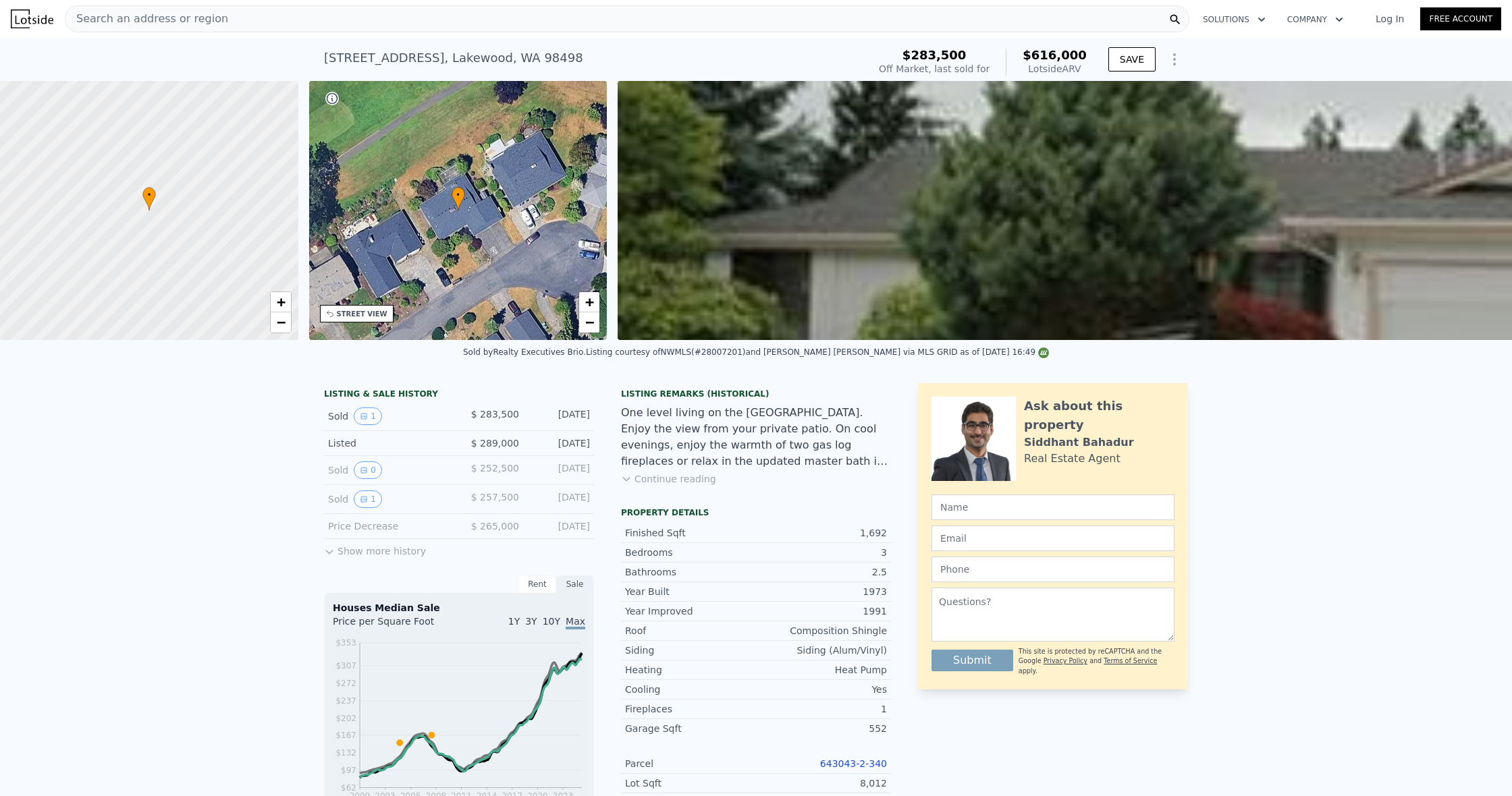
click at [702, 480] on button "Continue reading" at bounding box center [668, 479] width 95 height 14
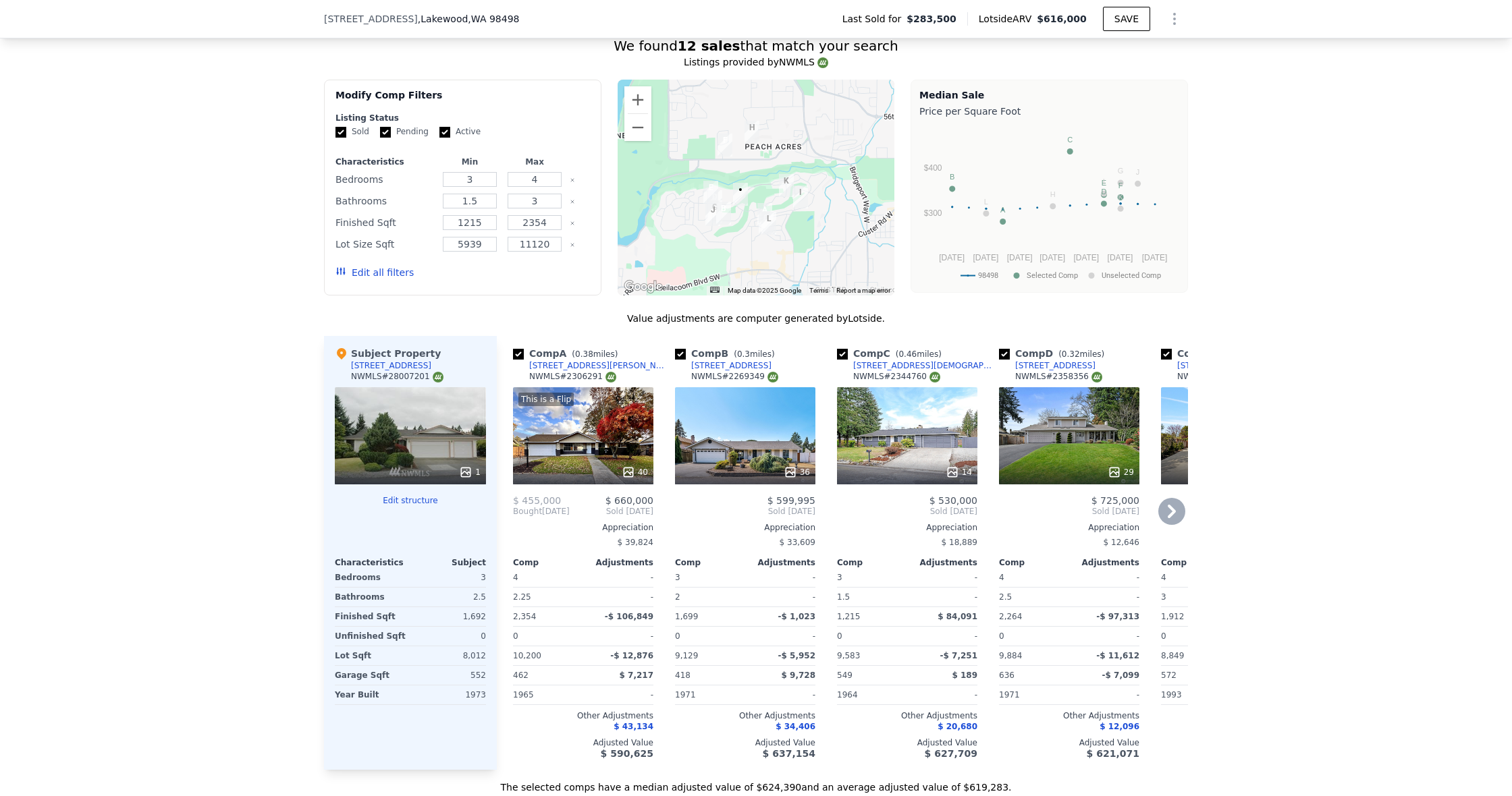
scroll to position [1215, 0]
